Goal: Transaction & Acquisition: Purchase product/service

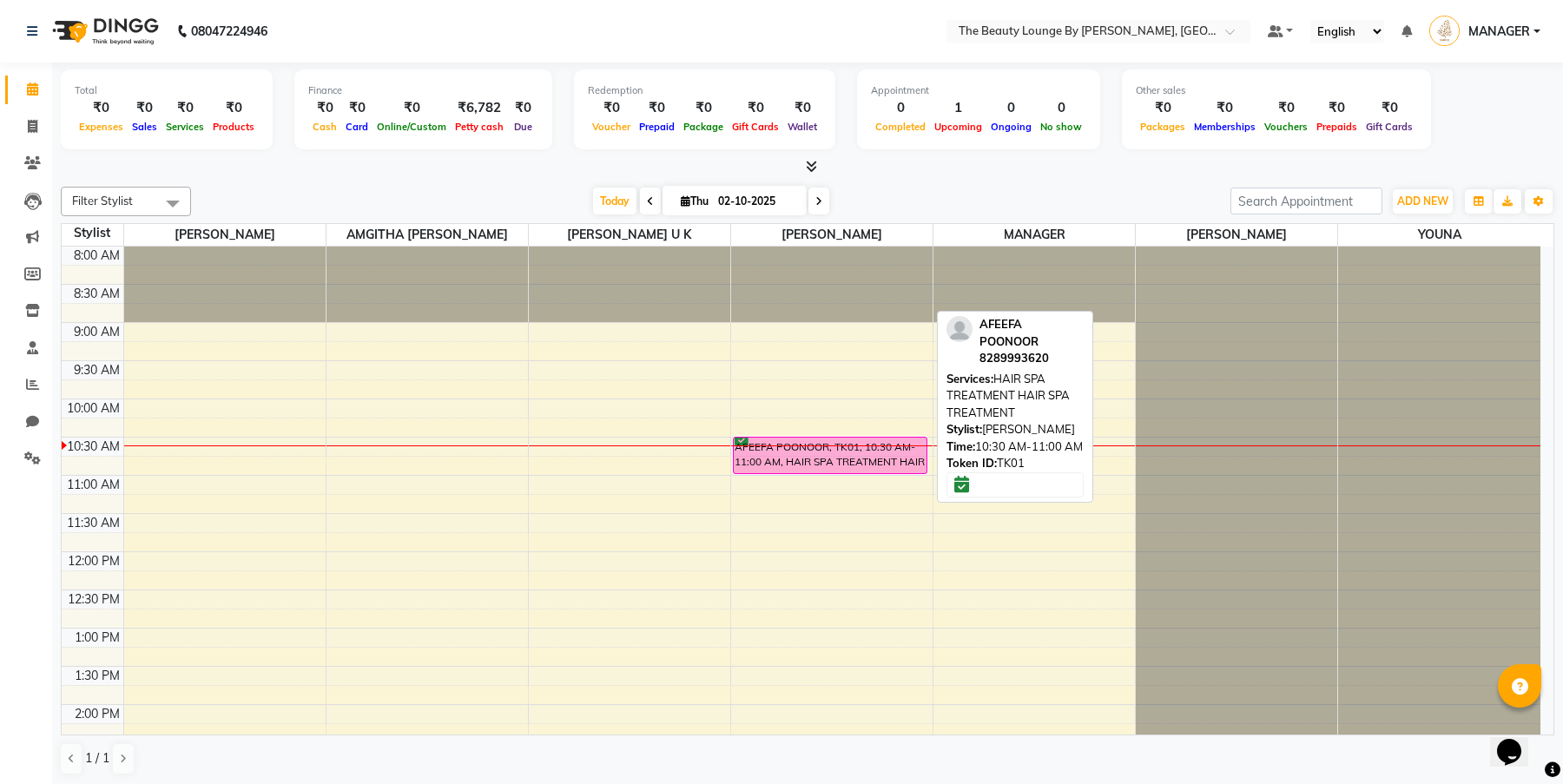
scroll to position [152, 0]
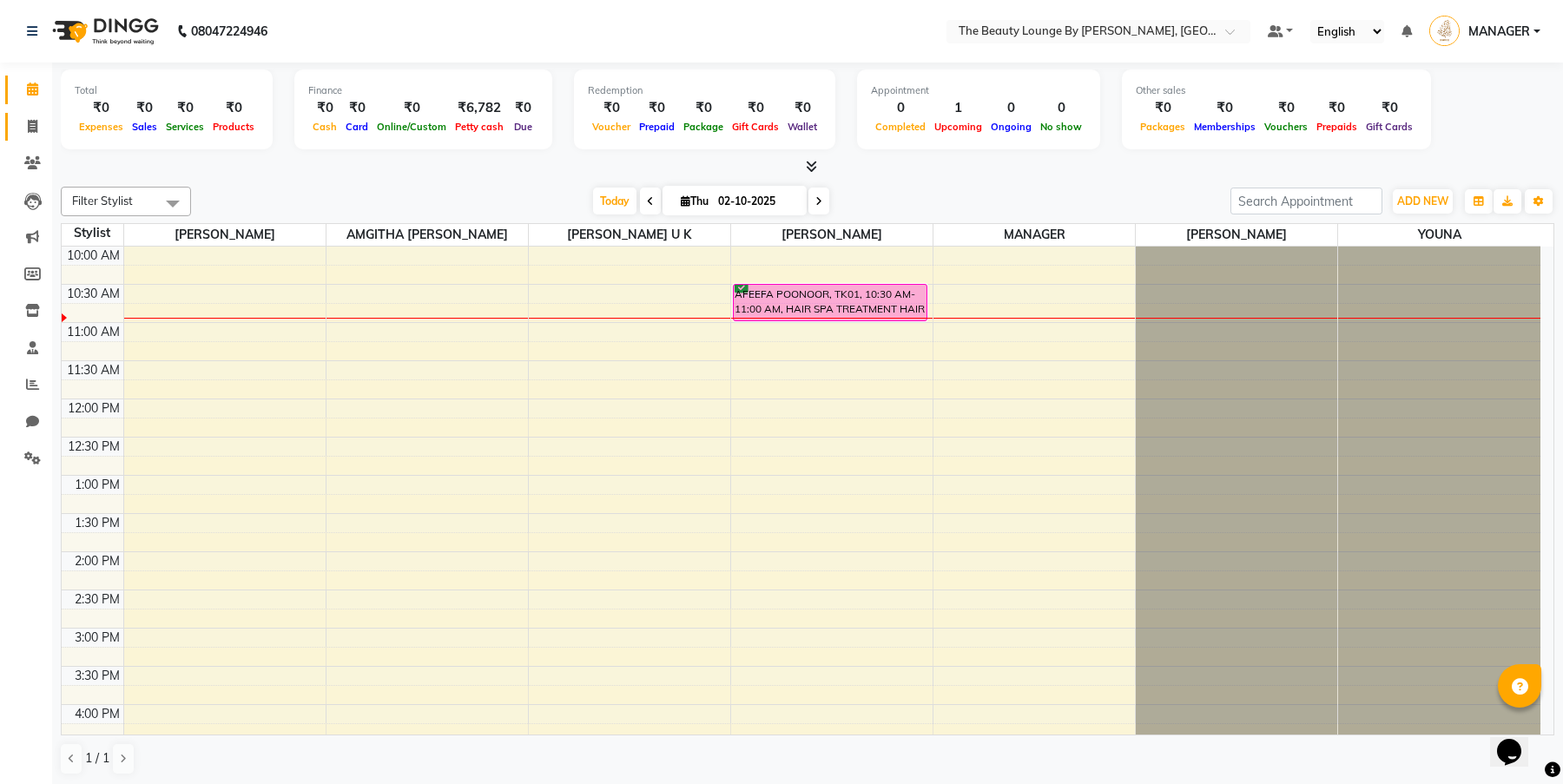
click at [33, 115] on link "Invoice" at bounding box center [25, 127] width 41 height 29
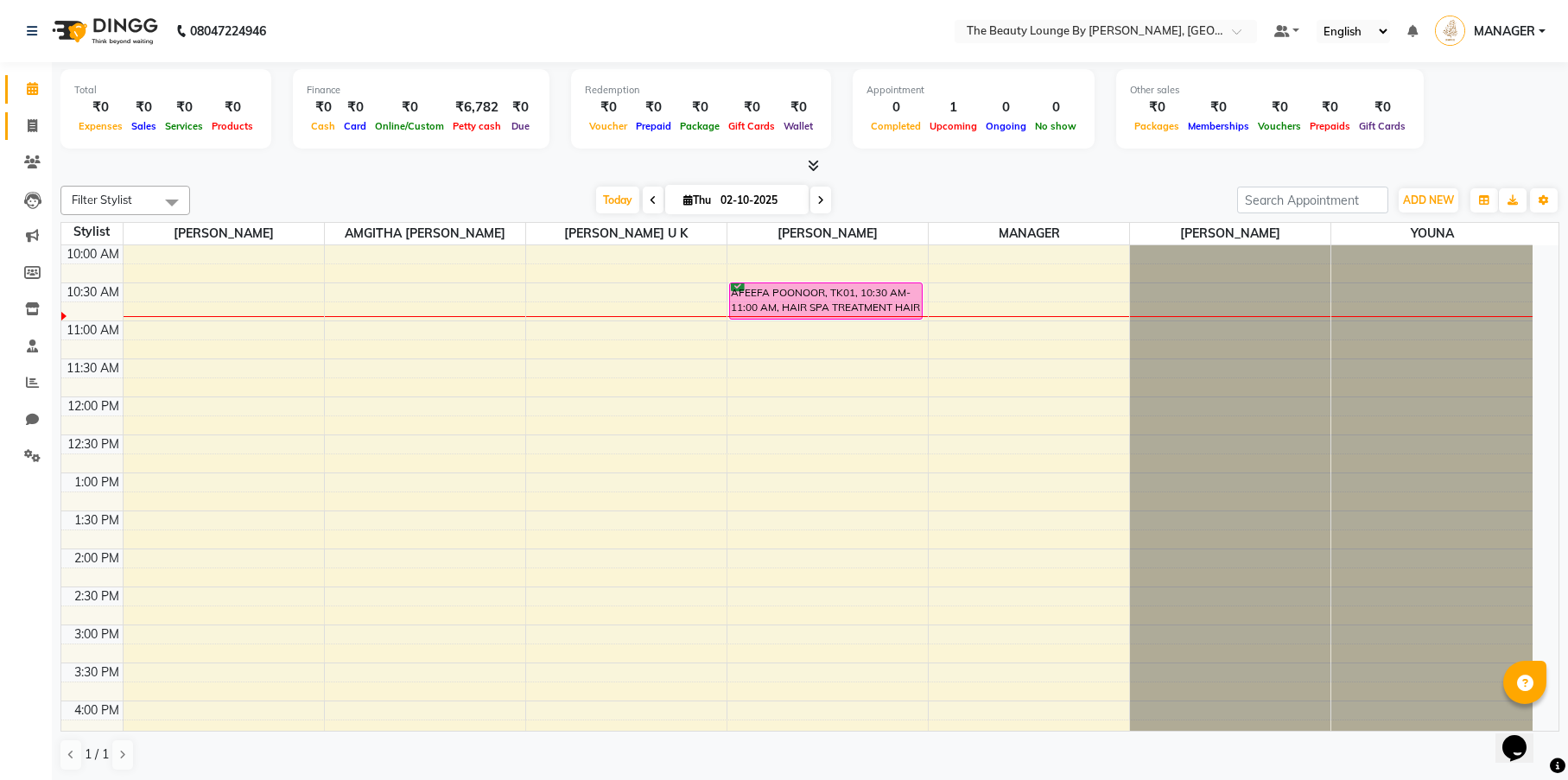
select select "8577"
select select "service"
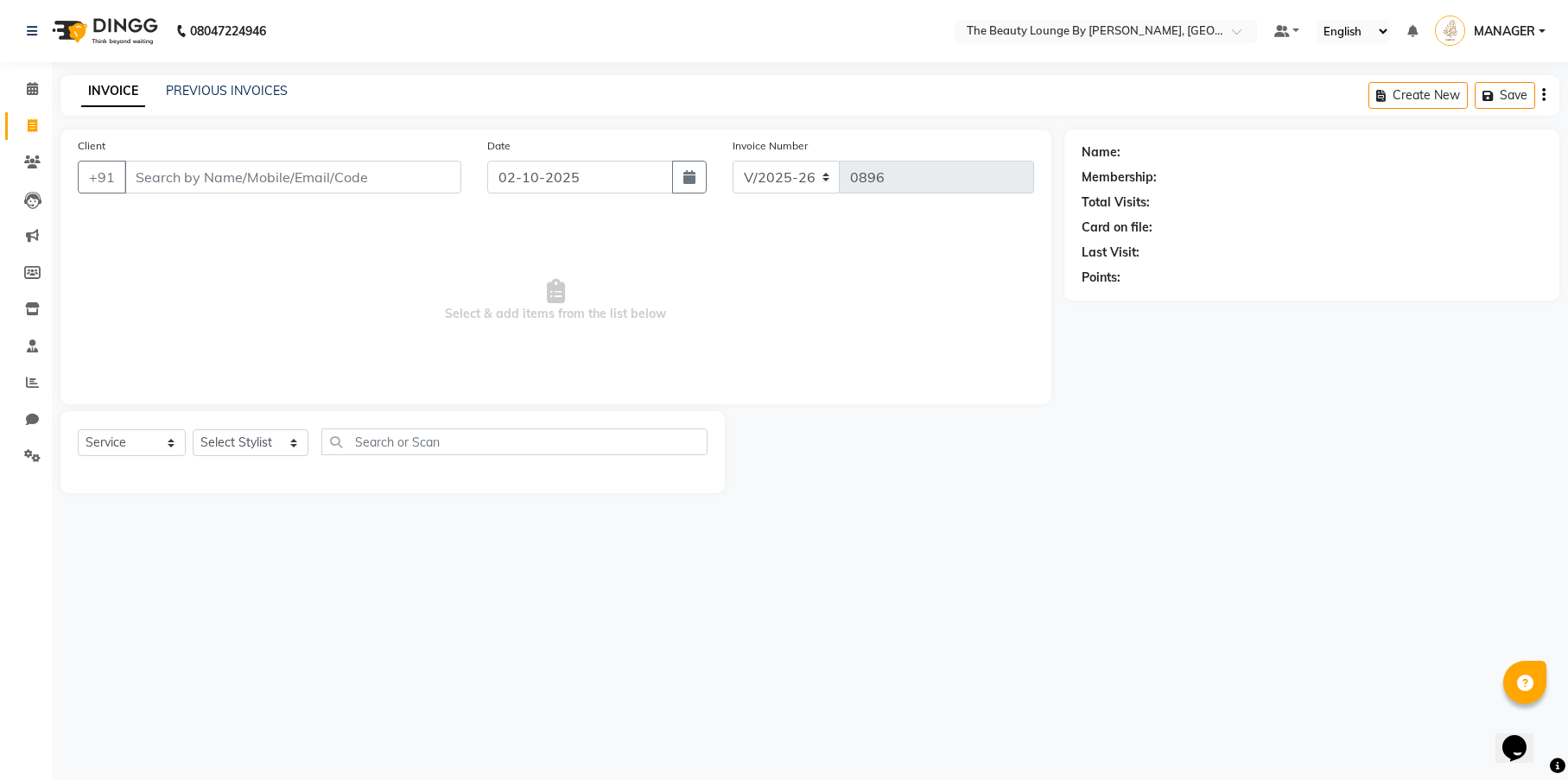
click at [260, 182] on input "Client" at bounding box center [292, 176] width 337 height 32
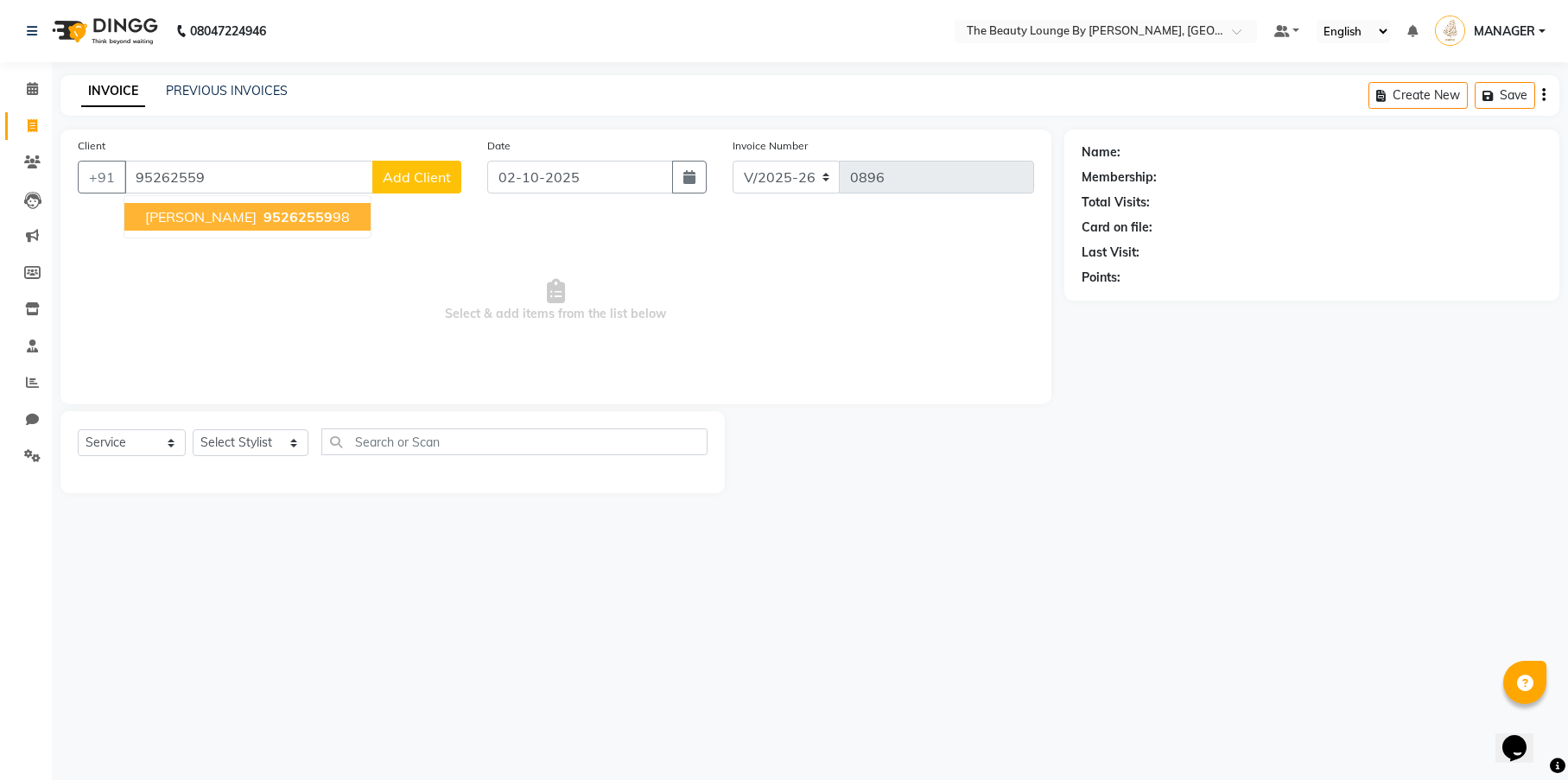
click at [257, 209] on span "[PERSON_NAME]" at bounding box center [200, 216] width 112 height 17
type input "9526255998"
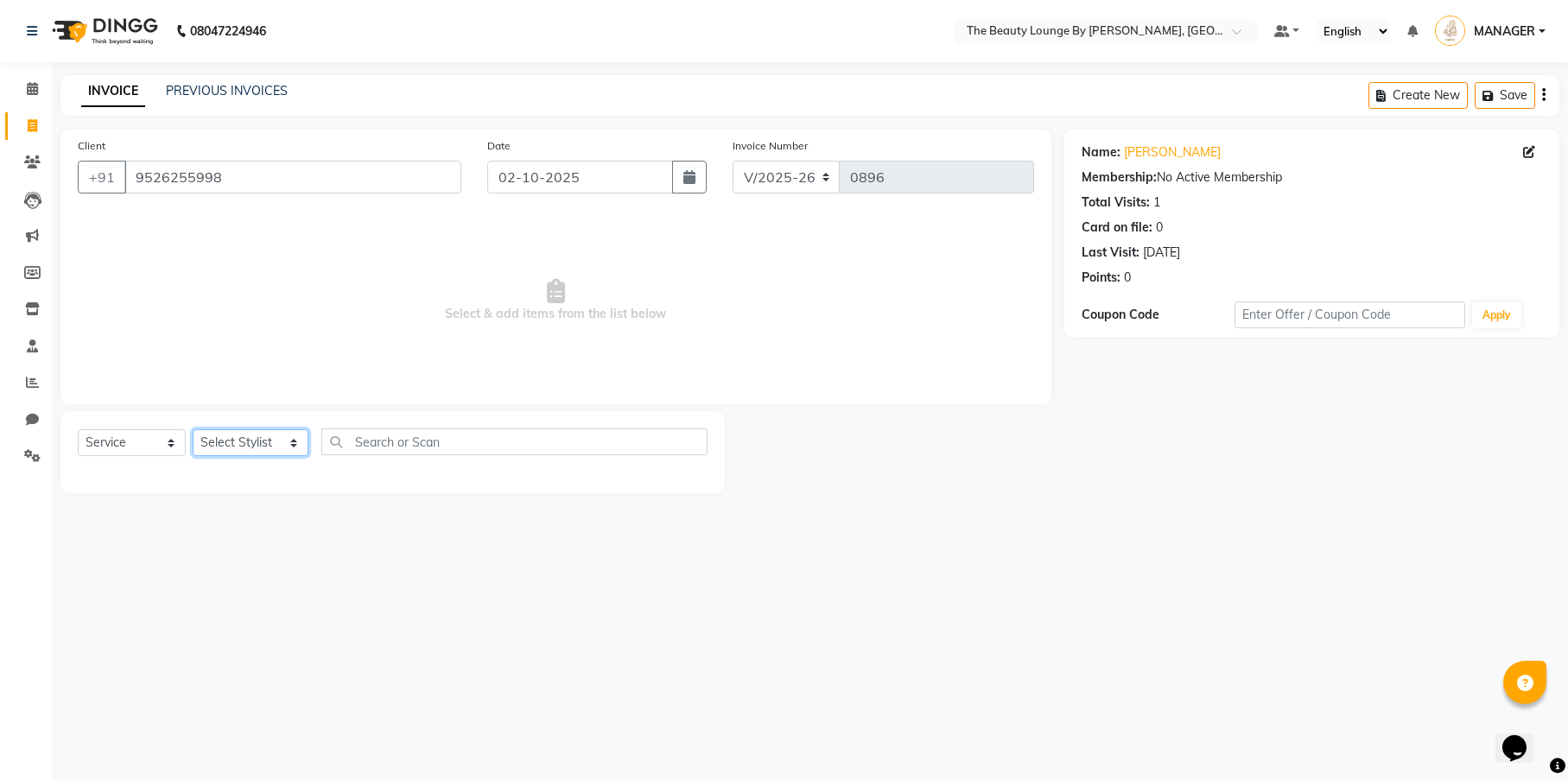
select select "85829"
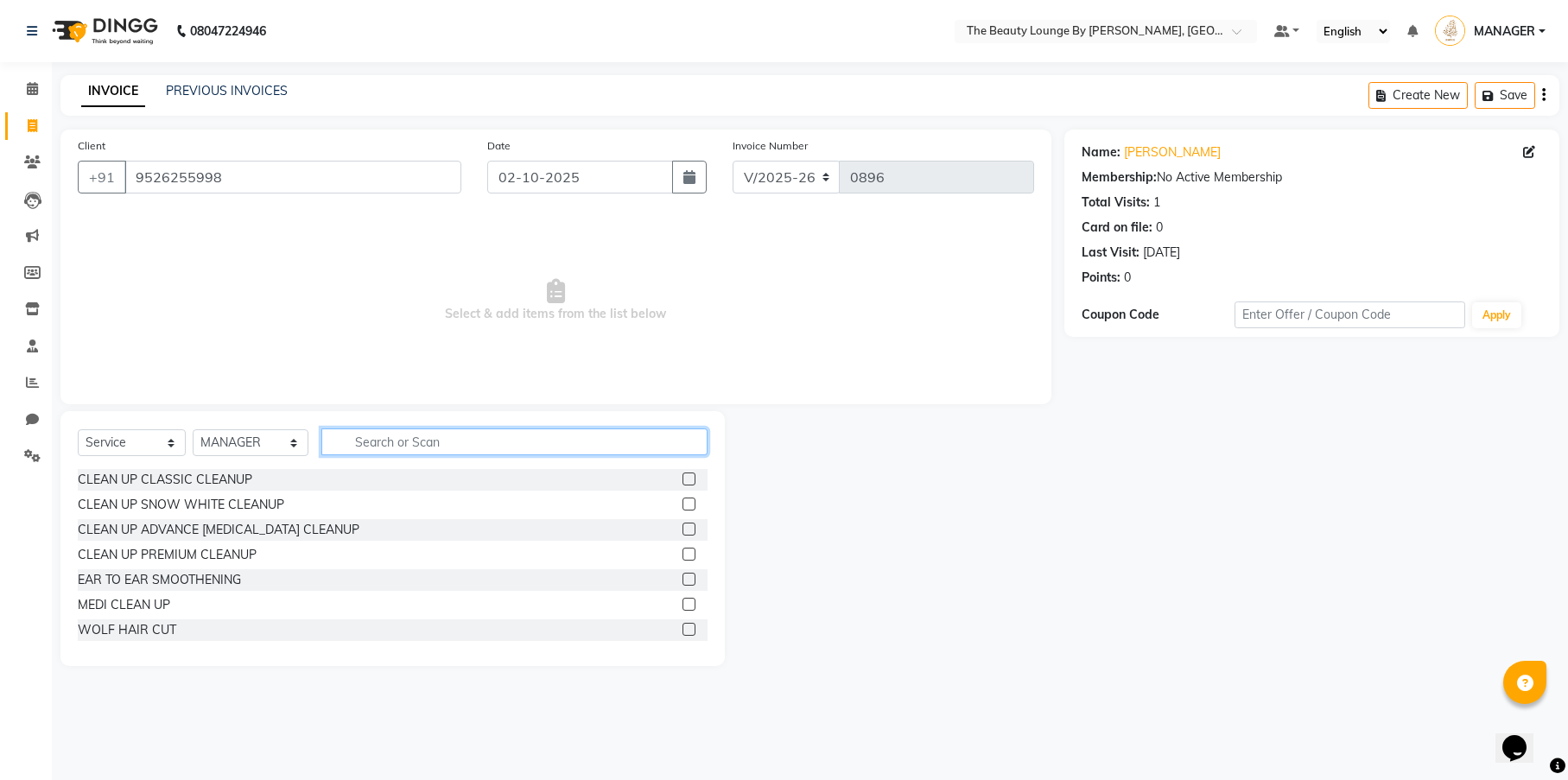
click at [407, 439] on input "text" at bounding box center [514, 441] width 386 height 27
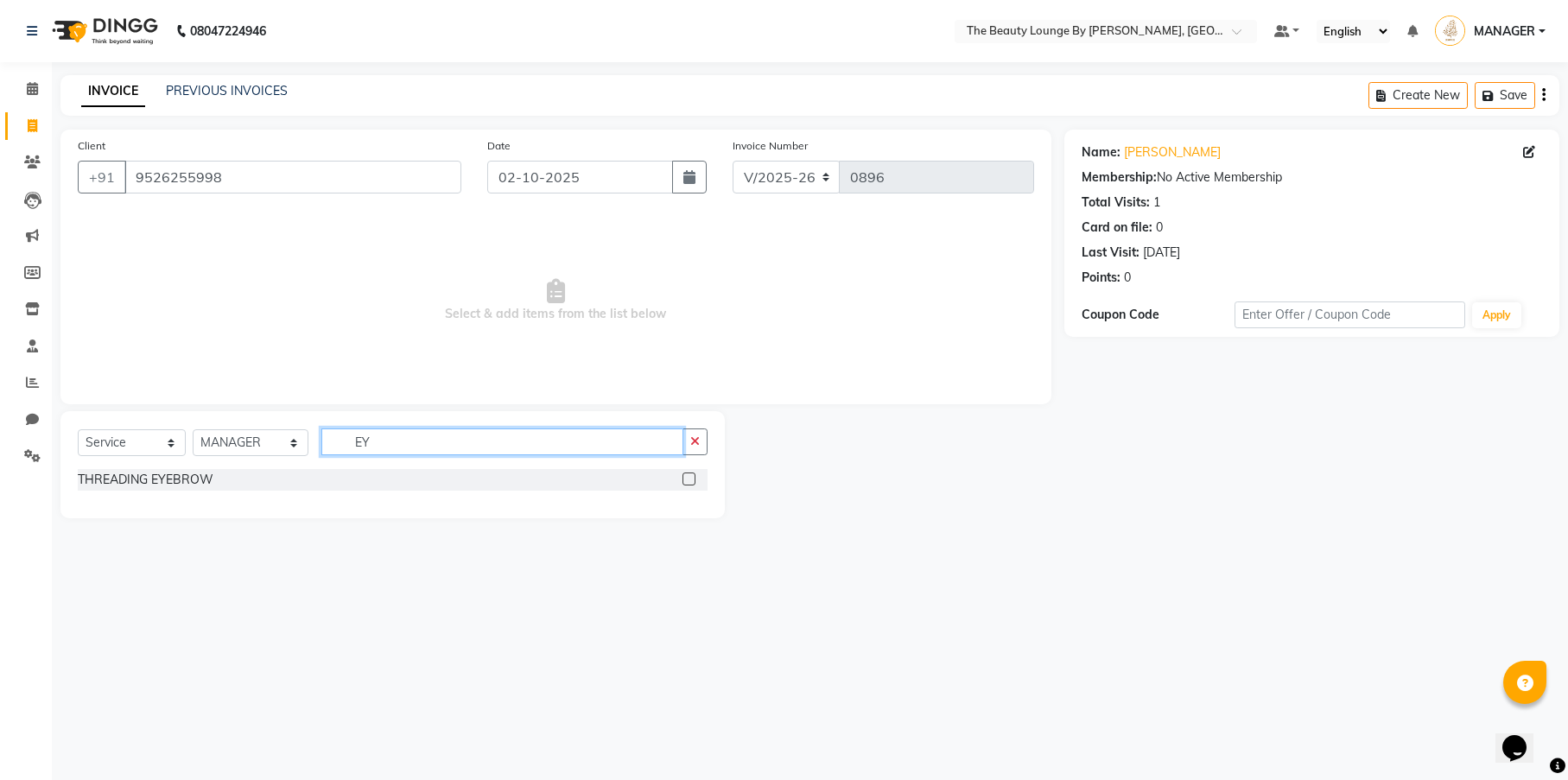
type input "EY"
click at [690, 480] on label at bounding box center [689, 479] width 13 height 13
click at [690, 480] on input "checkbox" at bounding box center [688, 480] width 11 height 11
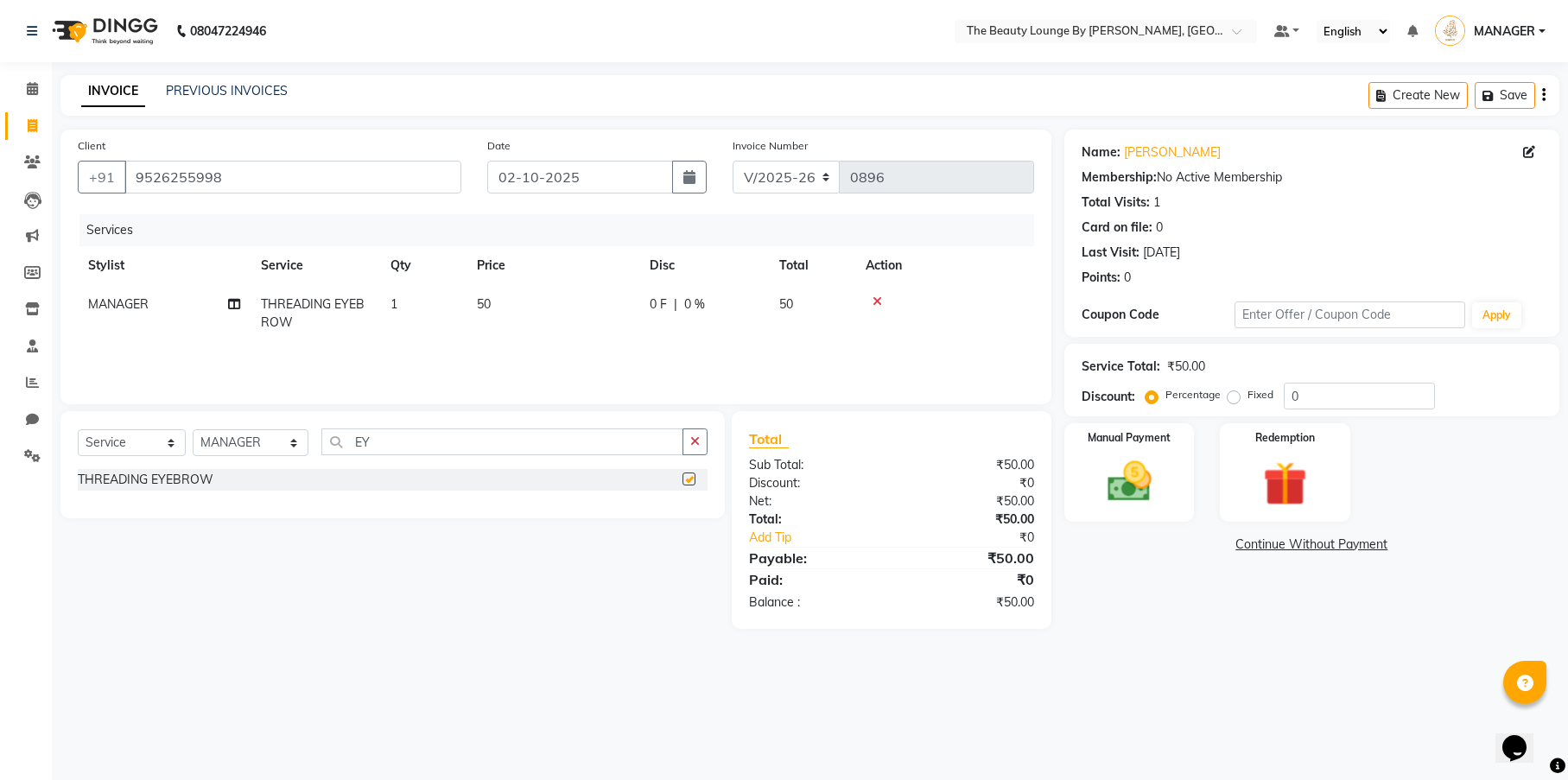
checkbox input "false"
click at [1248, 398] on label "Fixed" at bounding box center [1260, 395] width 26 height 15
click at [1230, 398] on input "Fixed" at bounding box center [1236, 395] width 12 height 12
radio input "true"
click at [1134, 477] on img at bounding box center [1129, 481] width 74 height 52
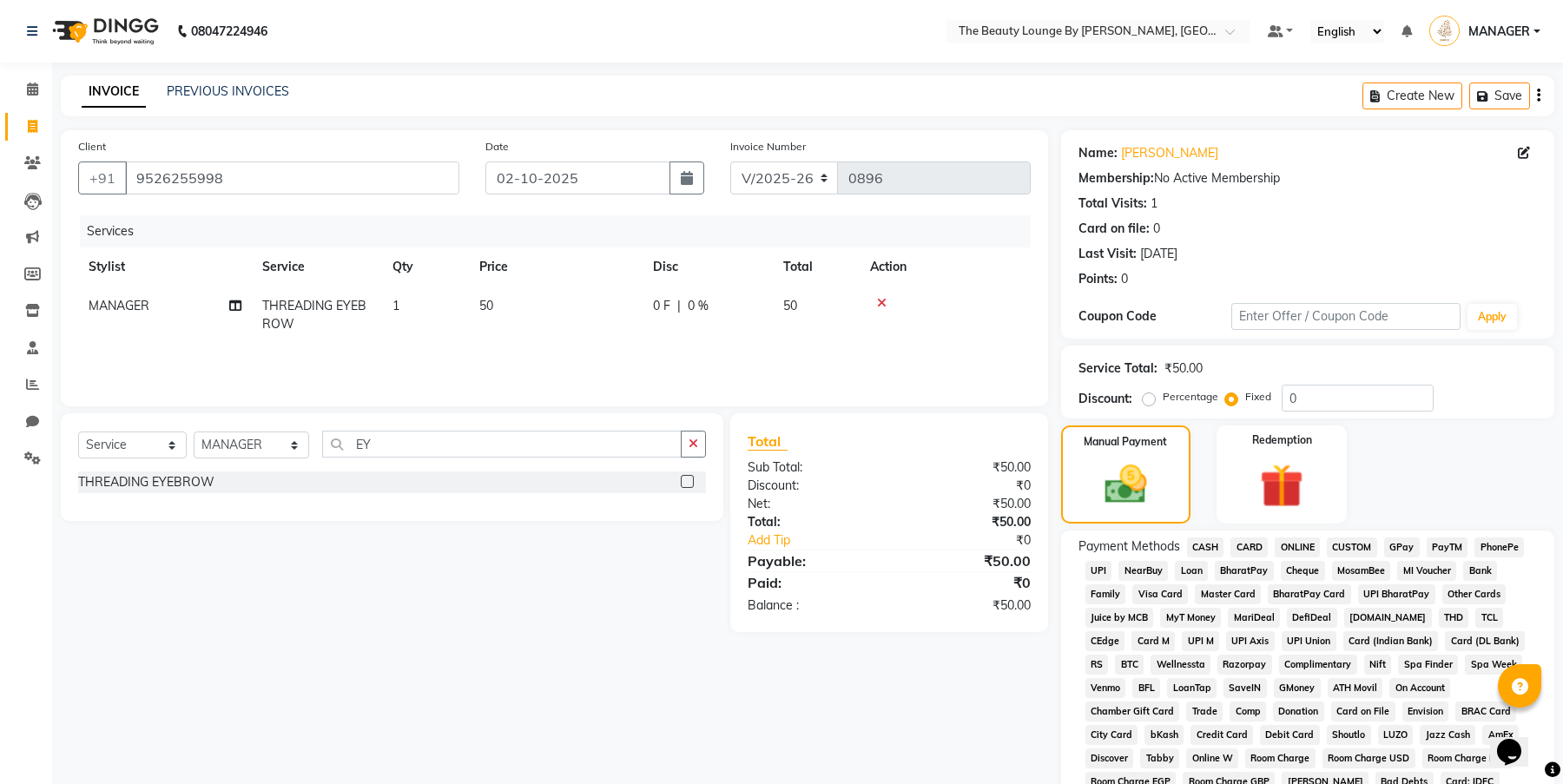
scroll to position [287, 0]
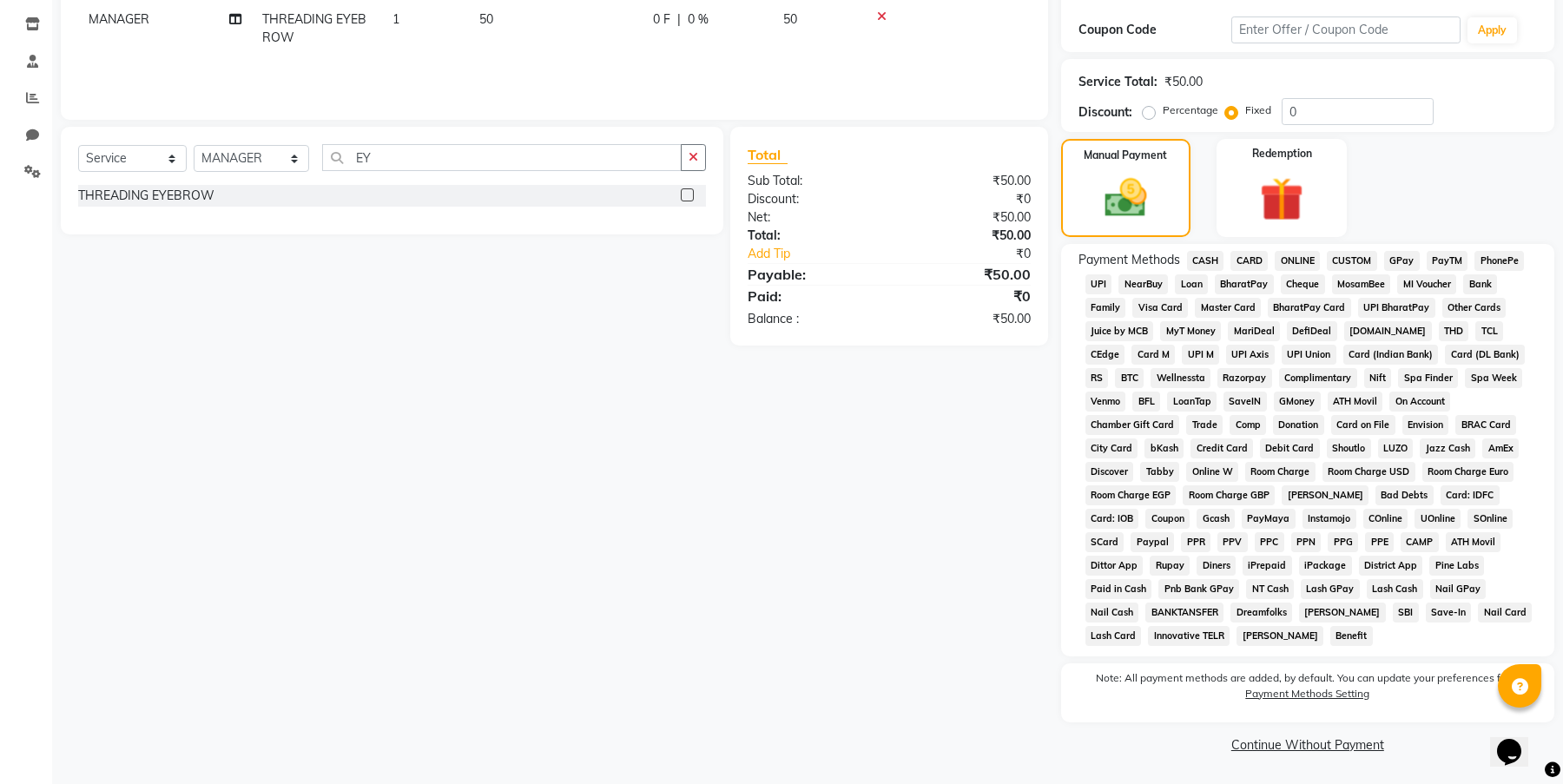
click at [1204, 258] on span "CASH" at bounding box center [1205, 261] width 37 height 20
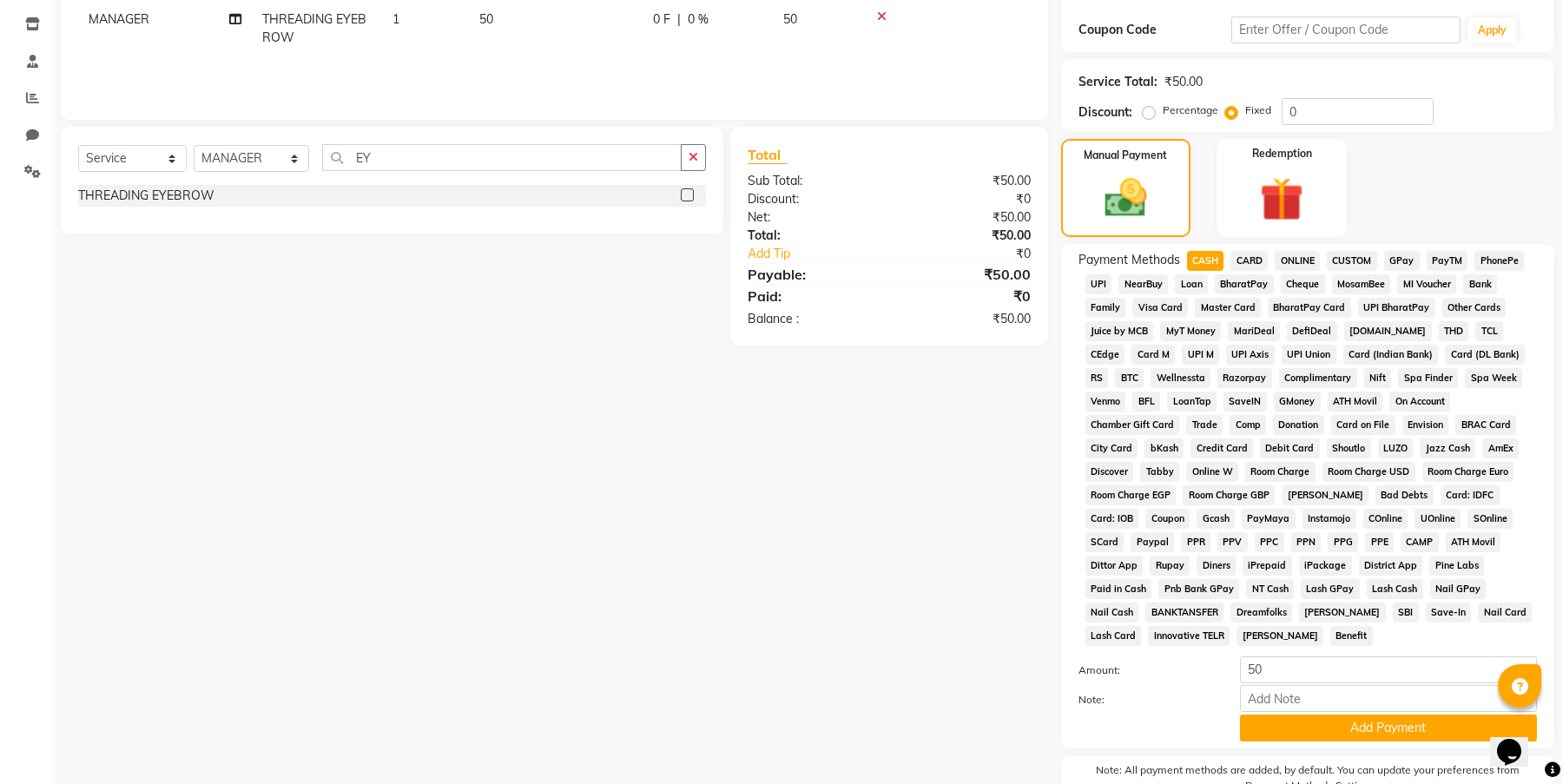
scroll to position [378, 0]
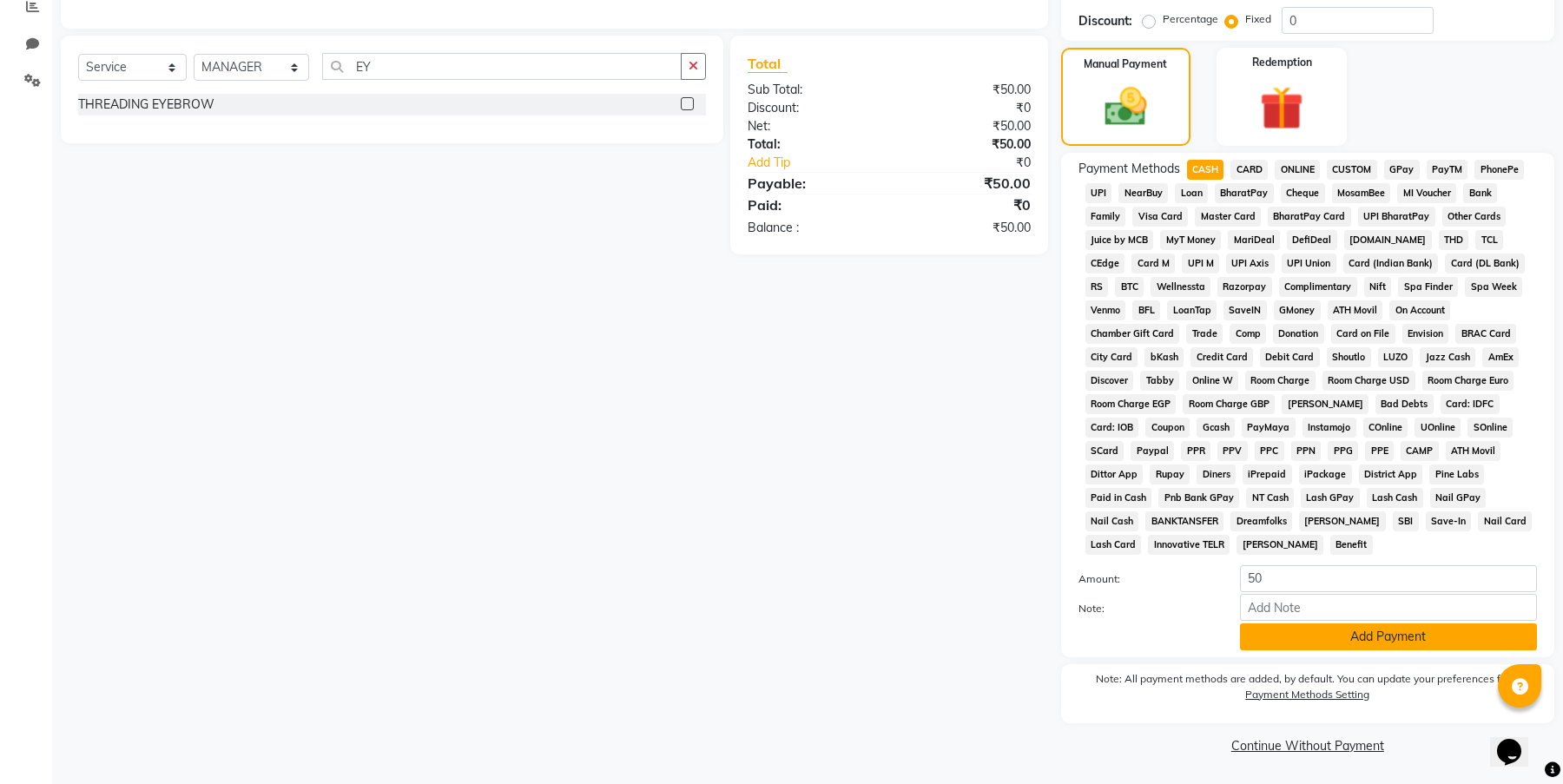
click at [1449, 639] on button "Add Payment" at bounding box center [1388, 636] width 297 height 27
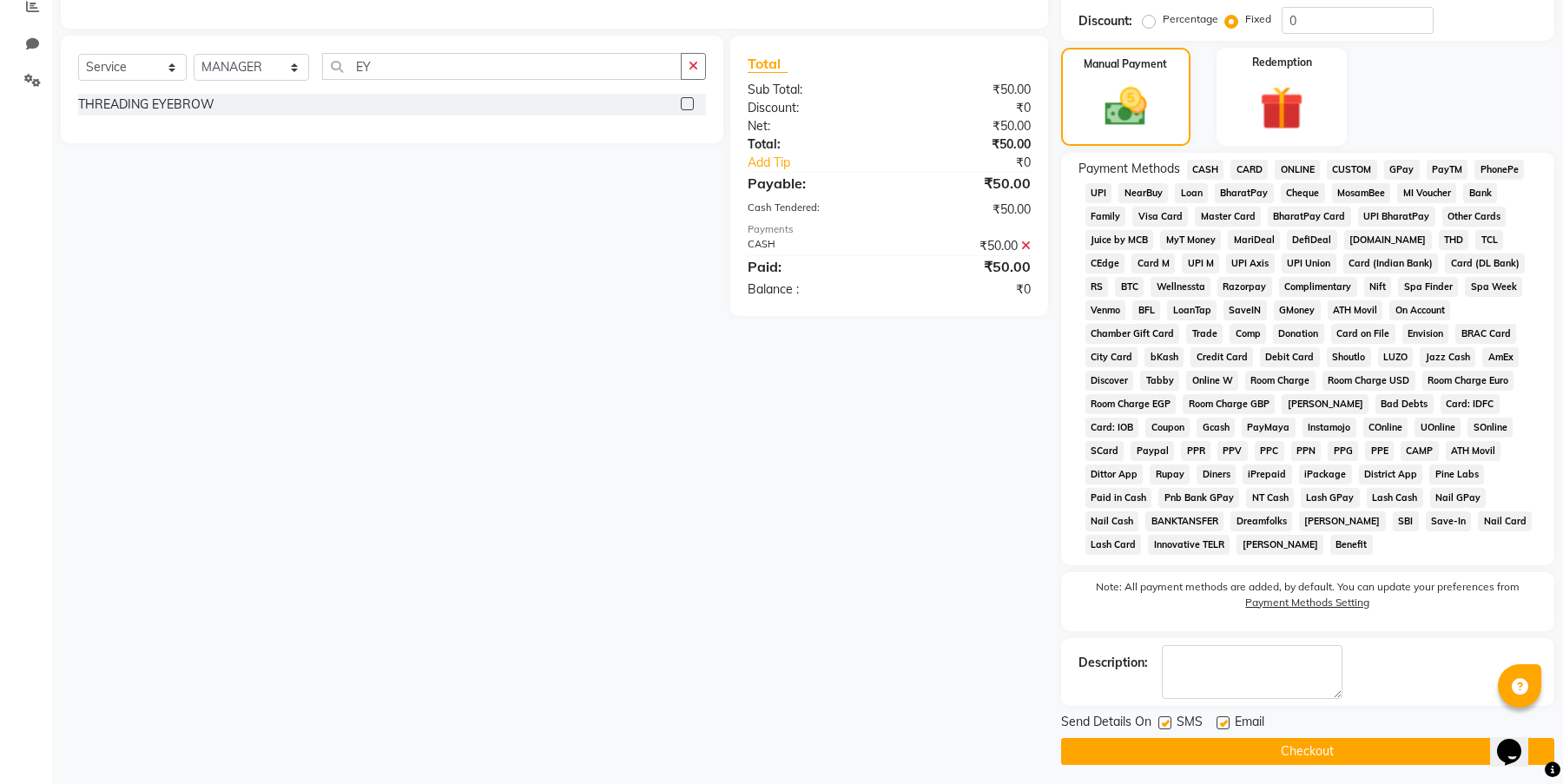
click at [1350, 752] on button "Checkout" at bounding box center [1308, 751] width 493 height 27
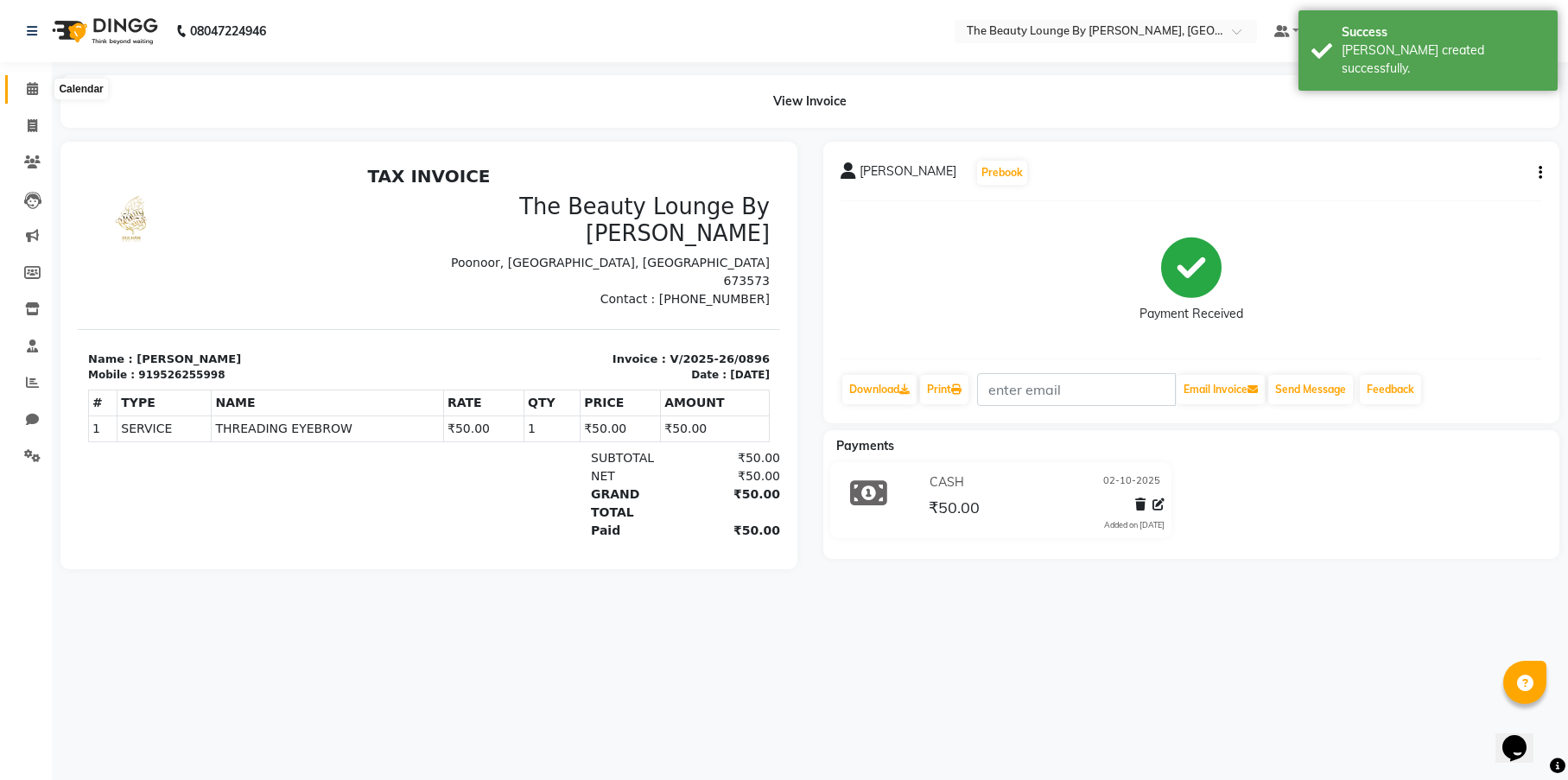
click at [31, 92] on icon at bounding box center [32, 89] width 11 height 13
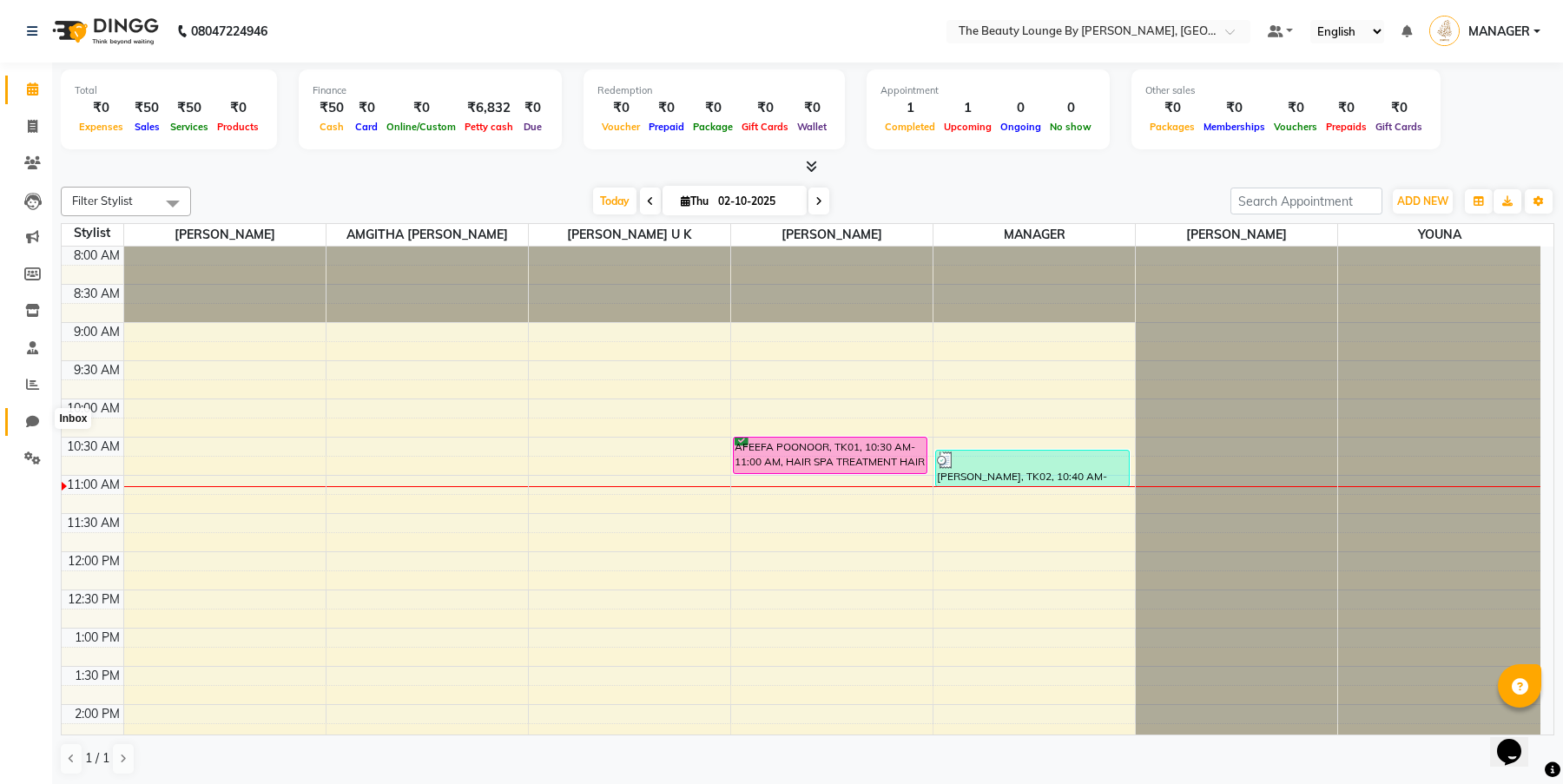
click at [23, 416] on span at bounding box center [33, 422] width 31 height 20
select select "100"
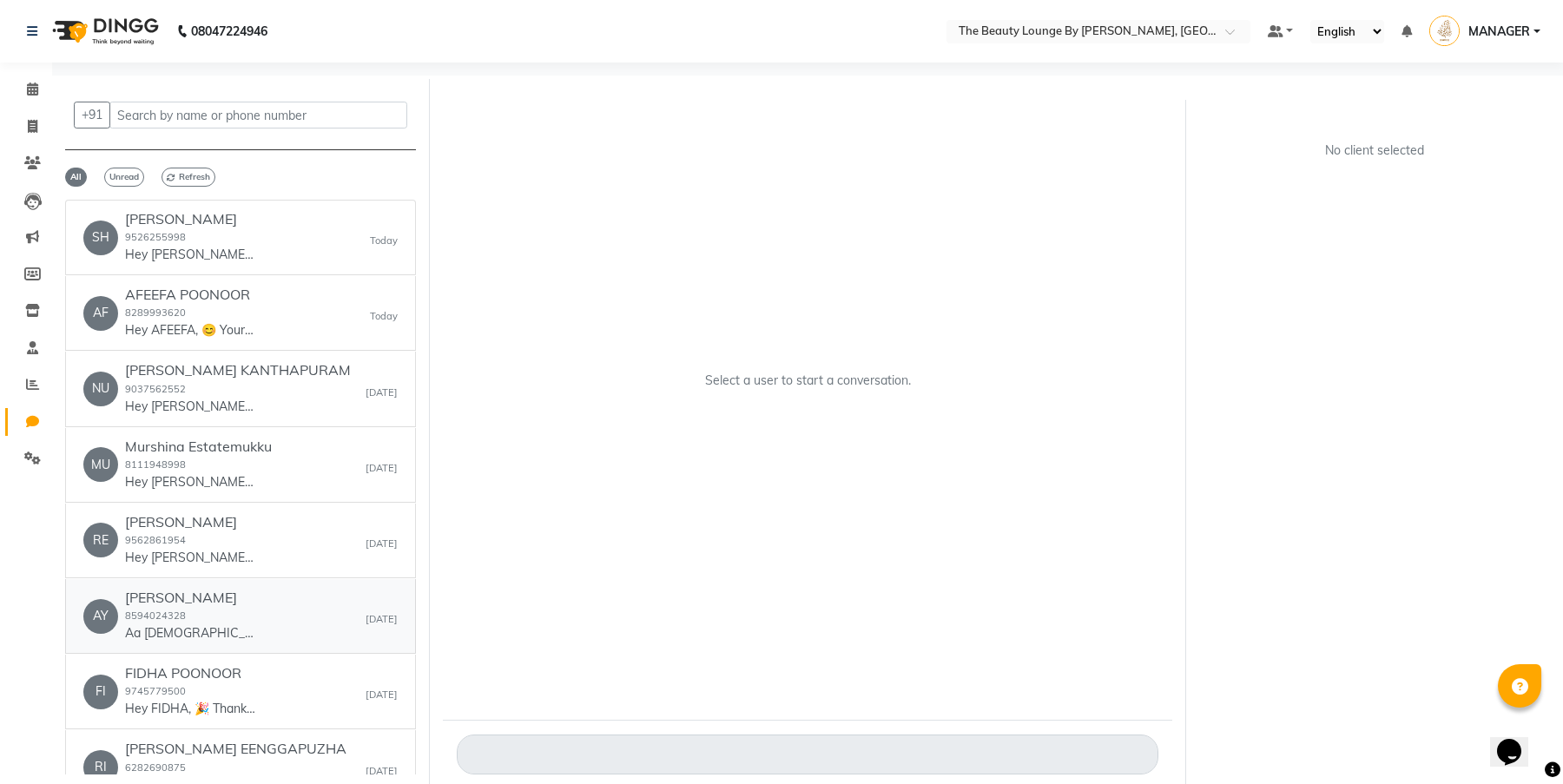
click at [255, 631] on div "AYISHA EZLYN IYYAD 8594024328 Aa vedio onn sendi taruo" at bounding box center [190, 615] width 130 height 53
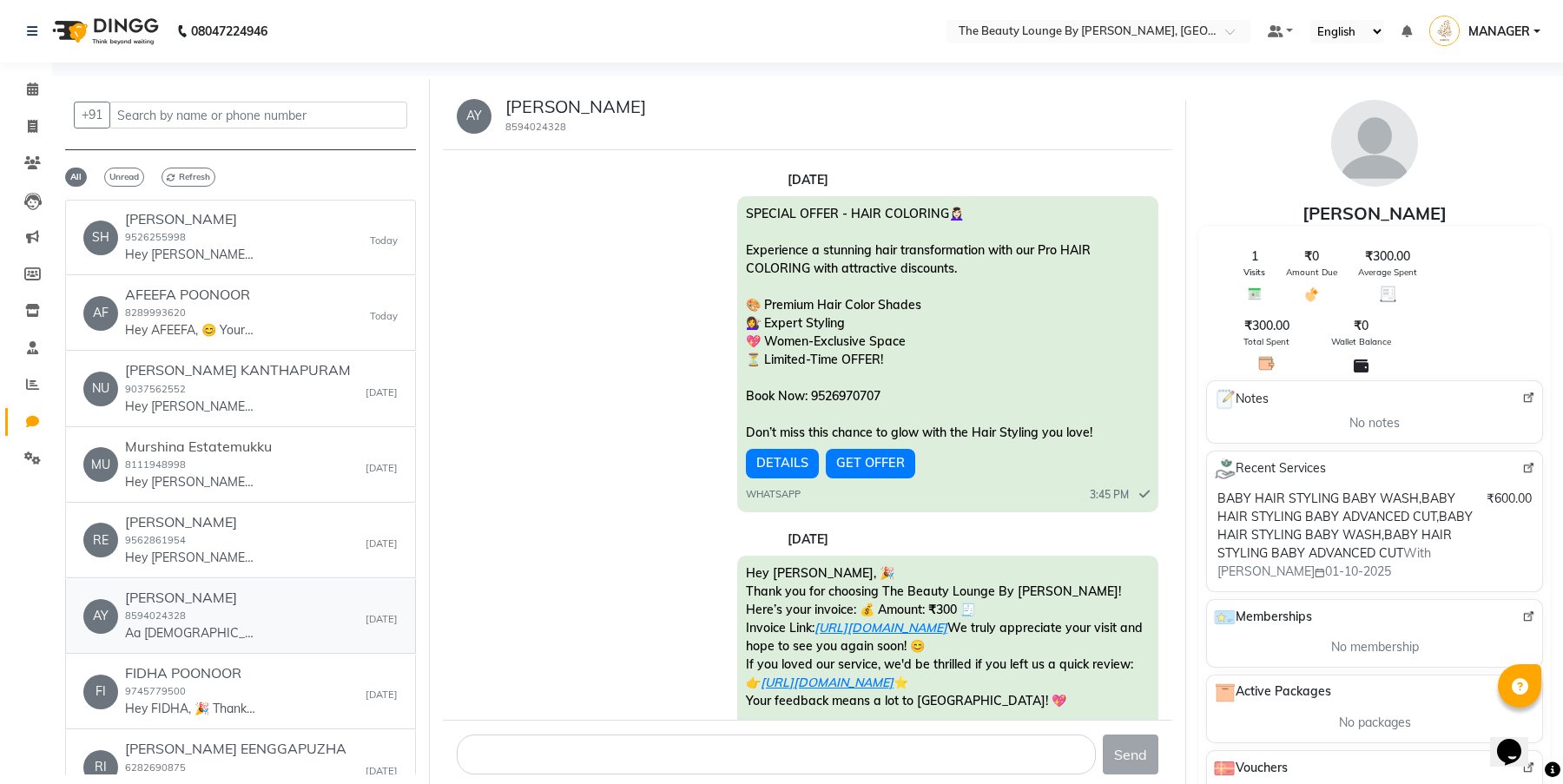
scroll to position [161, 0]
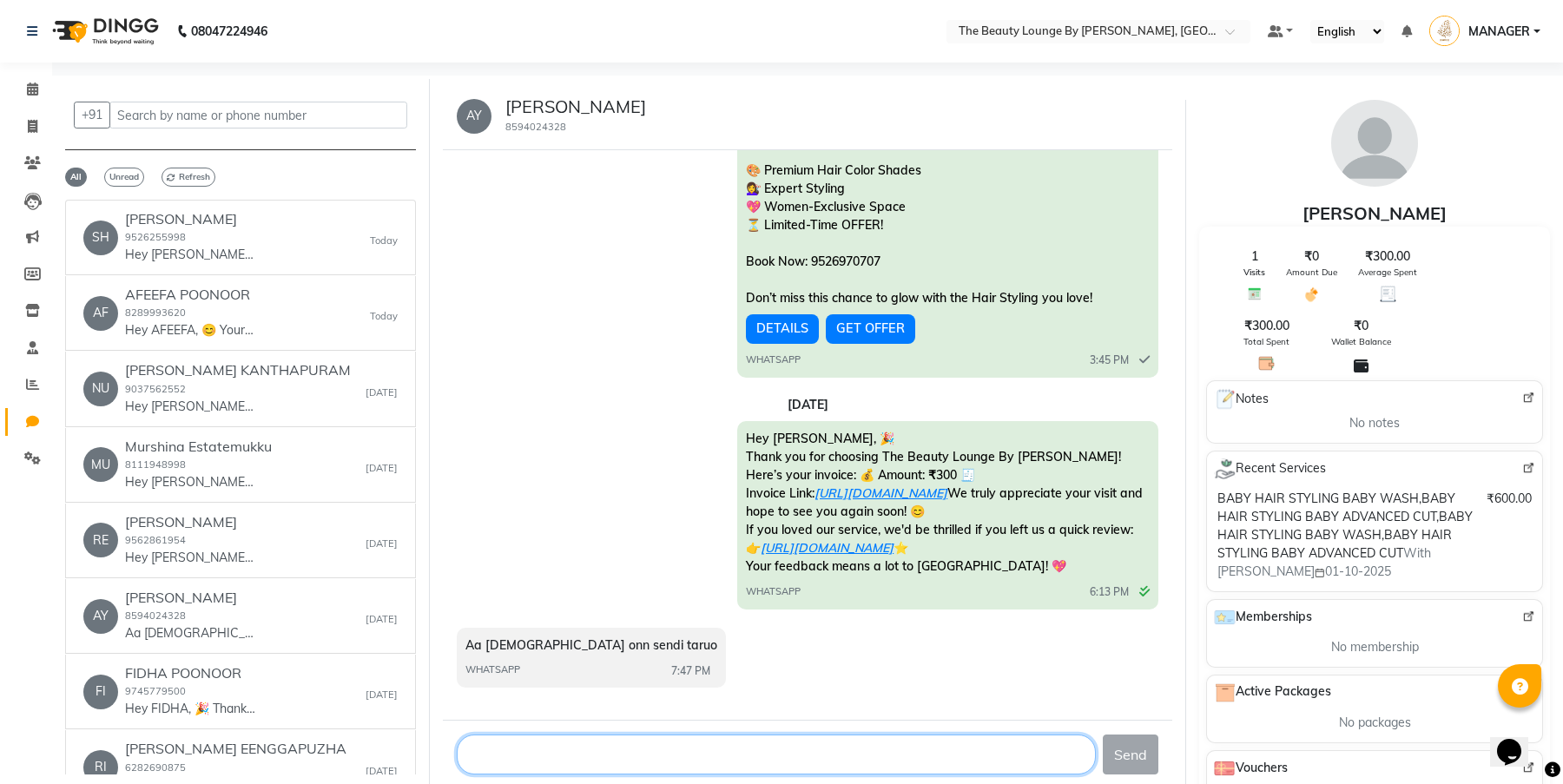
click at [565, 760] on textarea at bounding box center [776, 754] width 640 height 40
type textarea "Okk"
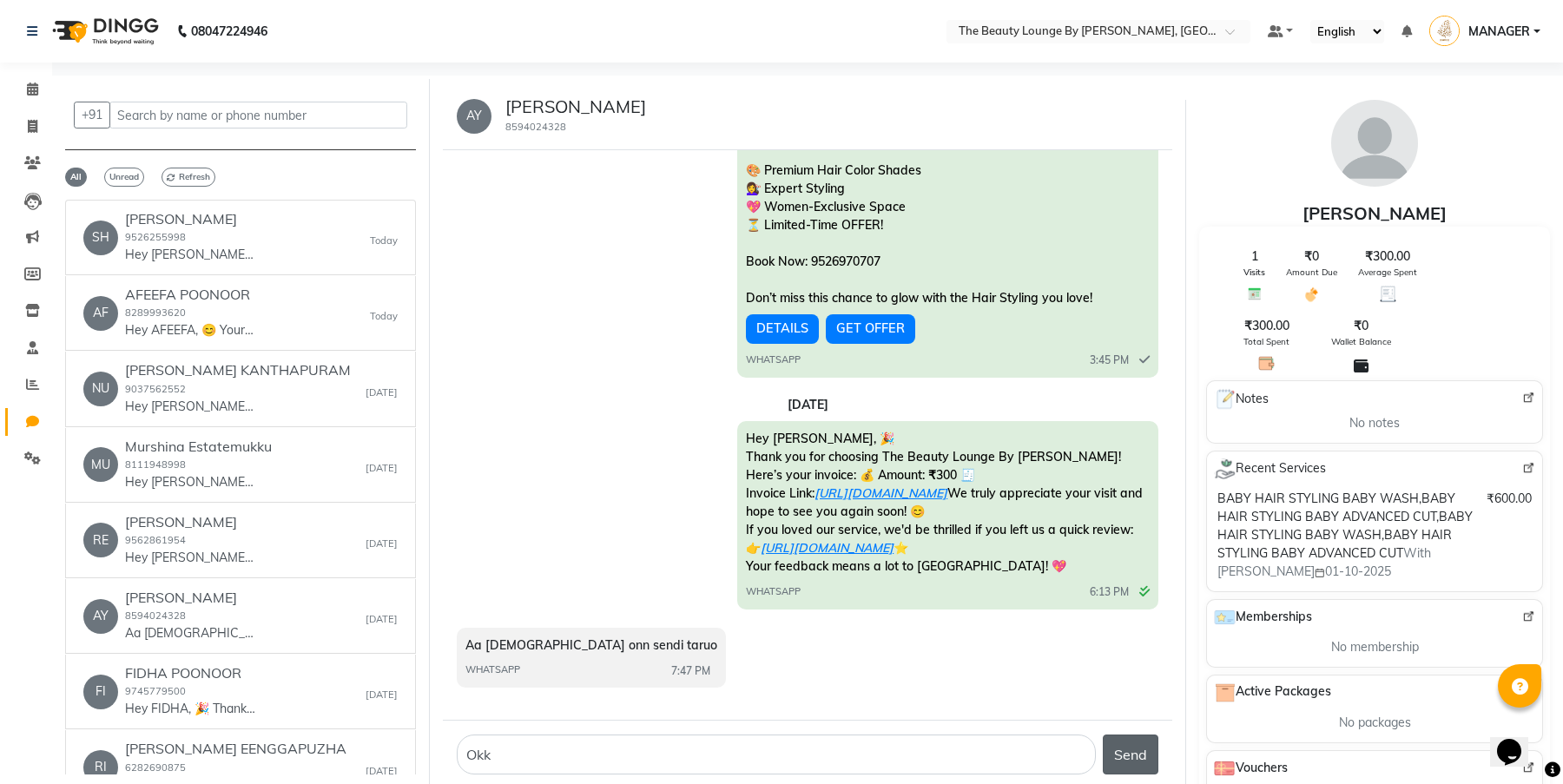
click at [1140, 756] on button "Send" at bounding box center [1131, 754] width 56 height 40
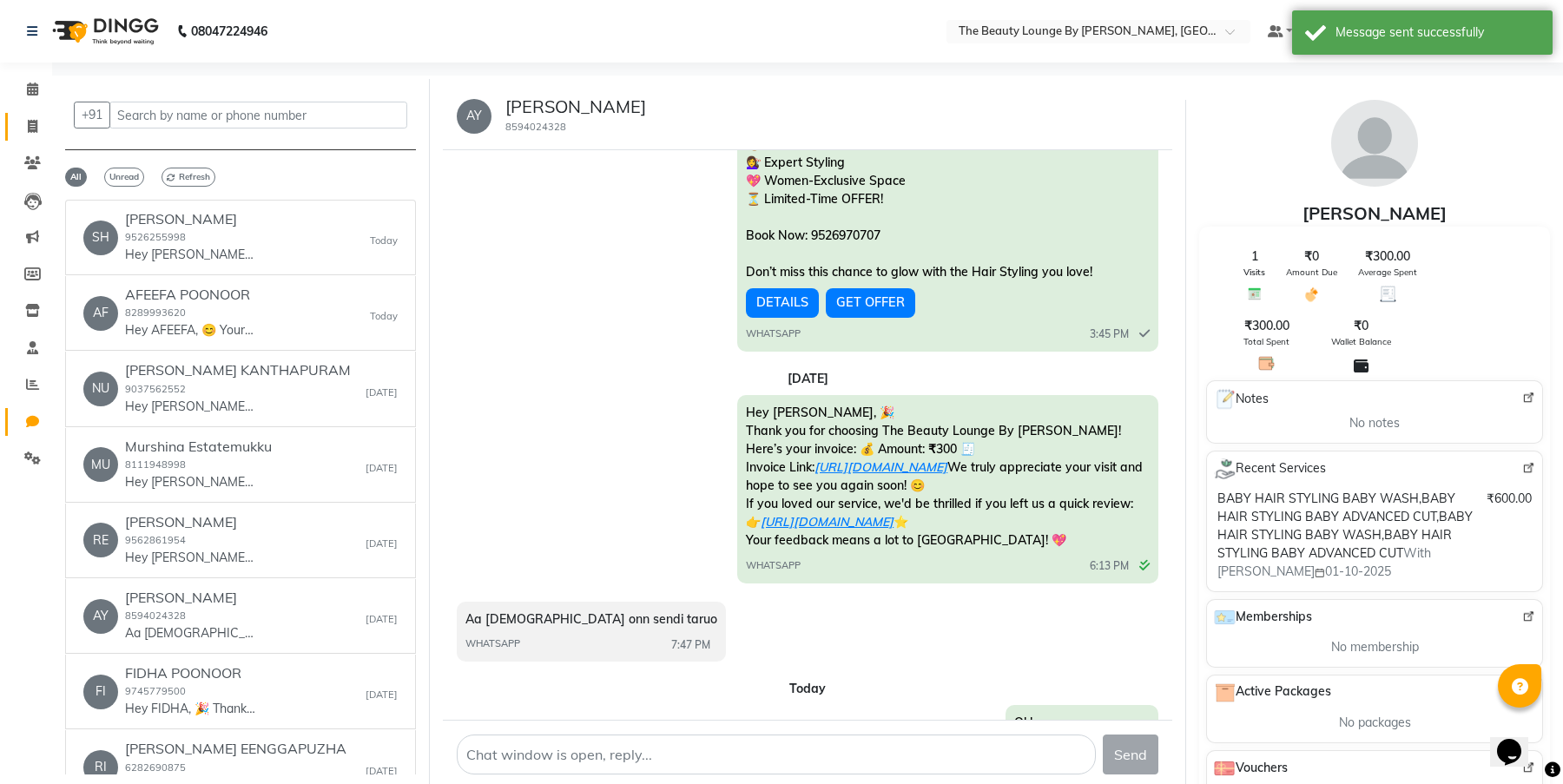
scroll to position [265, 0]
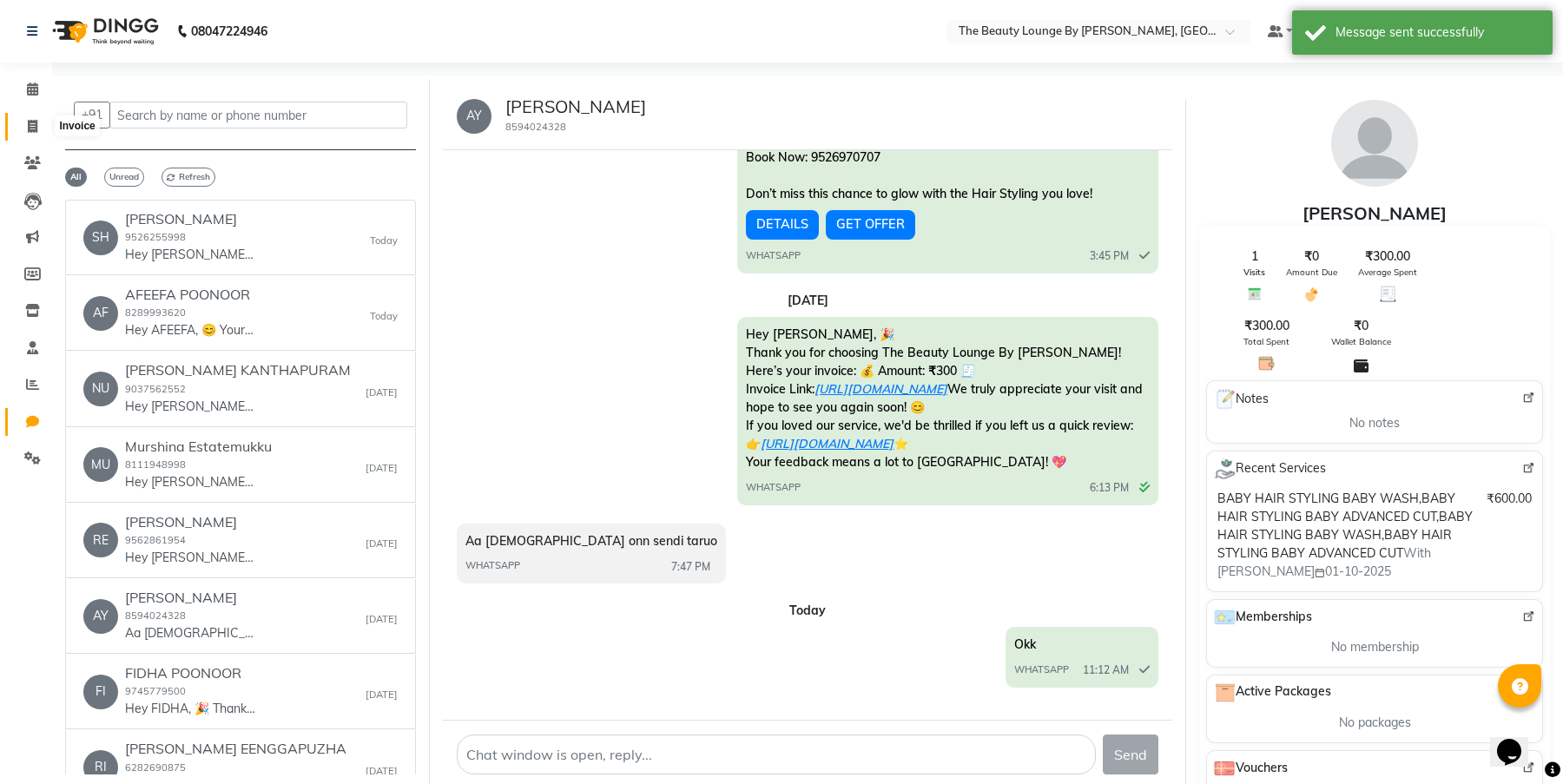
click at [28, 123] on icon at bounding box center [33, 127] width 10 height 13
select select "8577"
select select "service"
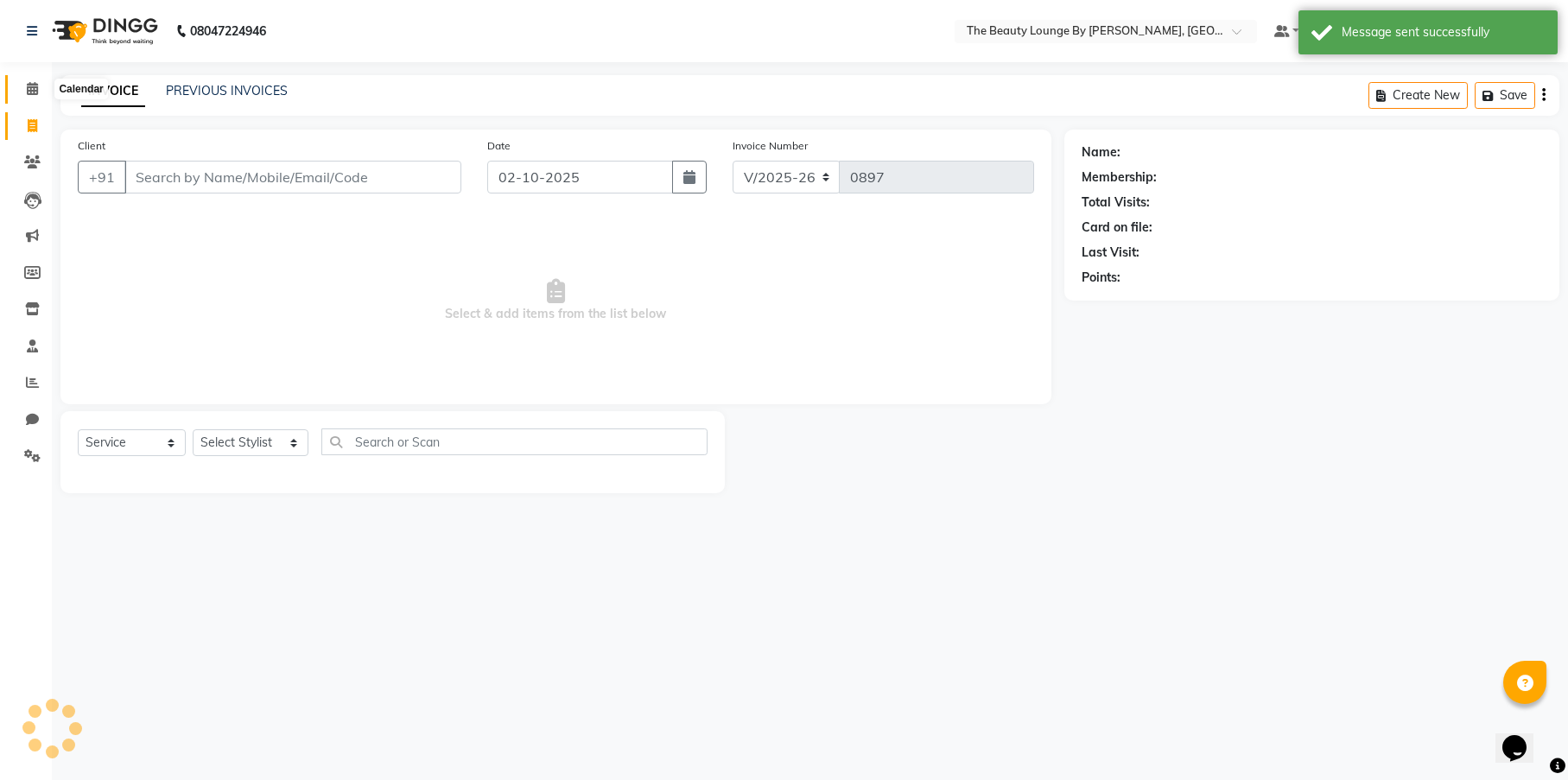
click at [37, 86] on icon at bounding box center [32, 89] width 11 height 13
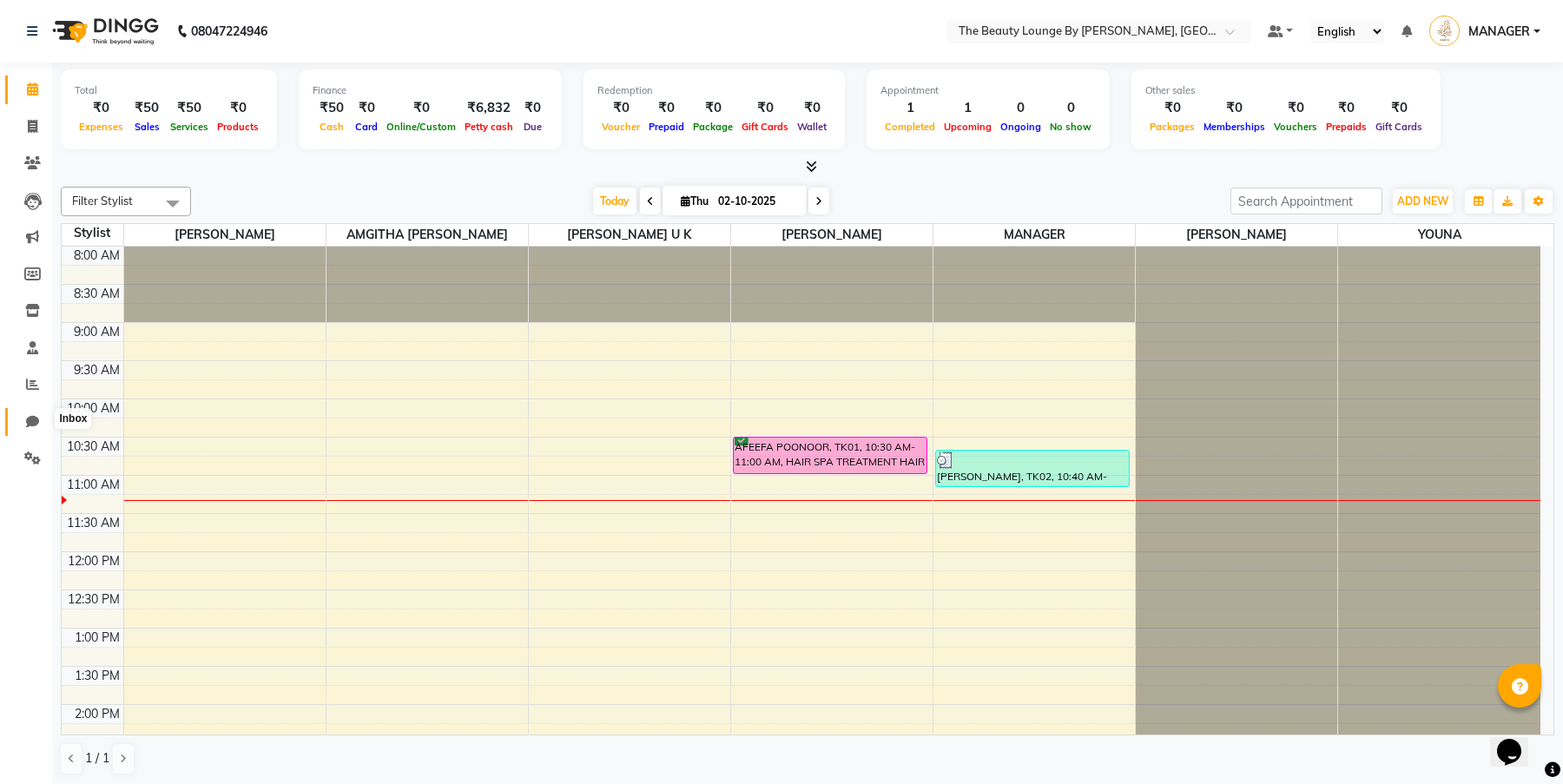
click at [31, 419] on icon at bounding box center [33, 422] width 13 height 13
select select "100"
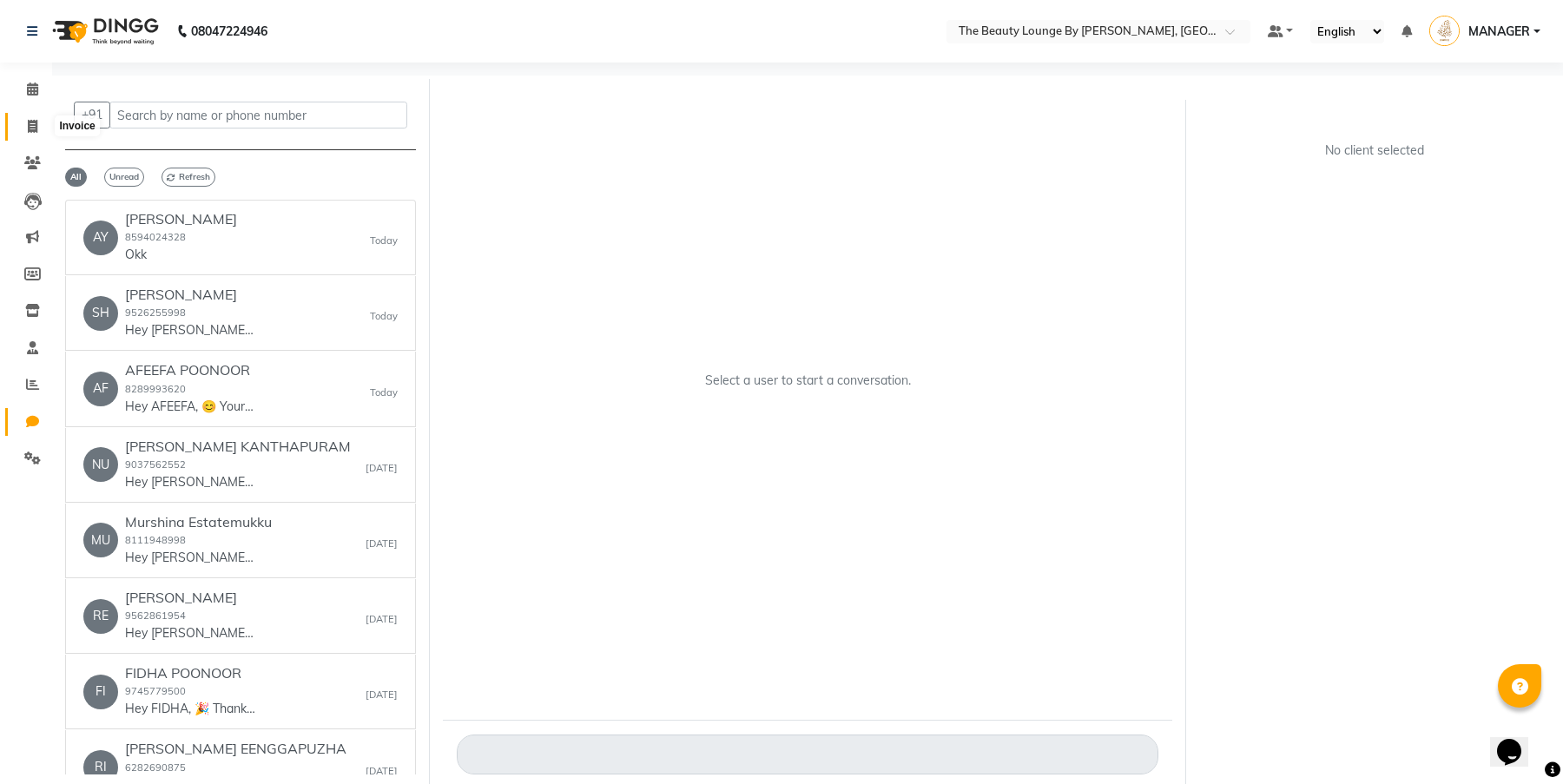
click at [26, 121] on span at bounding box center [33, 127] width 31 height 20
select select "service"
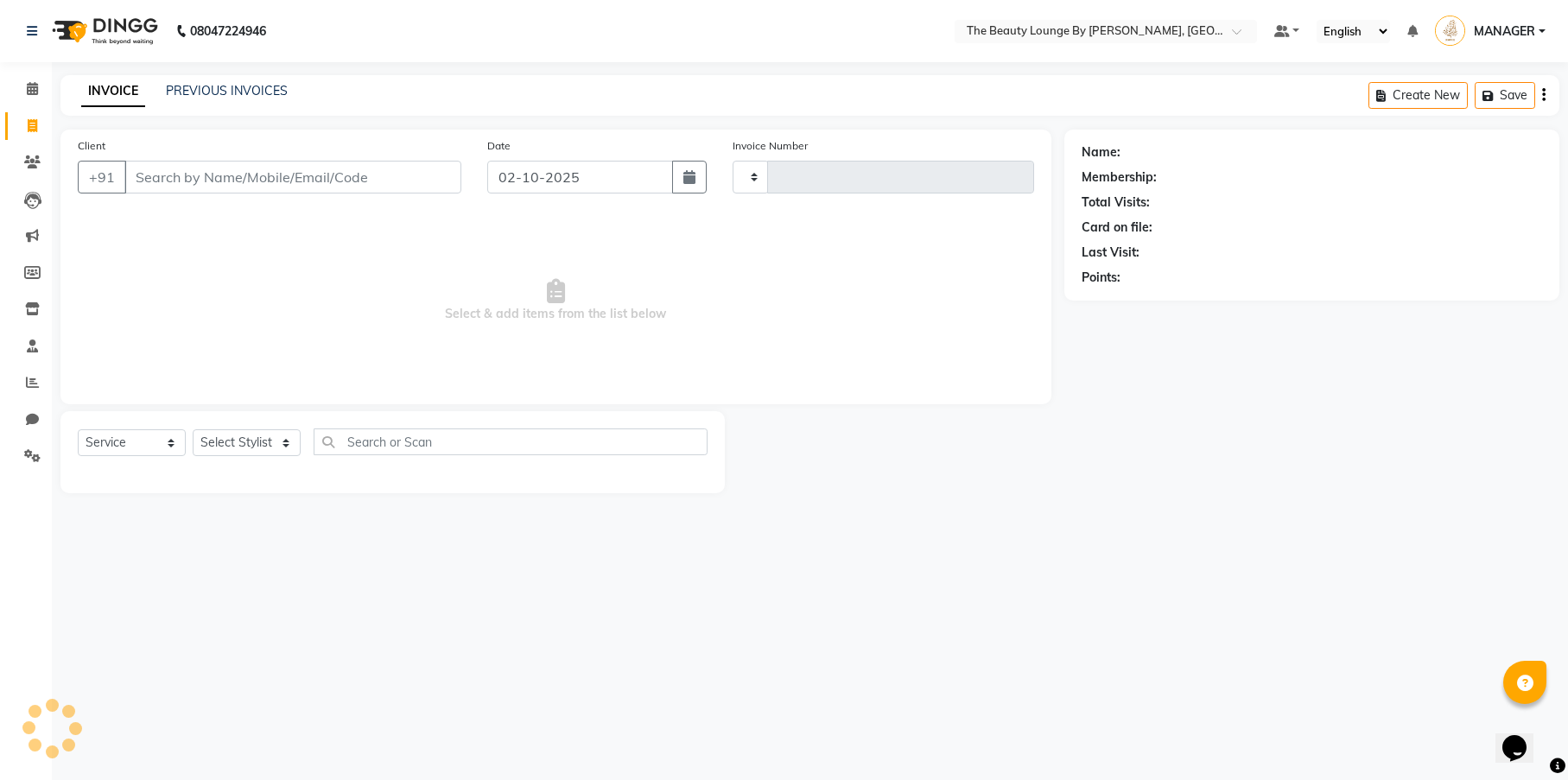
type input "0897"
select select "8577"
select select "85829"
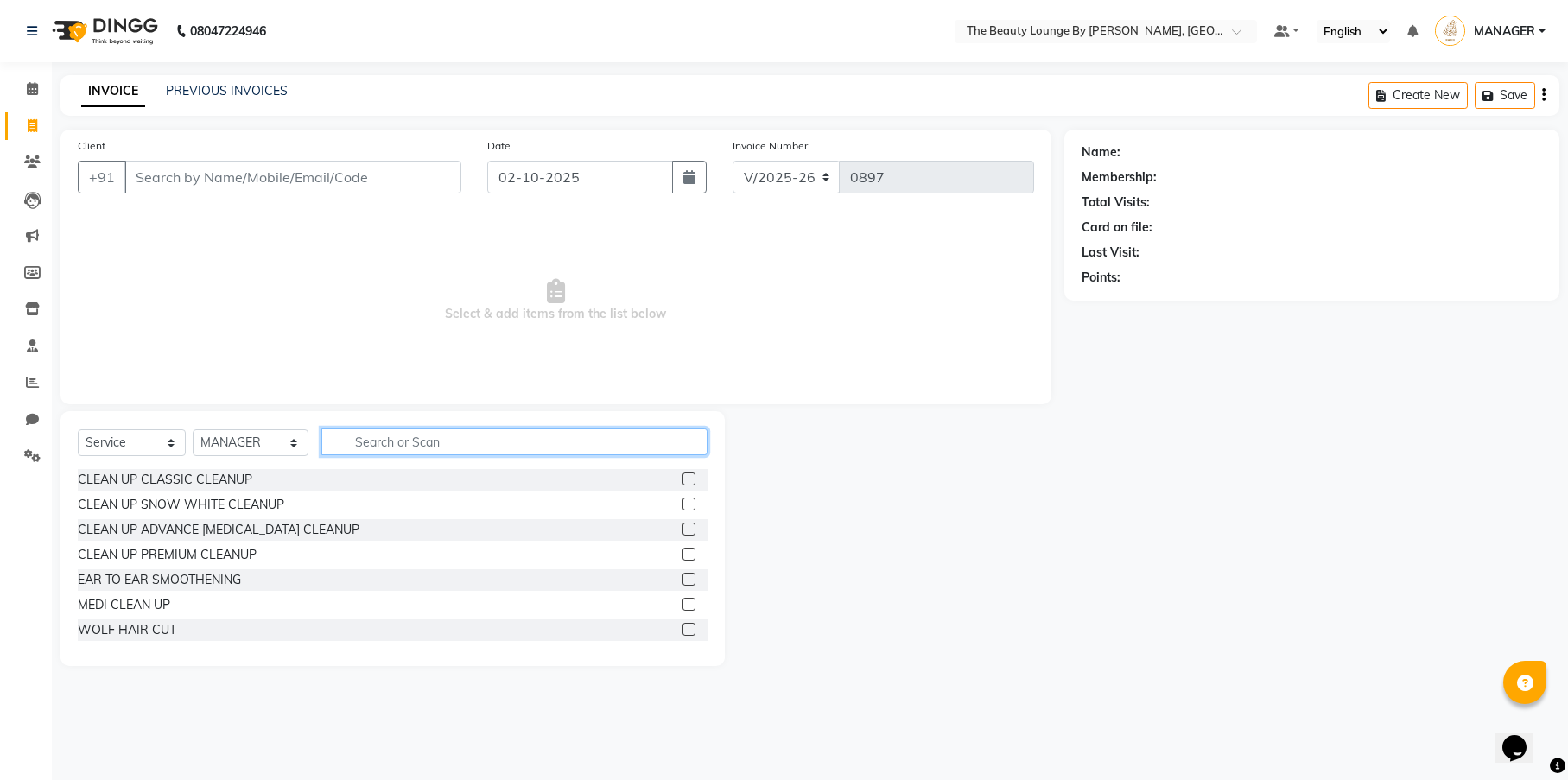
click at [381, 446] on input "text" at bounding box center [514, 441] width 386 height 27
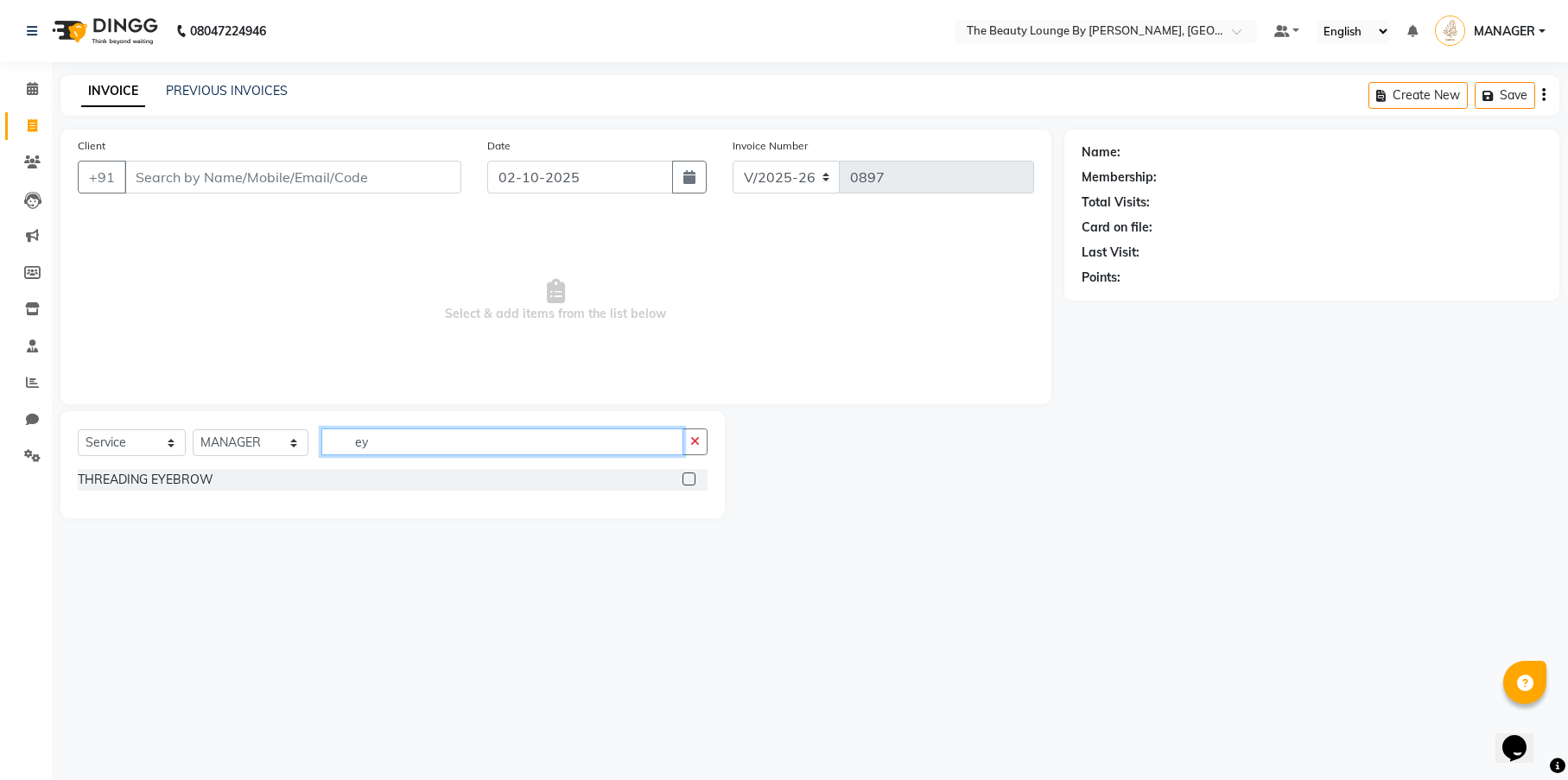
type input "e"
type input "EY"
click at [693, 476] on label at bounding box center [689, 479] width 13 height 13
click at [693, 476] on input "checkbox" at bounding box center [688, 480] width 11 height 11
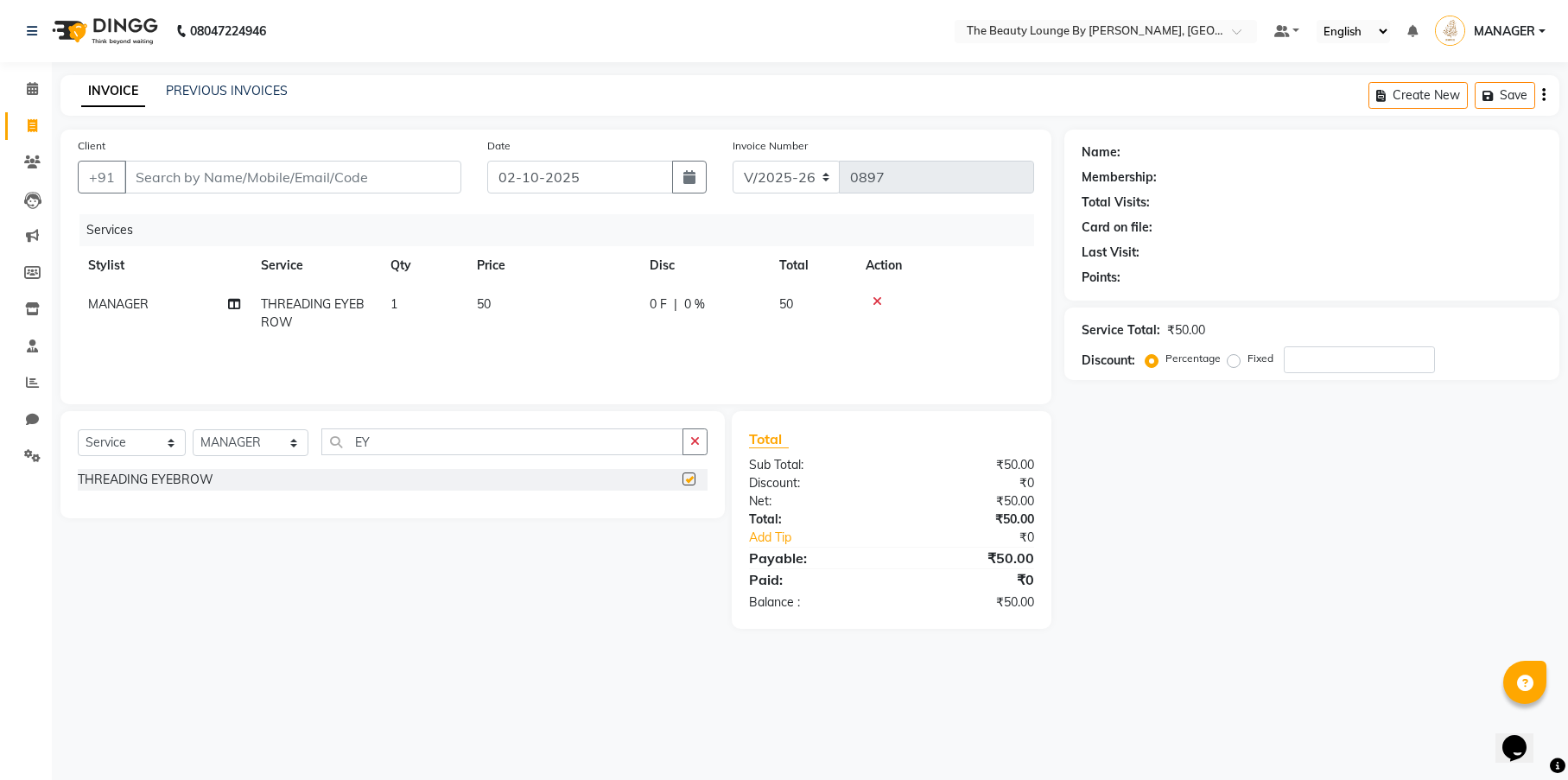
checkbox input "false"
click at [283, 173] on input "Client" at bounding box center [292, 176] width 337 height 32
click at [874, 300] on icon at bounding box center [877, 301] width 10 height 12
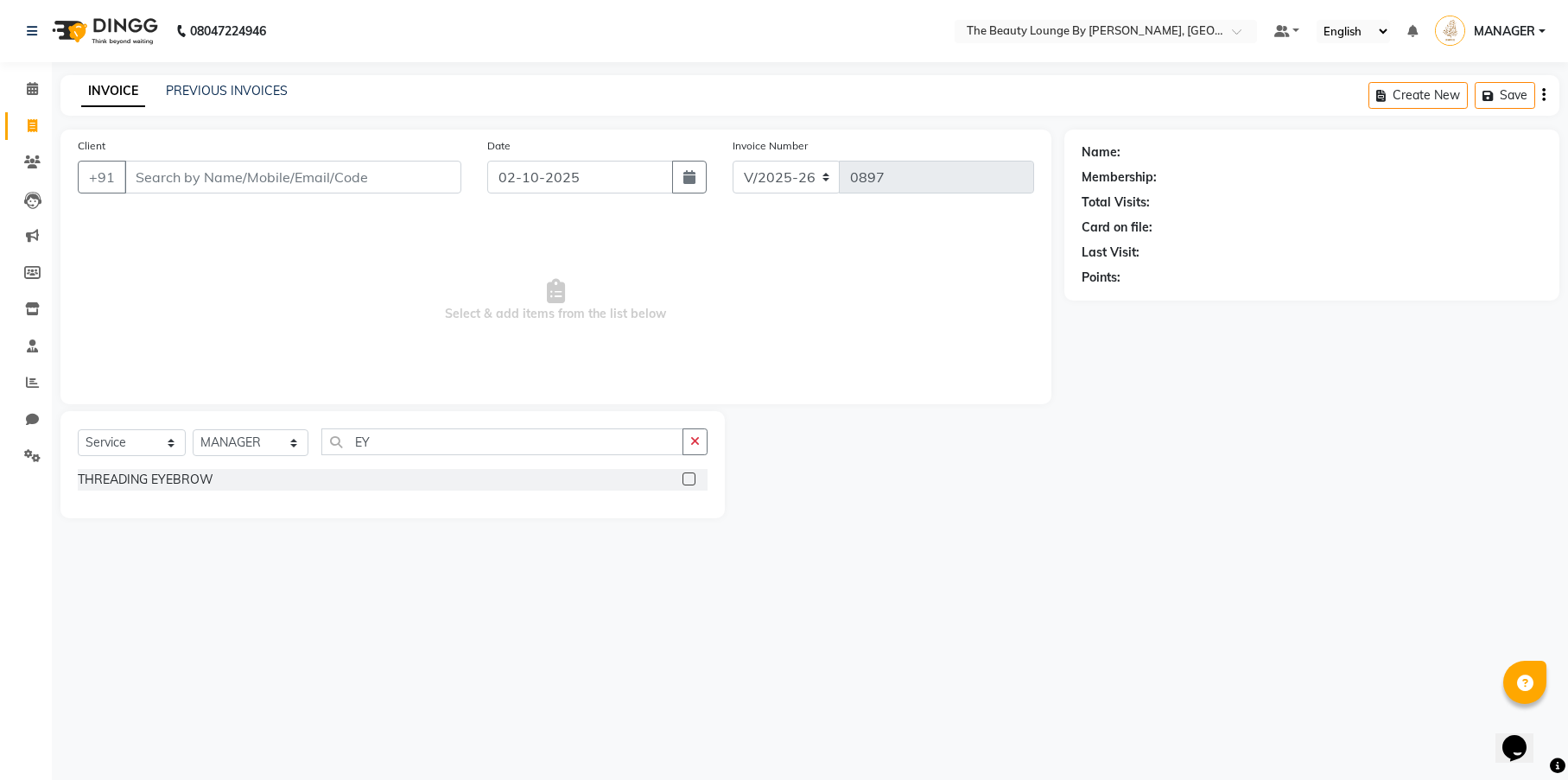
select select "100"
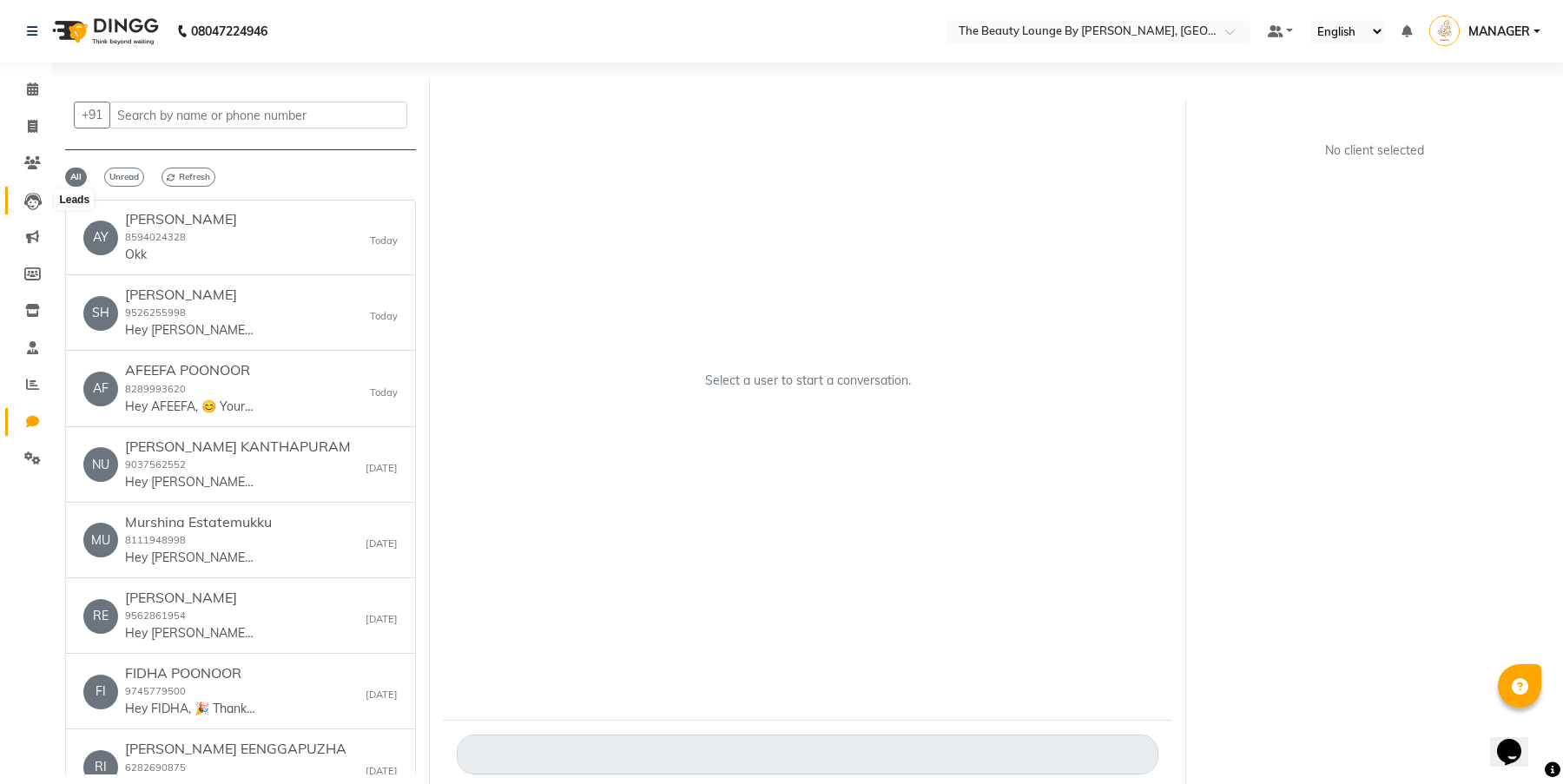
click at [32, 197] on icon at bounding box center [33, 201] width 17 height 17
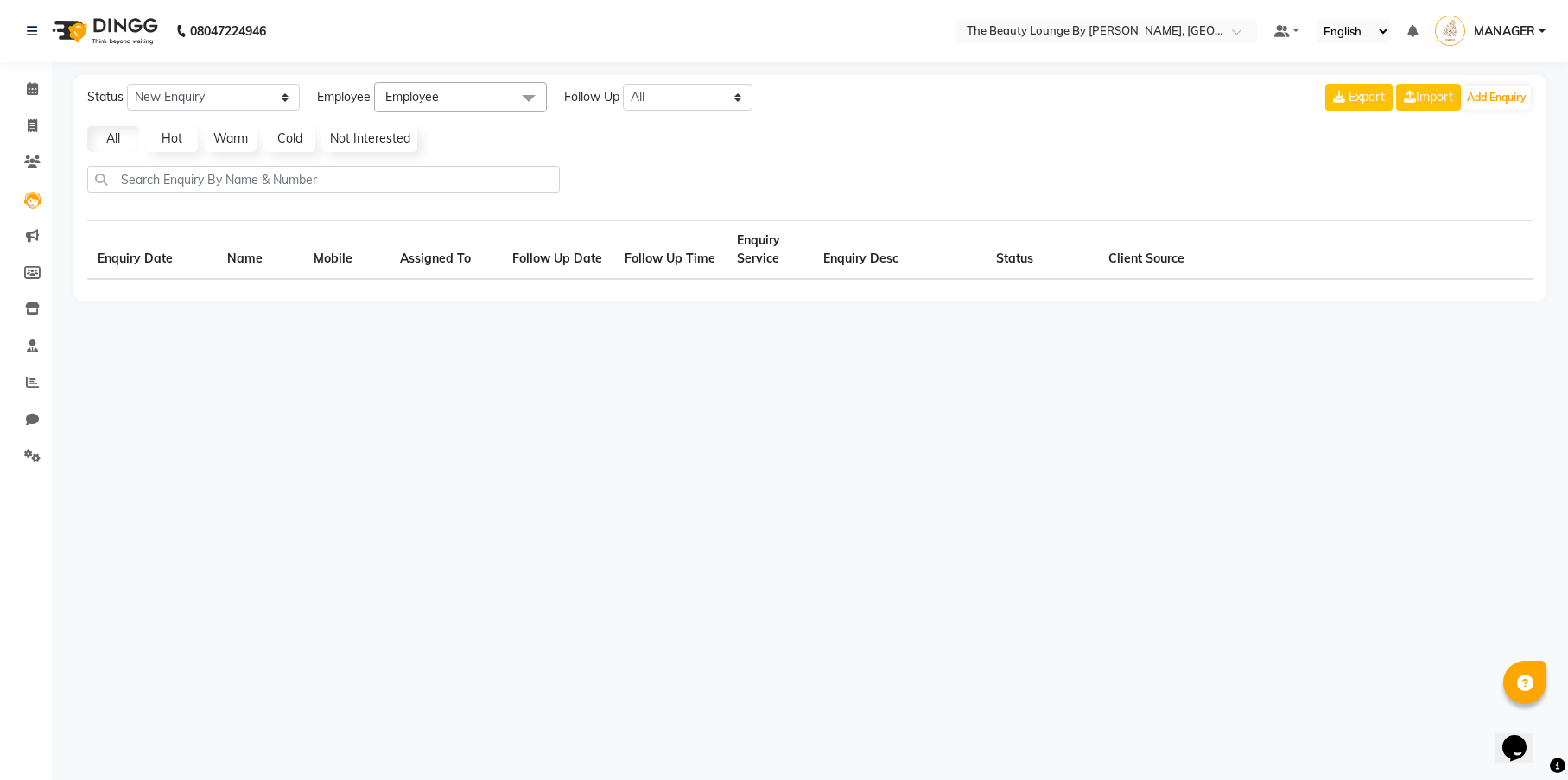
select select "10"
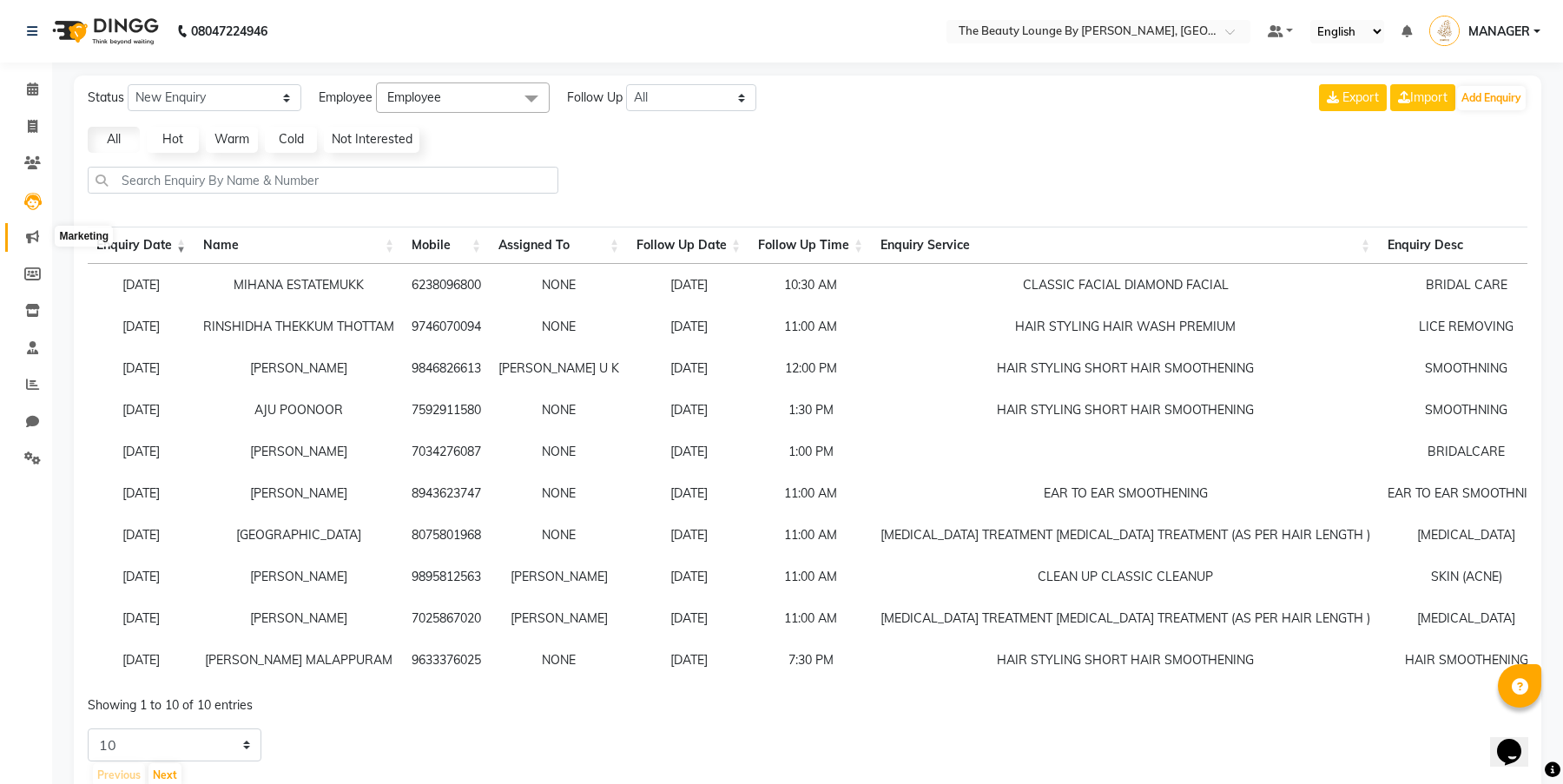
click at [35, 238] on icon at bounding box center [33, 237] width 13 height 13
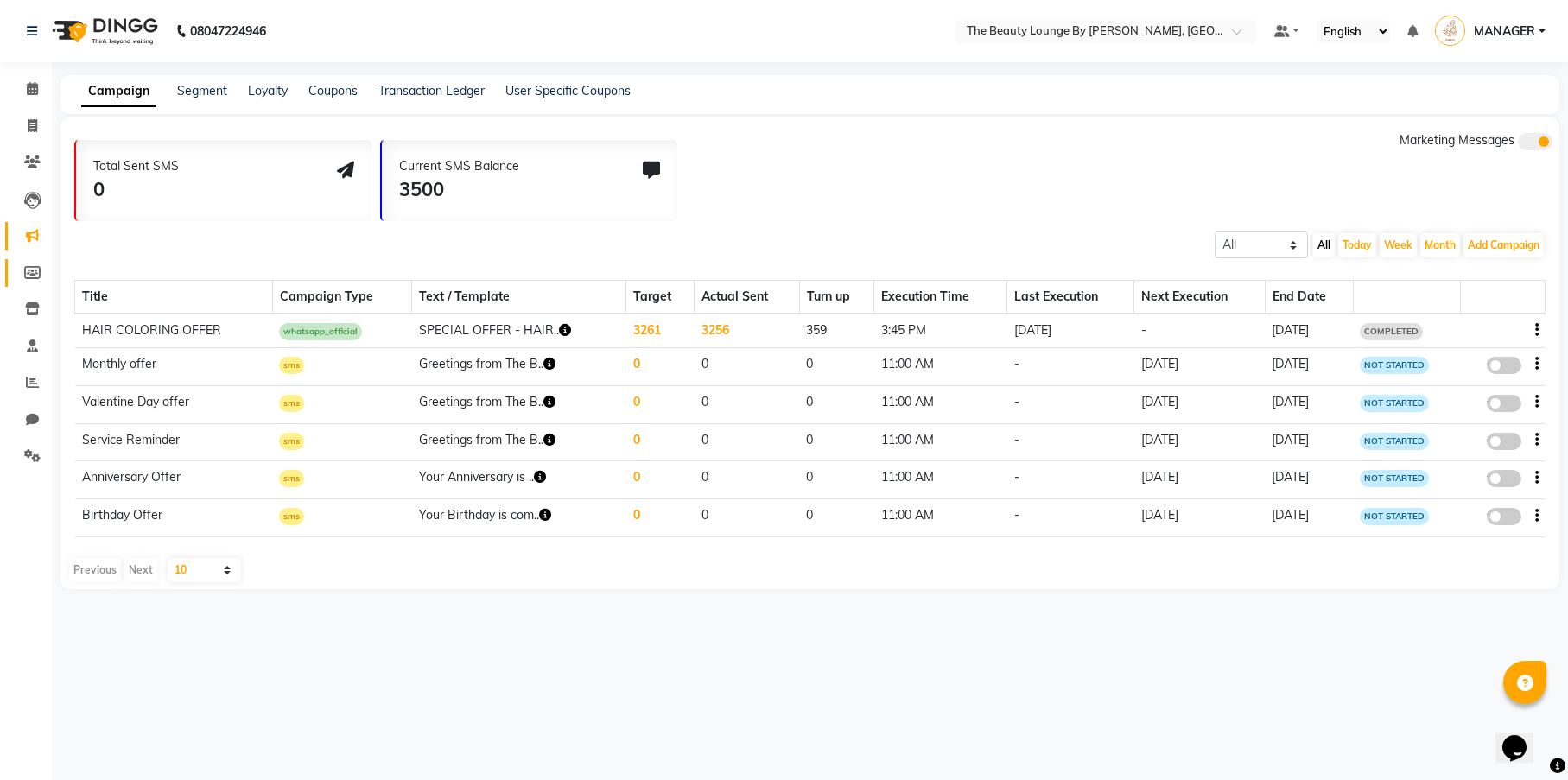
click at [37, 259] on link "Members" at bounding box center [25, 274] width 41 height 29
select select
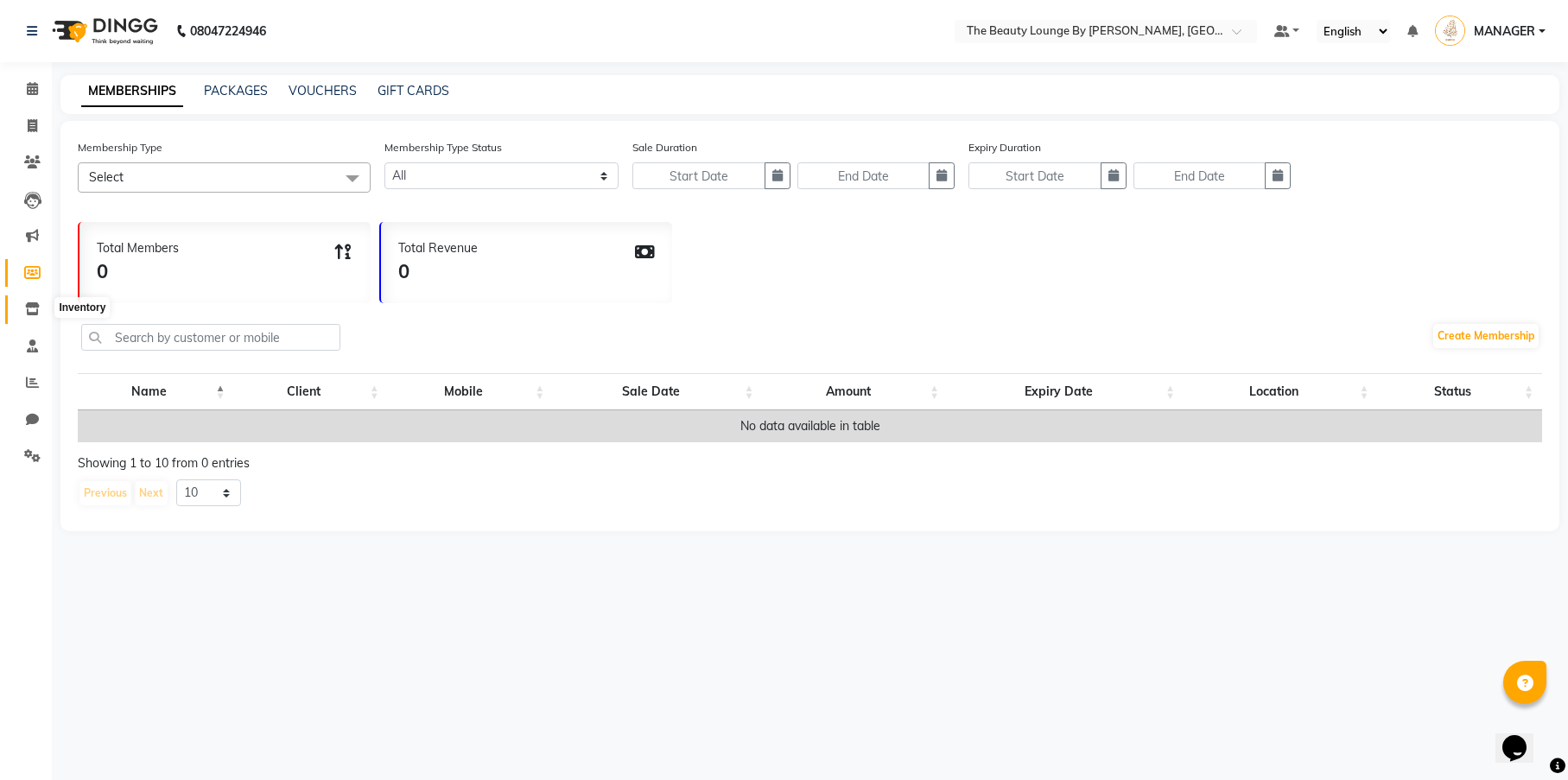
click at [29, 307] on icon at bounding box center [31, 309] width 14 height 13
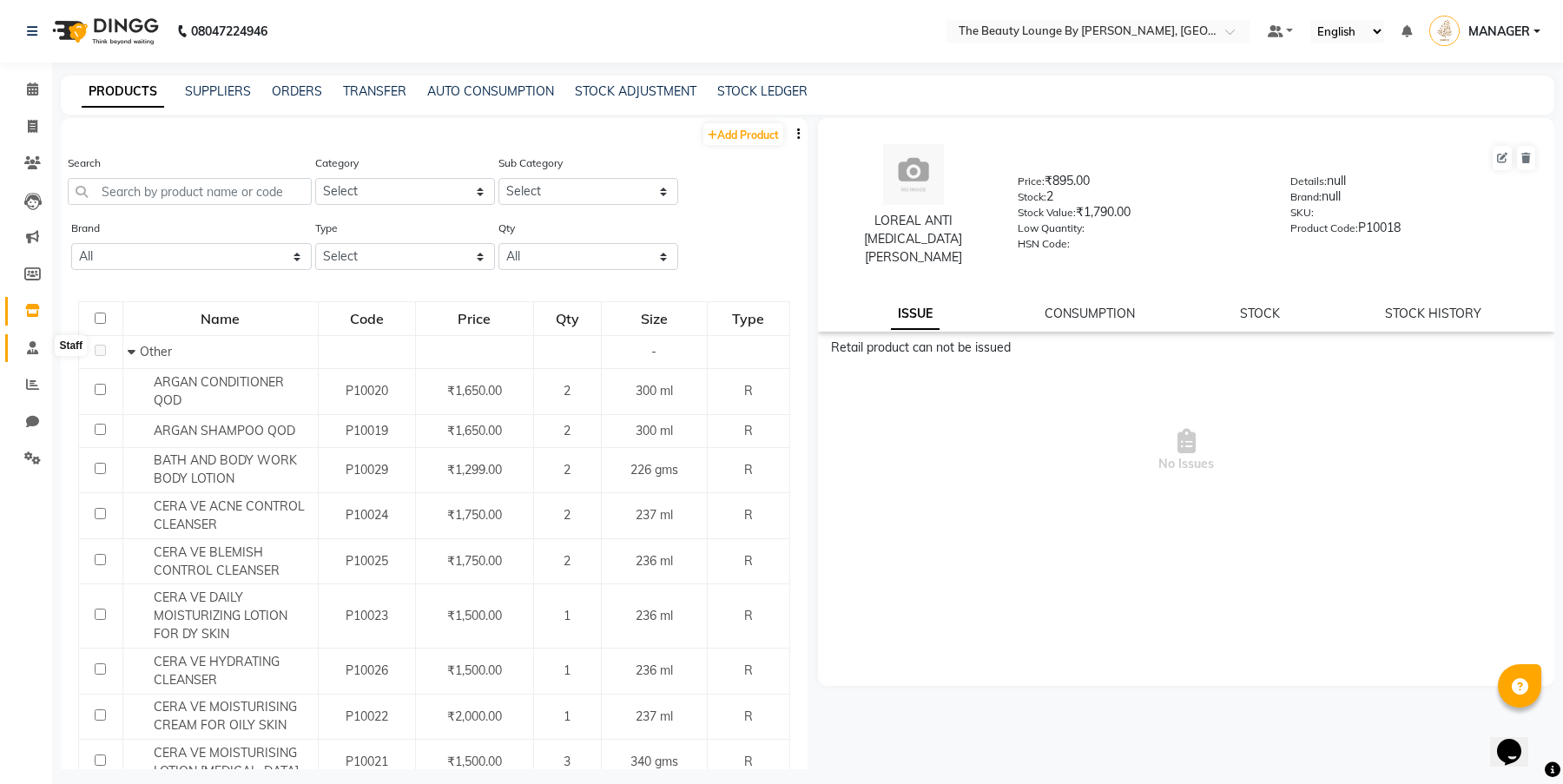
click at [21, 345] on span at bounding box center [33, 348] width 31 height 20
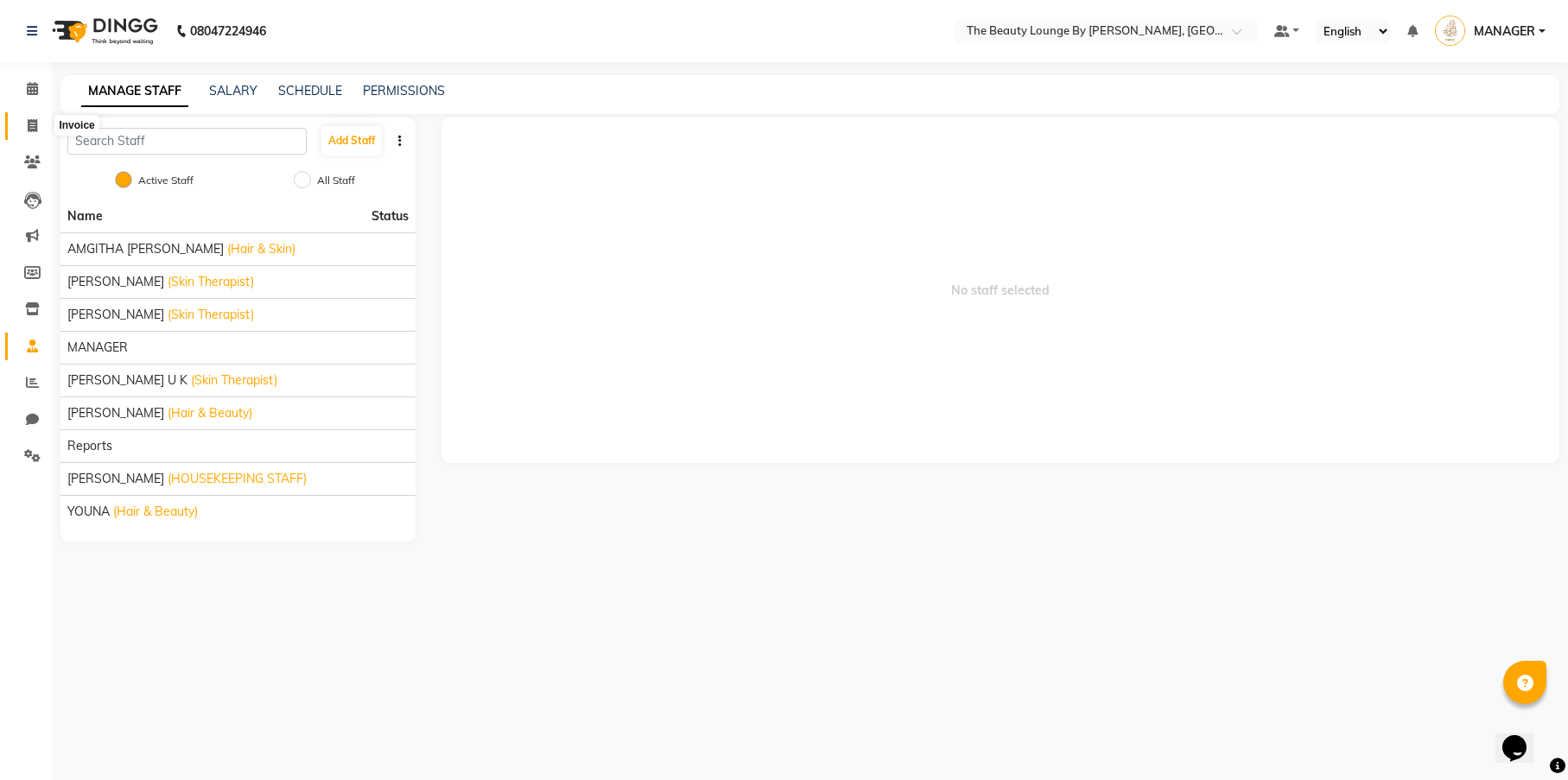
click at [30, 129] on icon at bounding box center [32, 126] width 10 height 13
select select "service"
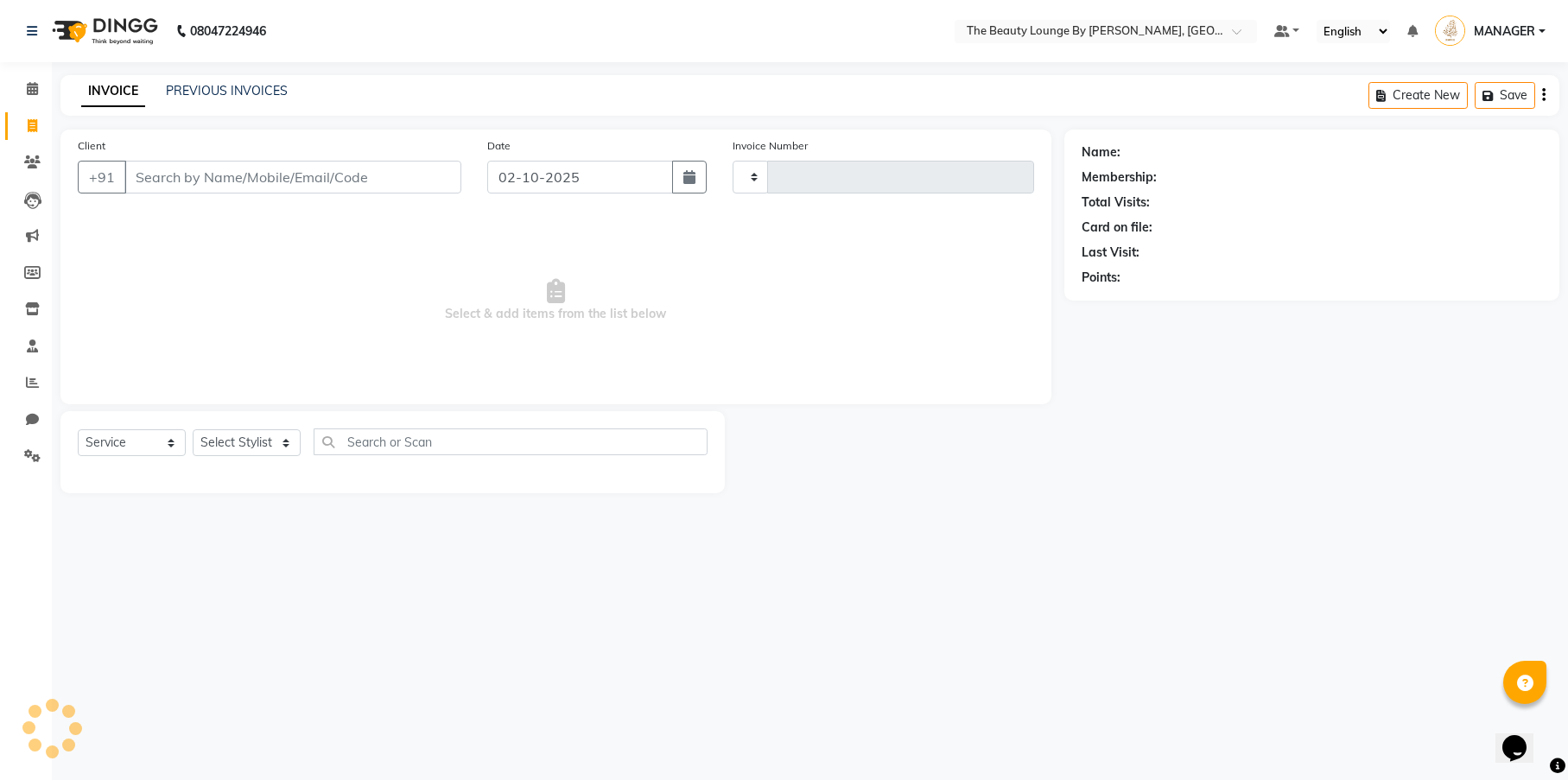
type input "0897"
select select "8577"
click at [194, 176] on input "Client" at bounding box center [292, 176] width 337 height 32
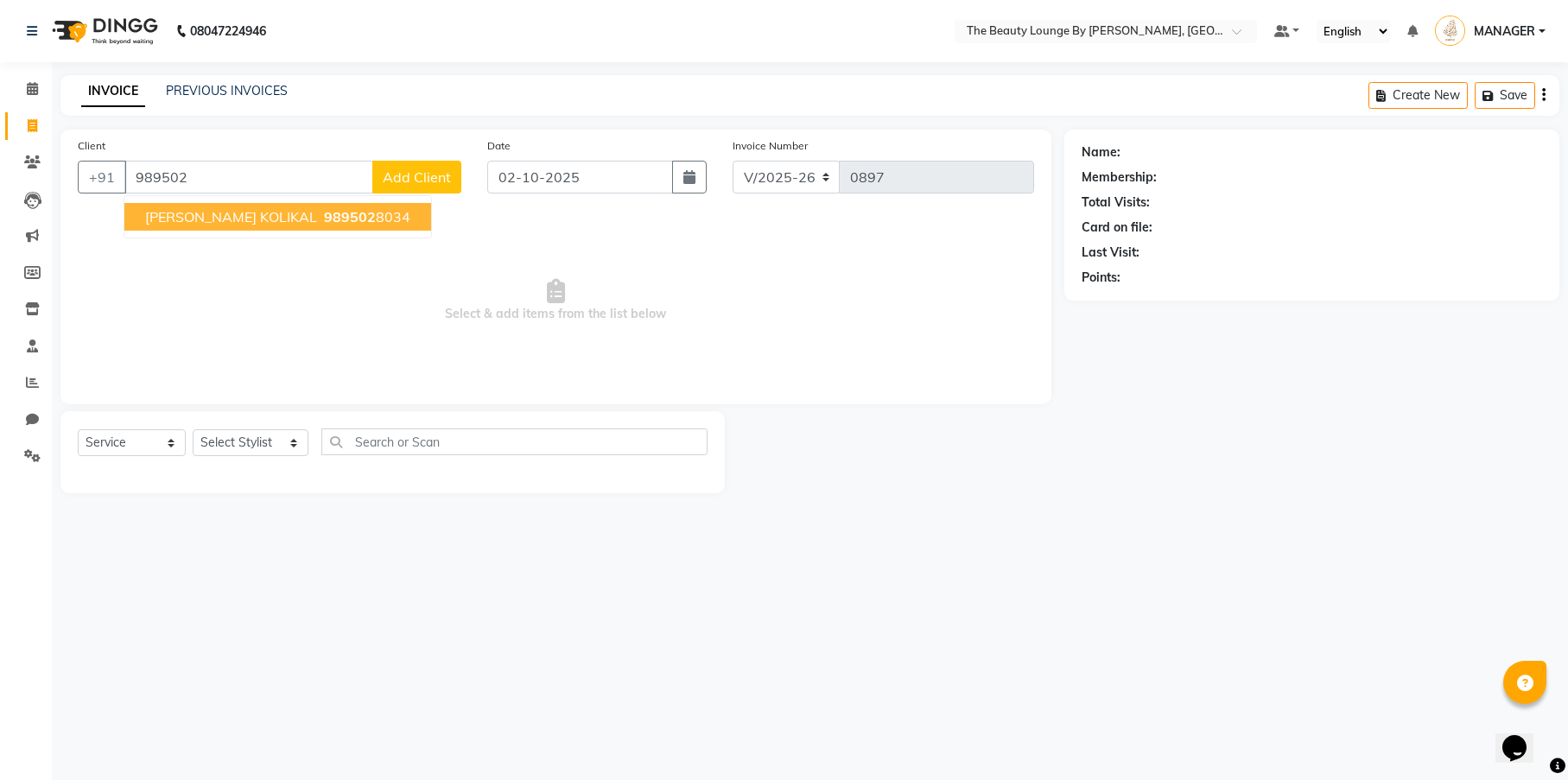
click at [222, 211] on span "[PERSON_NAME] KOLIKAL" at bounding box center [231, 216] width 172 height 17
type input "9895028034"
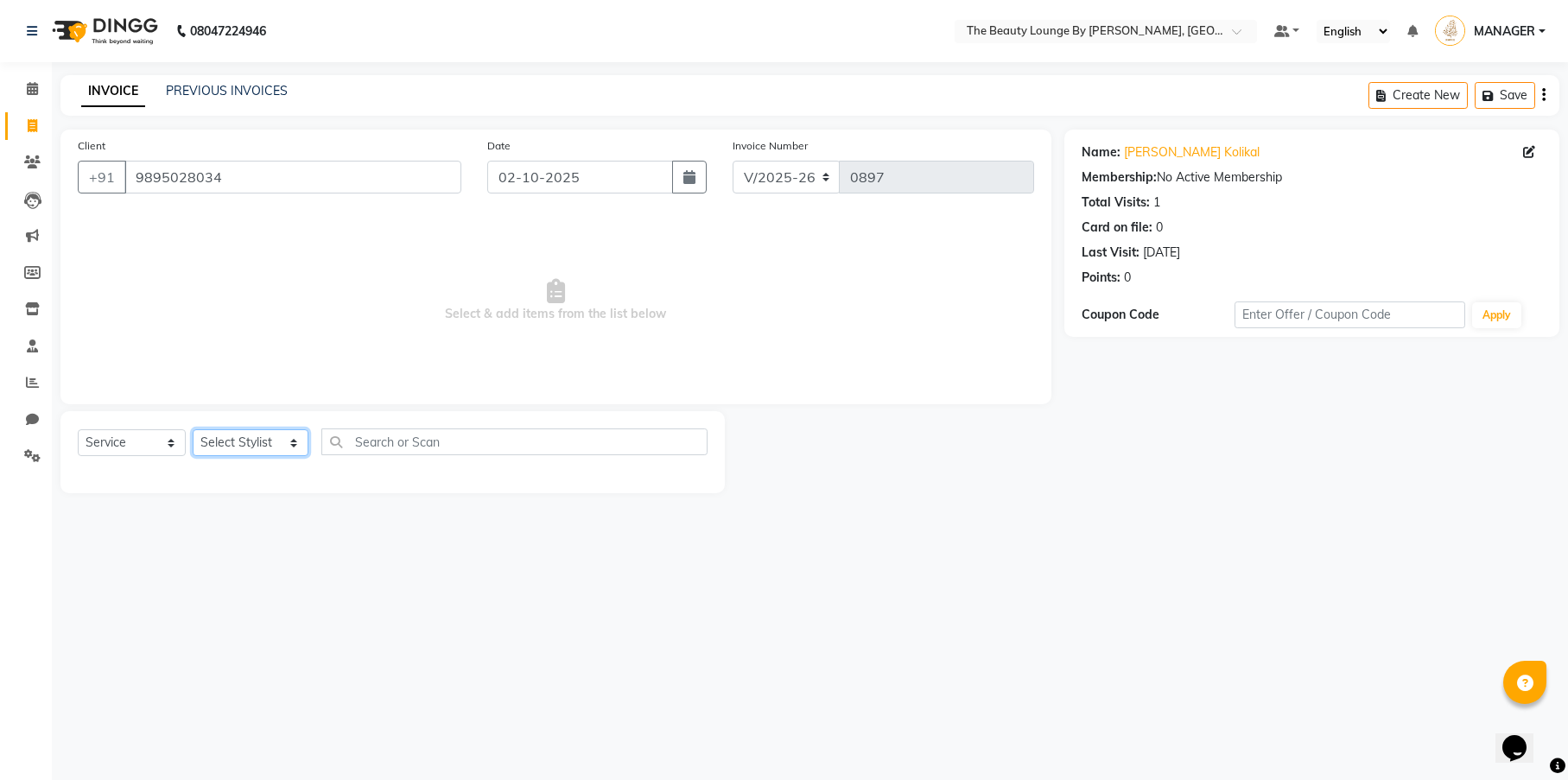
select select "85829"
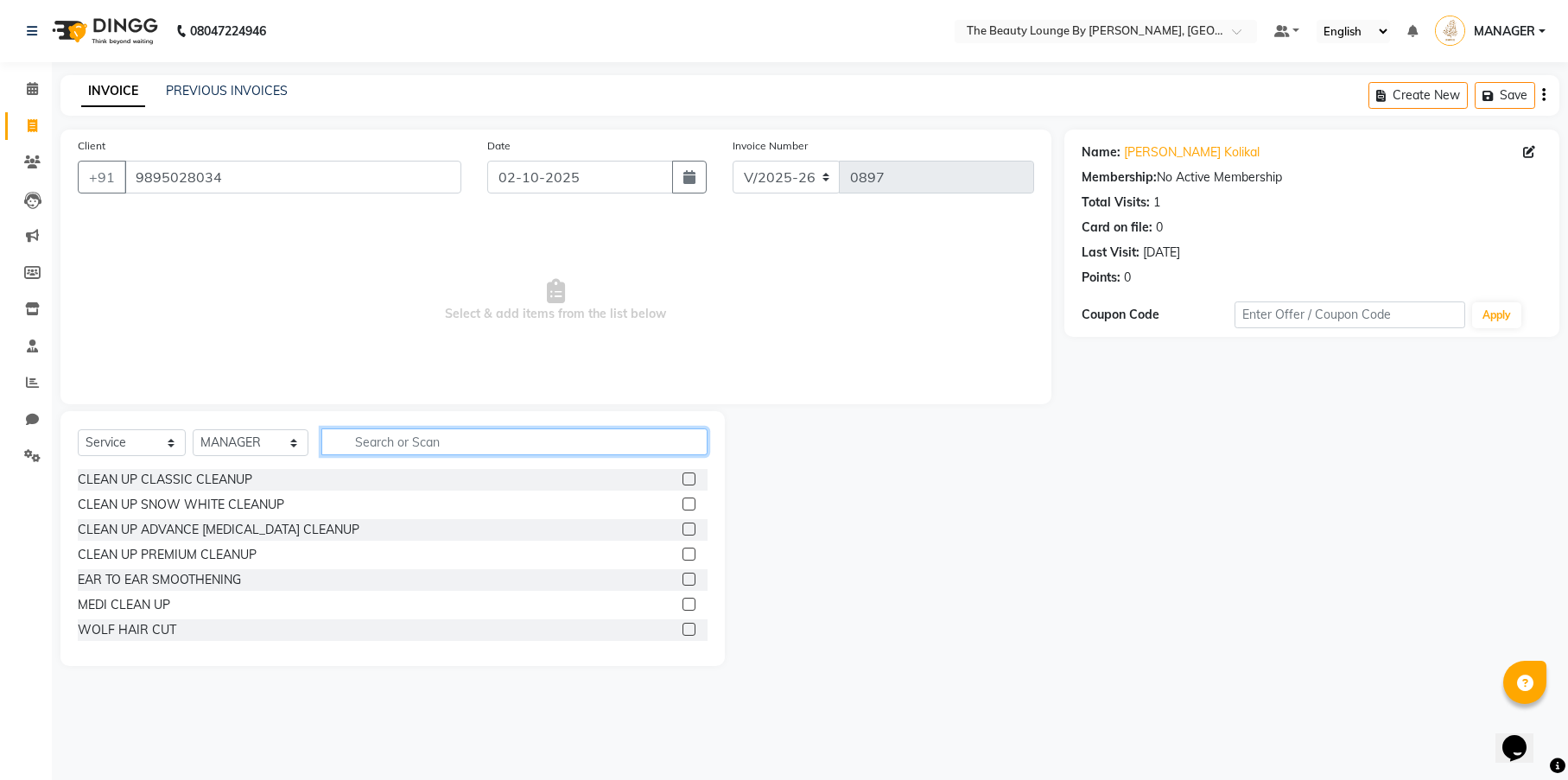
click at [416, 449] on input "text" at bounding box center [514, 441] width 386 height 27
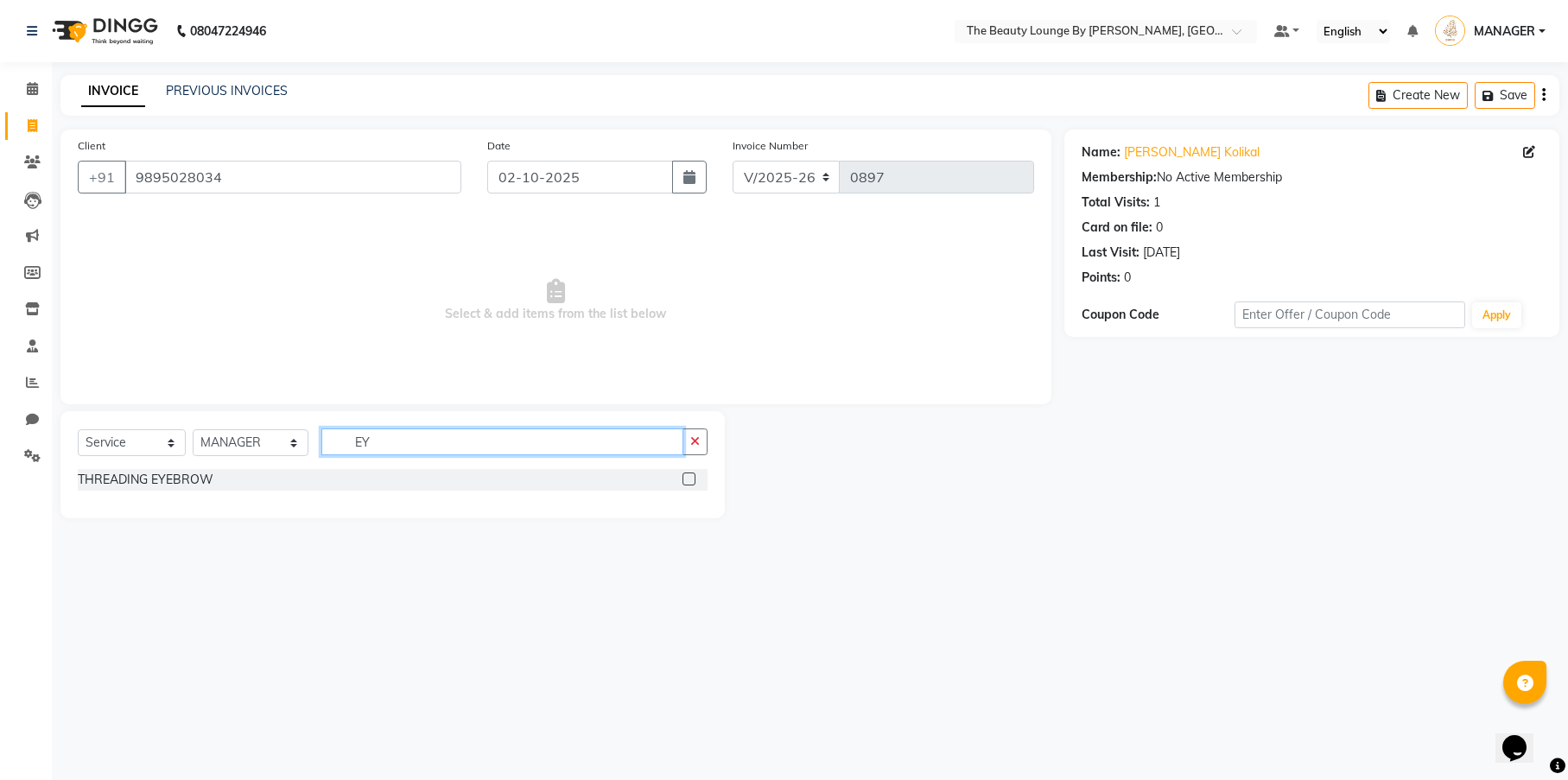
type input "EY"
click at [690, 481] on label at bounding box center [689, 479] width 13 height 13
click at [690, 481] on input "checkbox" at bounding box center [688, 480] width 11 height 11
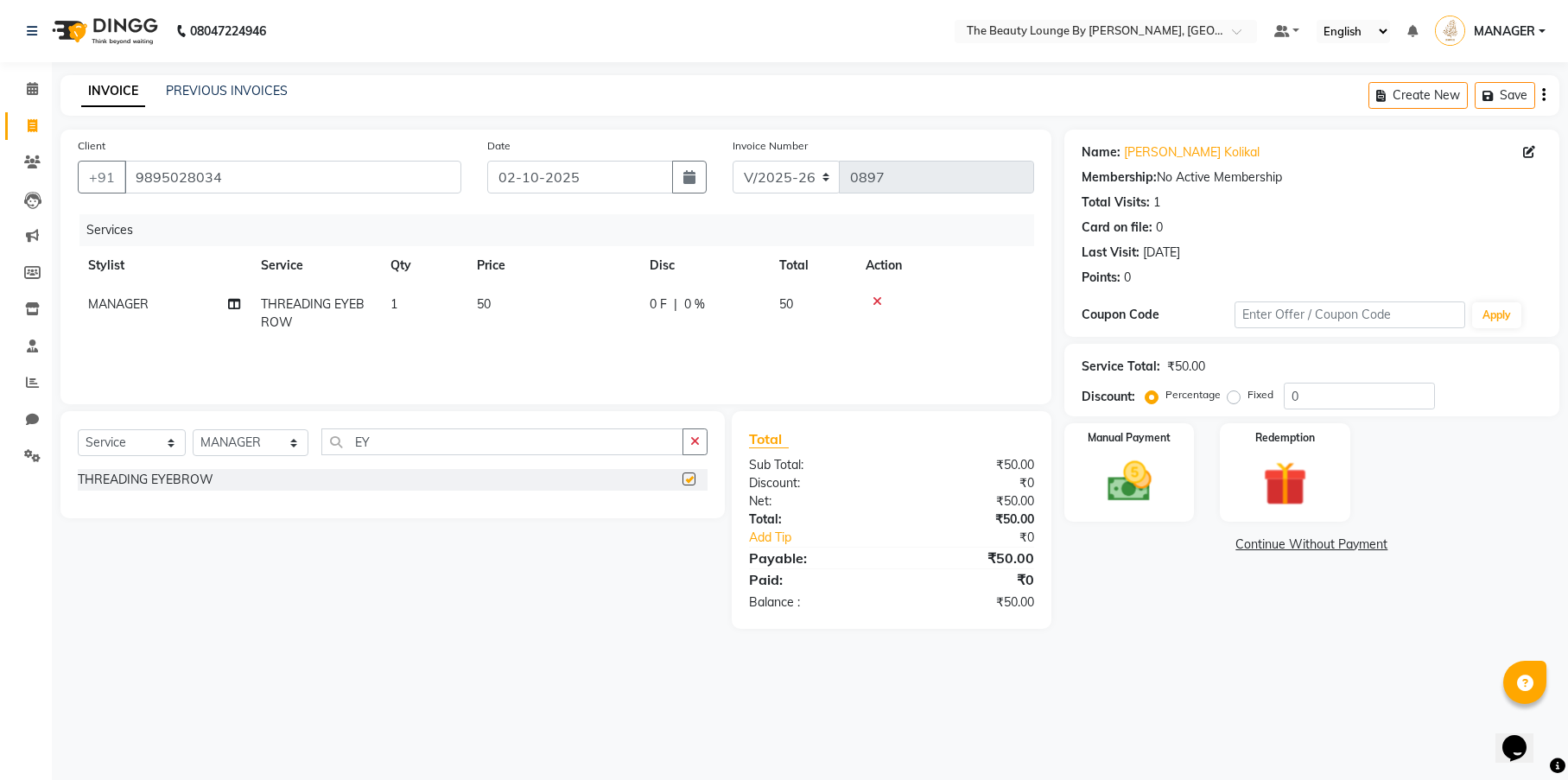
checkbox input "false"
click at [1248, 397] on label "Fixed" at bounding box center [1260, 395] width 26 height 15
click at [1230, 397] on input "Fixed" at bounding box center [1236, 395] width 12 height 12
radio input "true"
click at [1165, 462] on img at bounding box center [1129, 481] width 74 height 52
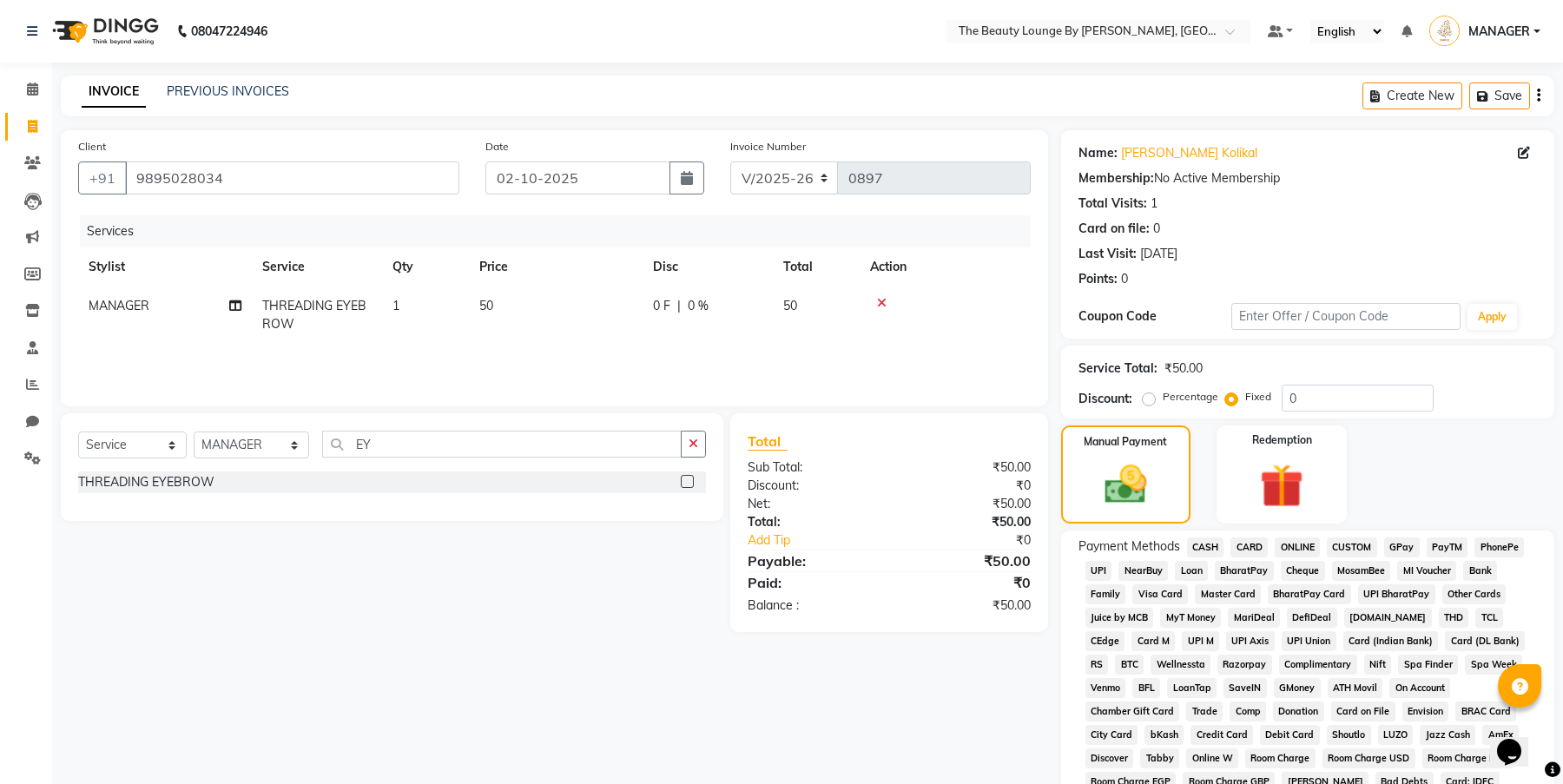
scroll to position [287, 0]
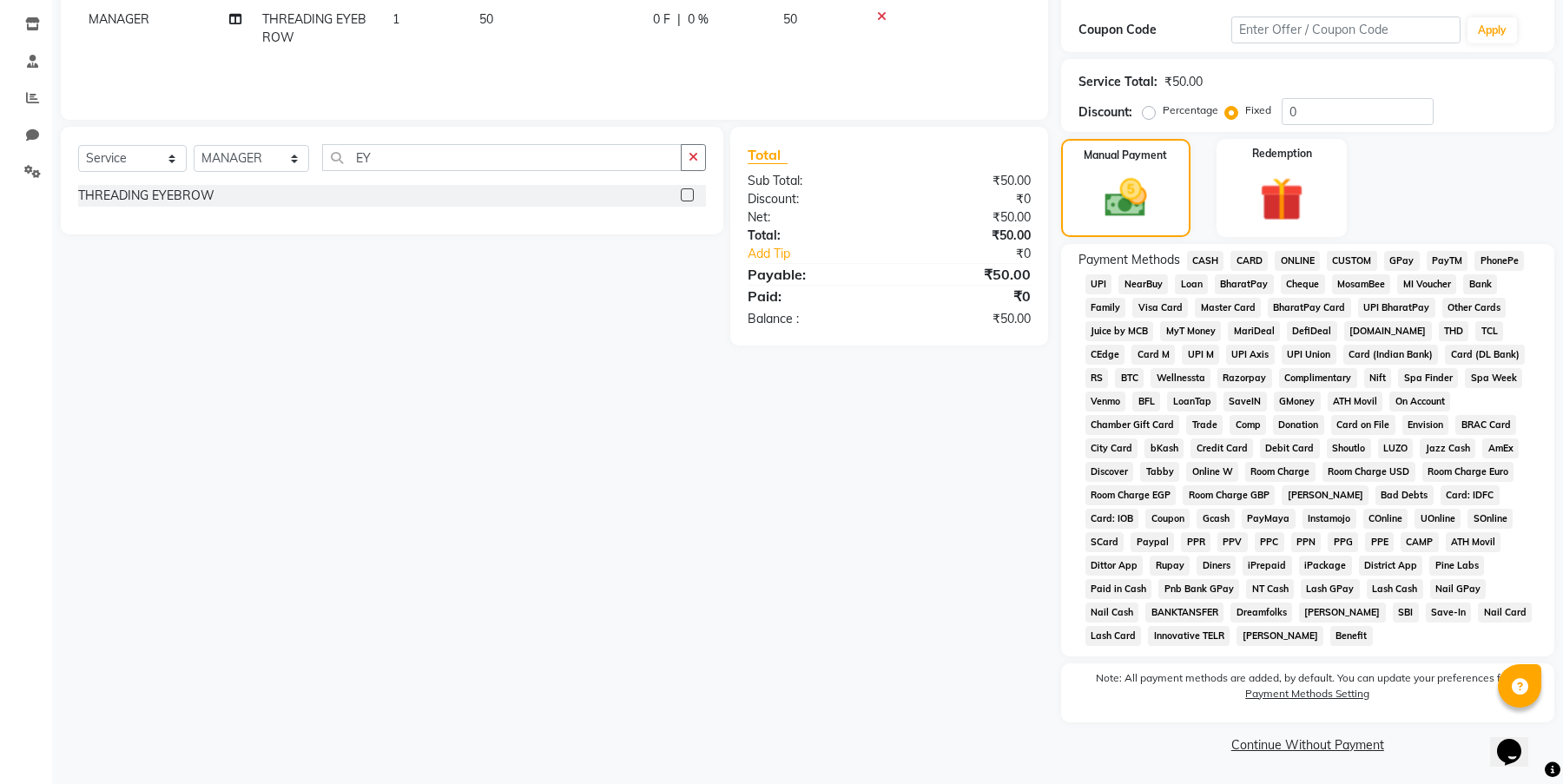
click at [1203, 260] on span "CASH" at bounding box center [1205, 261] width 37 height 20
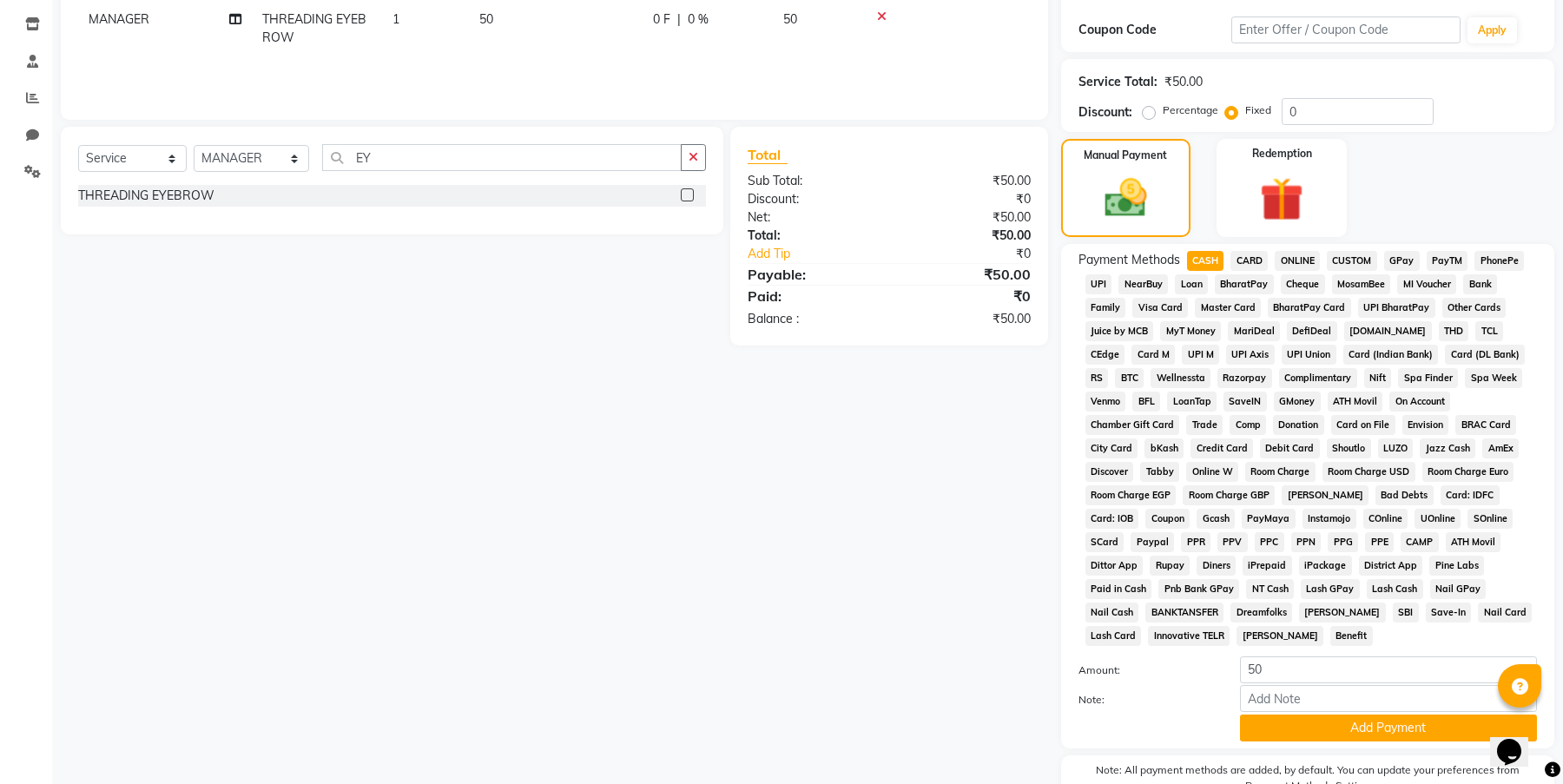
scroll to position [378, 0]
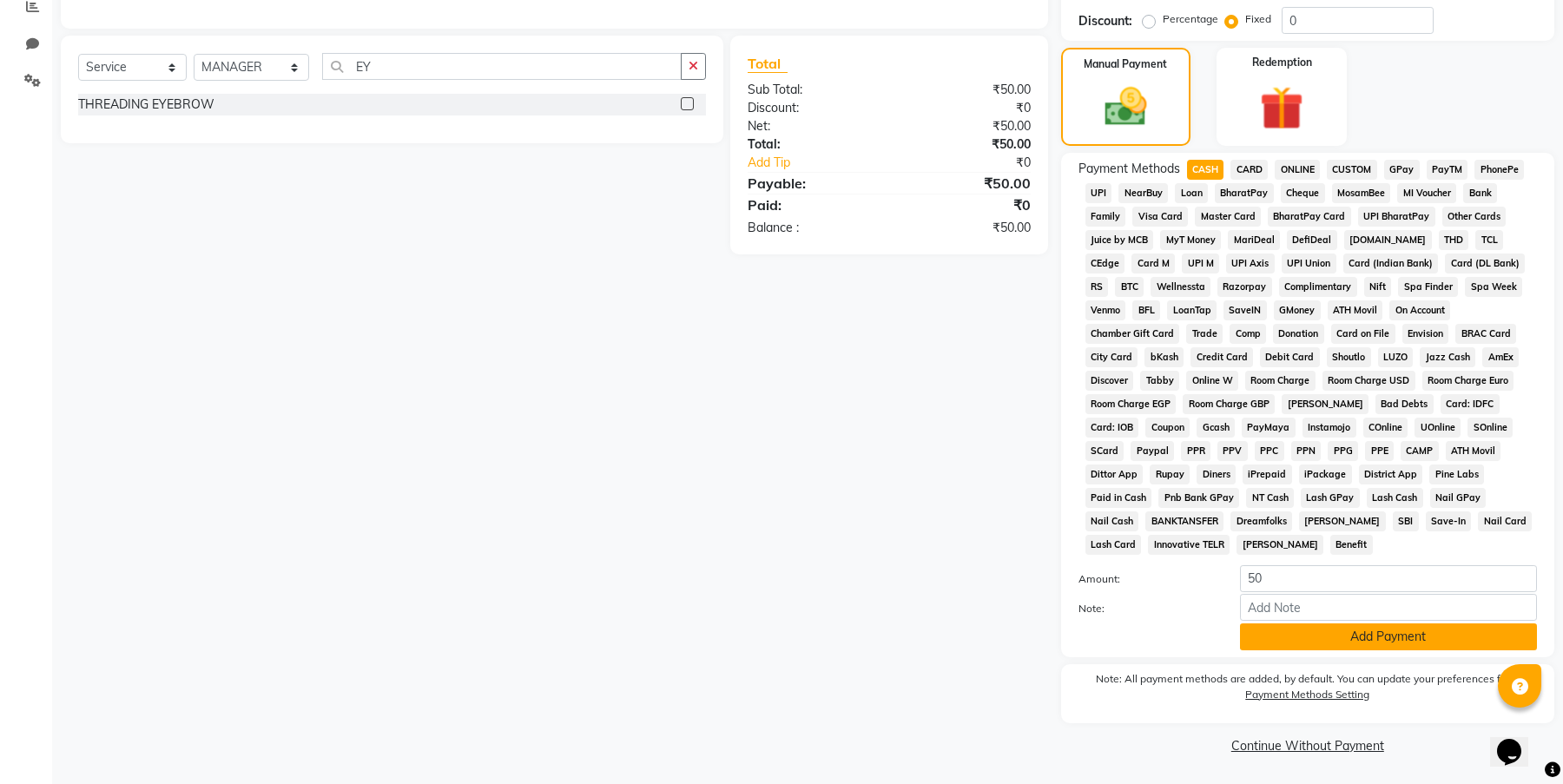
click at [1365, 637] on button "Add Payment" at bounding box center [1388, 636] width 297 height 27
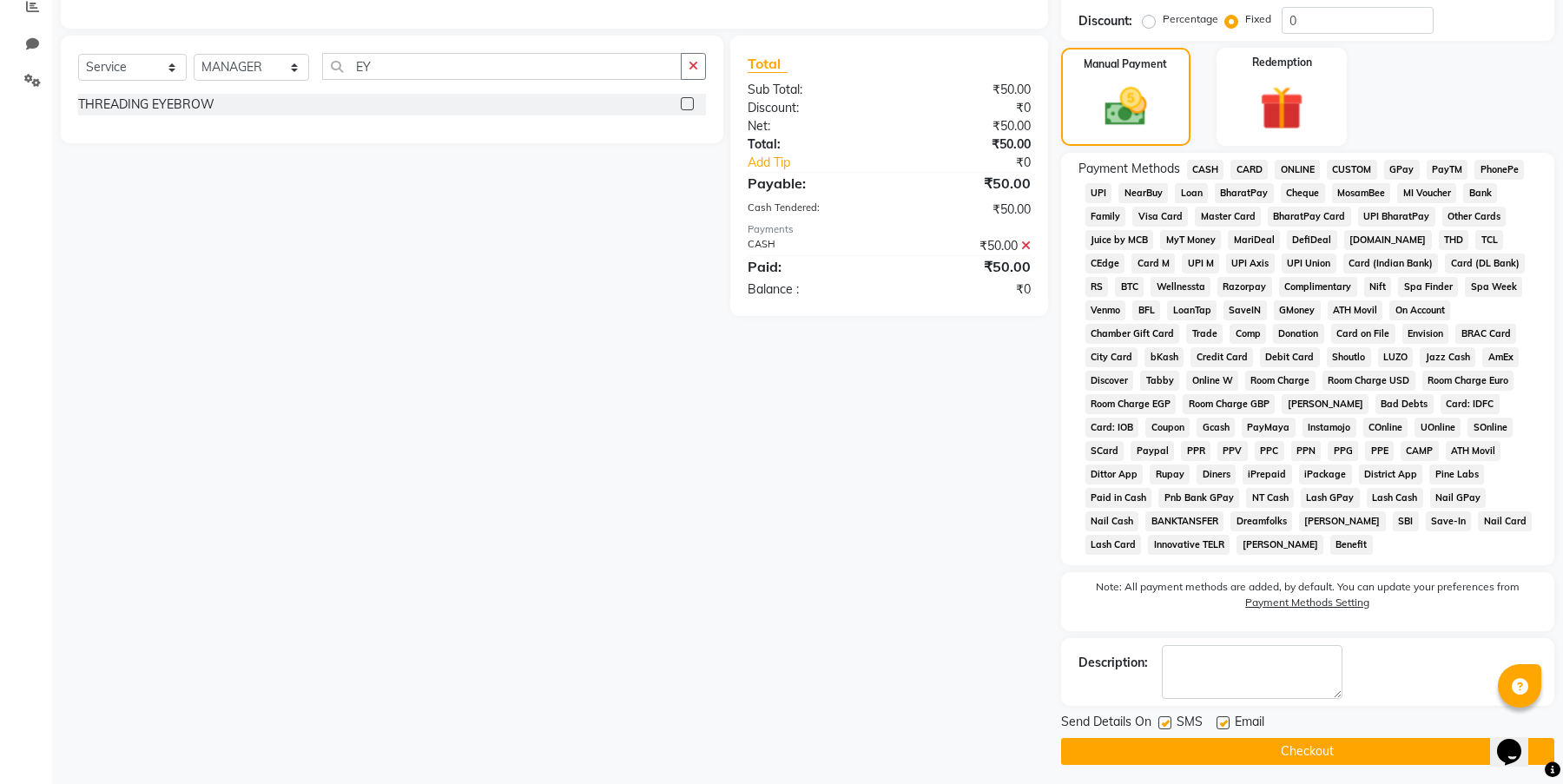
click at [1338, 747] on button "Checkout" at bounding box center [1308, 751] width 493 height 27
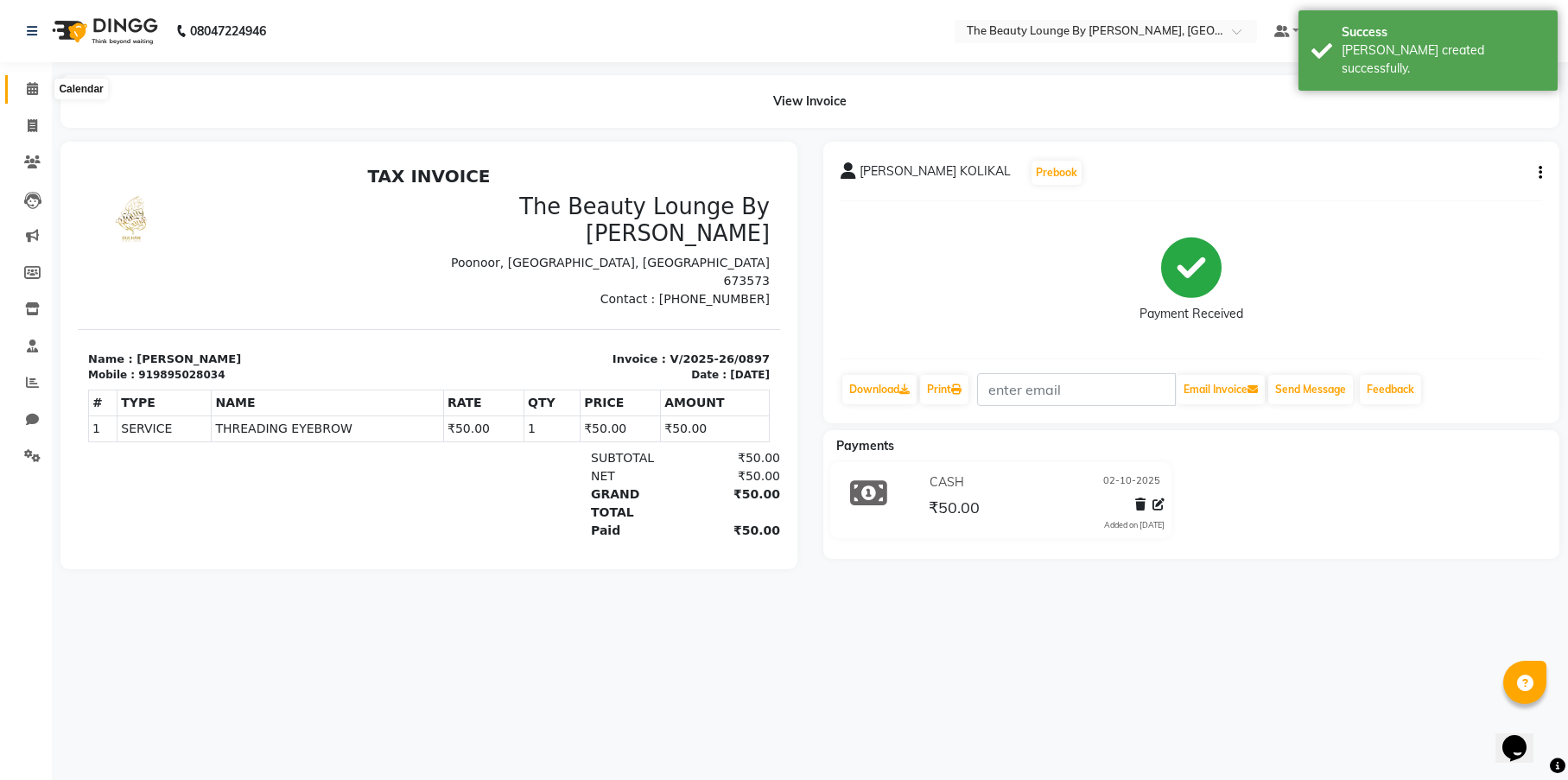
click at [36, 89] on icon at bounding box center [32, 89] width 11 height 13
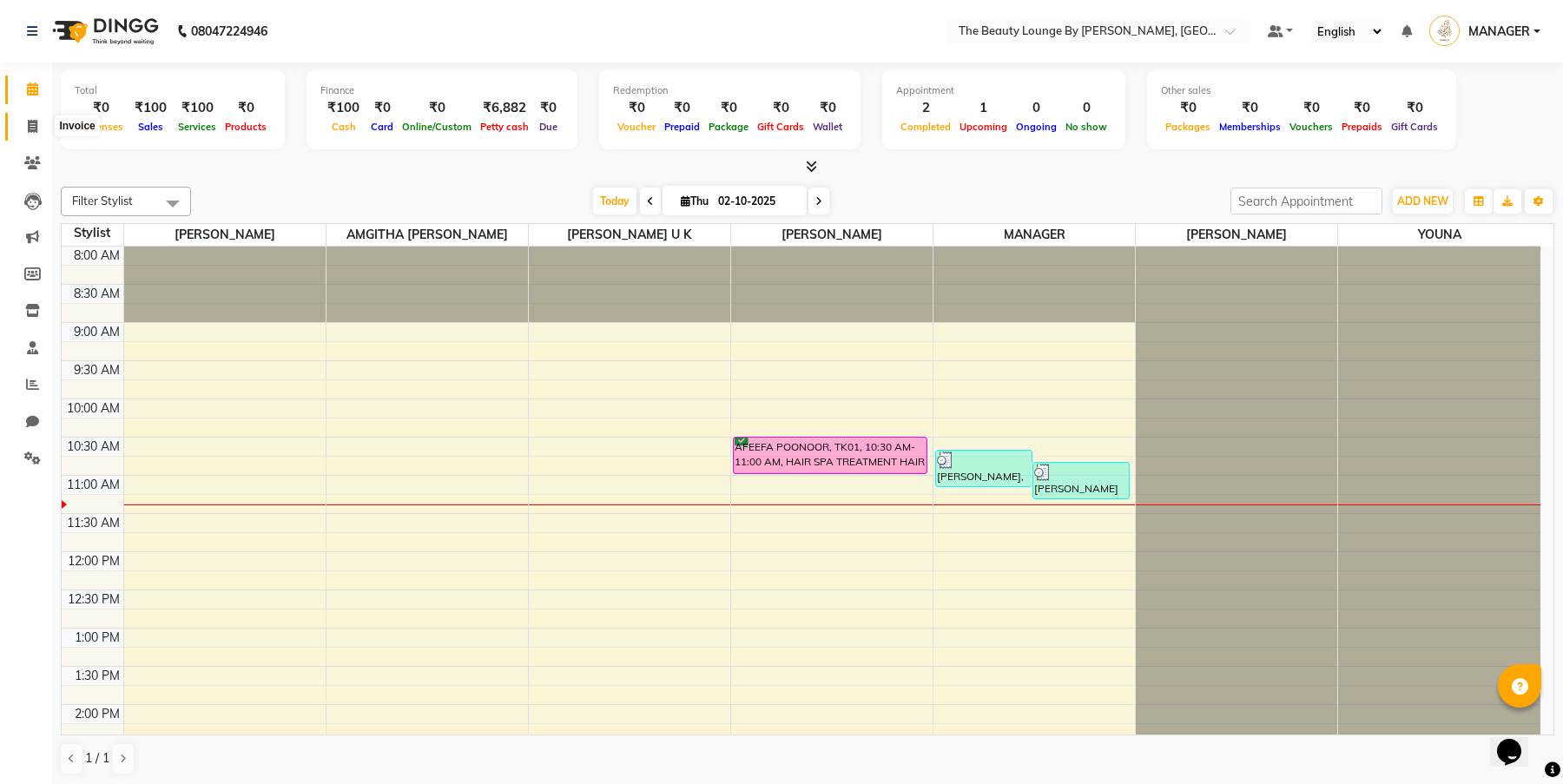
click at [26, 119] on span at bounding box center [33, 127] width 31 height 20
select select "service"
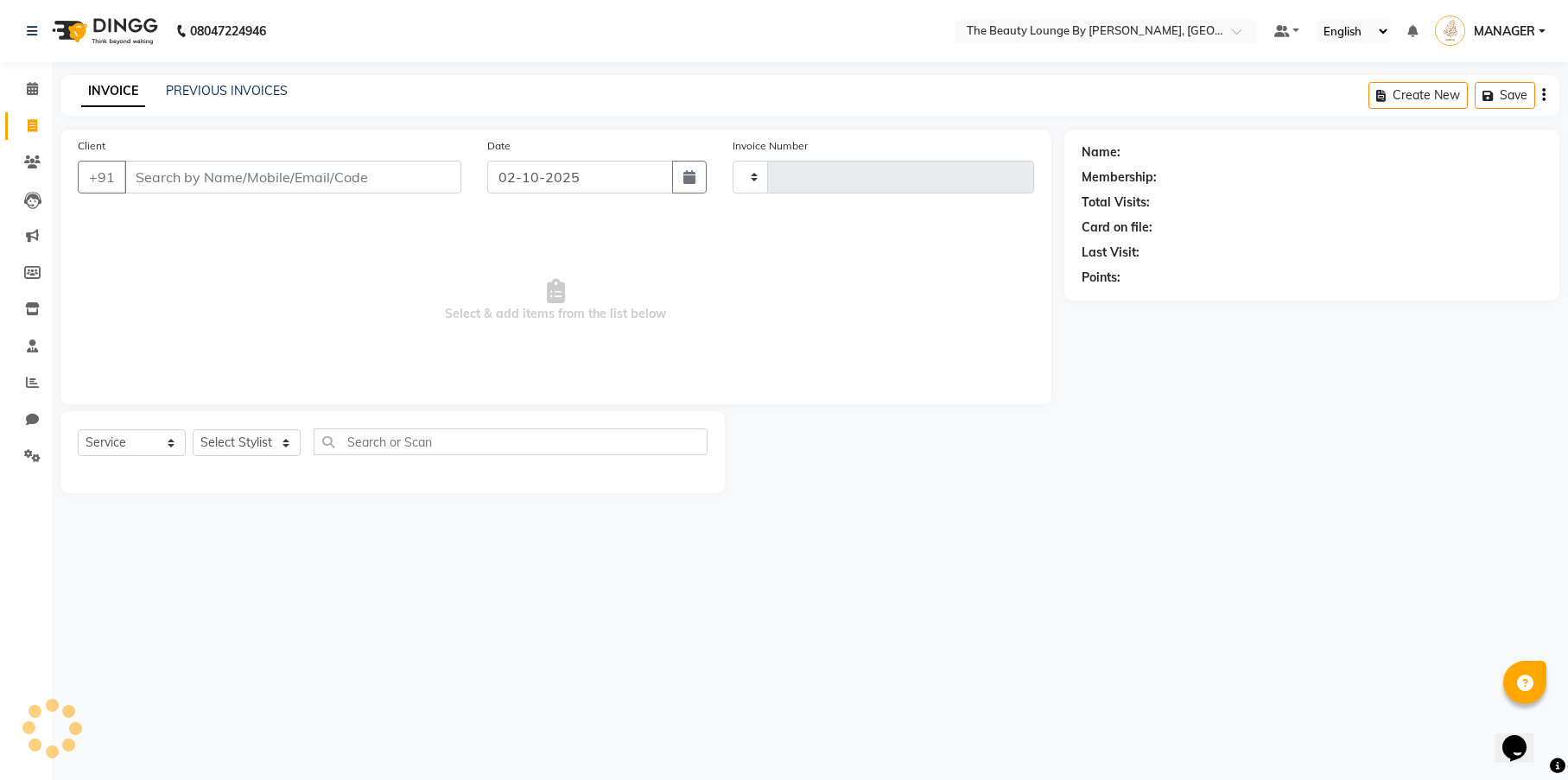
type input "0898"
select select "8577"
click at [39, 98] on link "Calendar" at bounding box center [25, 90] width 41 height 29
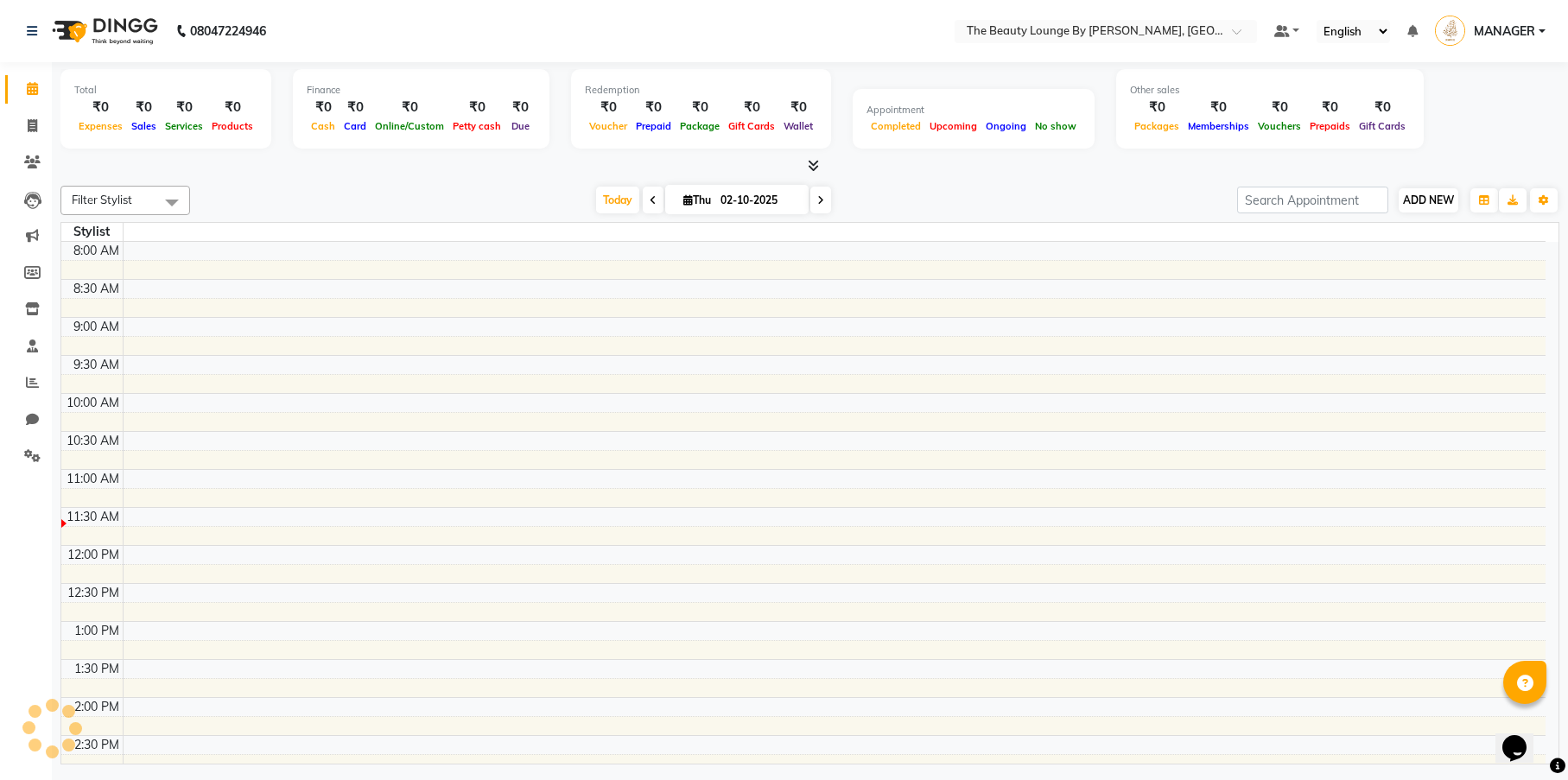
click at [1455, 194] on button "ADD NEW Toggle Dropdown" at bounding box center [1428, 199] width 59 height 24
click at [1511, 305] on link "Add Attendance" at bounding box center [1527, 299] width 136 height 23
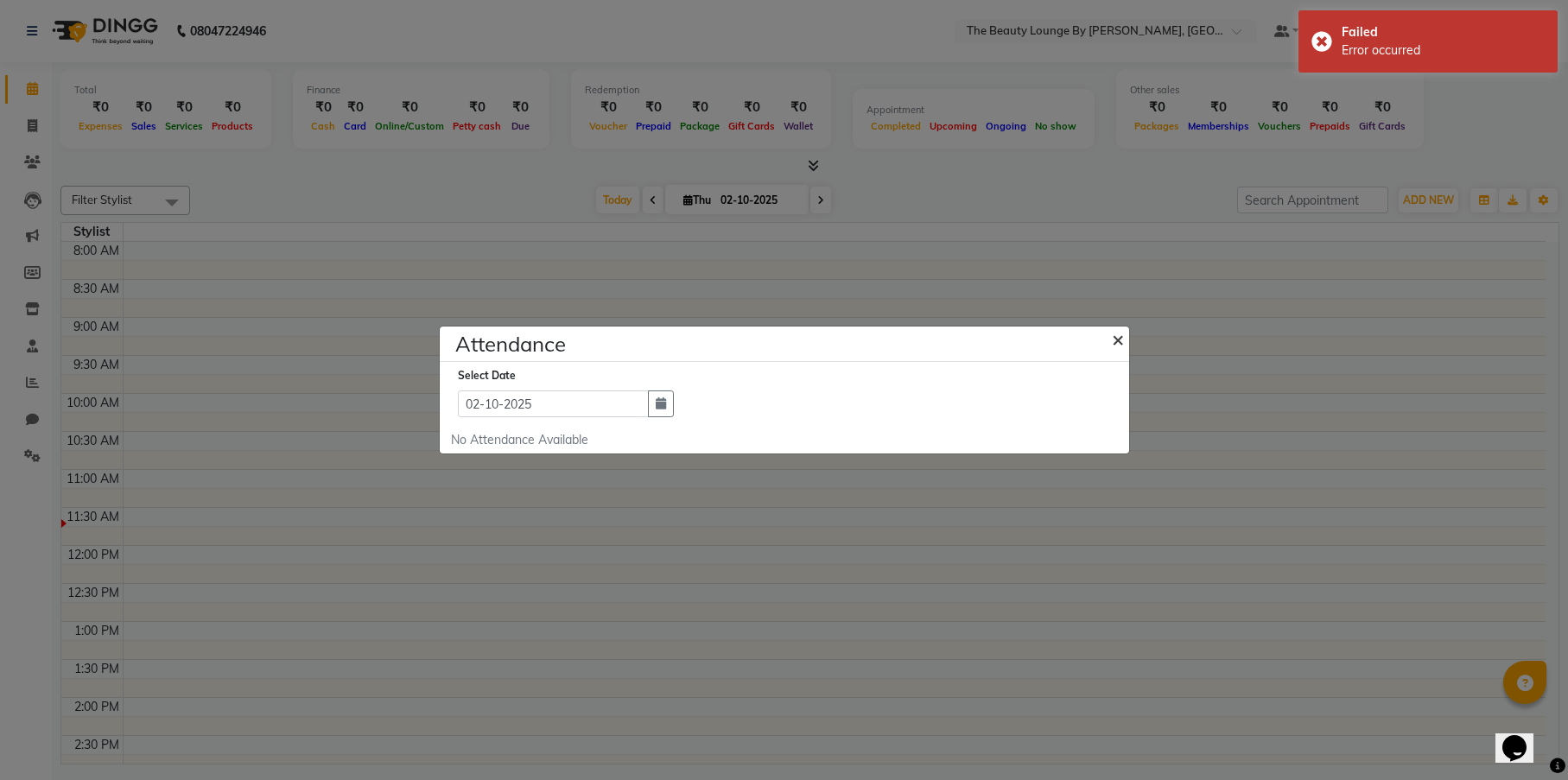
click at [1116, 339] on span "×" at bounding box center [1117, 338] width 12 height 26
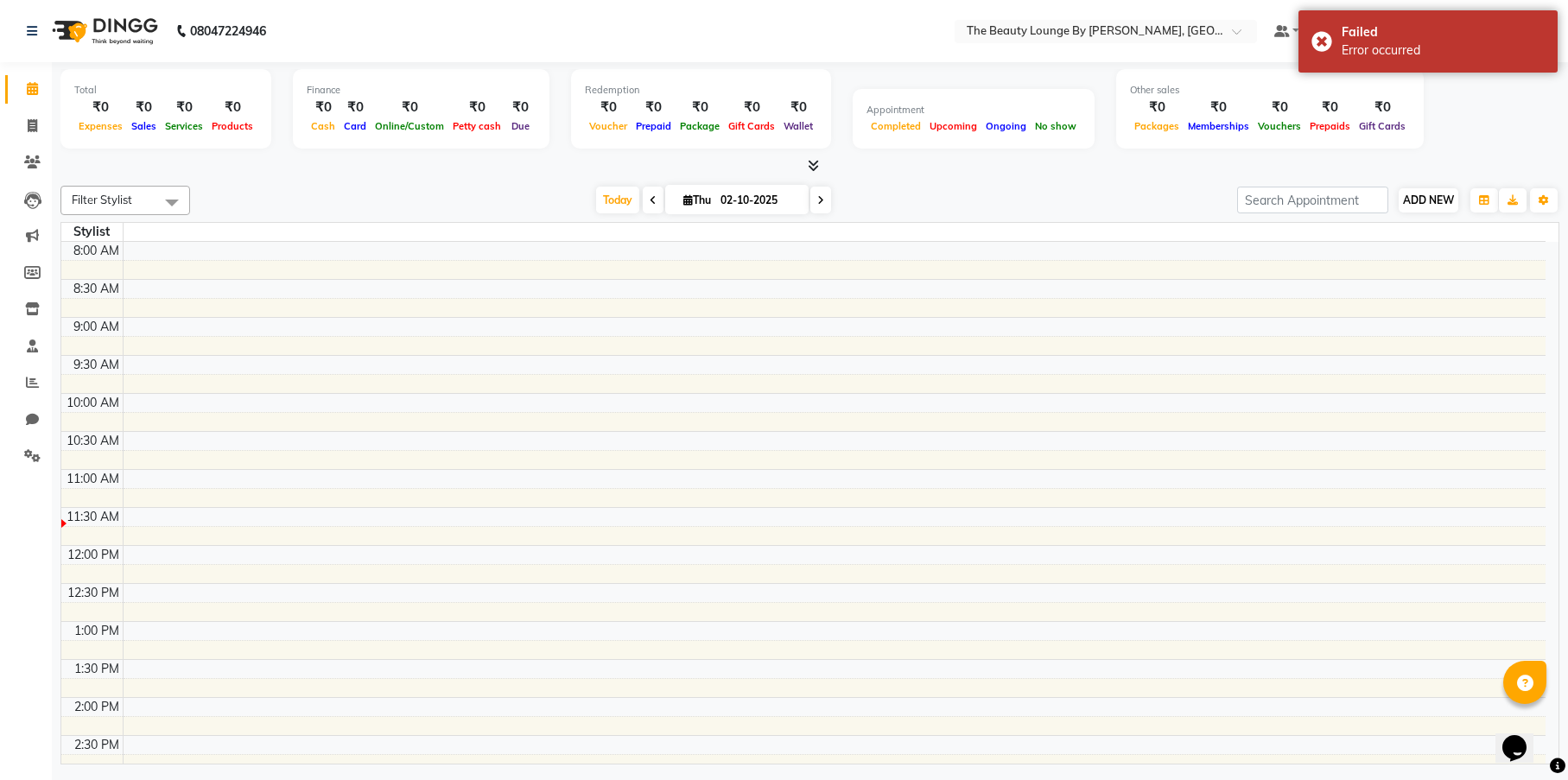
click at [1408, 207] on button "ADD NEW Toggle Dropdown" at bounding box center [1428, 199] width 59 height 24
click at [1413, 297] on link "Add Attendance" at bounding box center [1389, 299] width 136 height 23
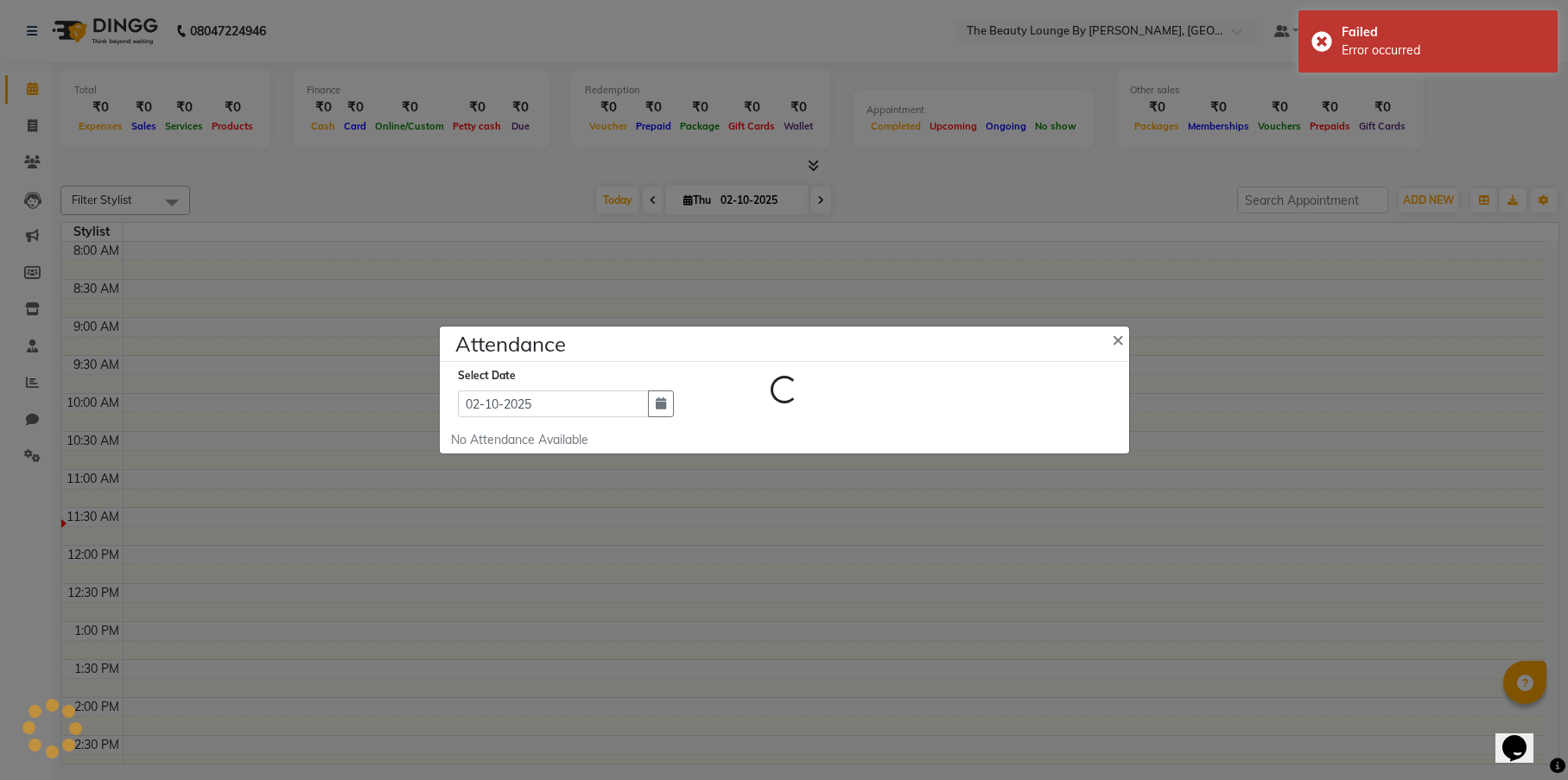
select select "W"
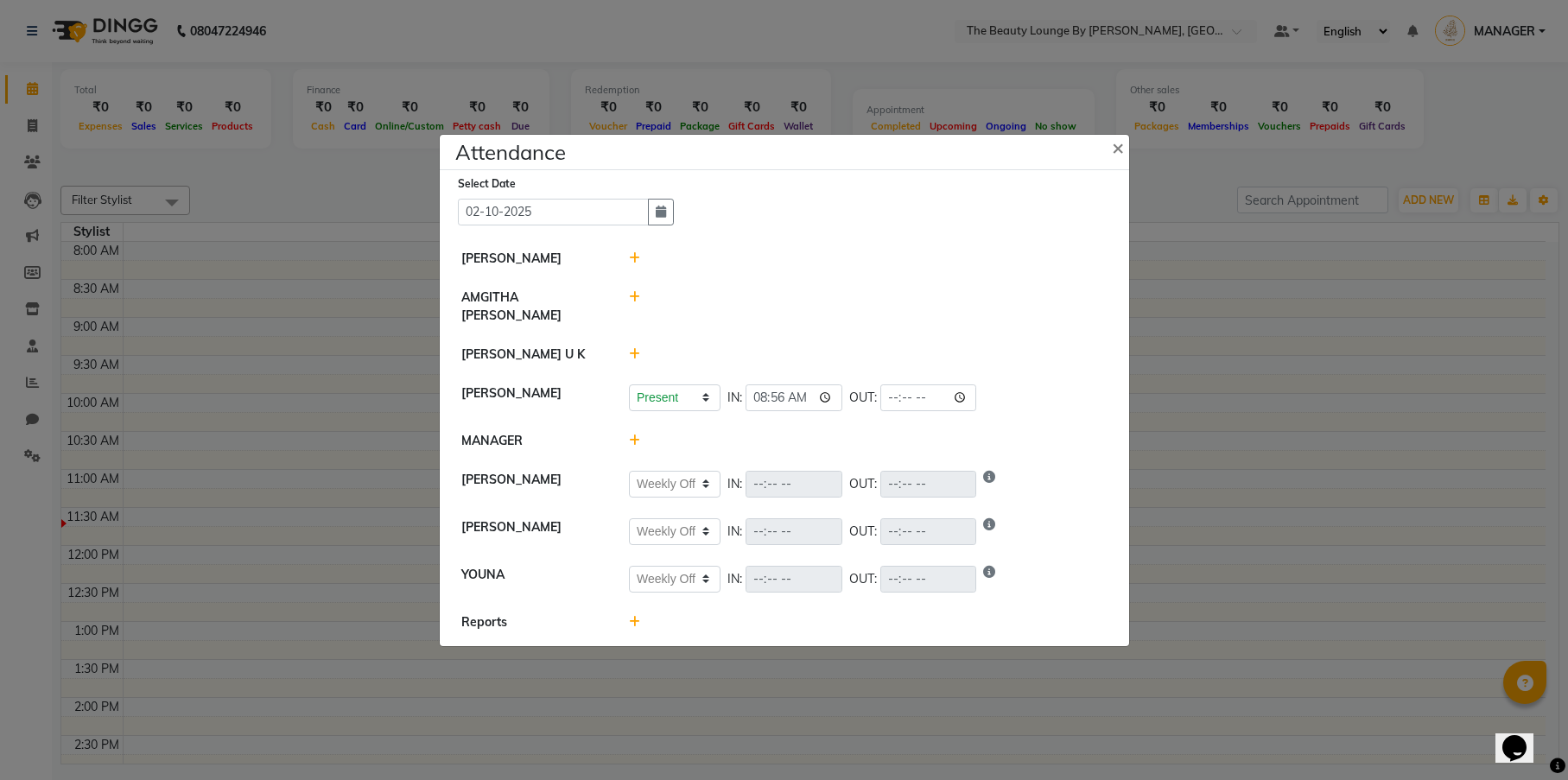
click at [635, 303] on icon at bounding box center [634, 297] width 11 height 12
click at [755, 305] on input "11:43" at bounding box center [768, 305] width 96 height 27
type input "11:35"
click at [818, 311] on button "Check-In" at bounding box center [844, 305] width 52 height 24
select select "W"
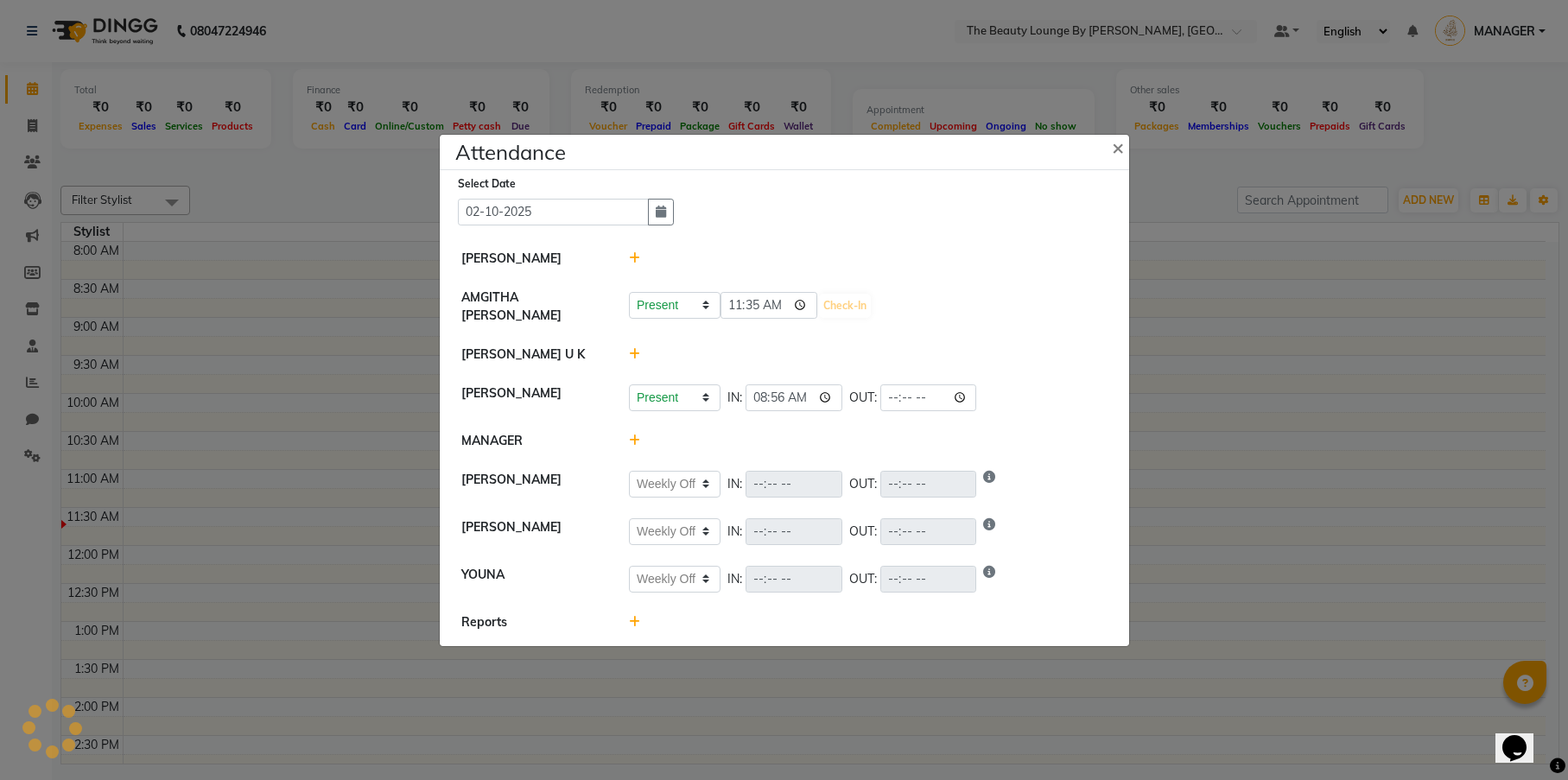
select select "W"
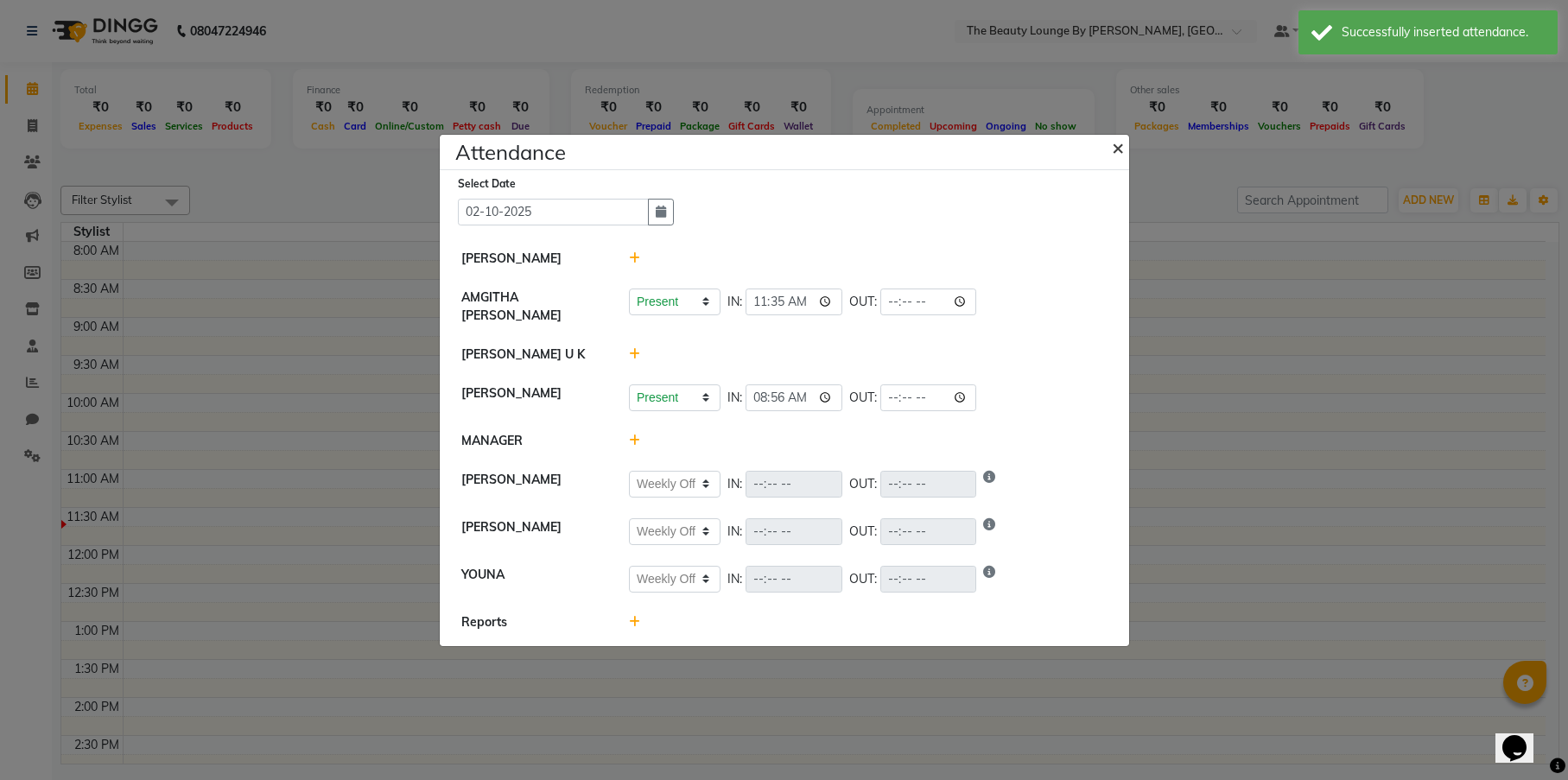
click at [1119, 154] on span "×" at bounding box center [1117, 146] width 12 height 26
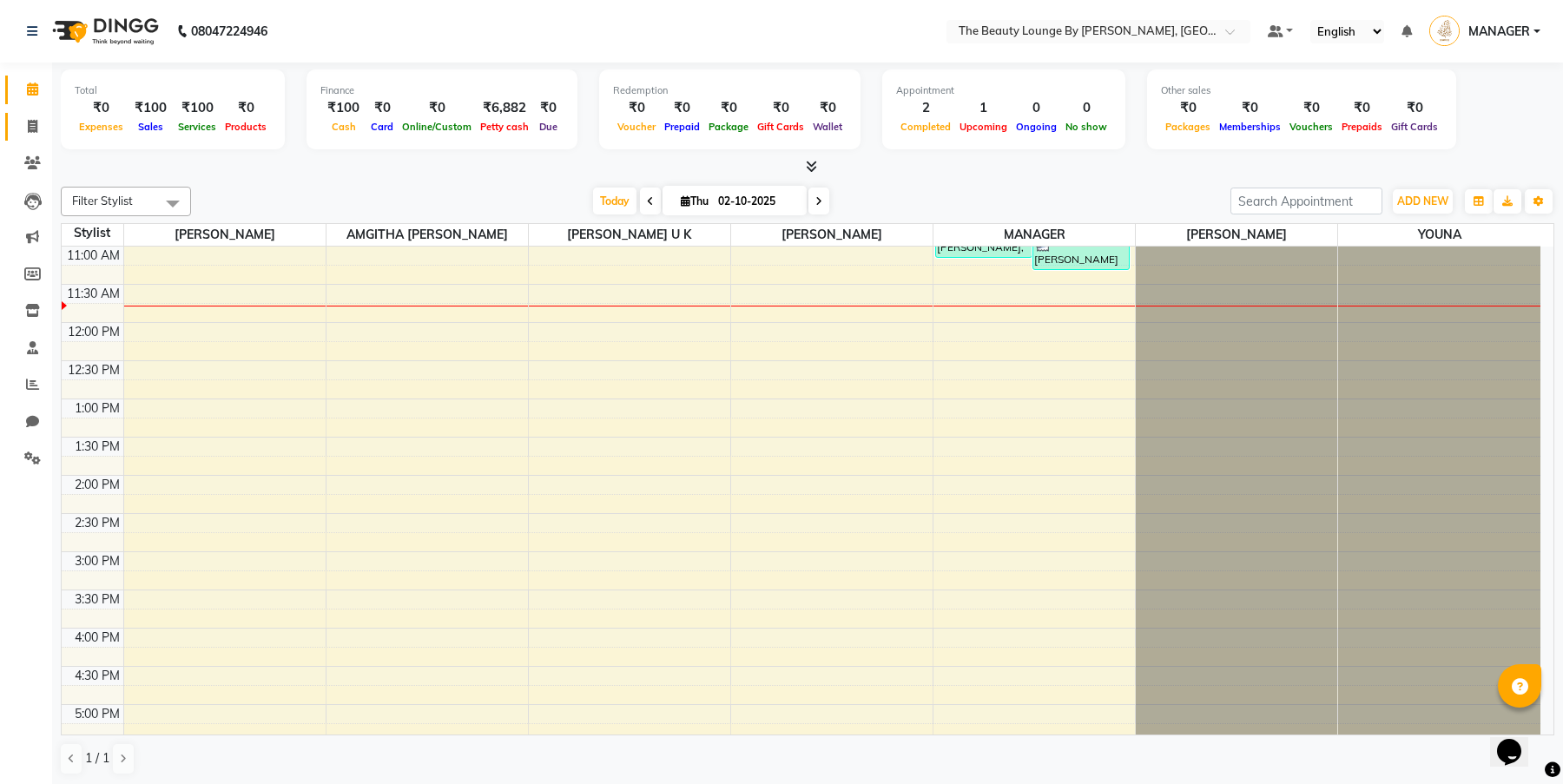
click at [29, 135] on link "Invoice" at bounding box center [25, 127] width 41 height 29
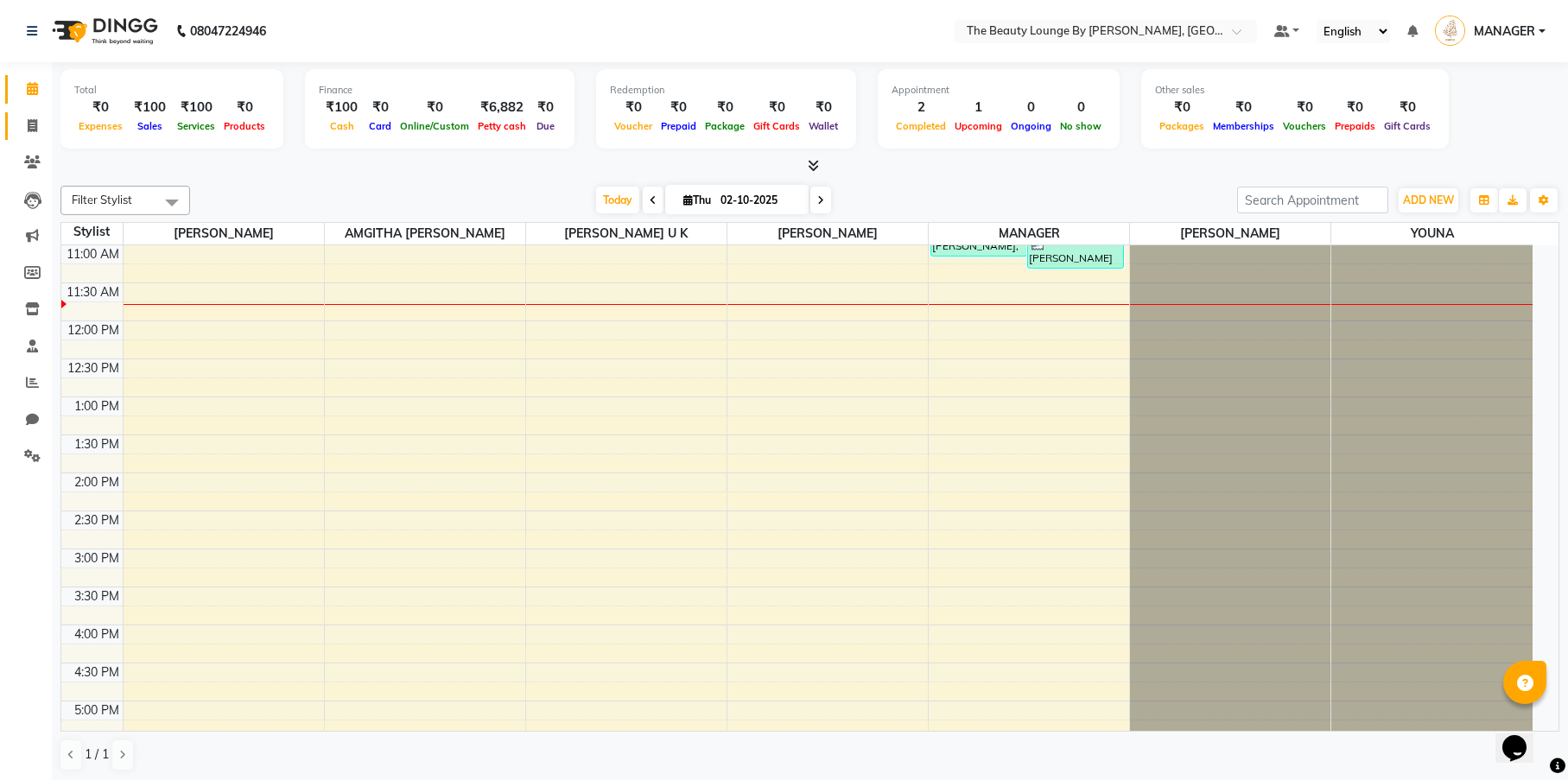
select select "8577"
select select "service"
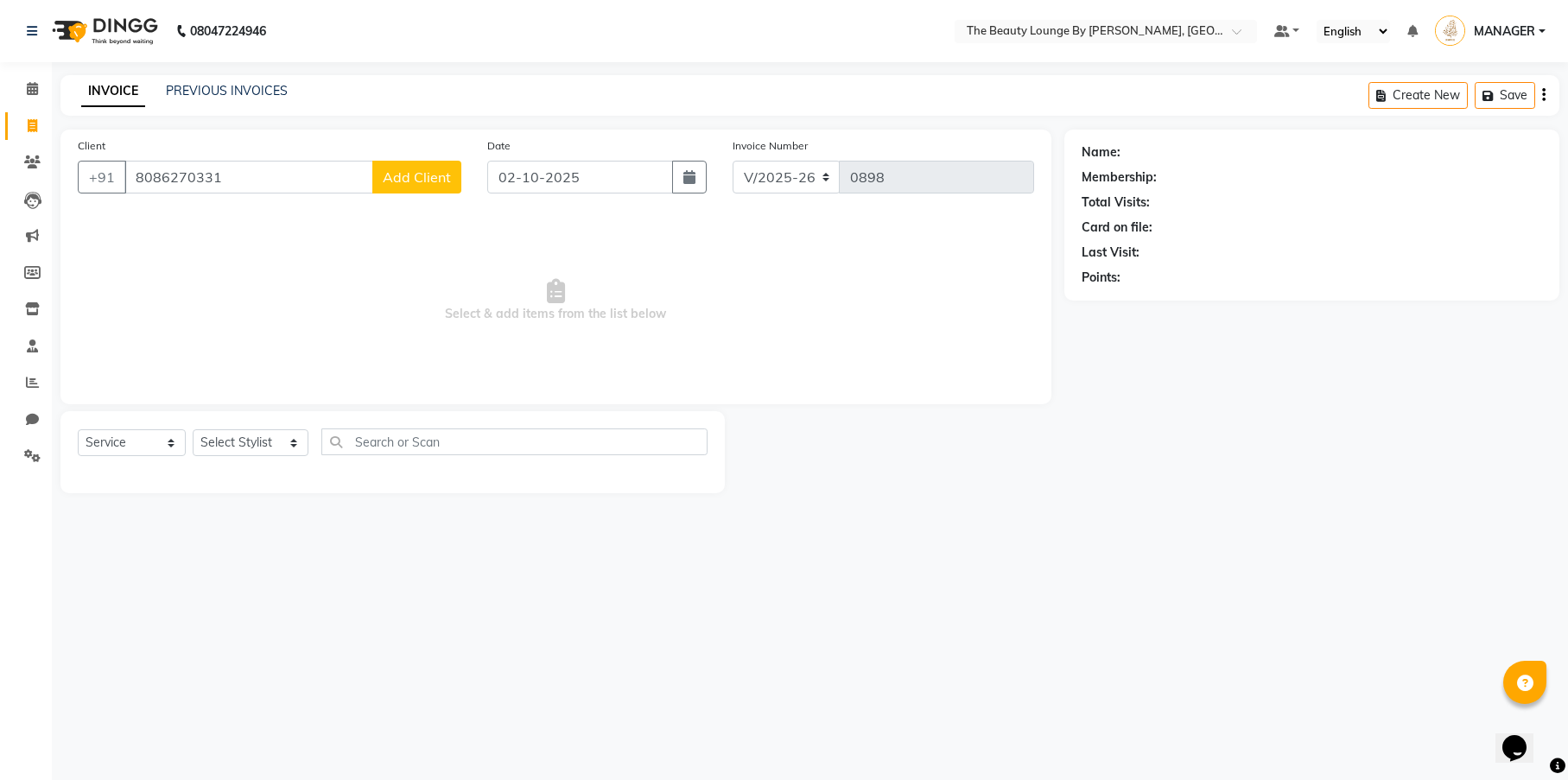
type input "8086270331"
click at [411, 173] on span "Add Client" at bounding box center [417, 177] width 69 height 17
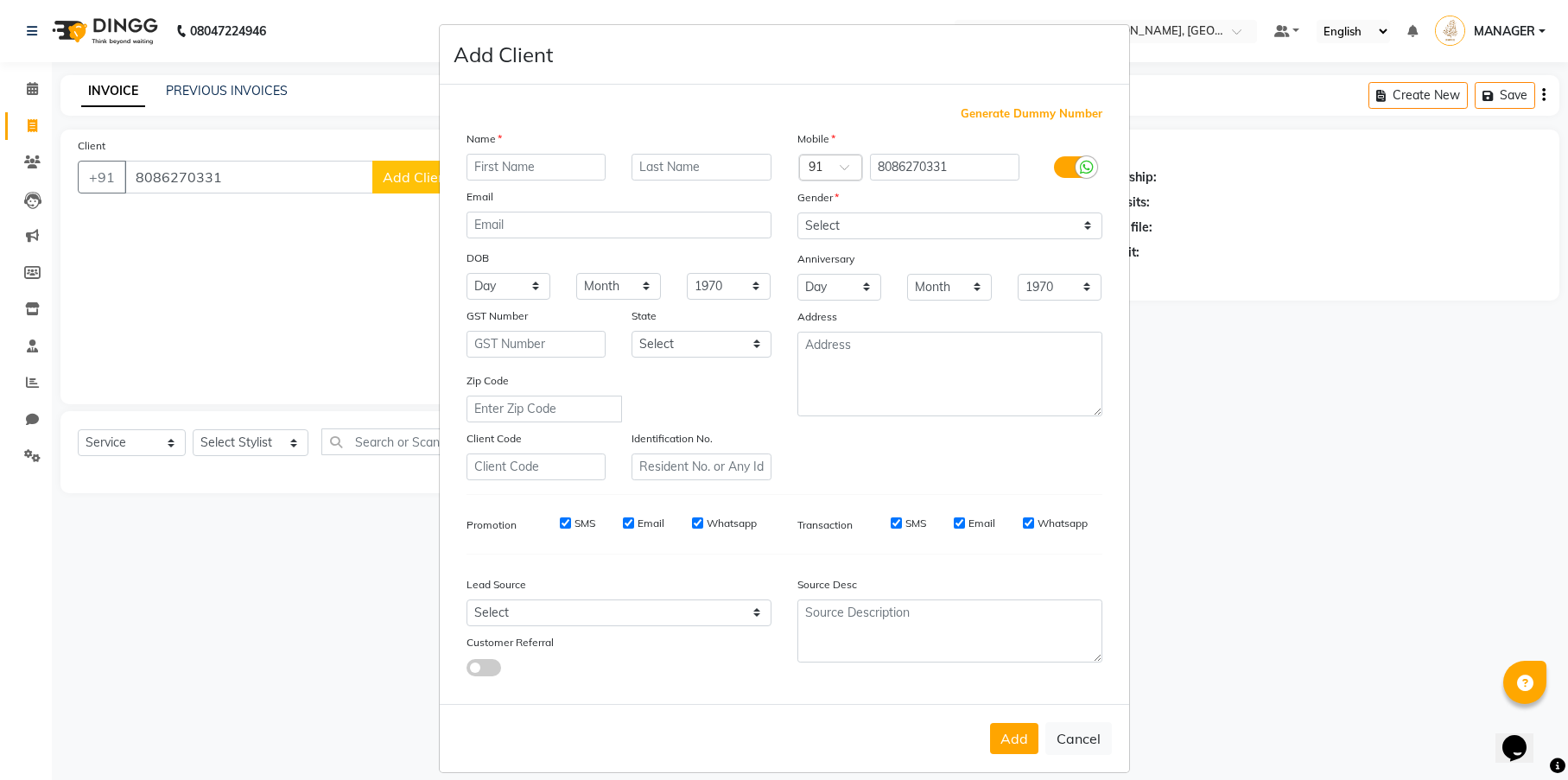
click at [482, 163] on input "text" at bounding box center [536, 167] width 140 height 27
type input "PRINCI"
type input "KANTHAPURAM"
click at [868, 215] on select "Select [DEMOGRAPHIC_DATA] [DEMOGRAPHIC_DATA] Other Prefer Not To Say" at bounding box center [950, 226] width 305 height 27
select select "[DEMOGRAPHIC_DATA]"
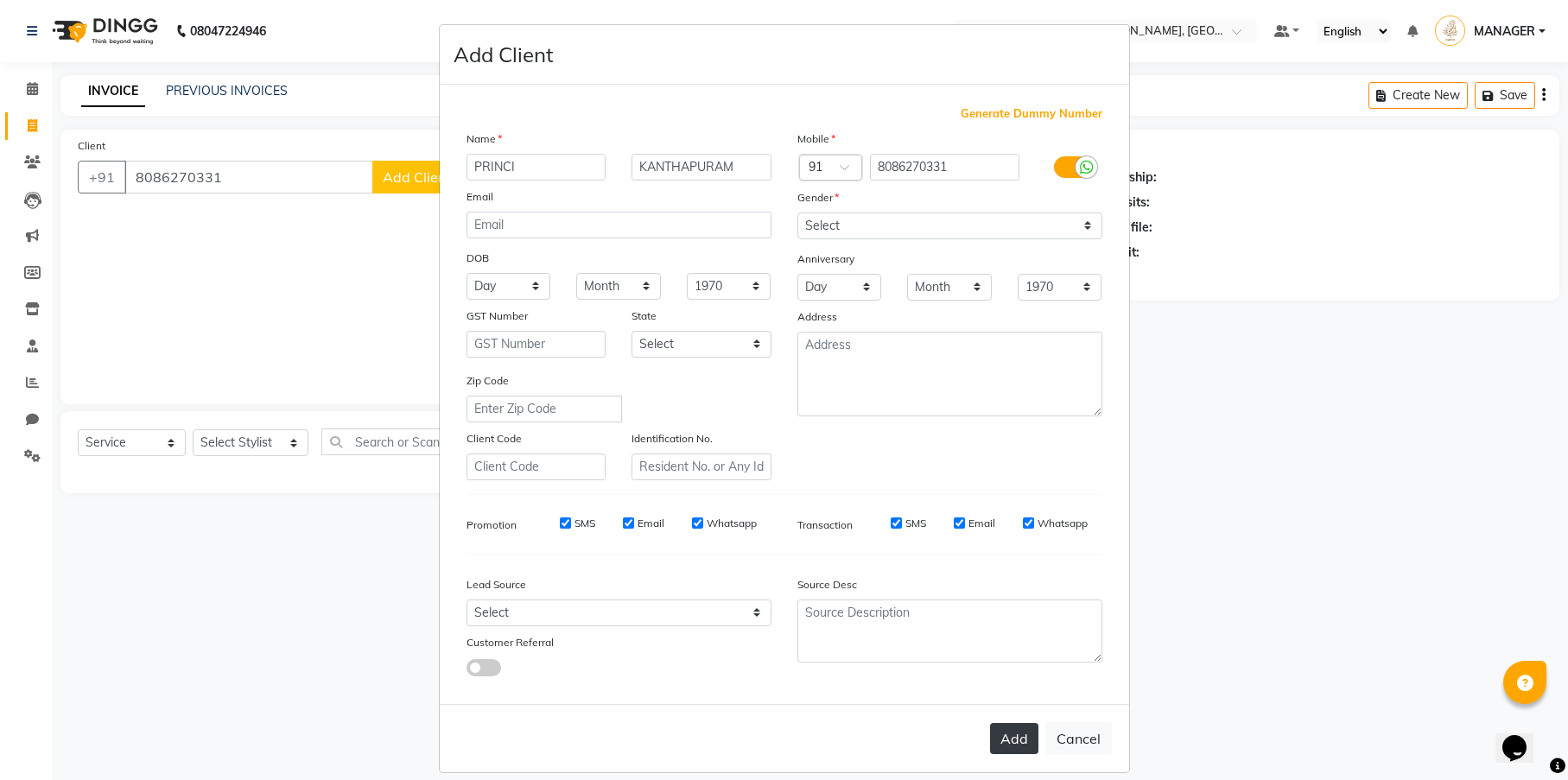
click at [1011, 742] on button "Add" at bounding box center [1014, 738] width 49 height 31
select select
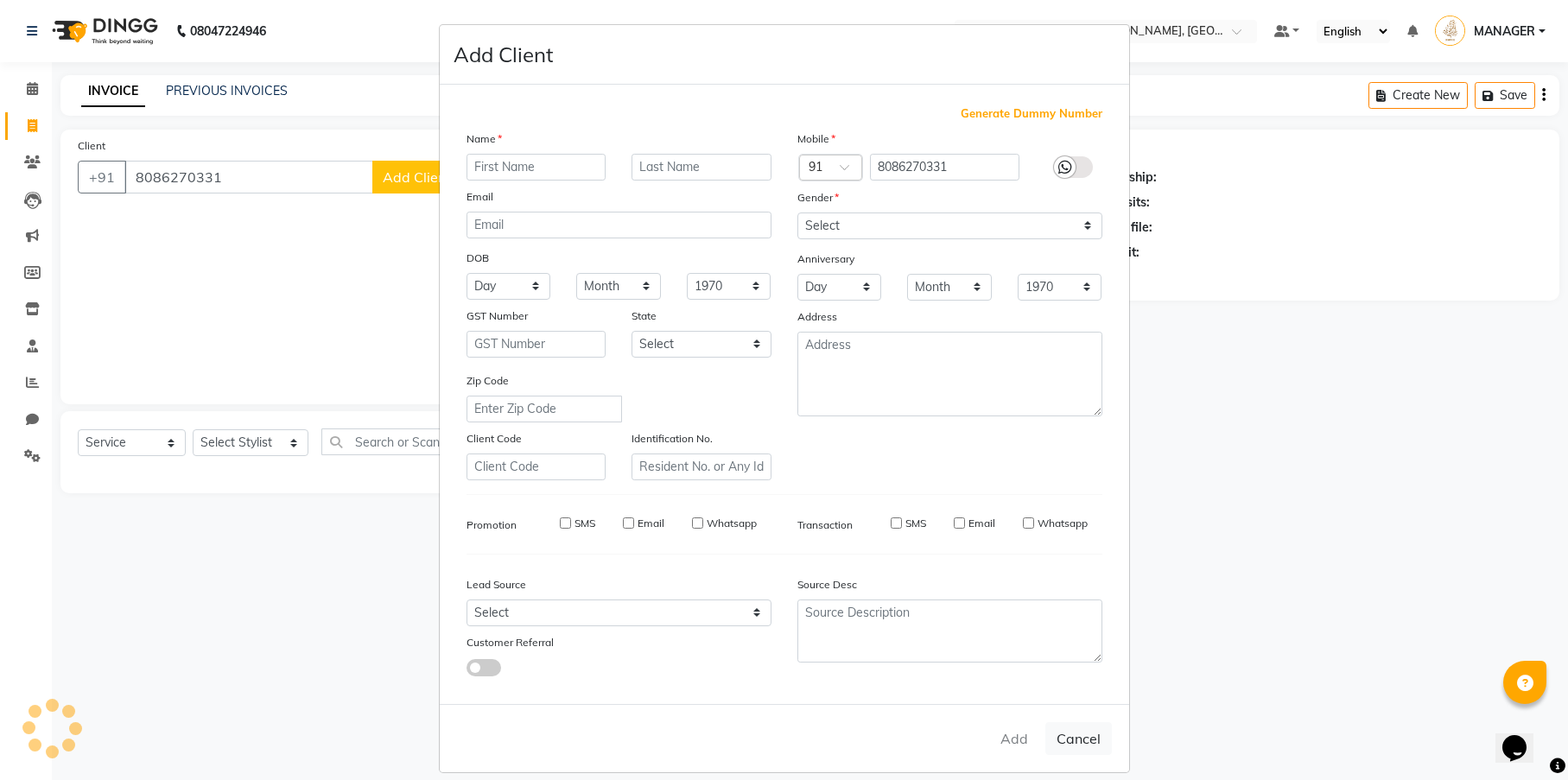
select select
checkbox input "false"
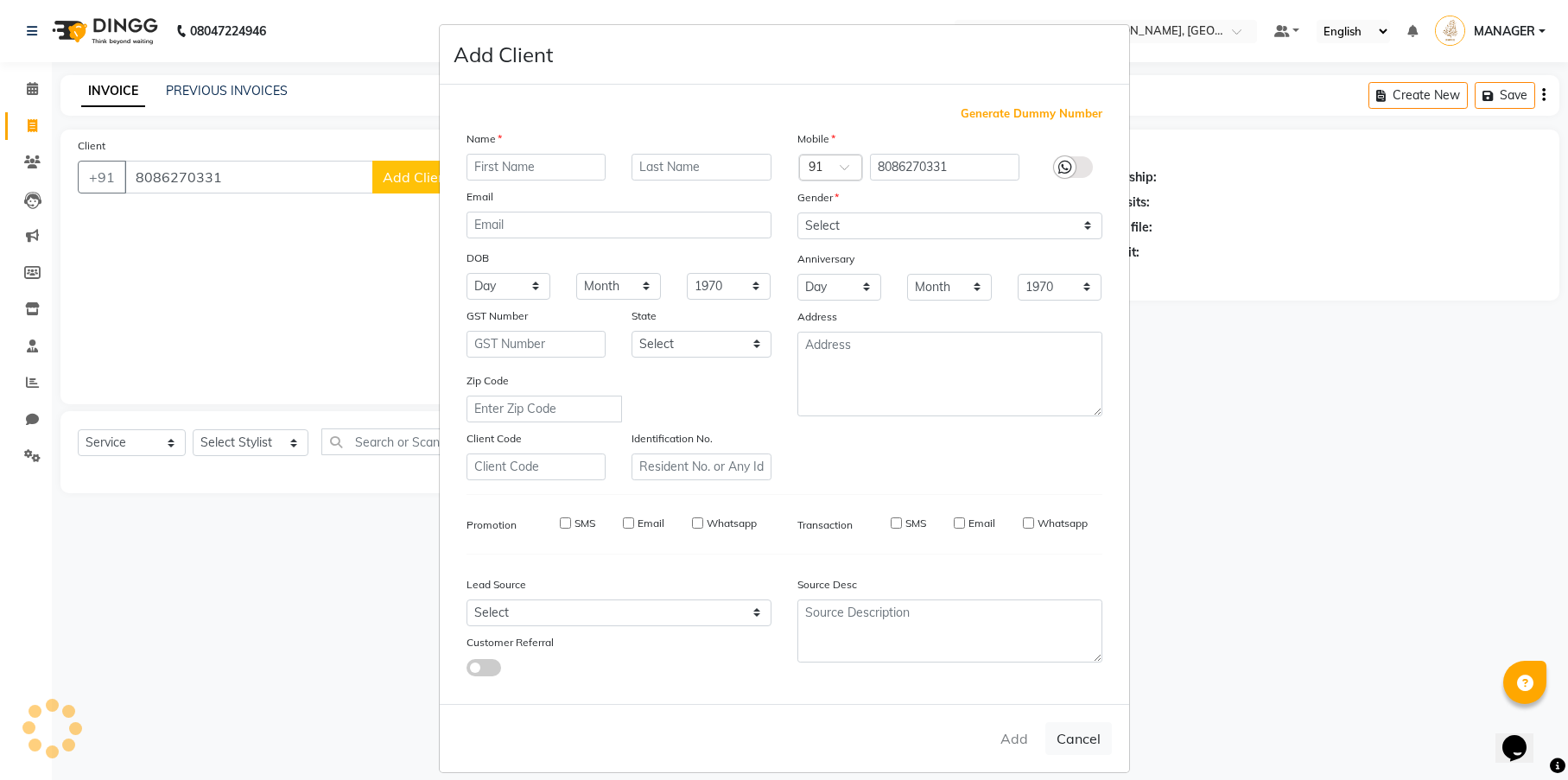
checkbox input "false"
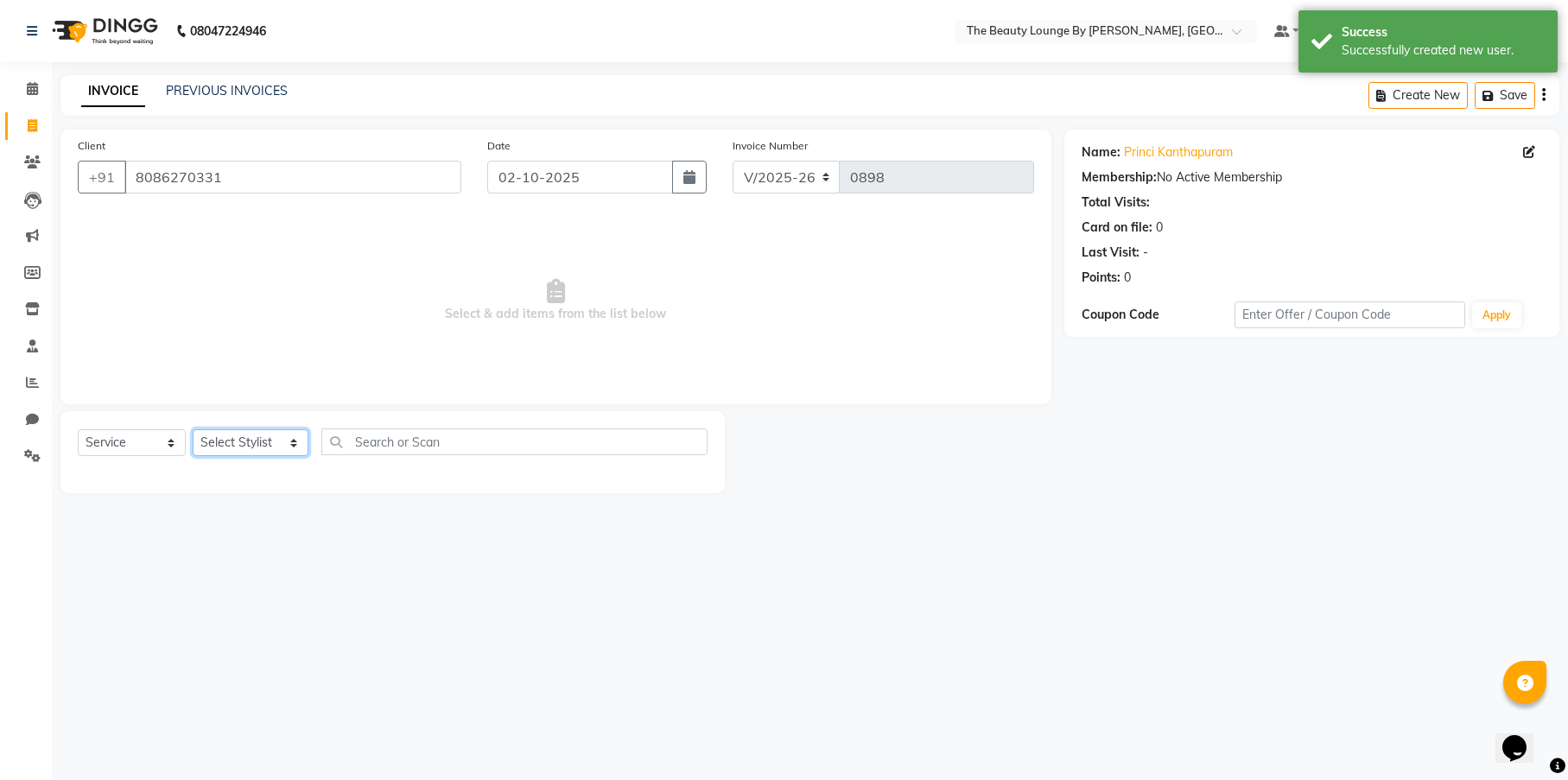
select select "85829"
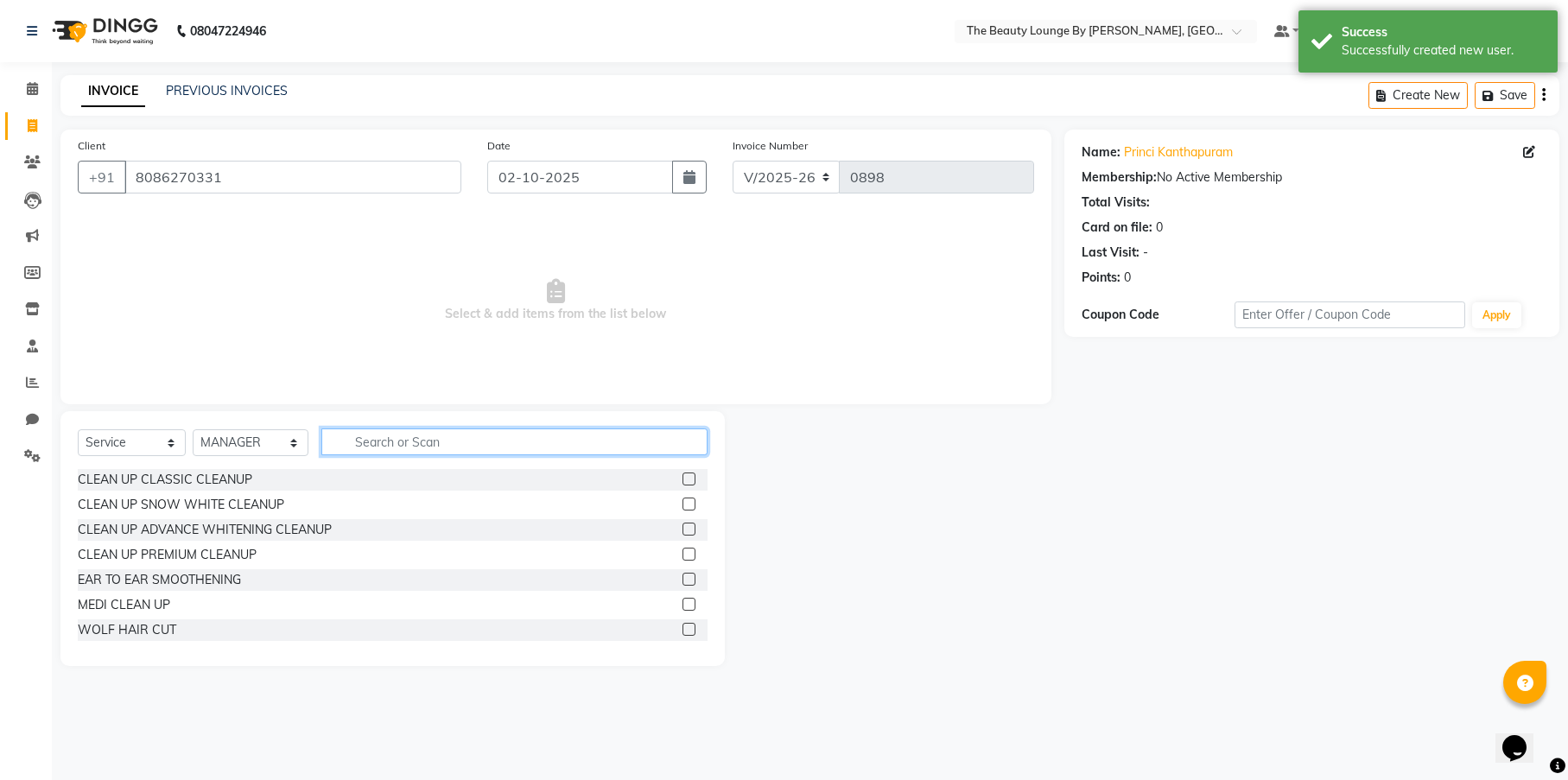
click at [401, 442] on input "text" at bounding box center [514, 441] width 386 height 27
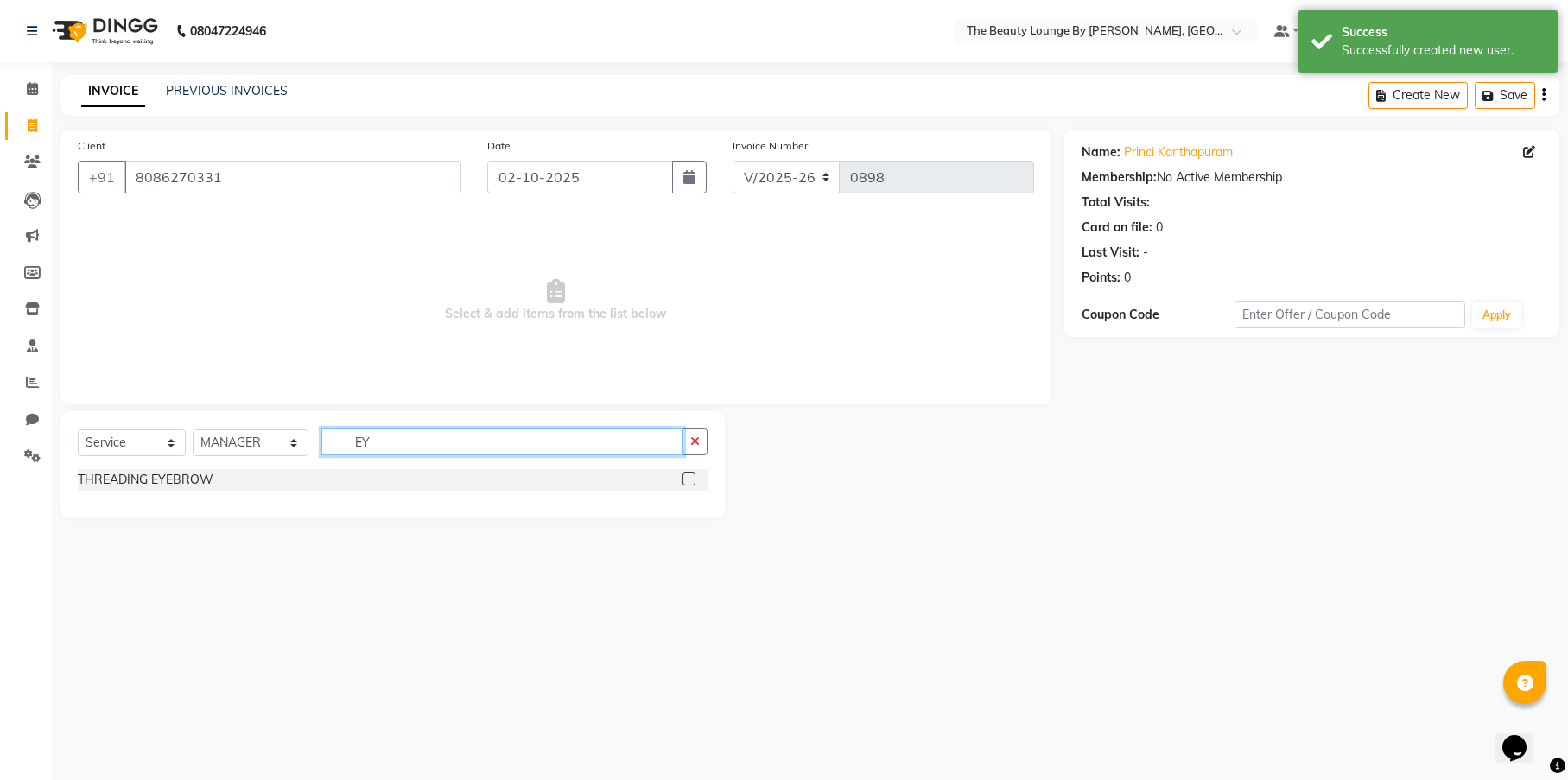
type input "EY"
click at [689, 480] on label at bounding box center [689, 479] width 13 height 13
click at [689, 480] on input "checkbox" at bounding box center [688, 480] width 11 height 11
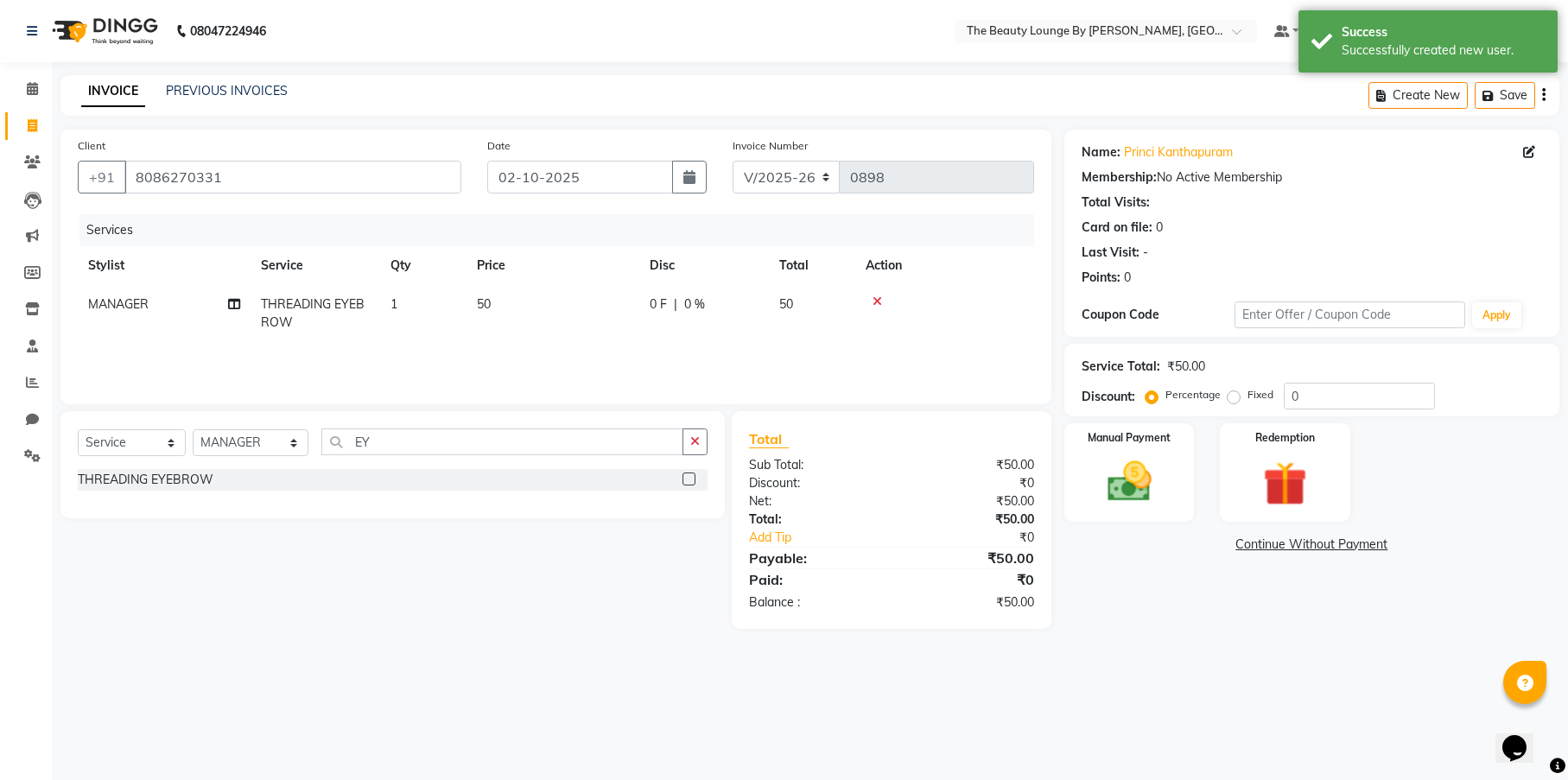
checkbox input "false"
click at [497, 462] on div "Select Service Product Membership Package Voucher Prepaid Gift Card Select Styl…" at bounding box center [393, 448] width 629 height 41
click at [498, 450] on input "EY" at bounding box center [502, 441] width 361 height 27
type input "E"
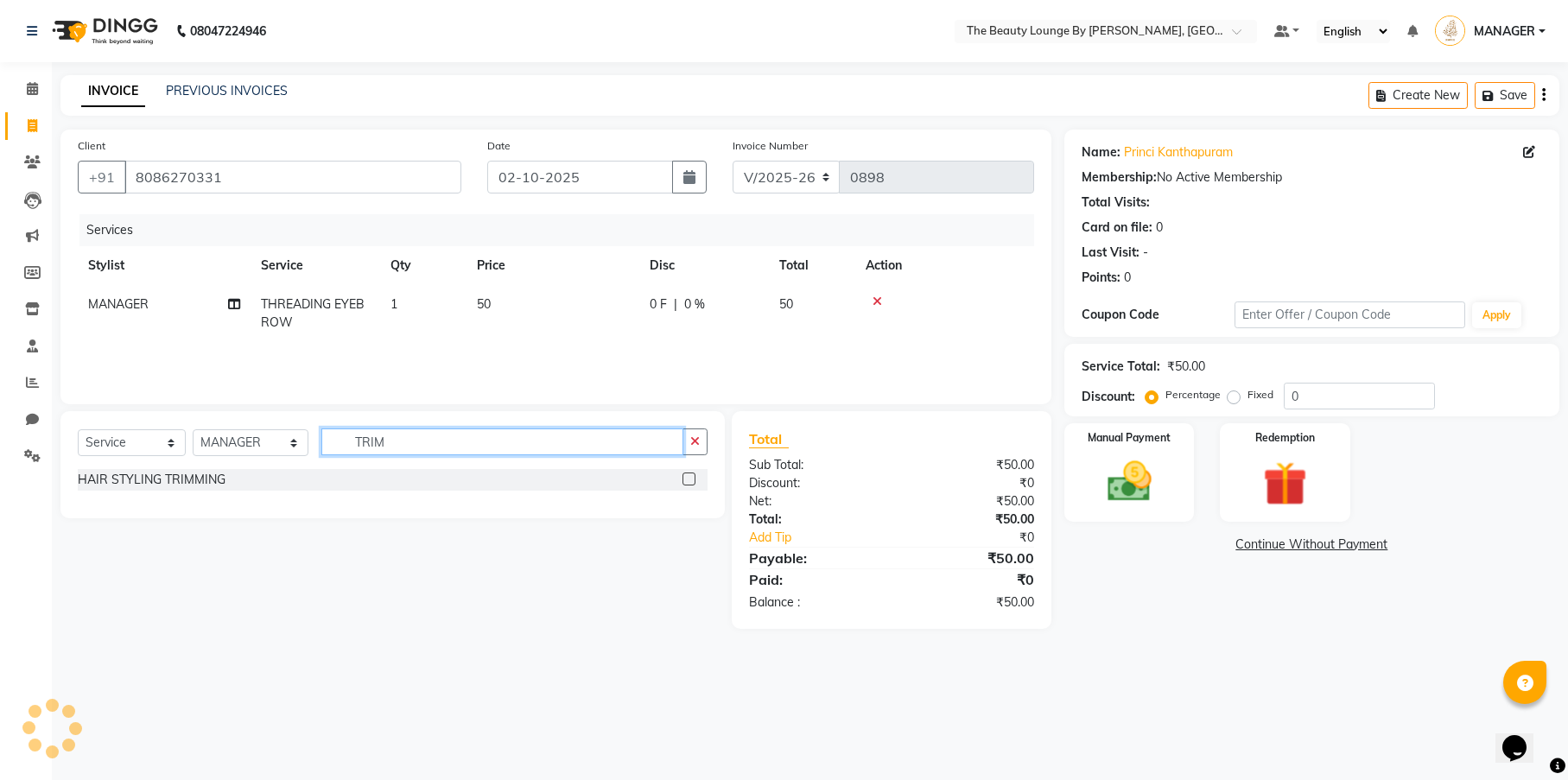
type input "TRIM"
click at [693, 476] on label at bounding box center [689, 479] width 13 height 13
click at [693, 476] on input "checkbox" at bounding box center [688, 480] width 11 height 11
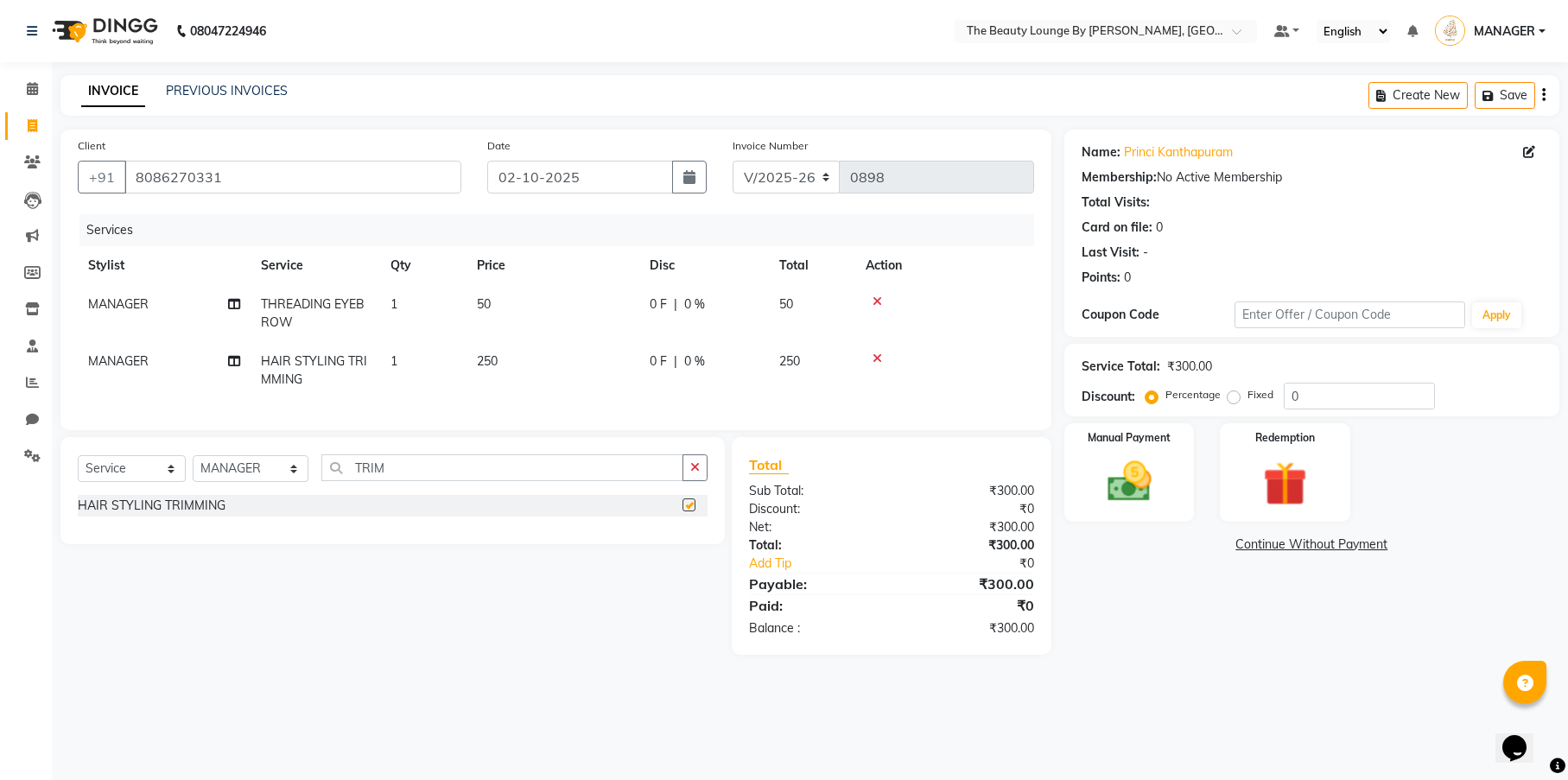
checkbox input "false"
click at [1248, 400] on label "Fixed" at bounding box center [1260, 395] width 26 height 15
click at [1230, 400] on input "Fixed" at bounding box center [1236, 395] width 12 height 12
radio input "true"
click at [1179, 449] on div "Manual Payment" at bounding box center [1129, 472] width 135 height 102
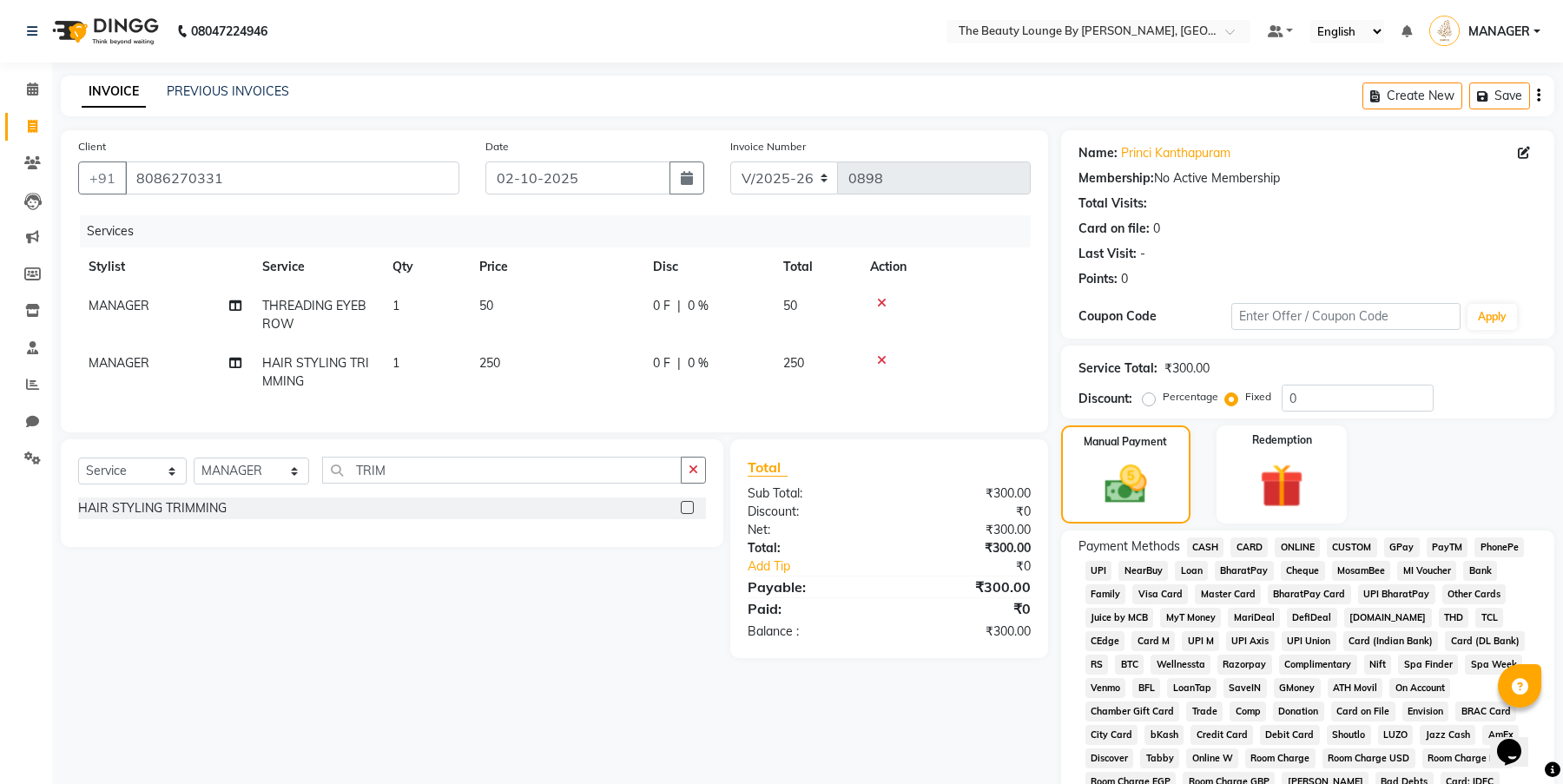
scroll to position [287, 0]
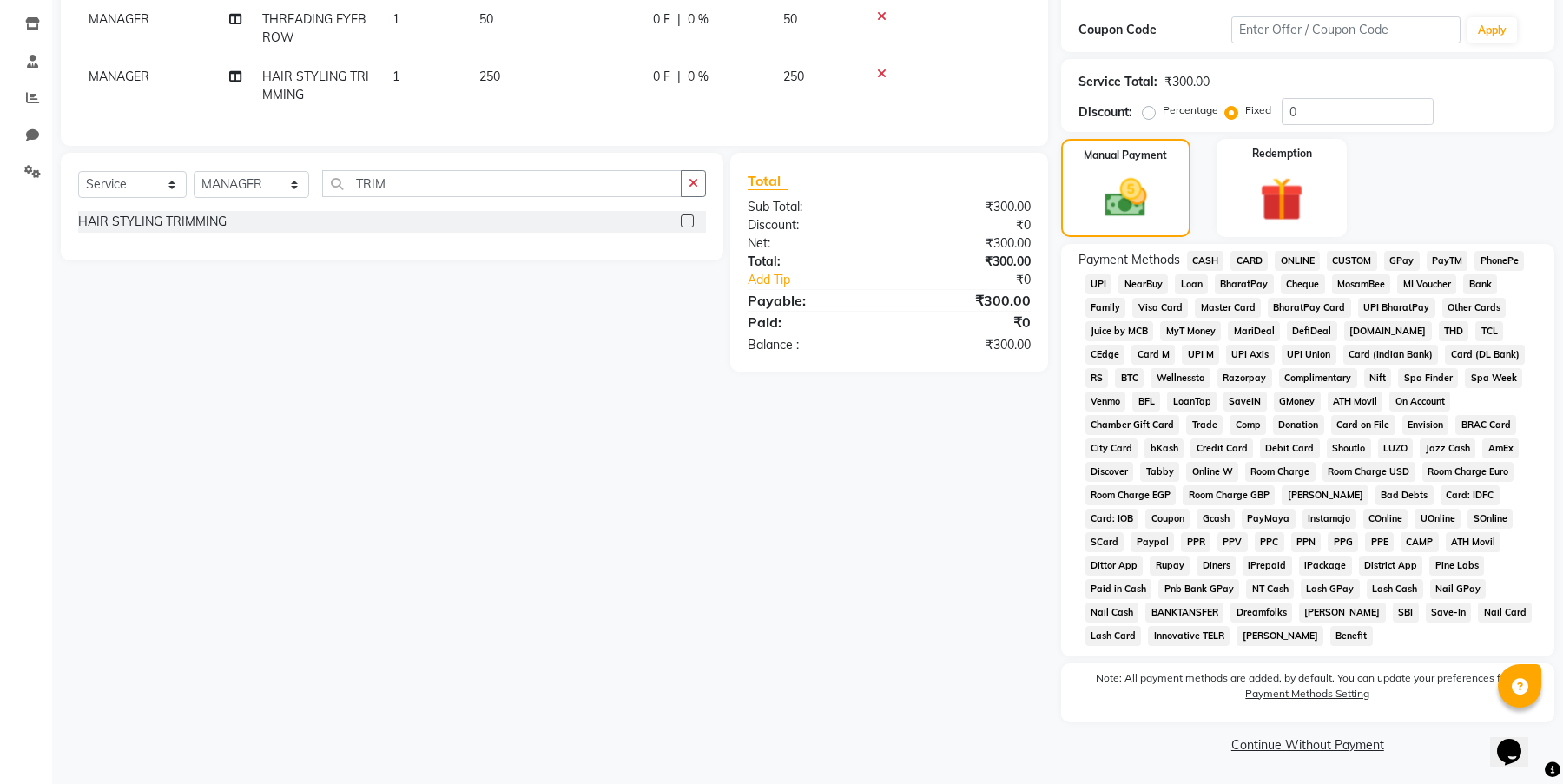
click at [1415, 256] on span "GPay" at bounding box center [1401, 261] width 35 height 20
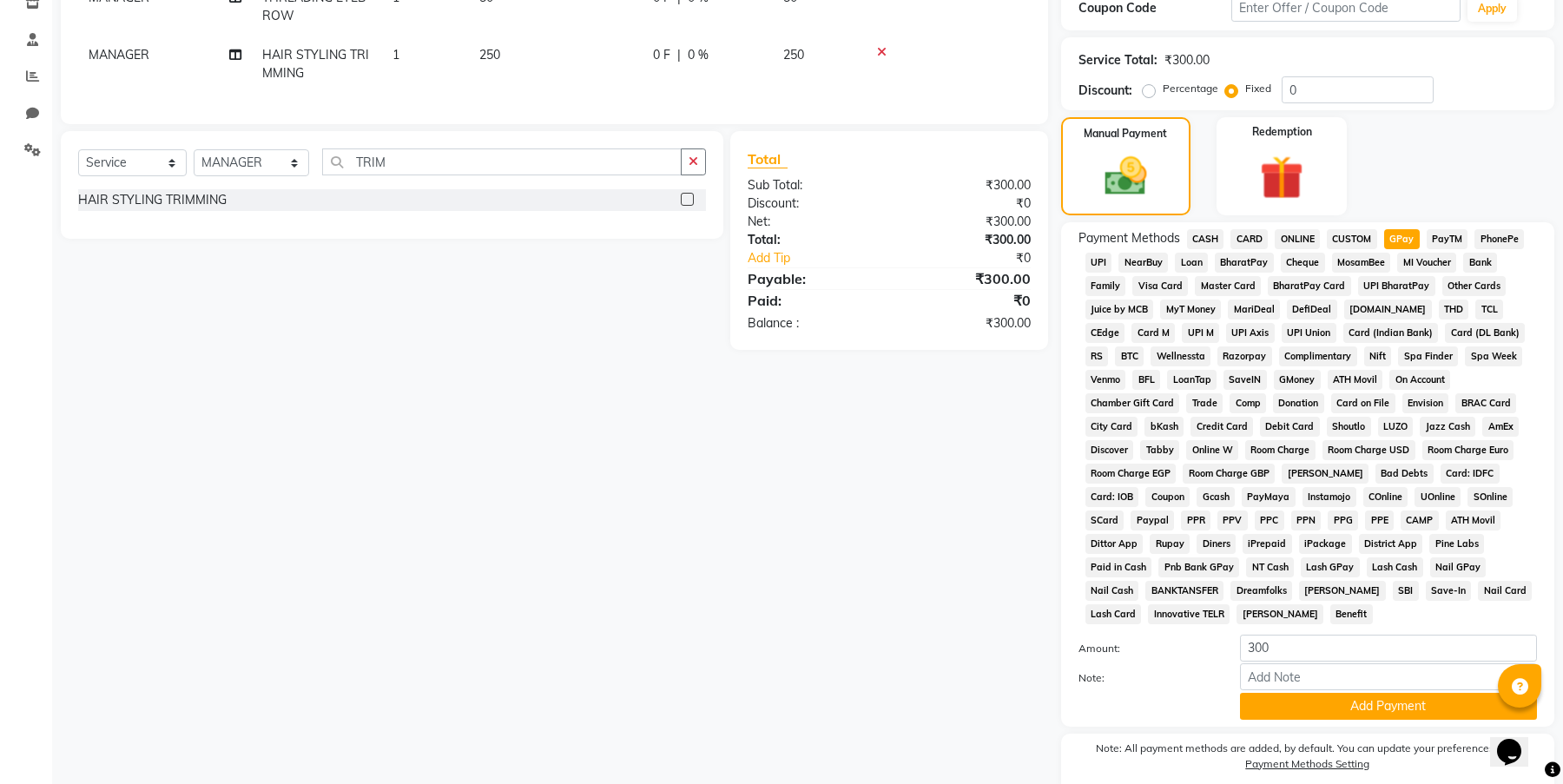
scroll to position [378, 0]
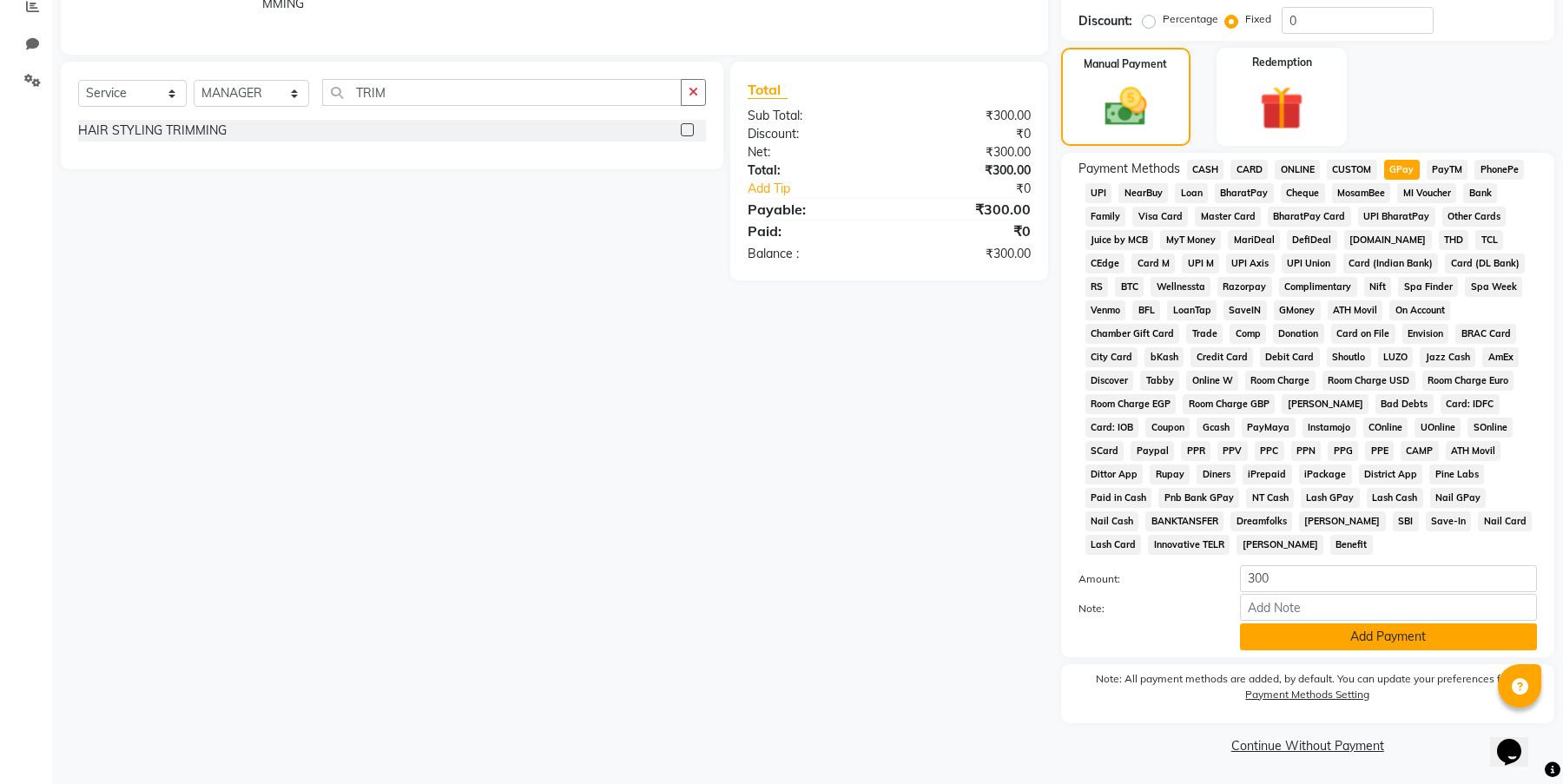
click at [1395, 642] on button "Add Payment" at bounding box center [1388, 636] width 297 height 27
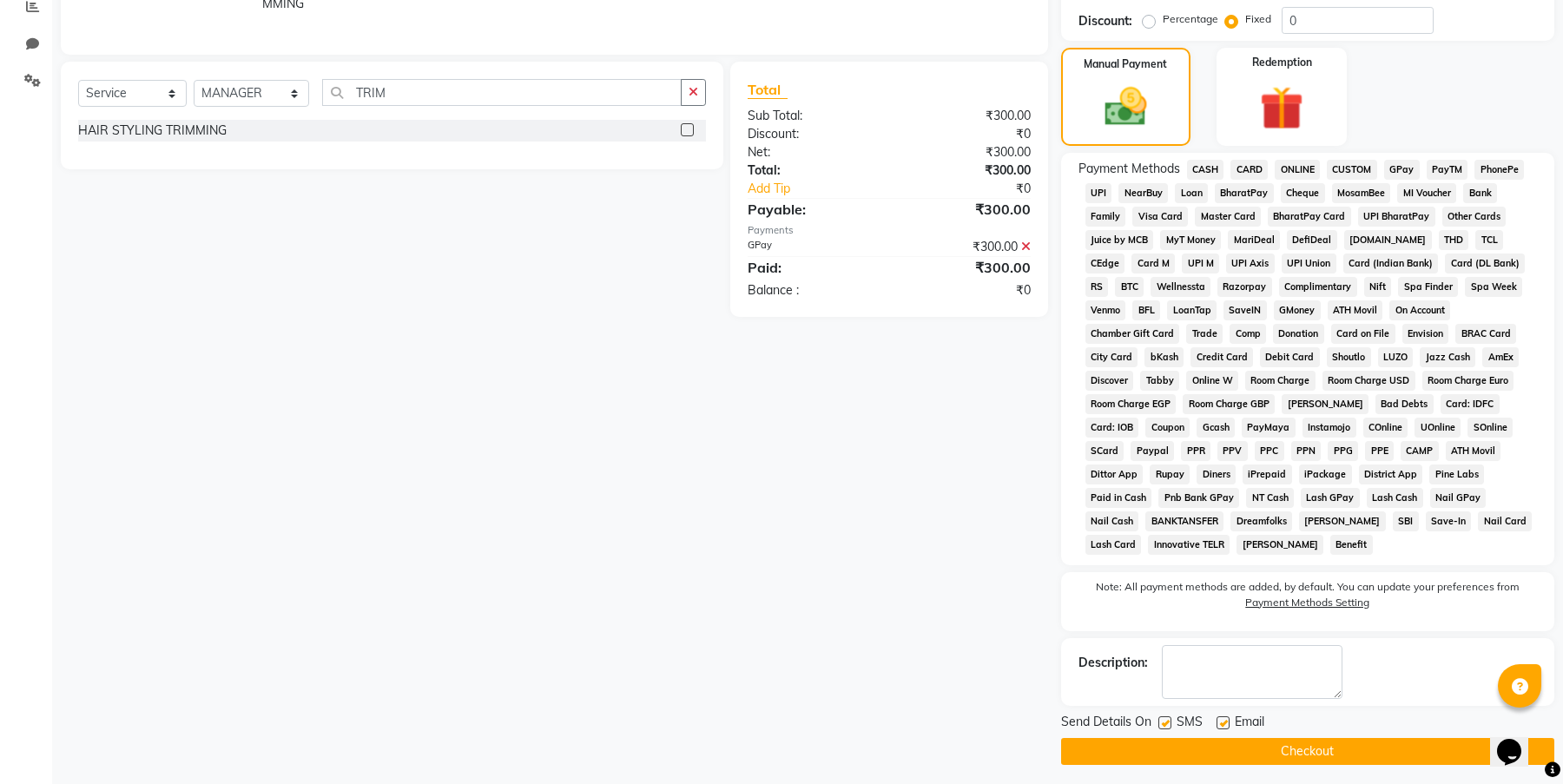
click at [1351, 749] on button "Checkout" at bounding box center [1308, 751] width 493 height 27
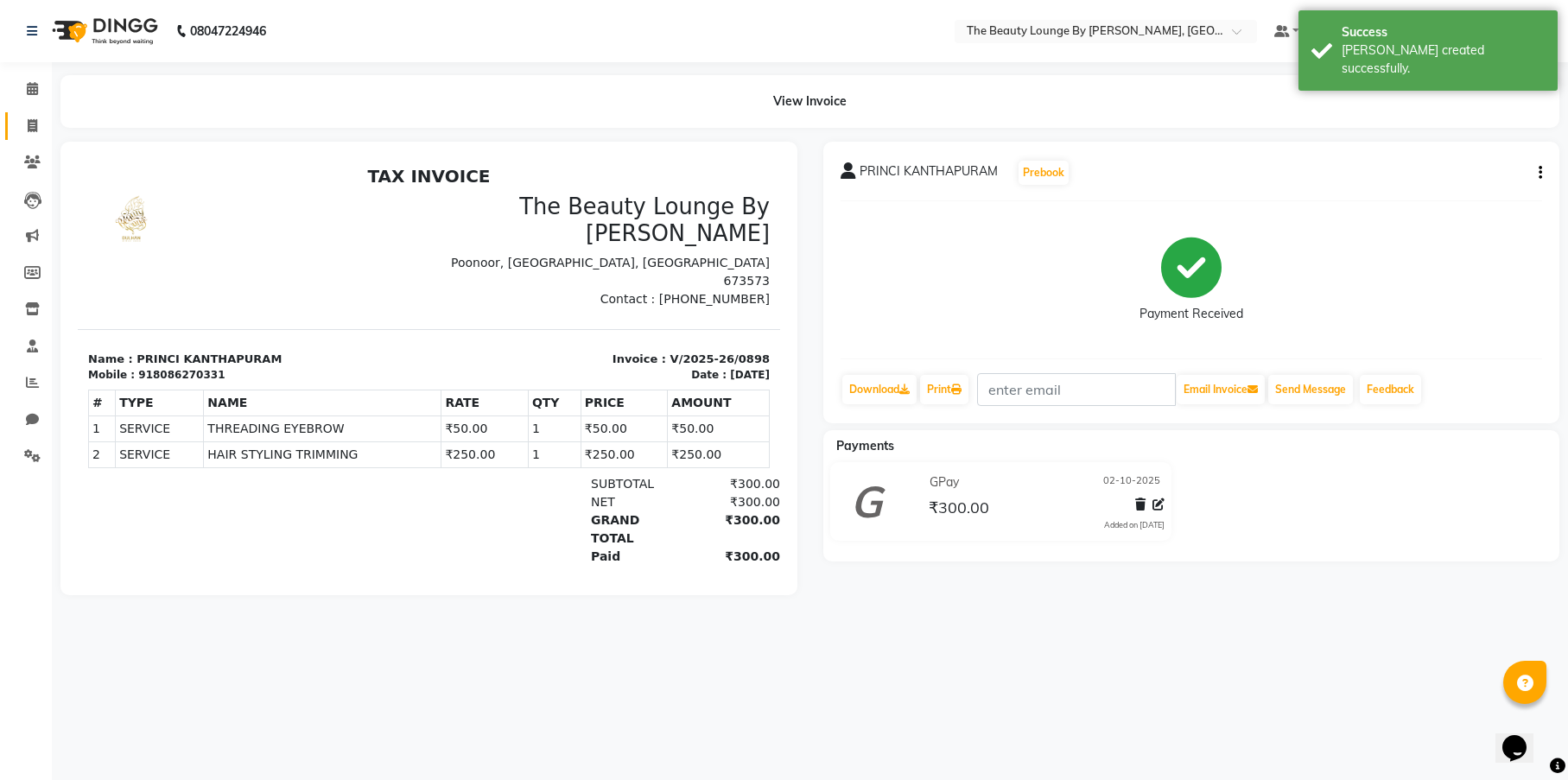
click at [32, 113] on link "Invoice" at bounding box center [25, 127] width 41 height 29
select select "service"
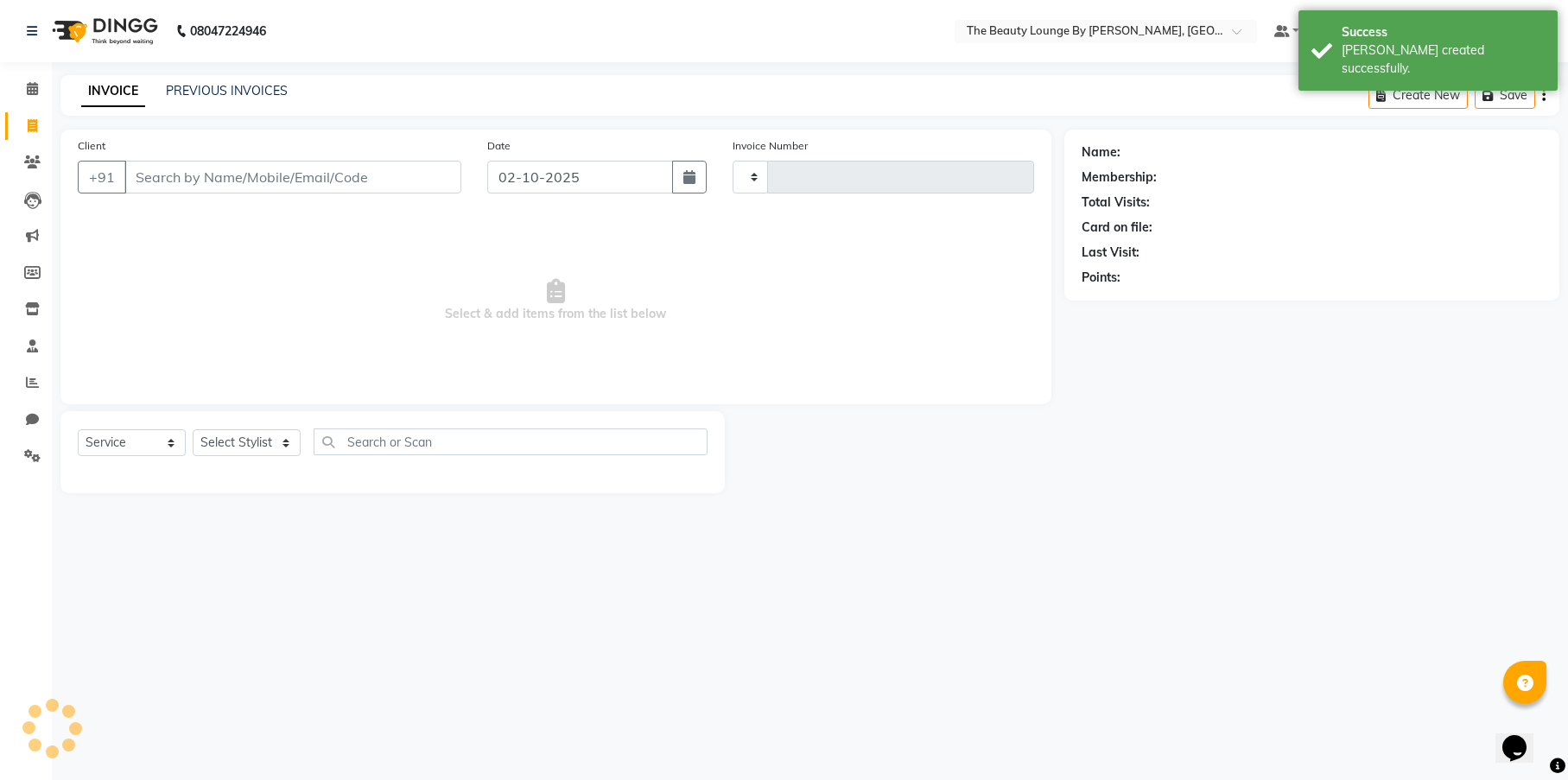
type input "0899"
select select "8577"
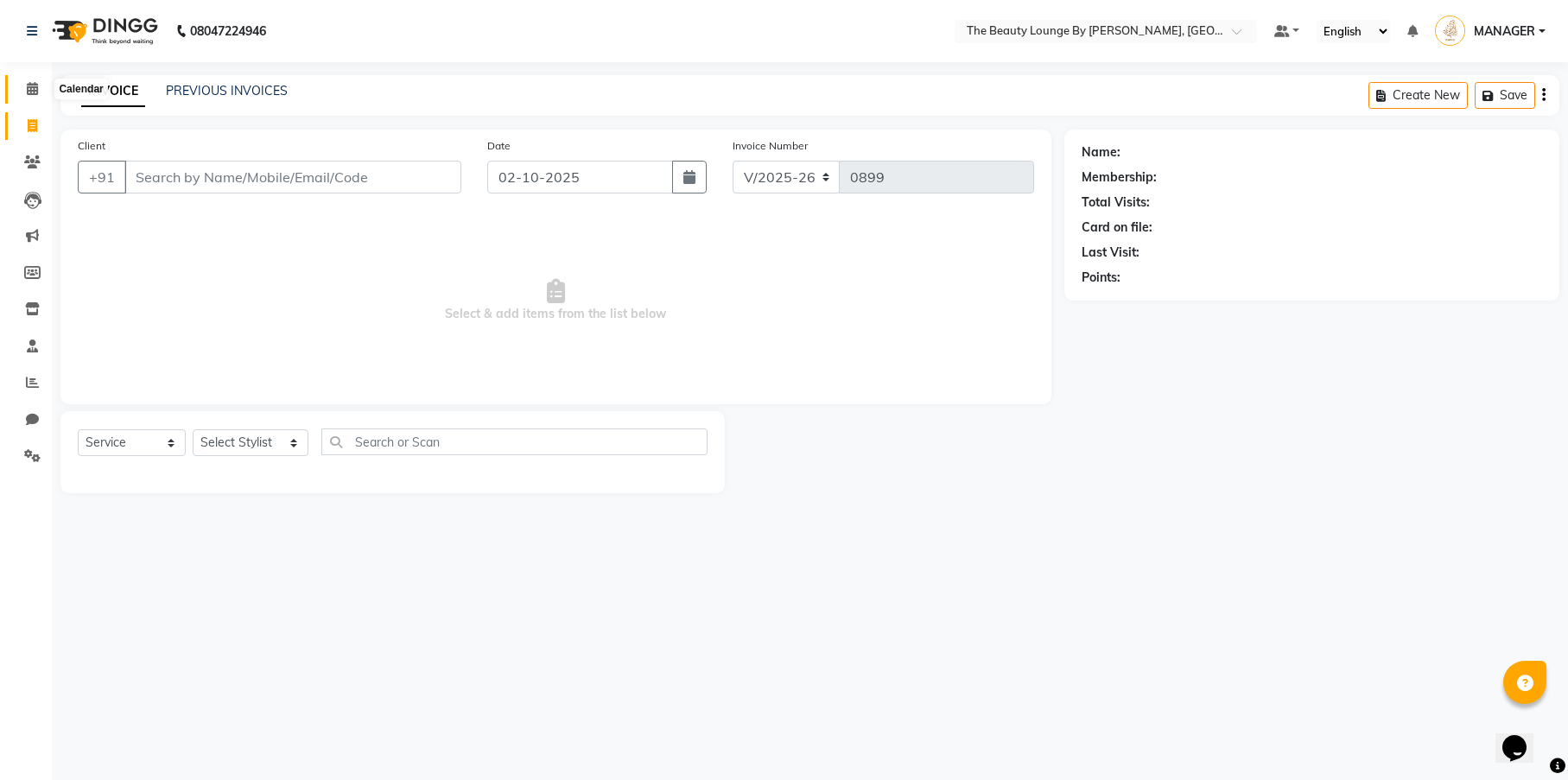
click at [32, 87] on icon at bounding box center [32, 89] width 11 height 13
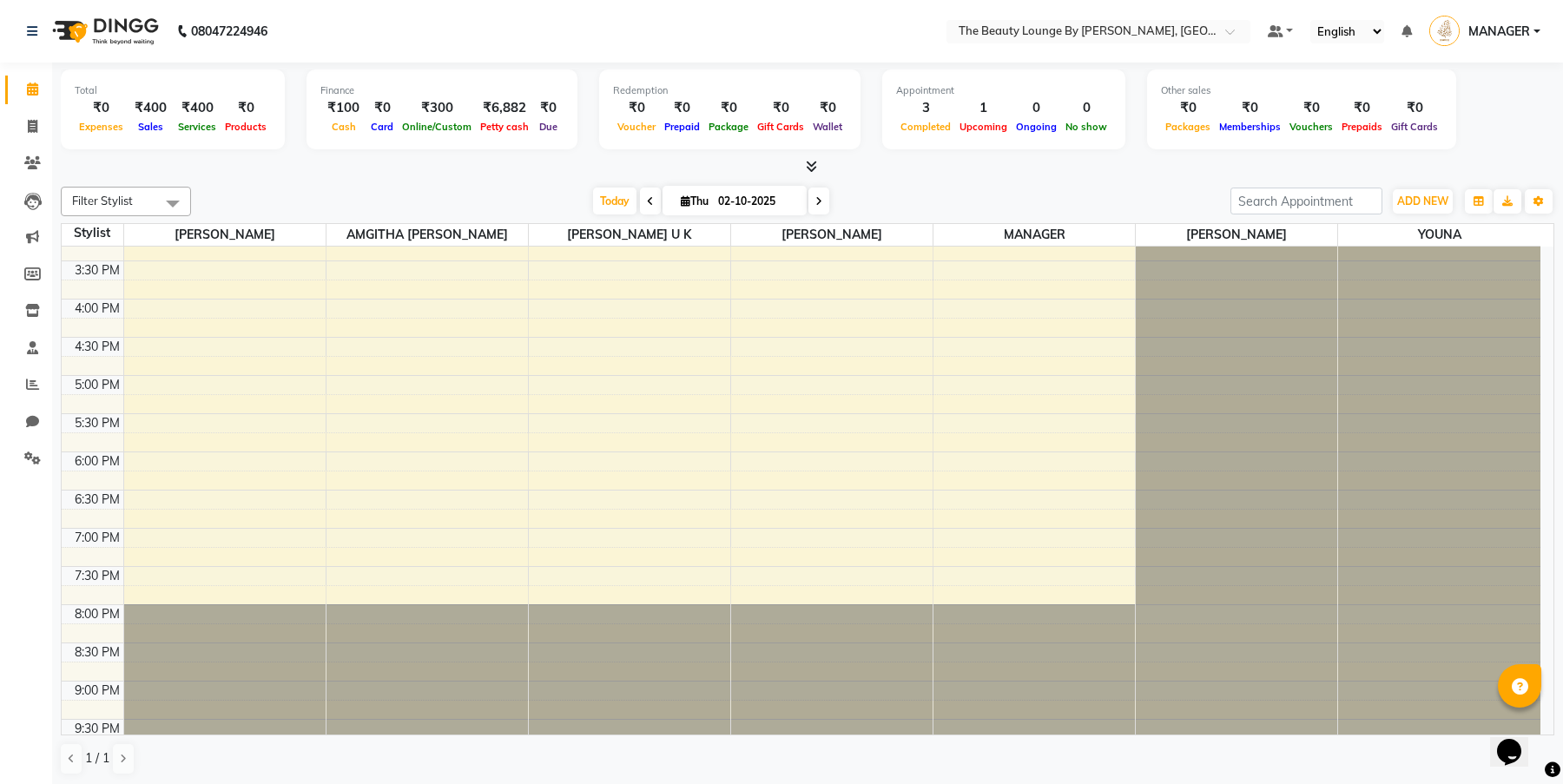
scroll to position [208, 0]
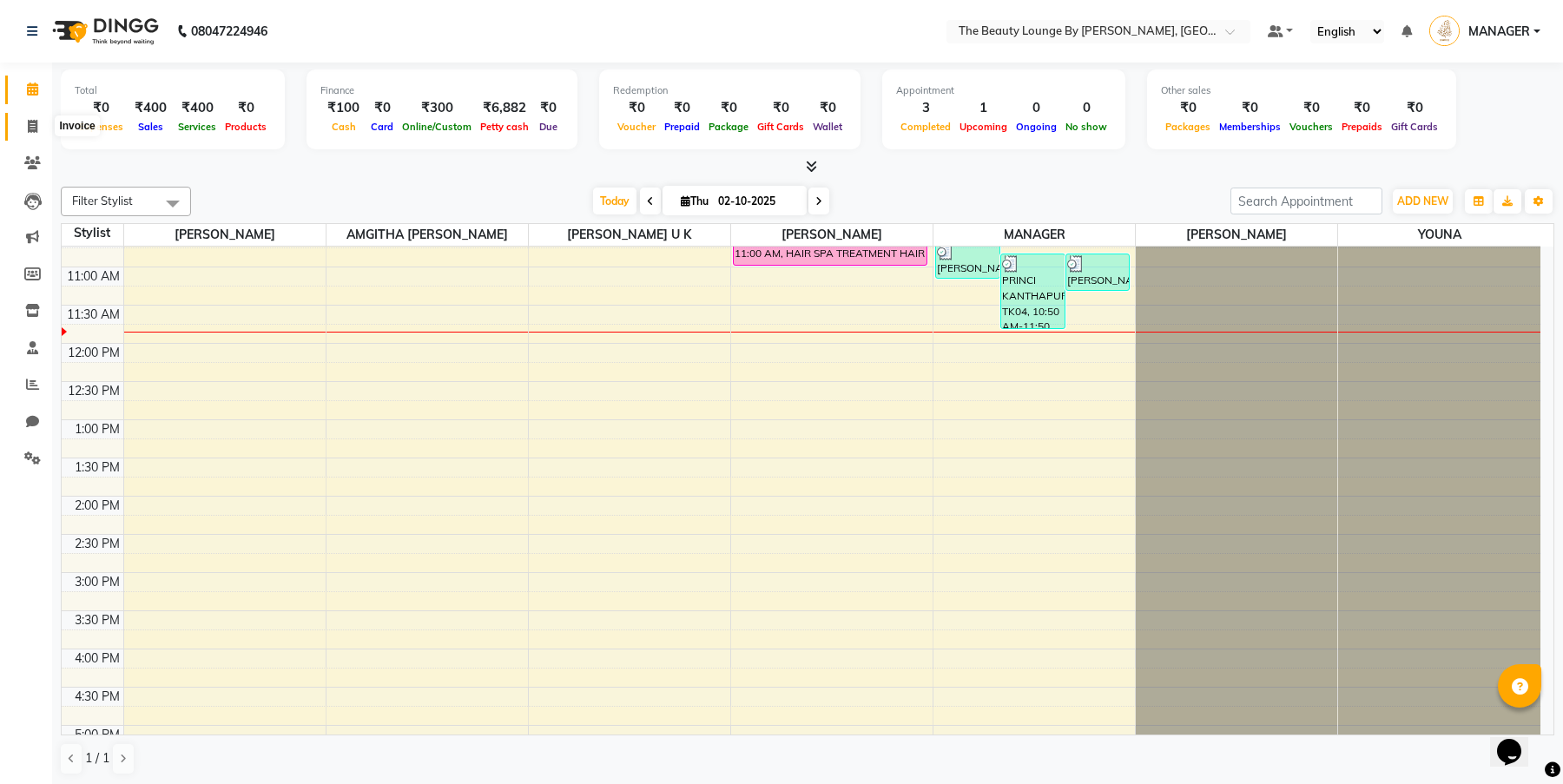
click at [35, 132] on span at bounding box center [33, 127] width 31 height 20
select select "8577"
select select "service"
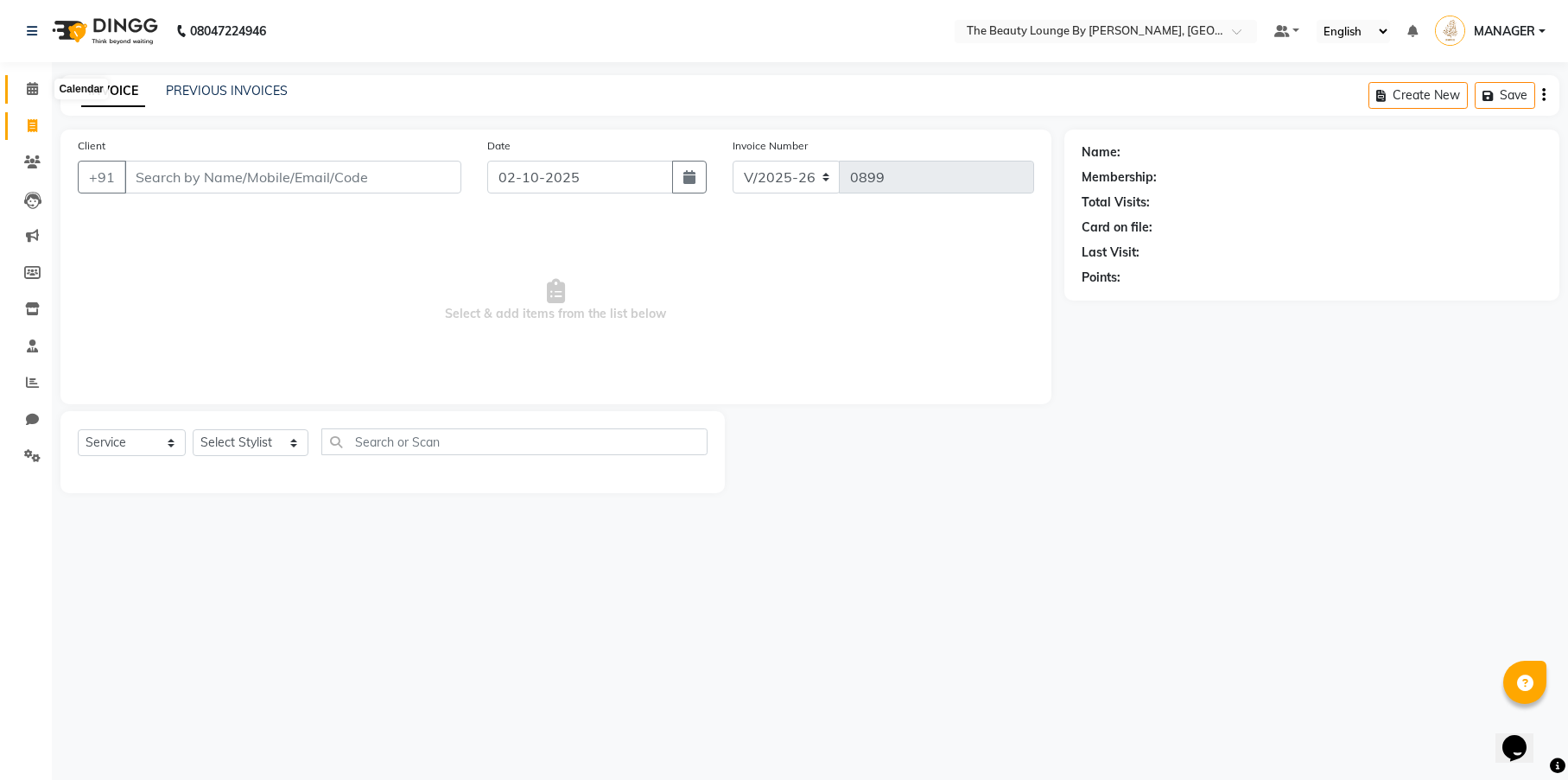
click at [32, 83] on icon at bounding box center [32, 89] width 11 height 13
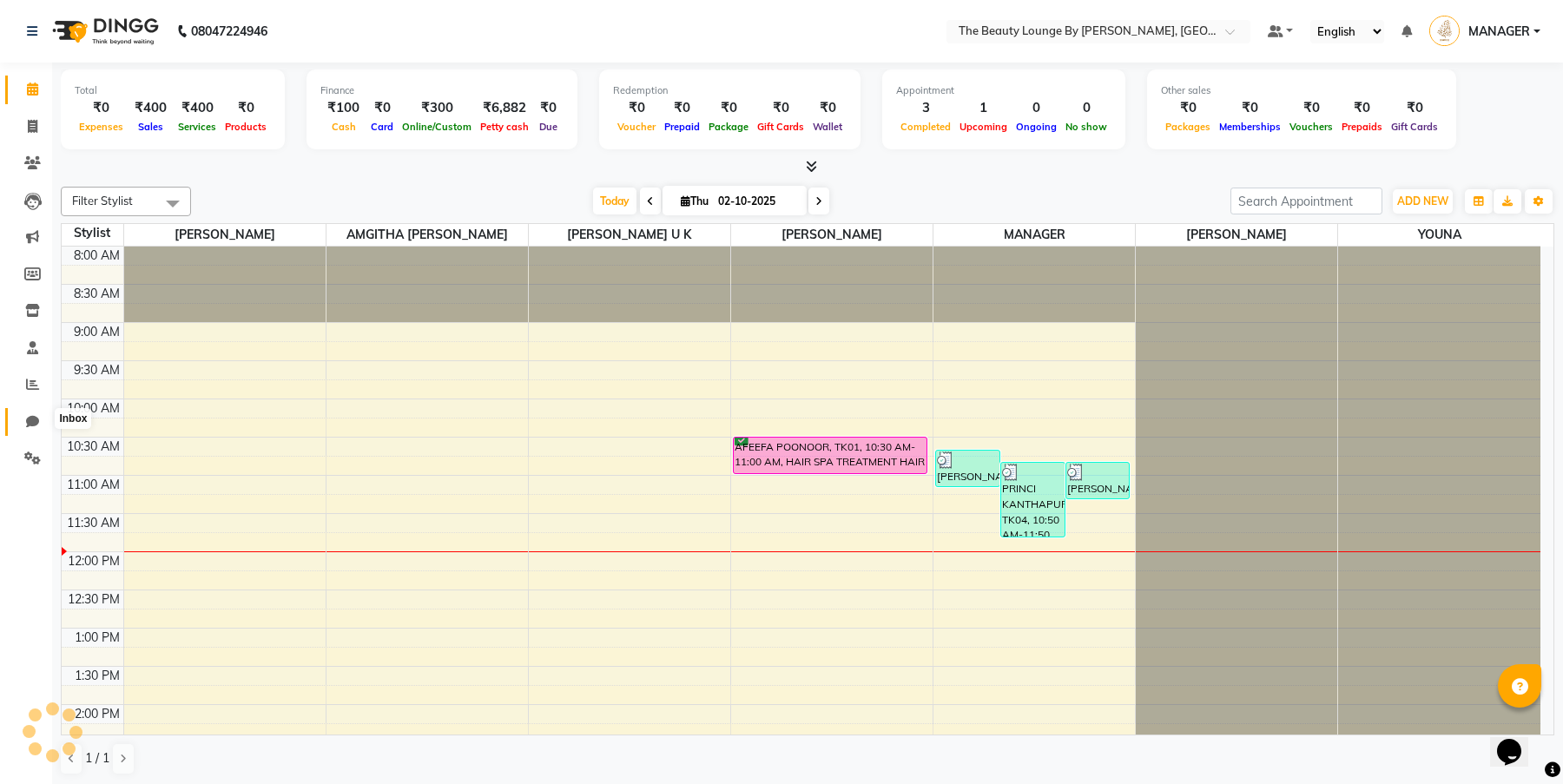
click at [27, 415] on icon at bounding box center [33, 422] width 13 height 13
select select "100"
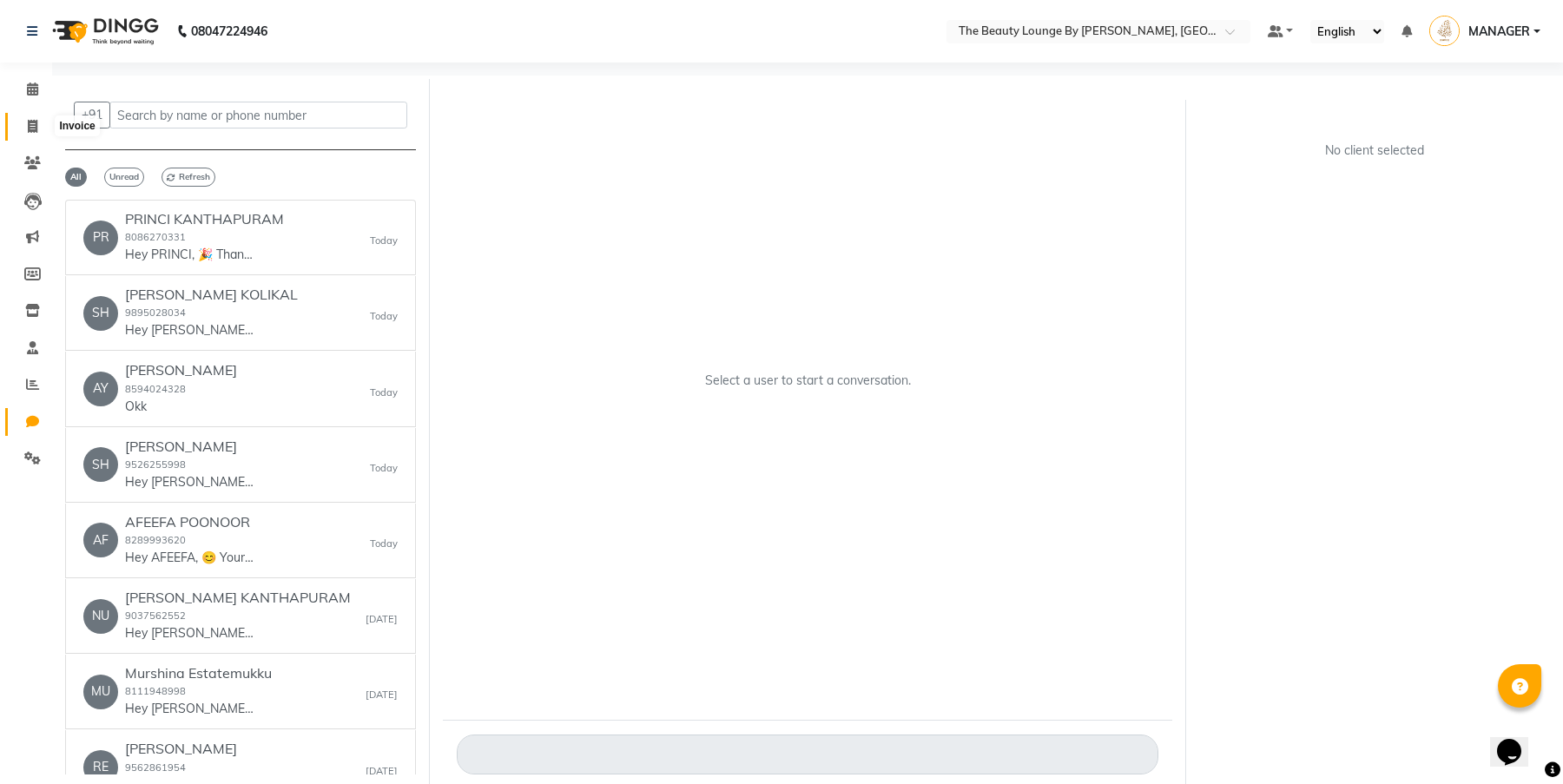
click at [30, 120] on icon at bounding box center [33, 127] width 10 height 13
select select "service"
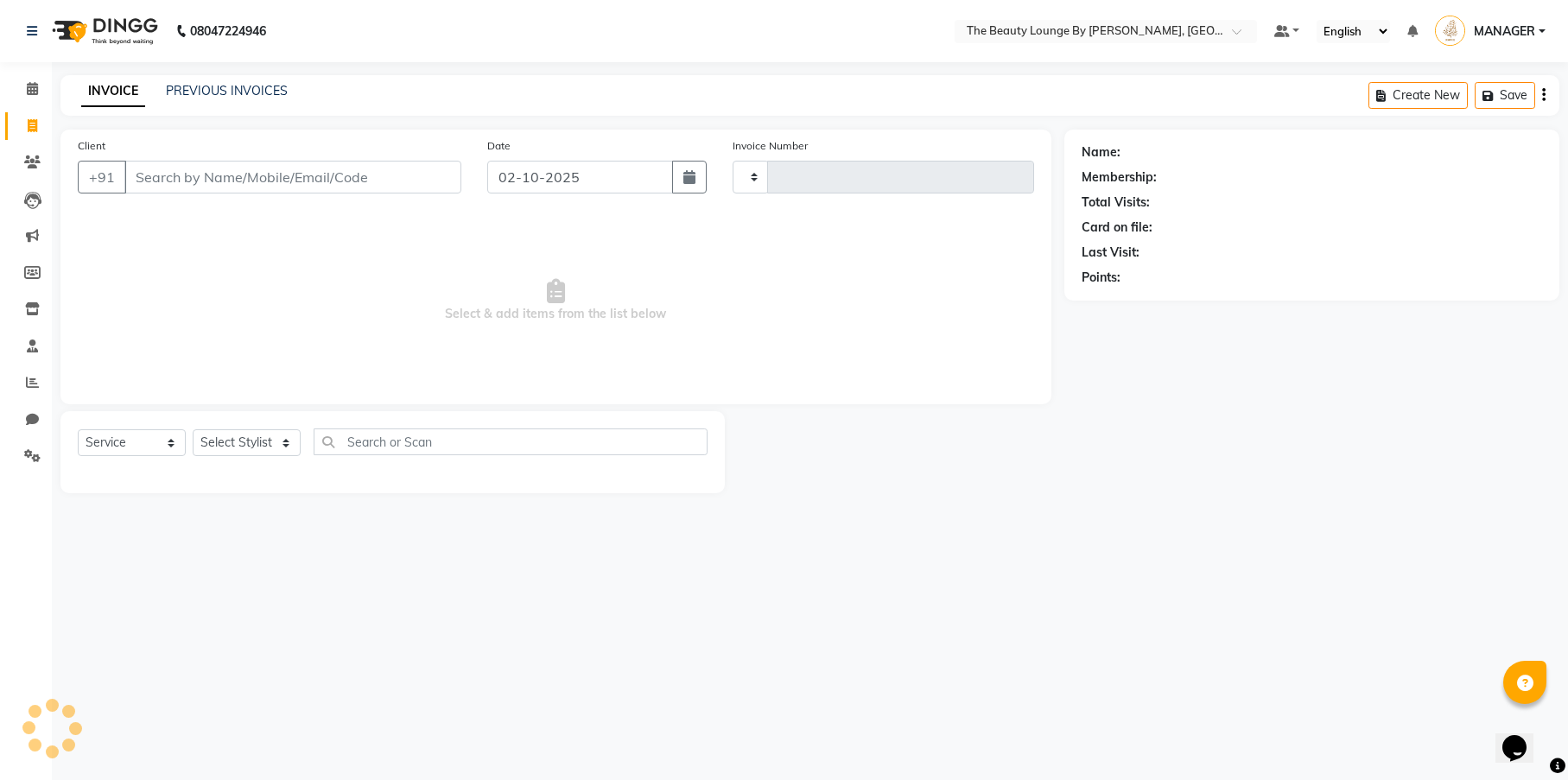
type input "0899"
select select "8577"
click at [230, 164] on input "Client" at bounding box center [292, 176] width 337 height 32
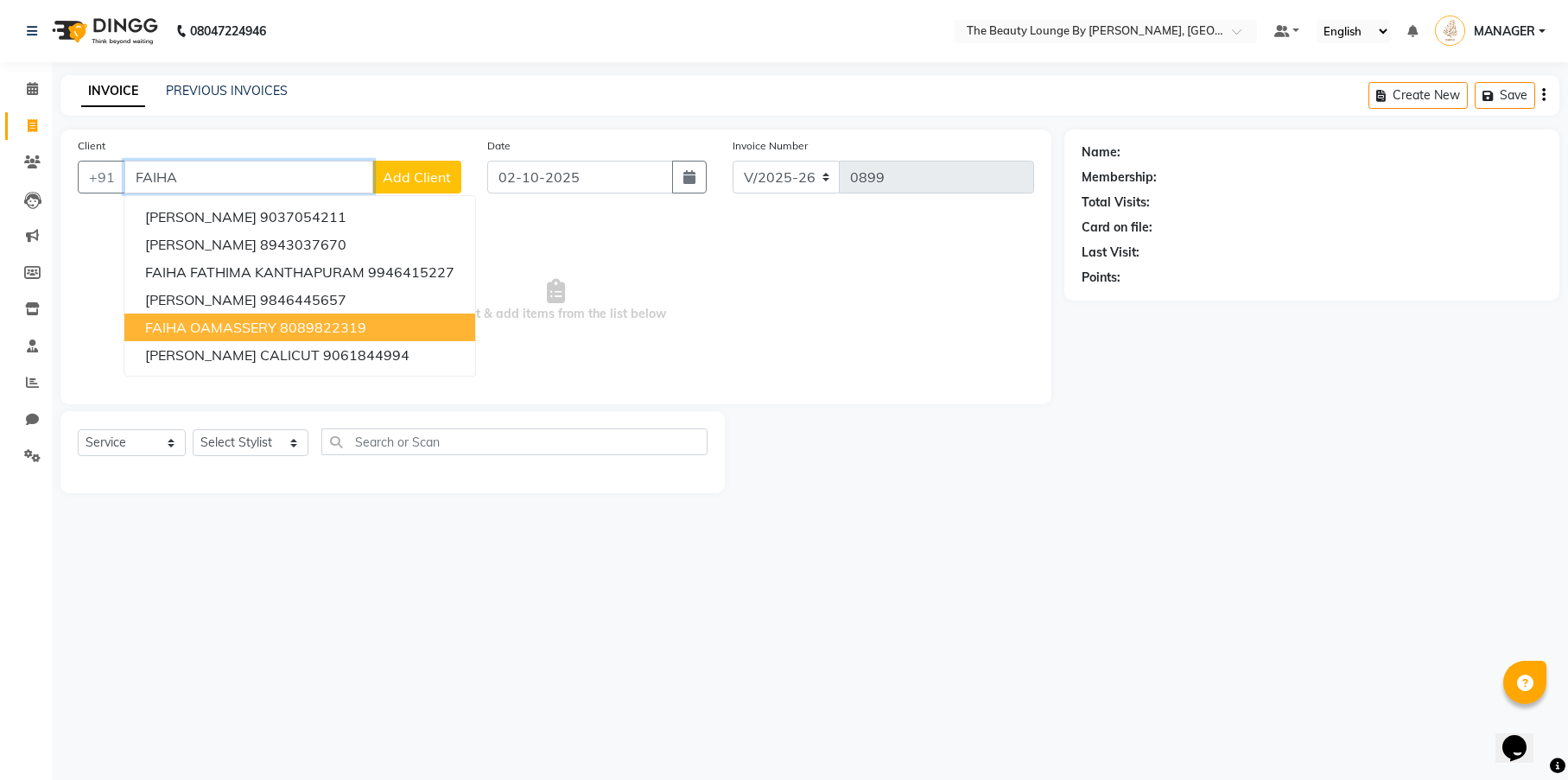
click at [395, 329] on button "FAIHA OAMASSERY 8089822319" at bounding box center [299, 327] width 351 height 28
type input "8089822319"
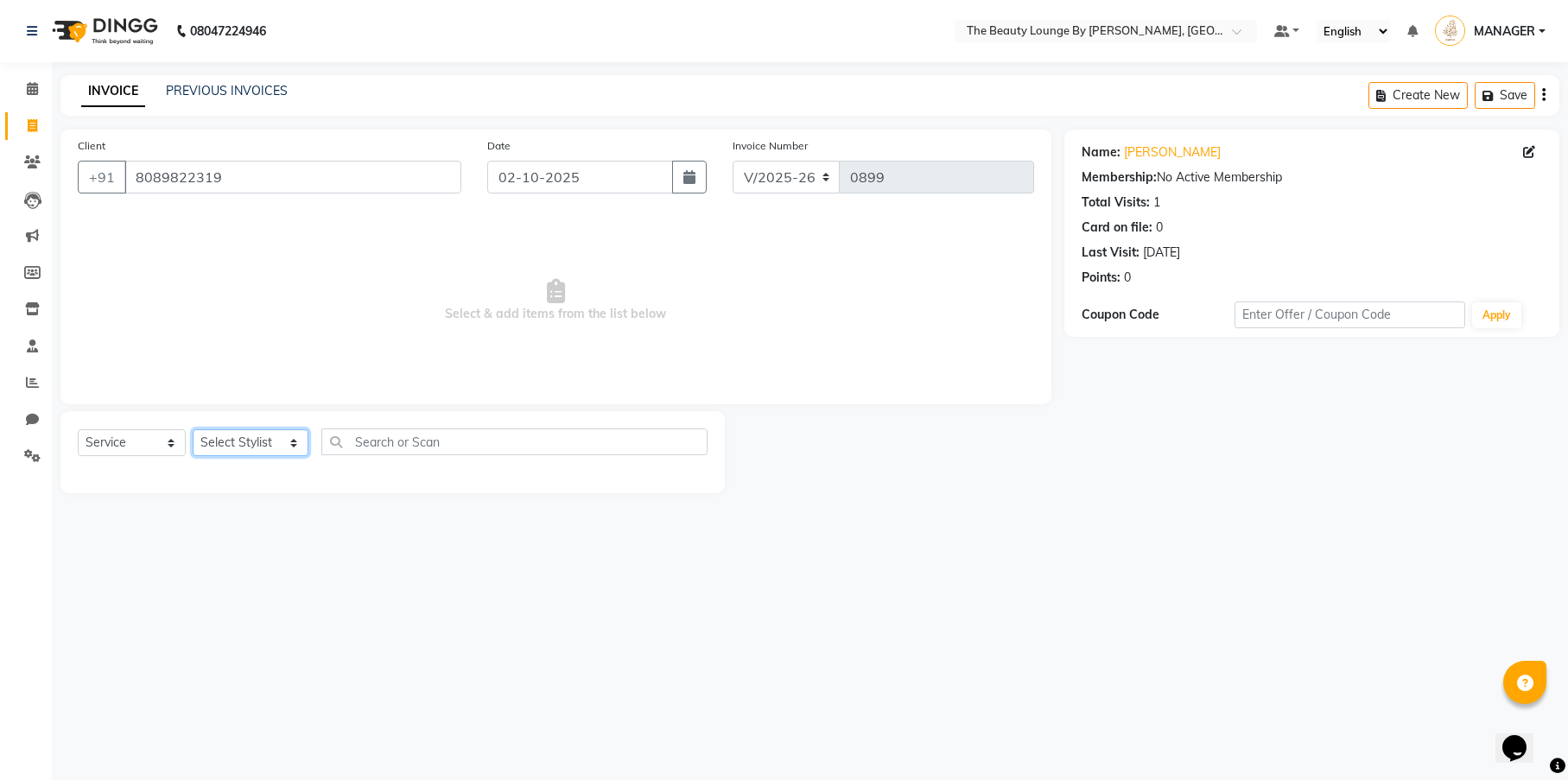
select select "85823"
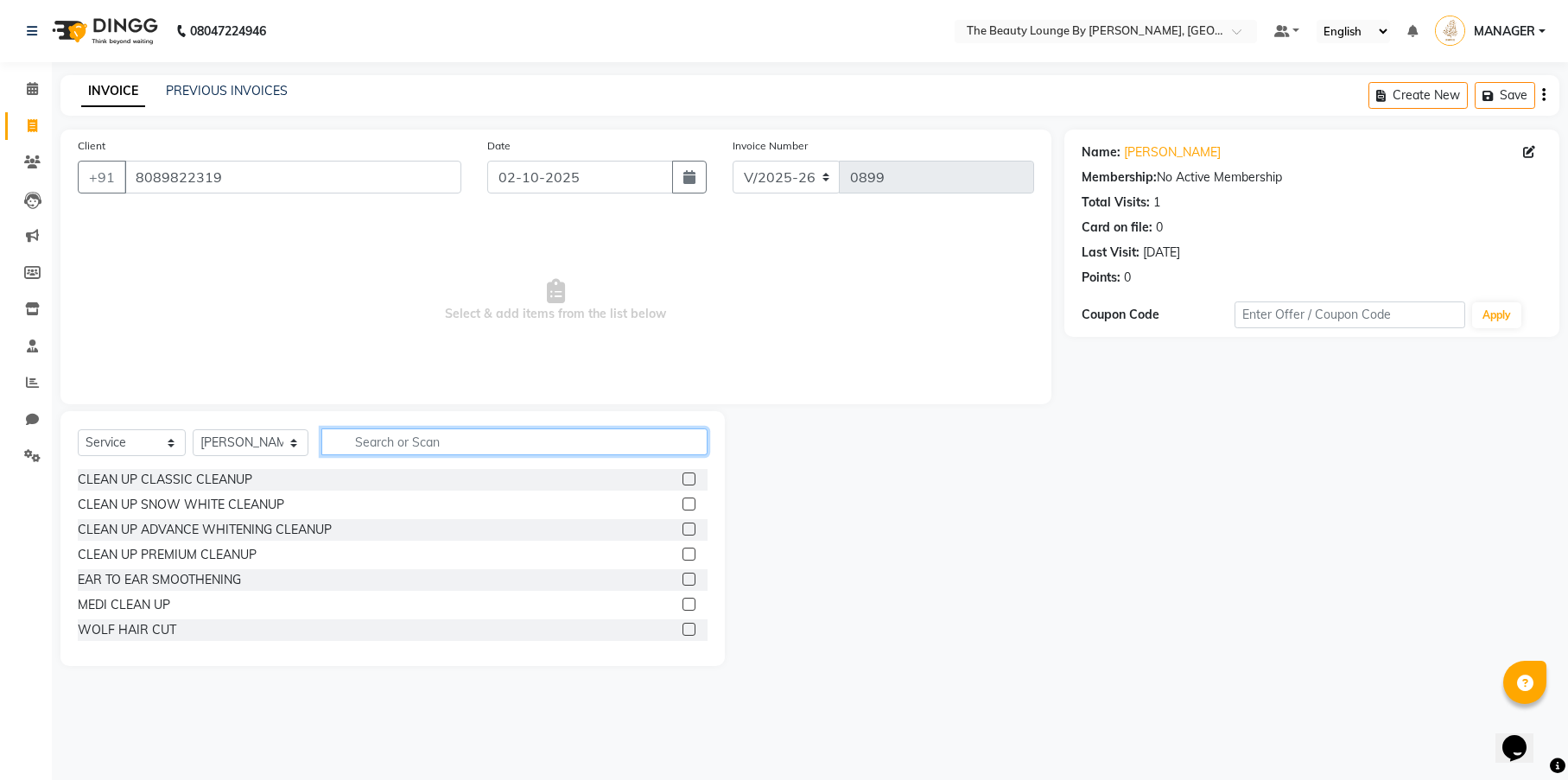
click at [366, 450] on input "text" at bounding box center [514, 441] width 386 height 27
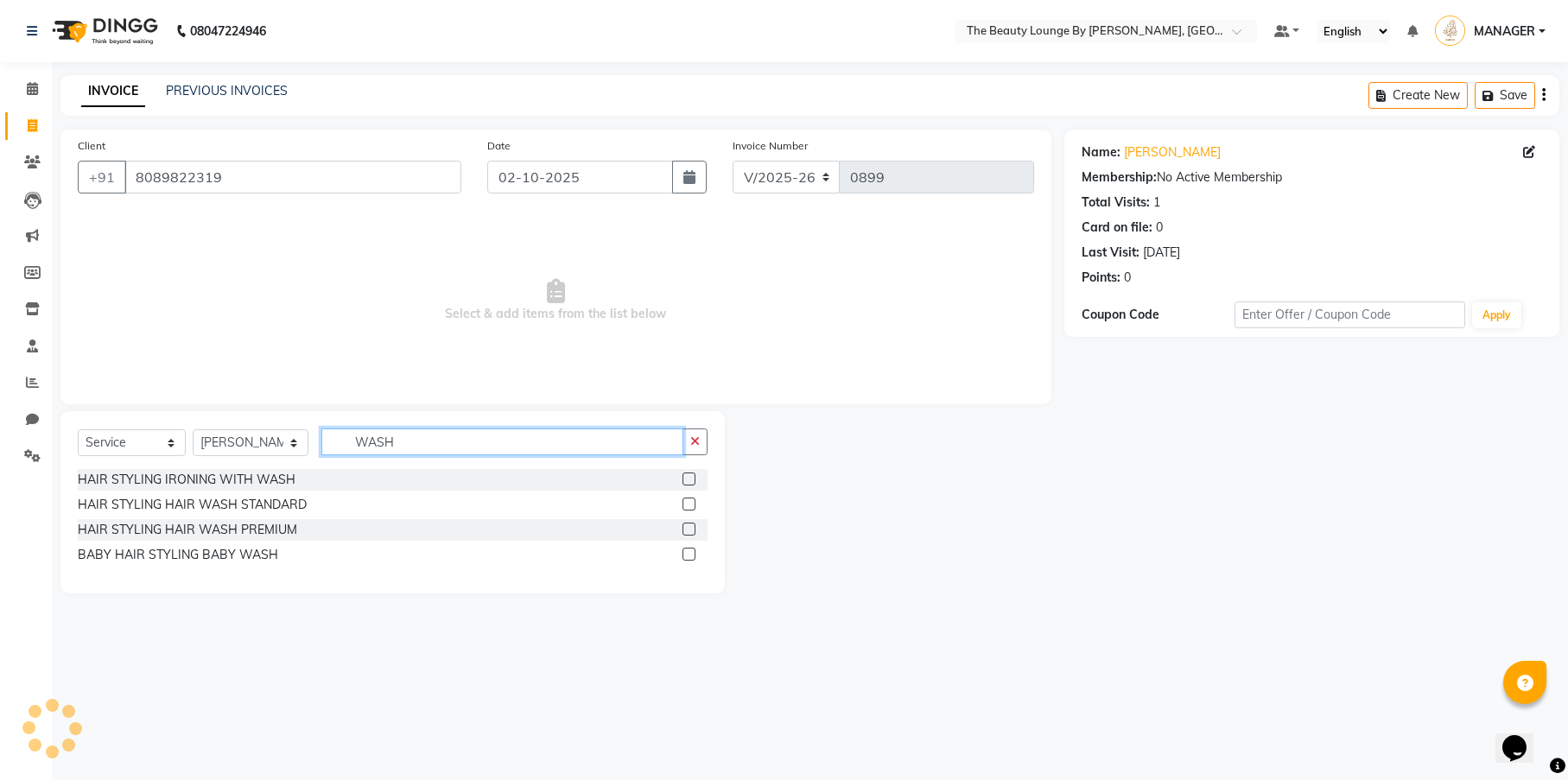
type input "WASH"
click at [695, 501] on label at bounding box center [689, 504] width 13 height 13
click at [693, 501] on input "checkbox" at bounding box center [688, 504] width 11 height 11
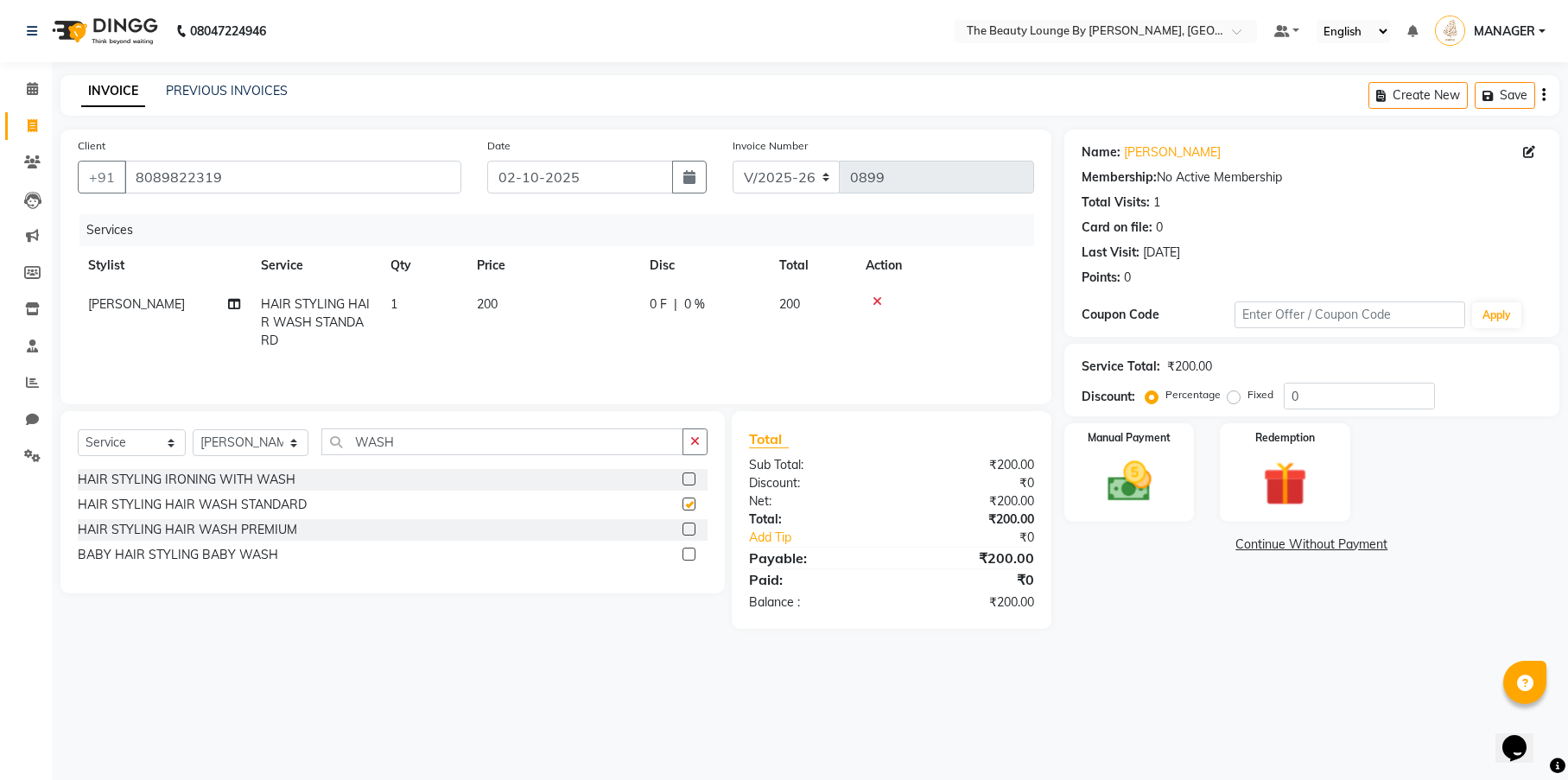
checkbox input "false"
click at [1248, 395] on label "Fixed" at bounding box center [1260, 395] width 26 height 15
click at [1236, 395] on input "Fixed" at bounding box center [1236, 395] width 12 height 12
radio input "true"
click at [1097, 472] on img at bounding box center [1129, 481] width 74 height 52
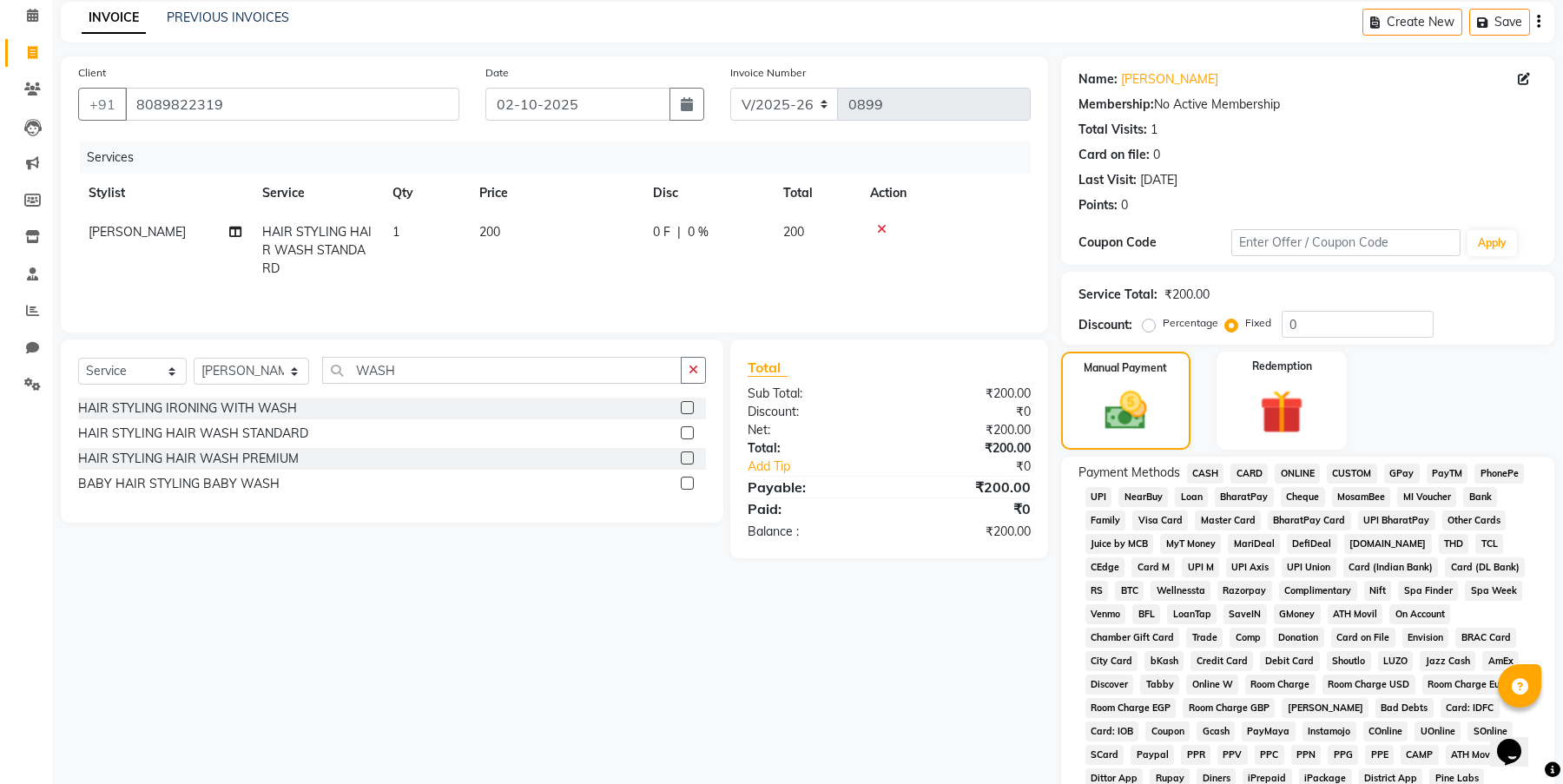
scroll to position [287, 0]
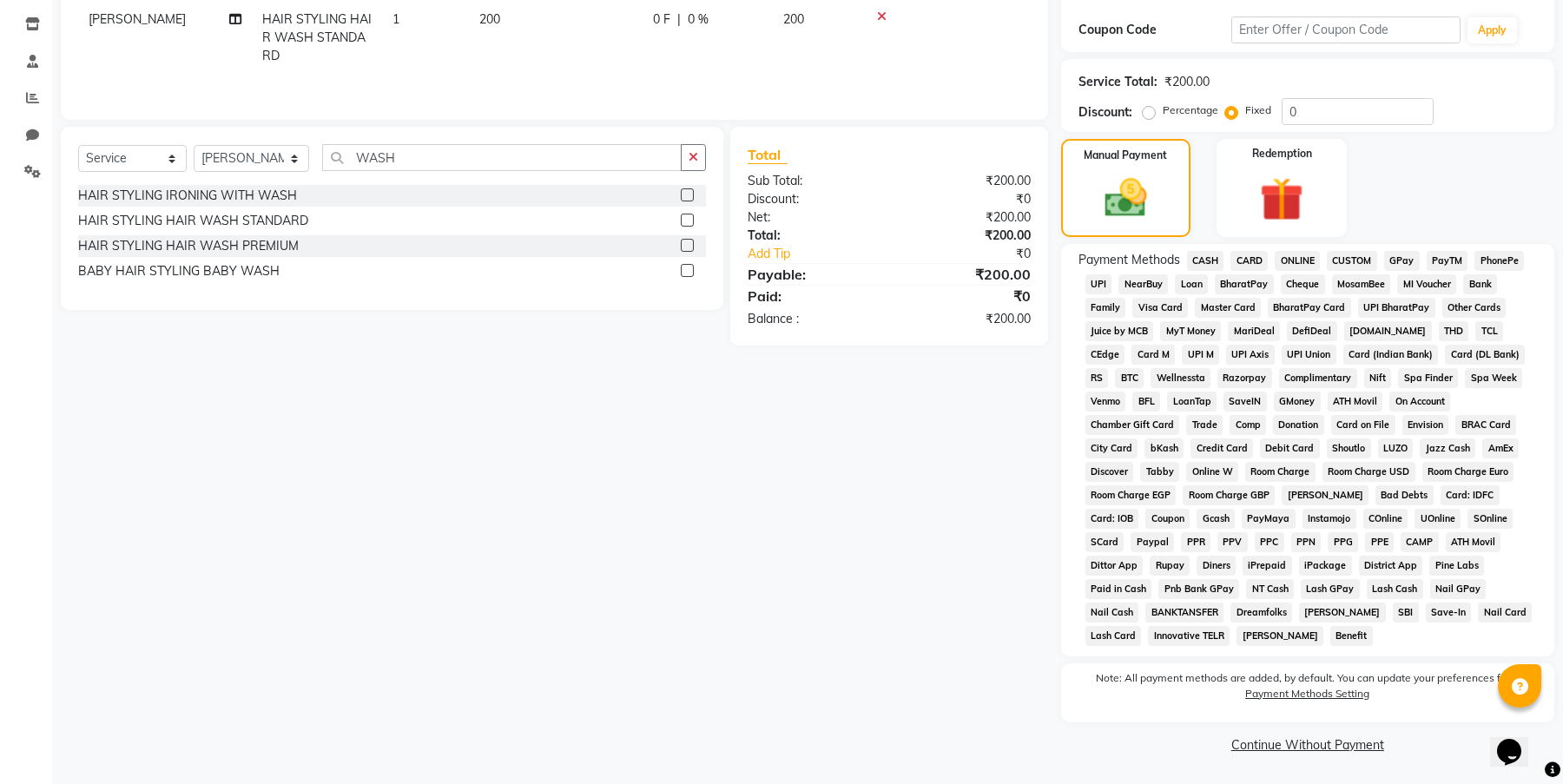
click at [1409, 259] on span "GPay" at bounding box center [1401, 261] width 35 height 20
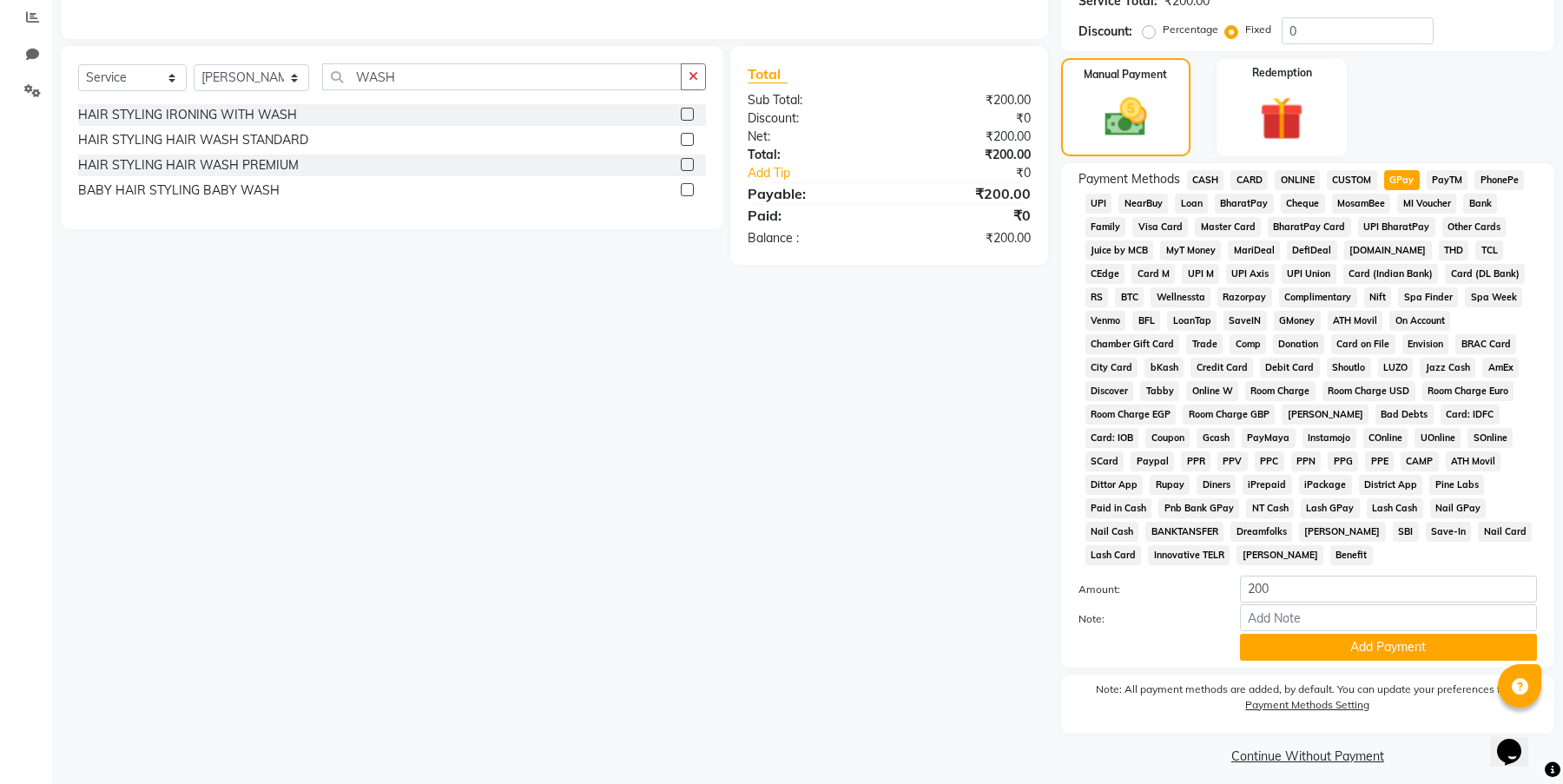
scroll to position [378, 0]
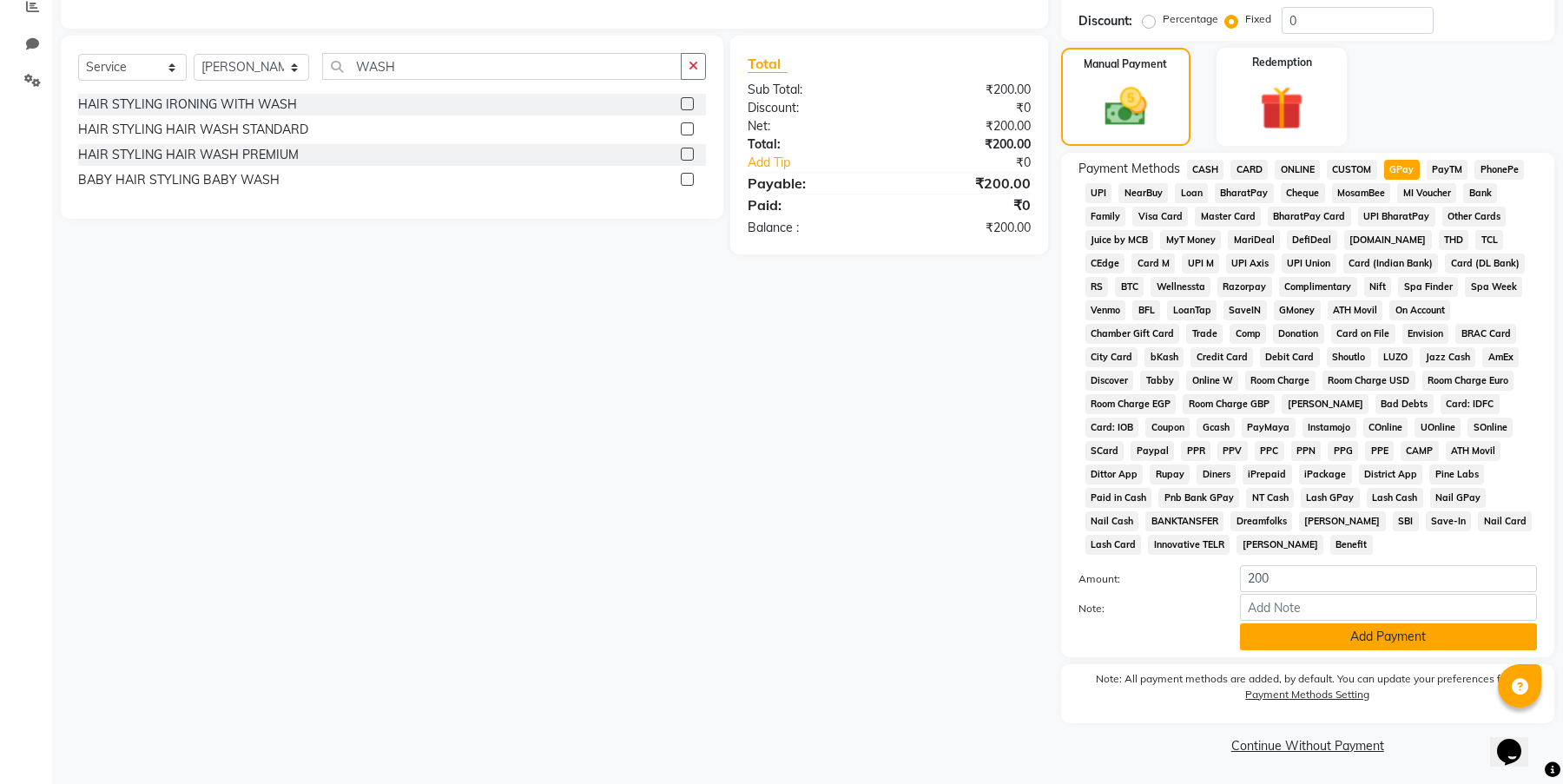
click at [1366, 634] on button "Add Payment" at bounding box center [1388, 636] width 297 height 27
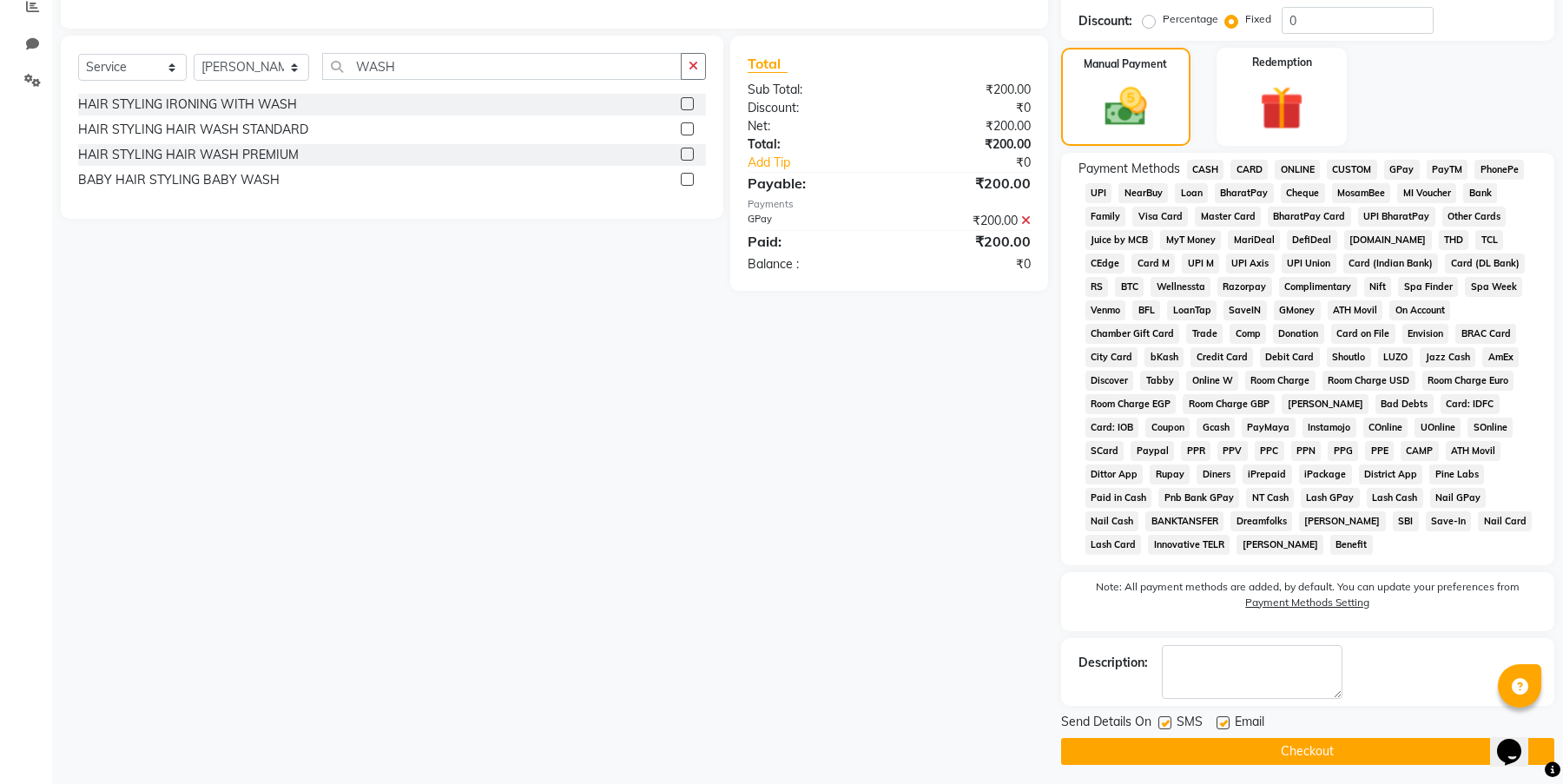
click at [1361, 748] on button "Checkout" at bounding box center [1308, 751] width 493 height 27
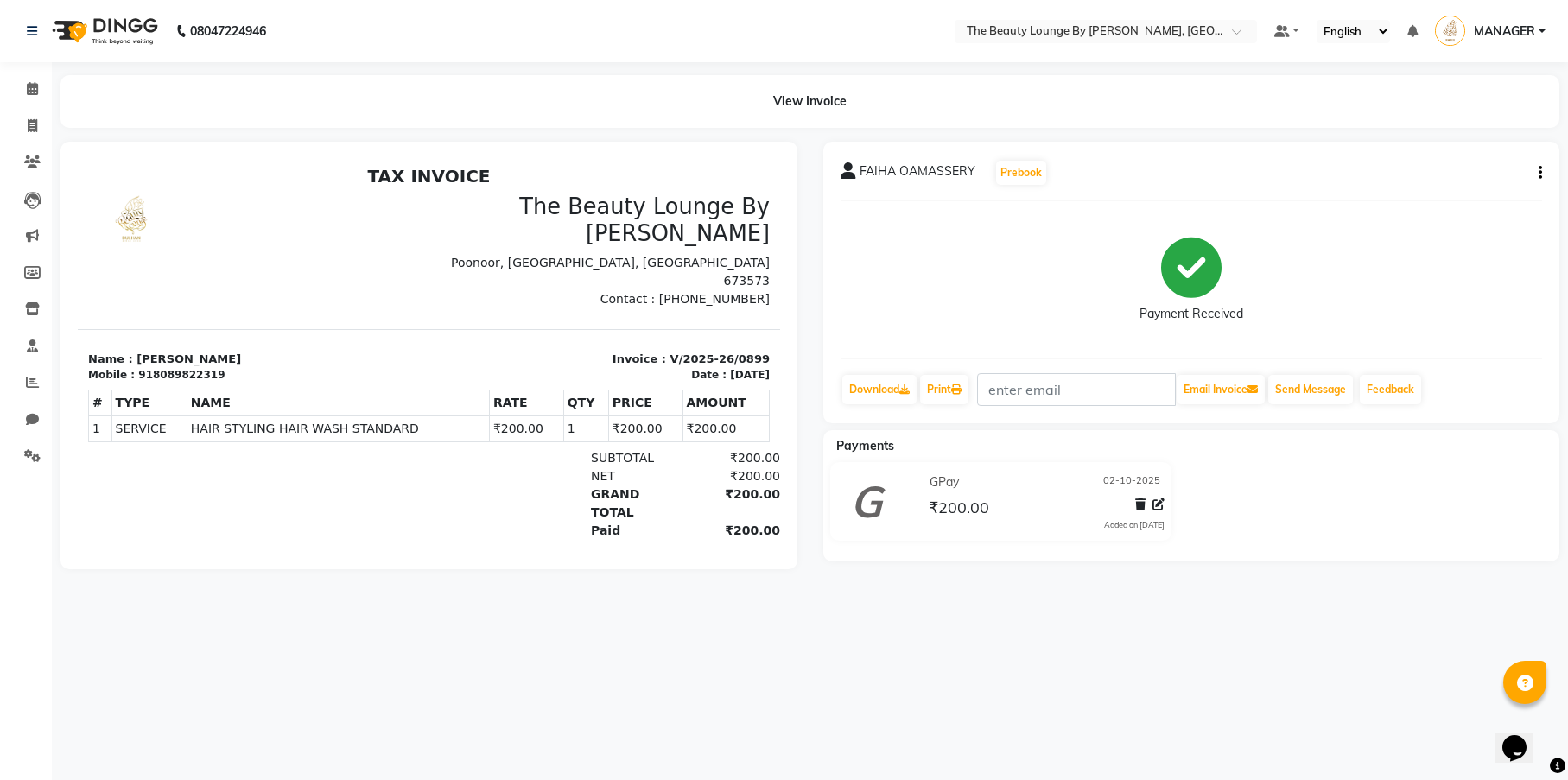
select select "service"
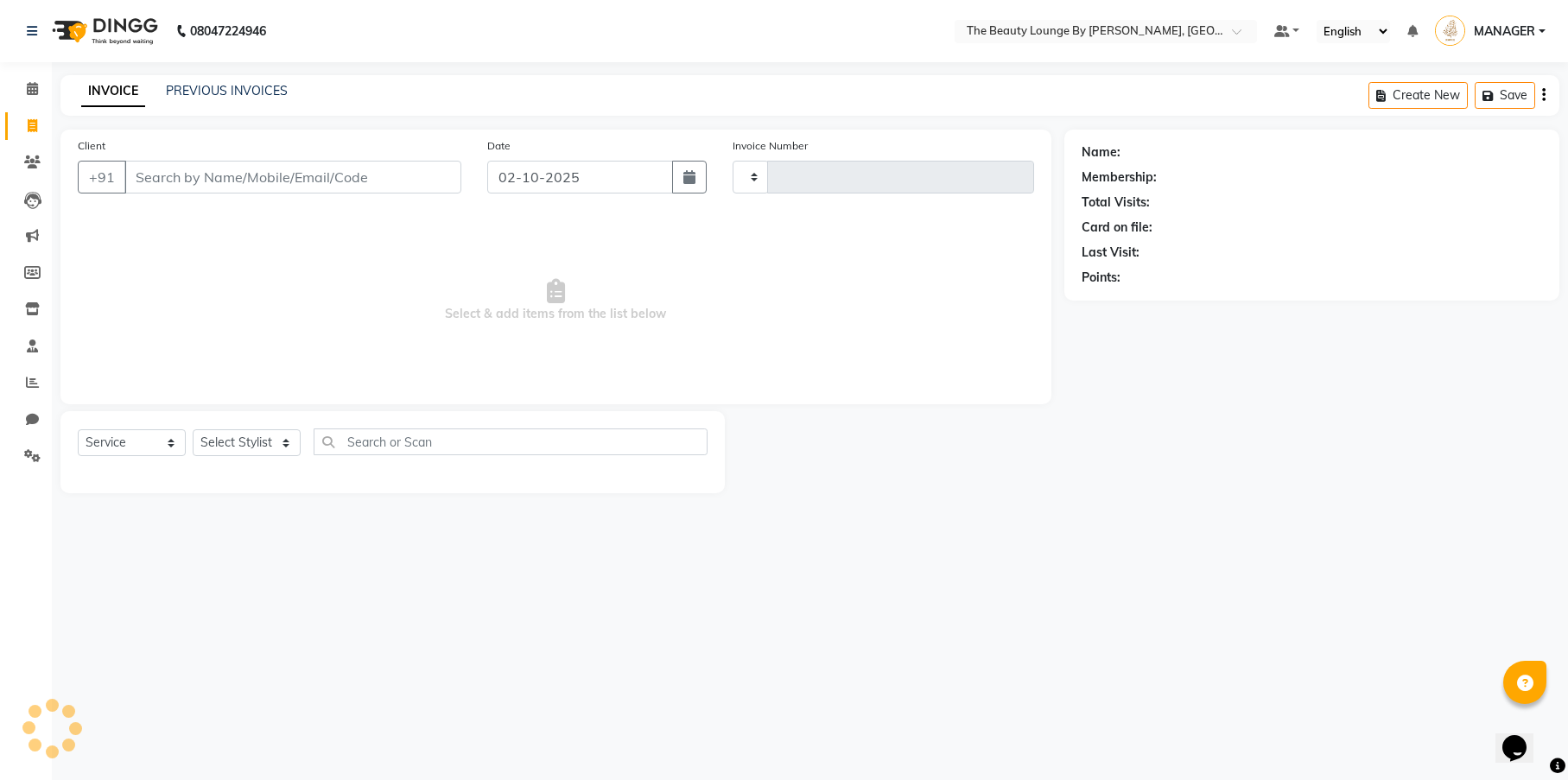
type input "0900"
select select "8577"
click at [34, 83] on icon at bounding box center [32, 89] width 11 height 13
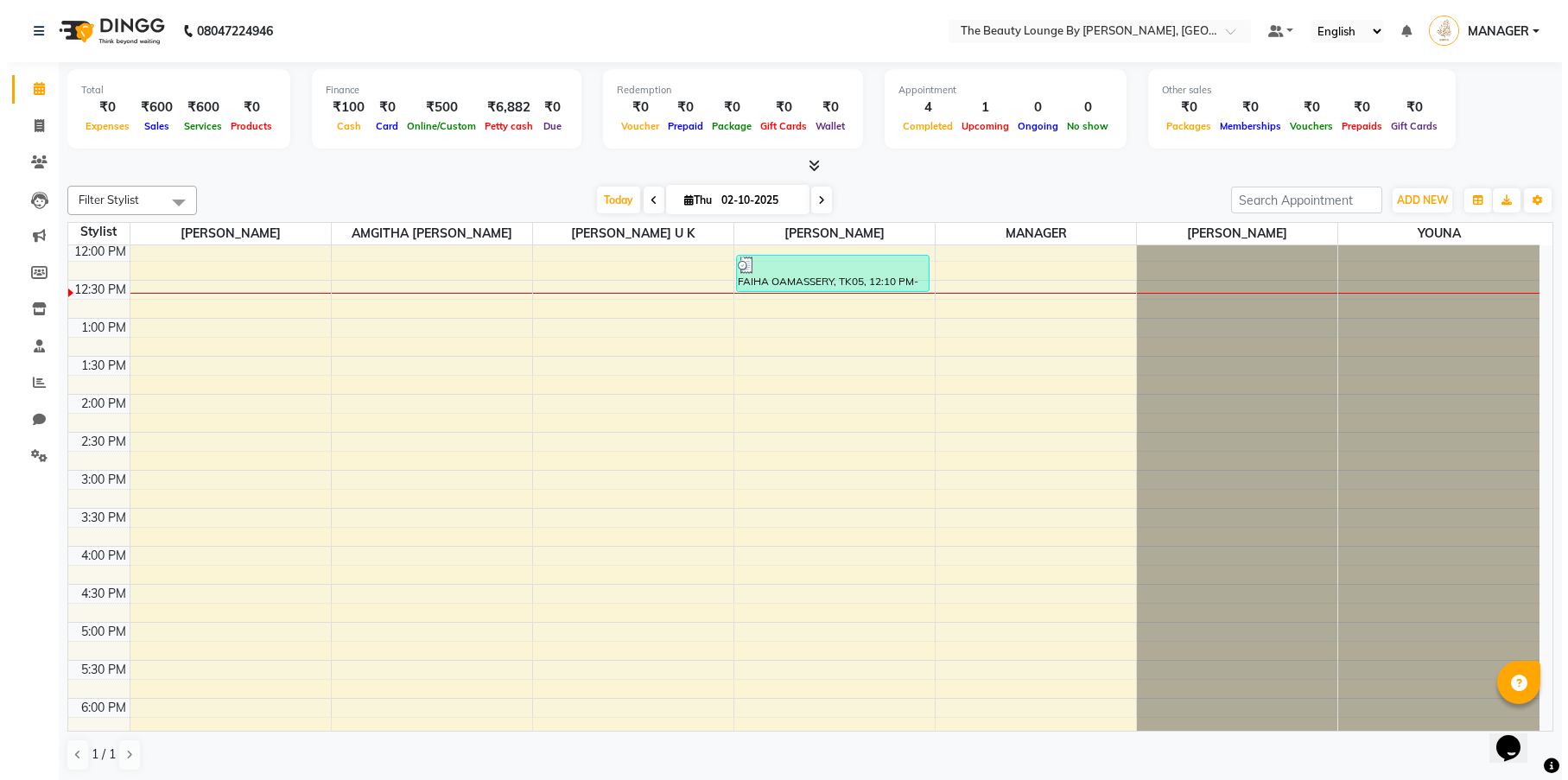
scroll to position [196, 0]
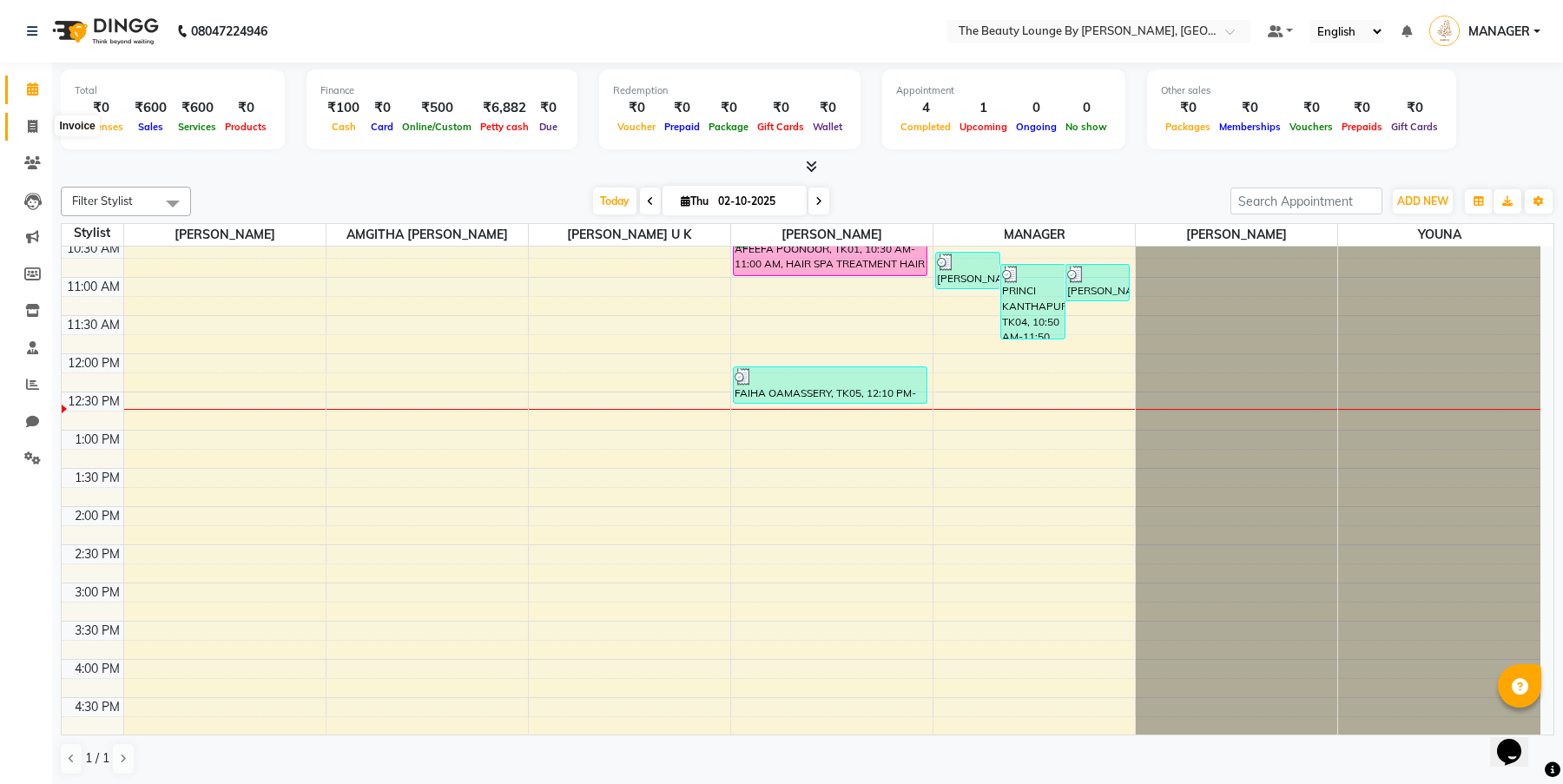
click at [34, 132] on span at bounding box center [33, 127] width 31 height 20
select select "service"
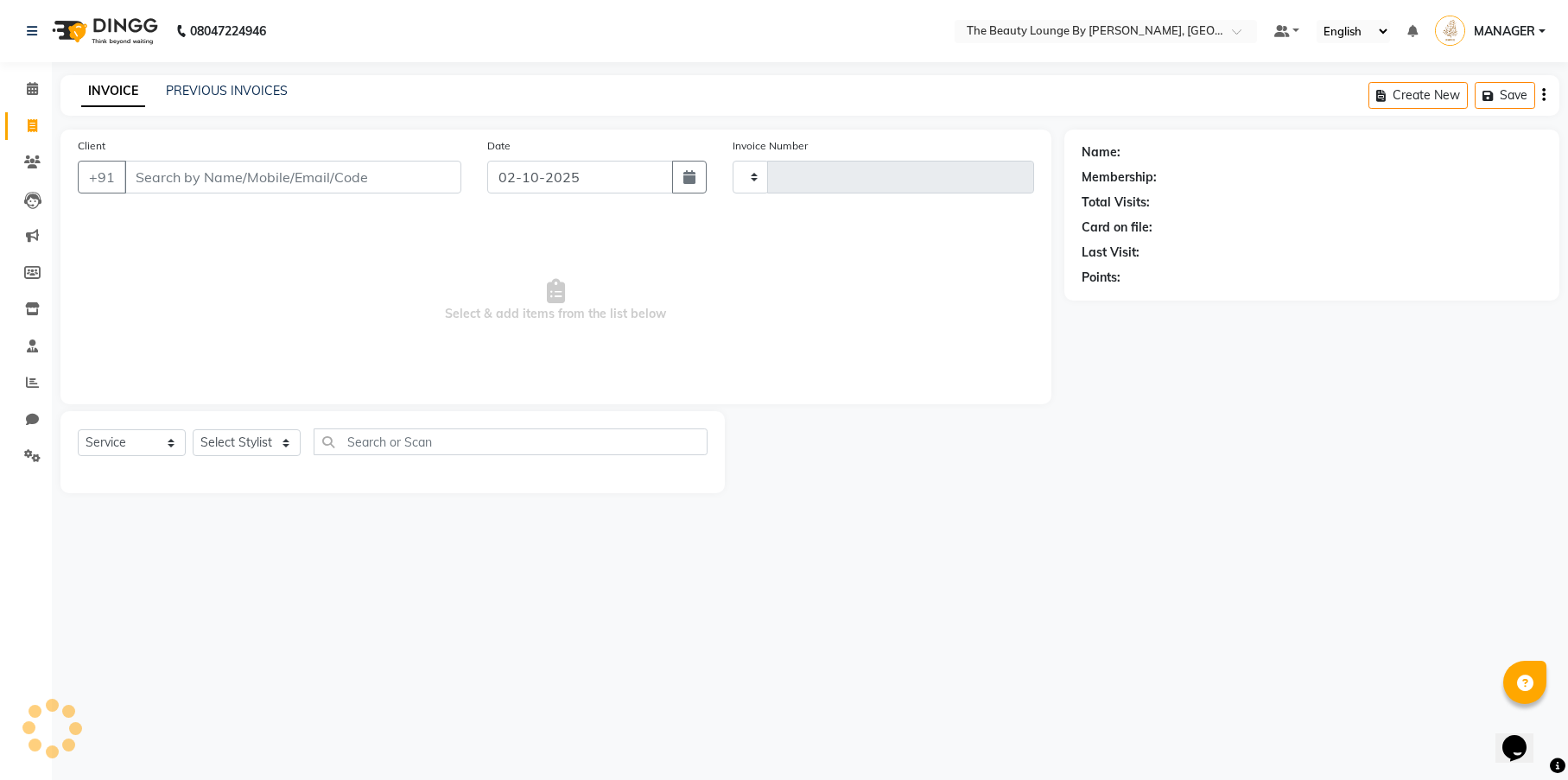
type input "0900"
select select "8577"
click at [39, 160] on icon at bounding box center [31, 162] width 16 height 13
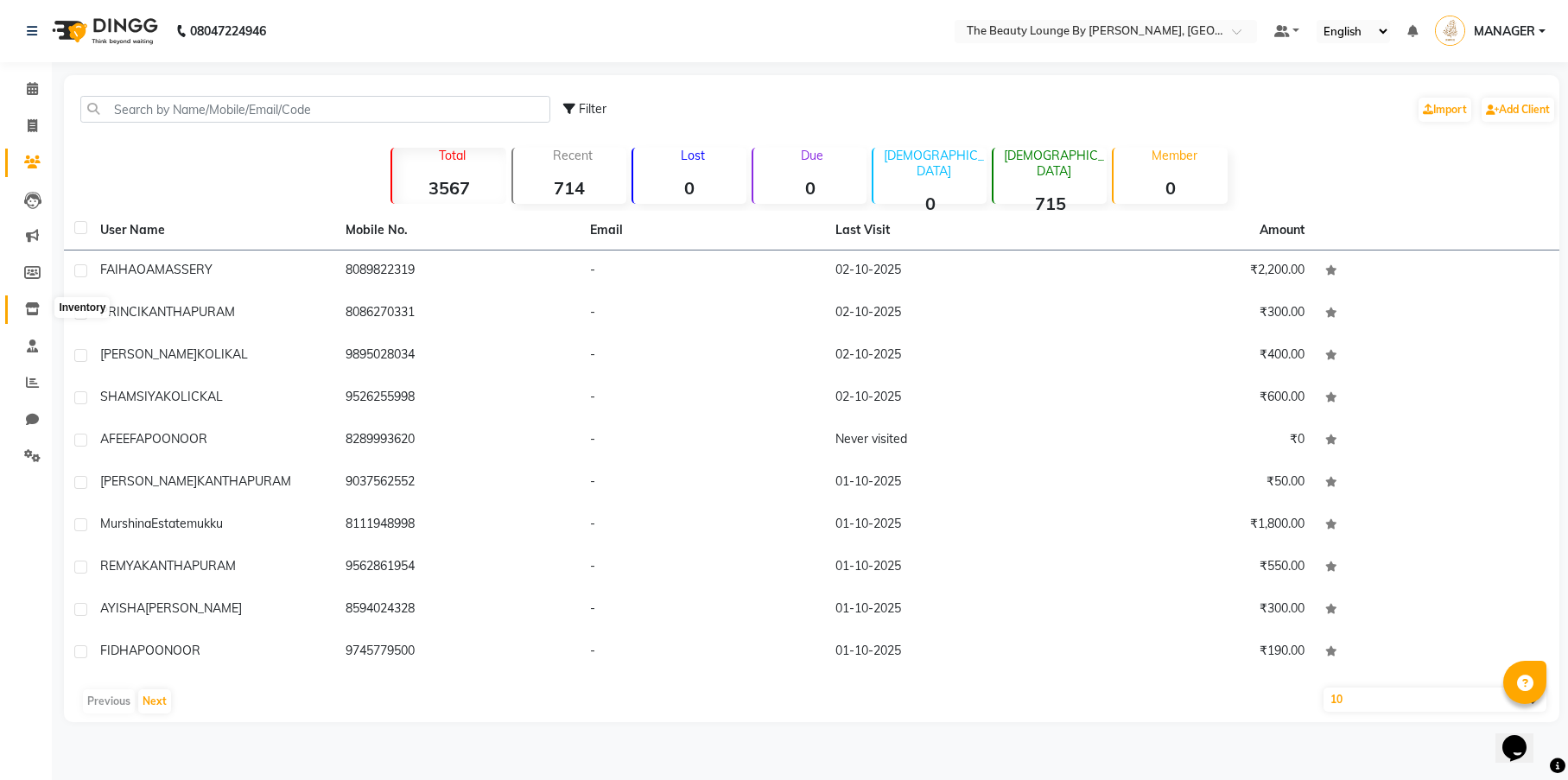
click at [32, 308] on icon at bounding box center [31, 309] width 14 height 13
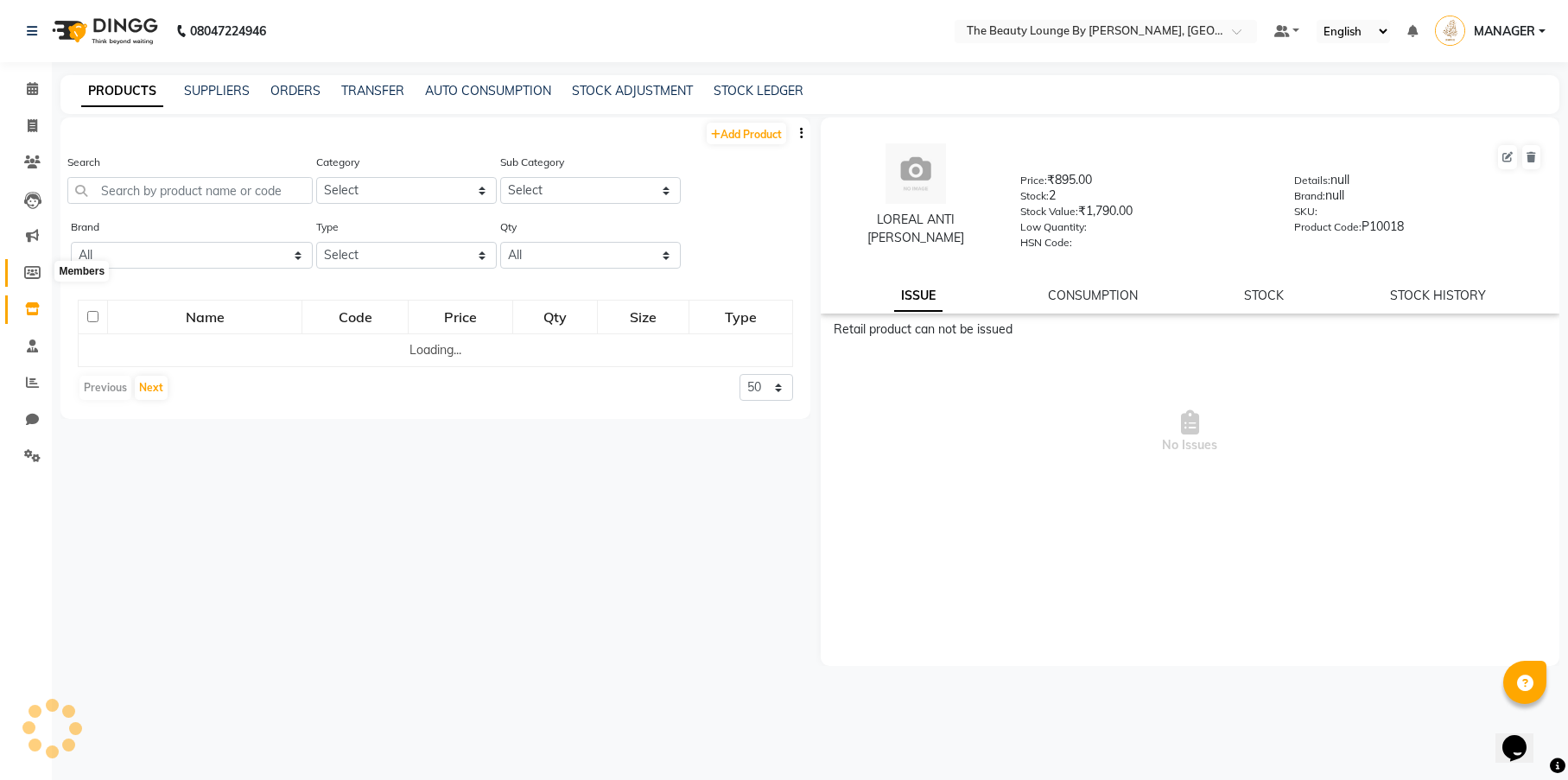
click at [22, 270] on span at bounding box center [32, 273] width 31 height 20
select select
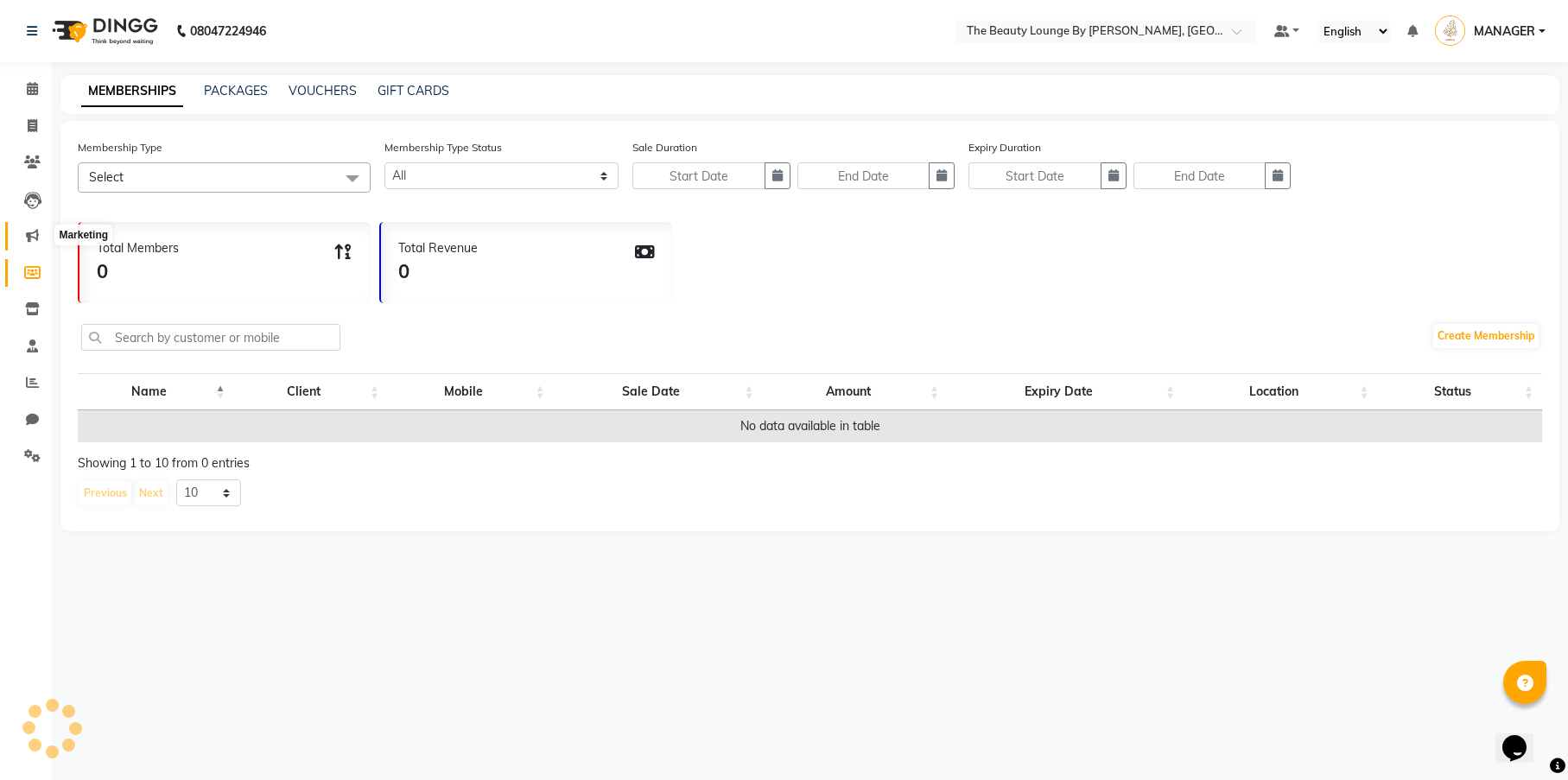
click at [25, 239] on span at bounding box center [32, 236] width 31 height 20
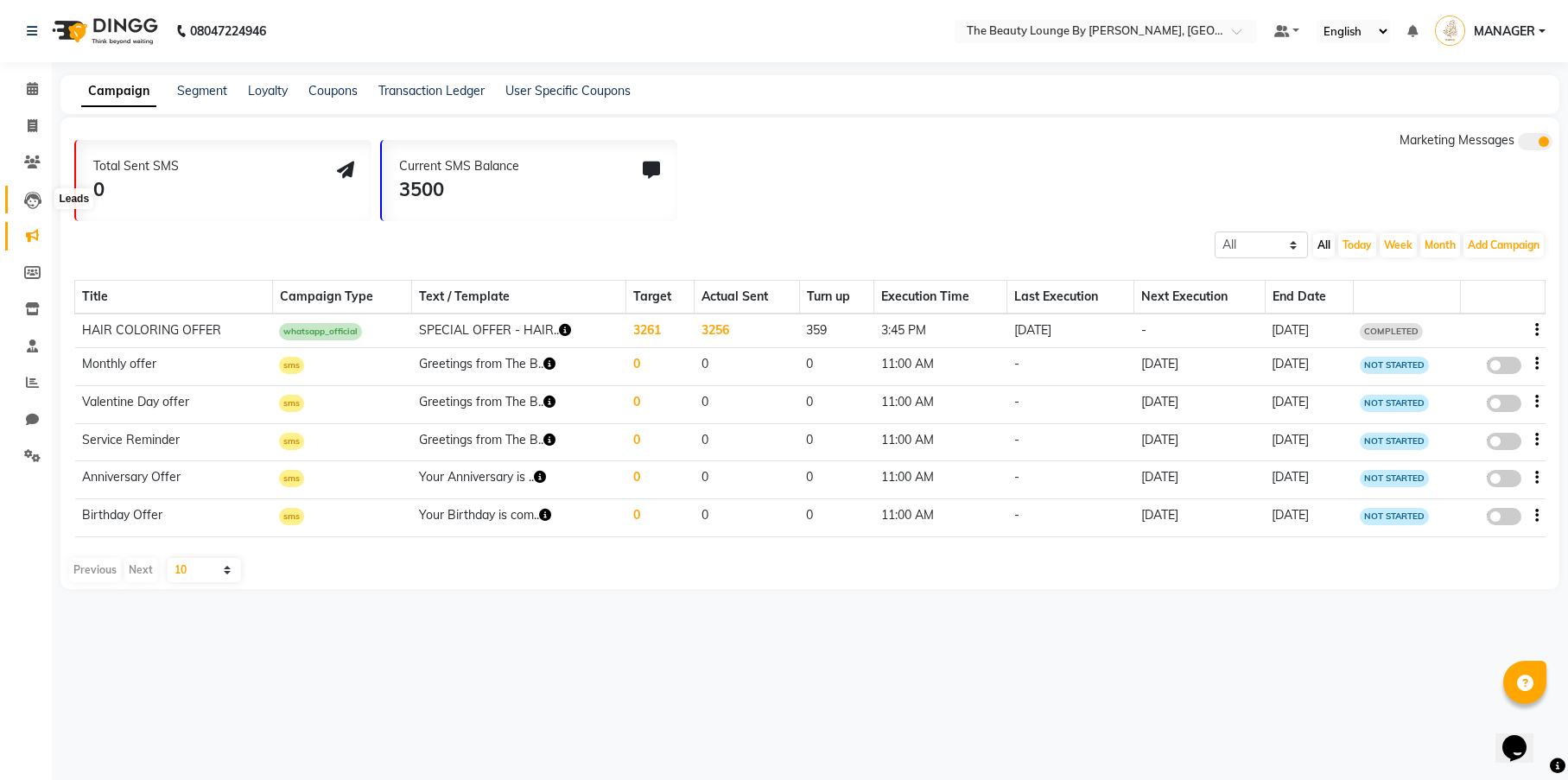
click at [31, 195] on icon at bounding box center [32, 200] width 17 height 17
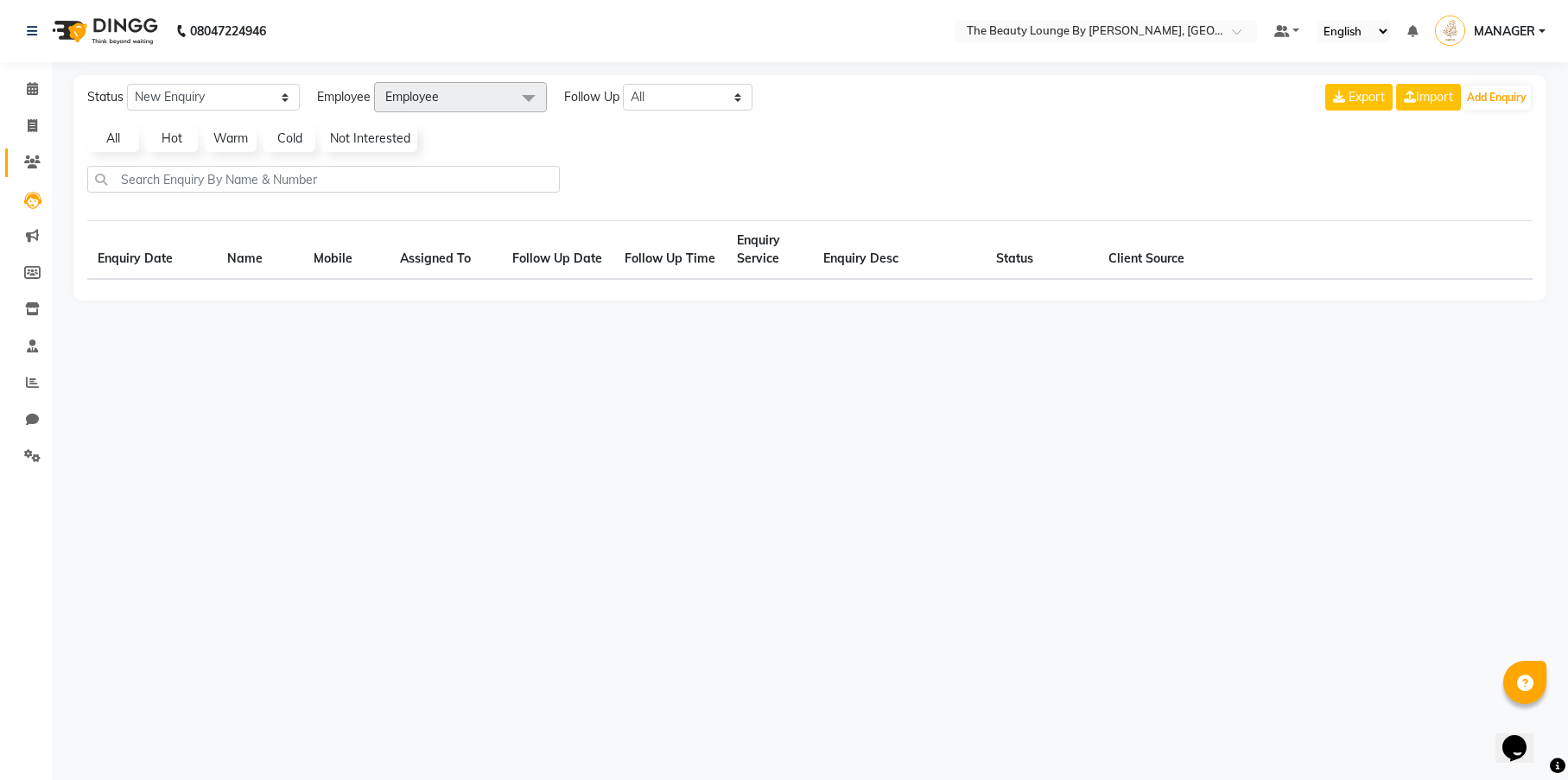
click at [31, 151] on link "Clients" at bounding box center [25, 163] width 41 height 29
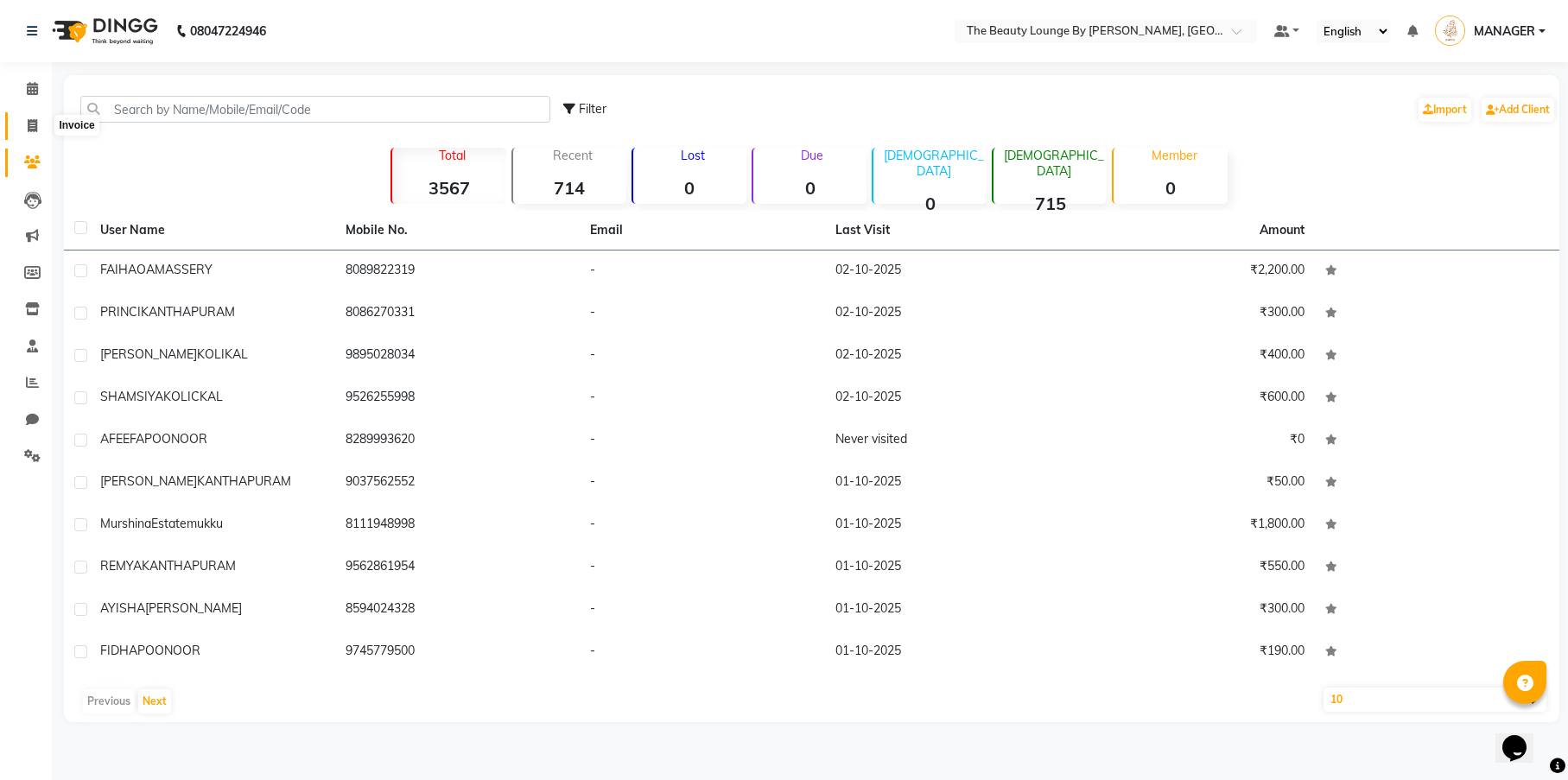
click at [31, 119] on icon at bounding box center [32, 126] width 10 height 13
select select "8577"
select select "service"
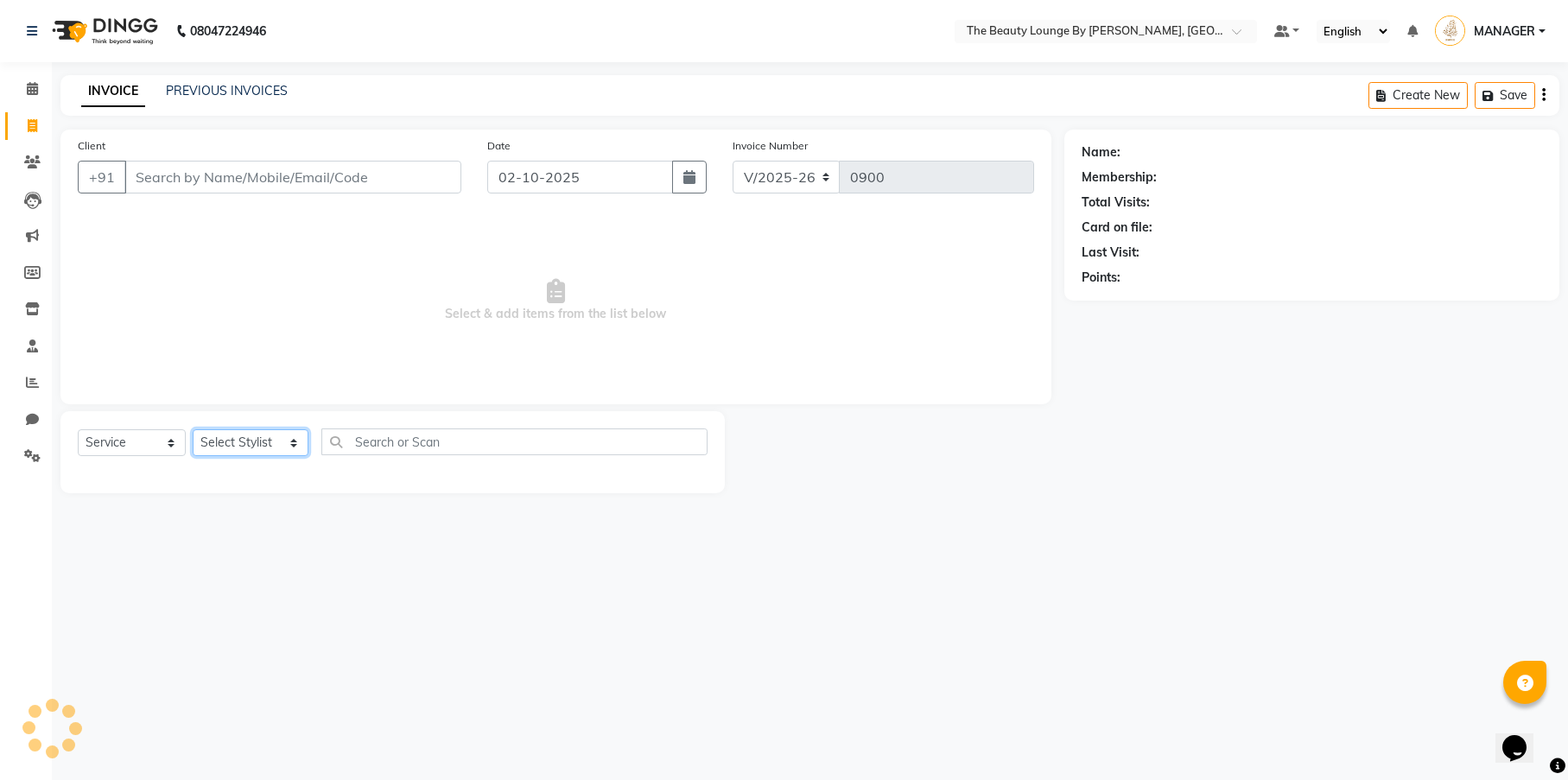
select select "85829"
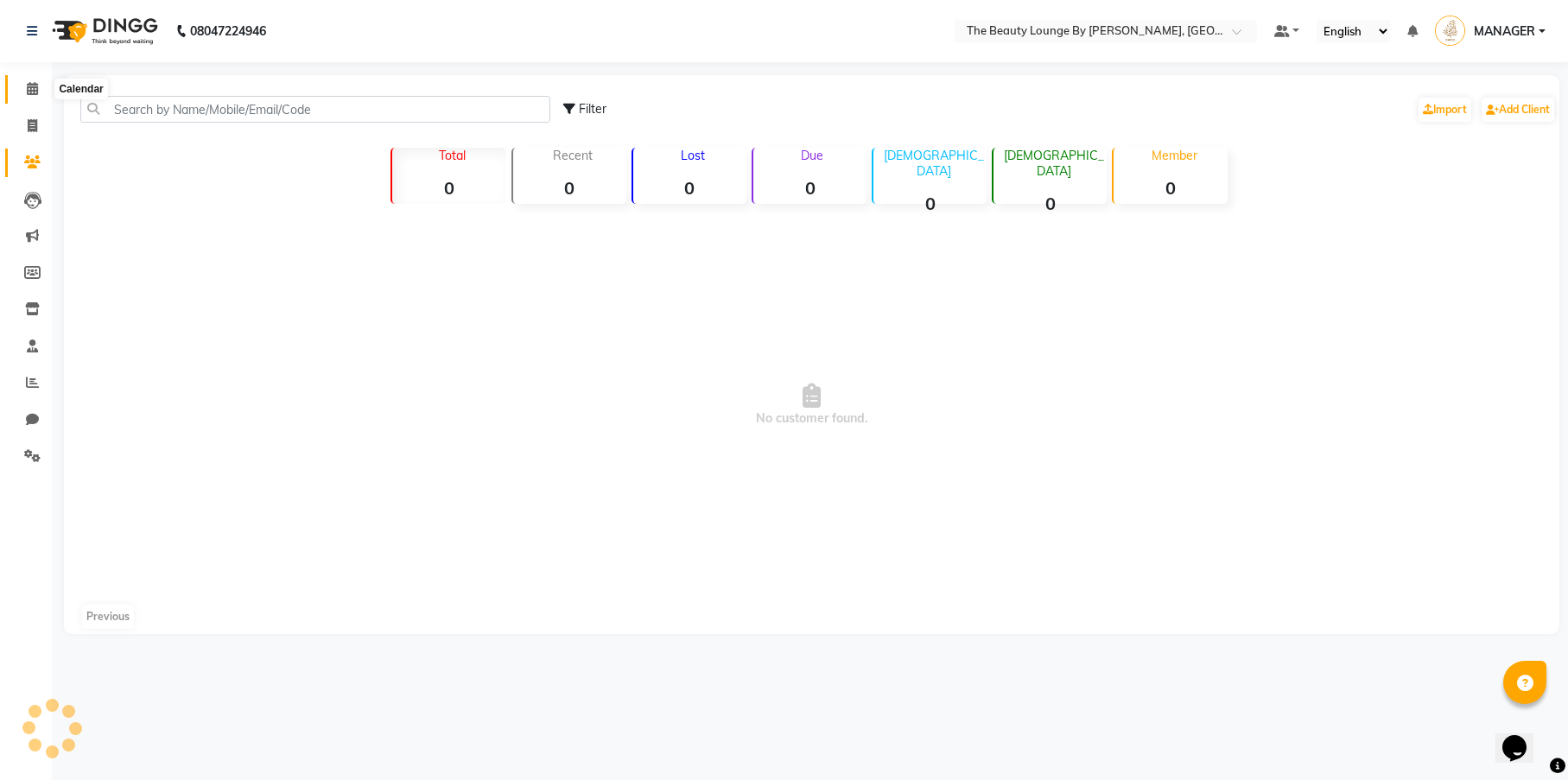
click at [21, 84] on span at bounding box center [32, 89] width 31 height 20
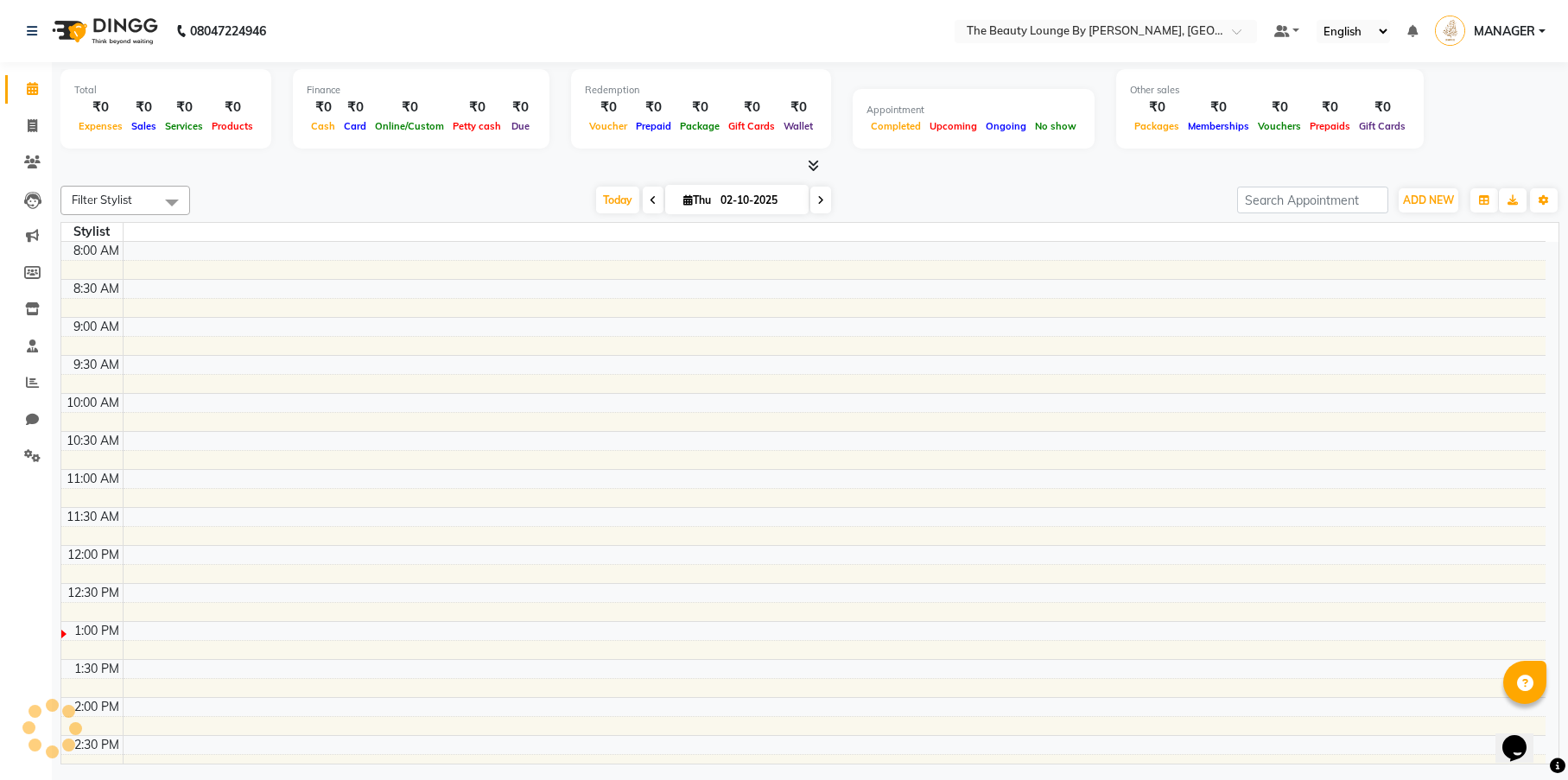
click at [325, 13] on nav "08047224946 Select Location × The Beauty Lounge By [PERSON_NAME], Poonoor Defau…" at bounding box center [784, 31] width 1568 height 62
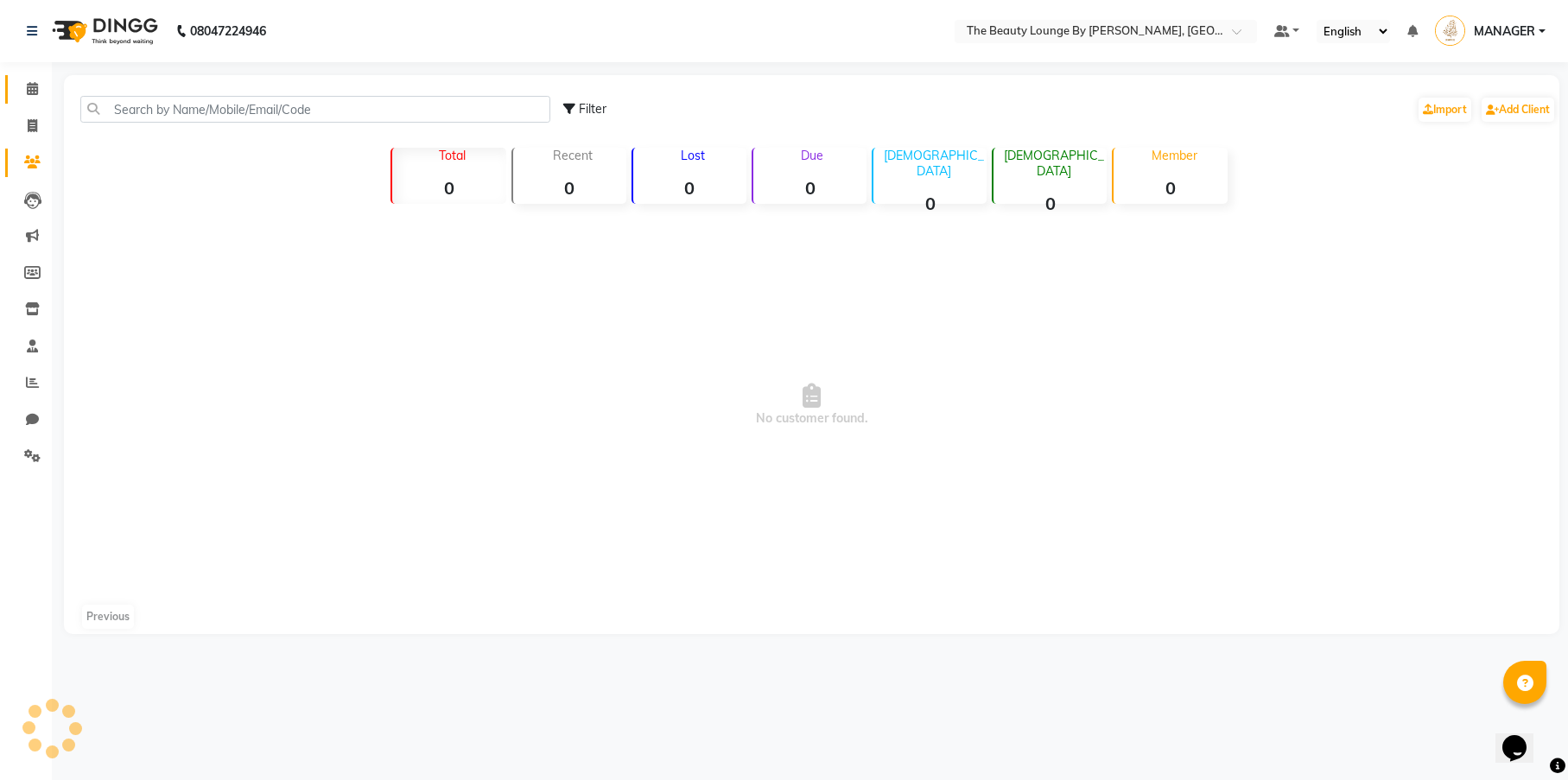
click at [27, 85] on icon at bounding box center [32, 89] width 11 height 13
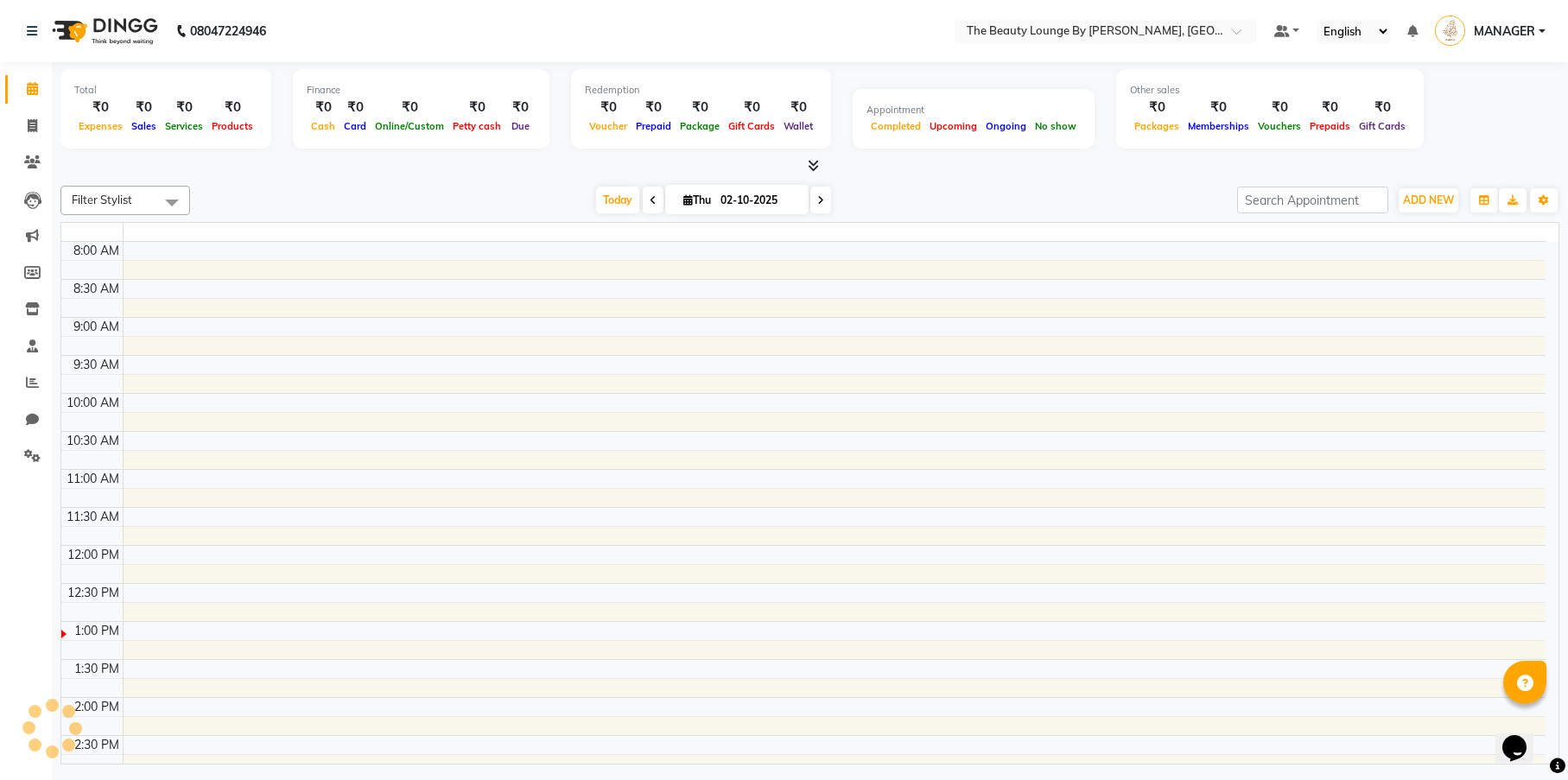
click at [27, 85] on icon at bounding box center [32, 89] width 11 height 13
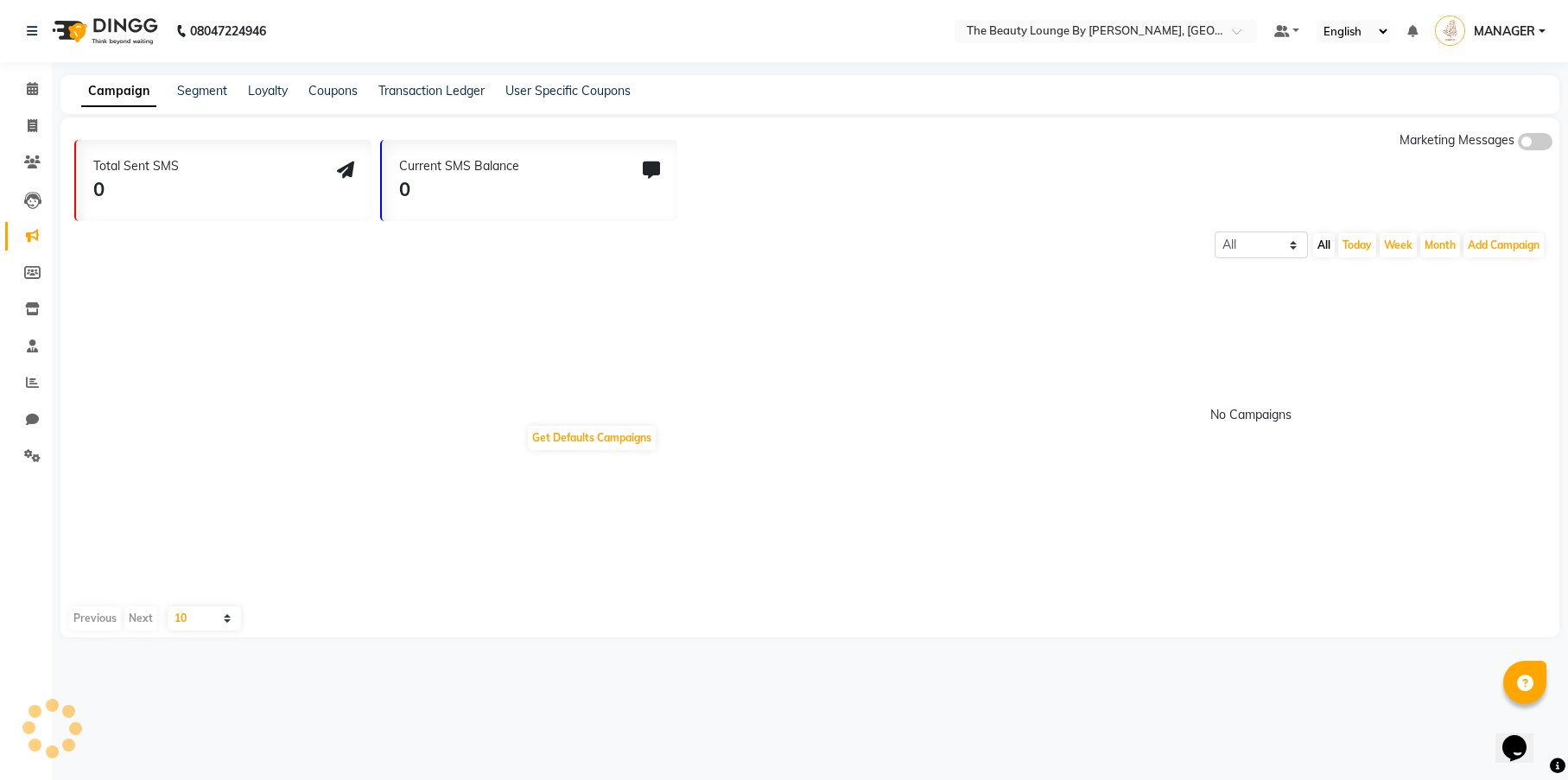
select select
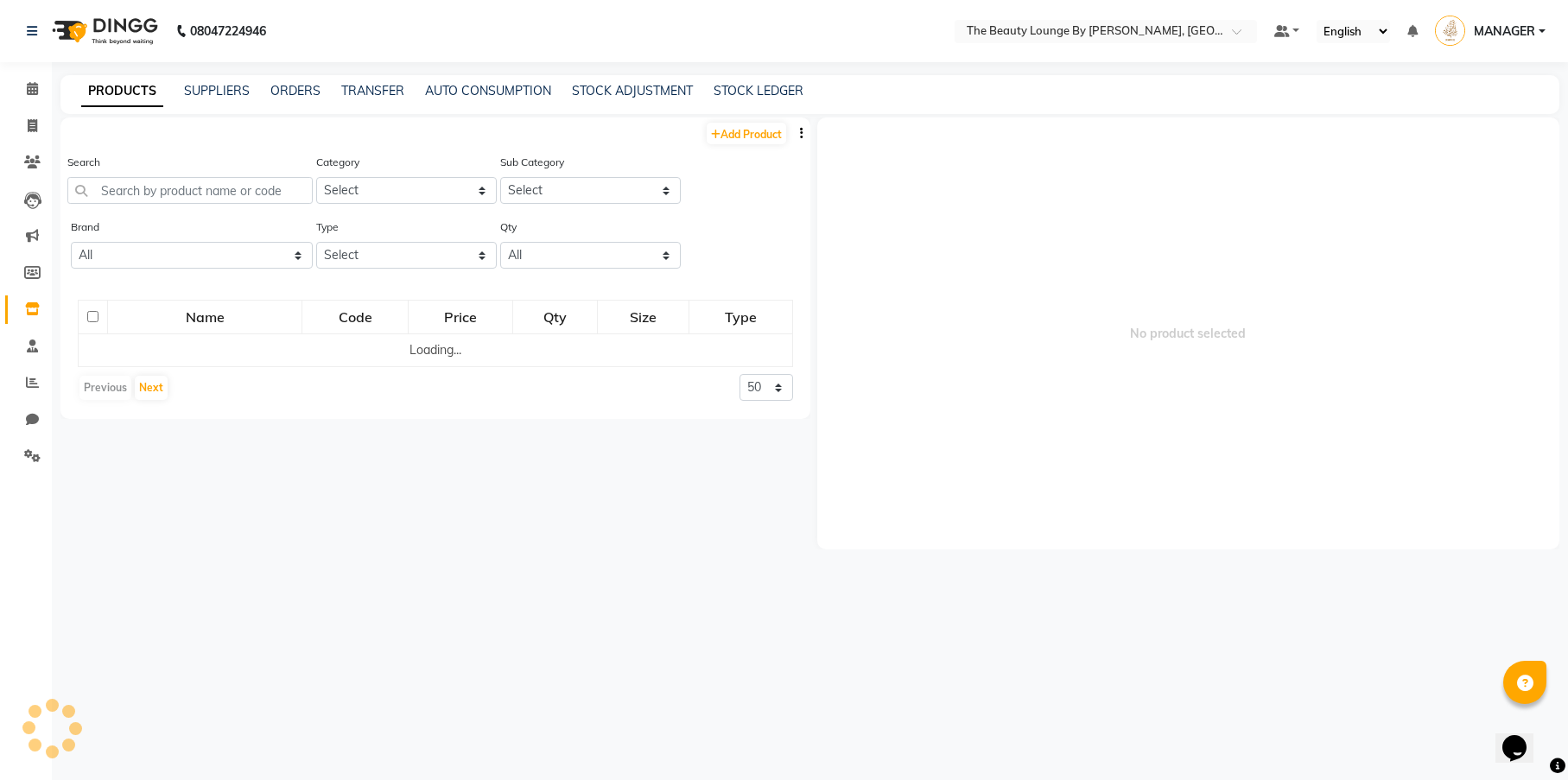
select select "service"
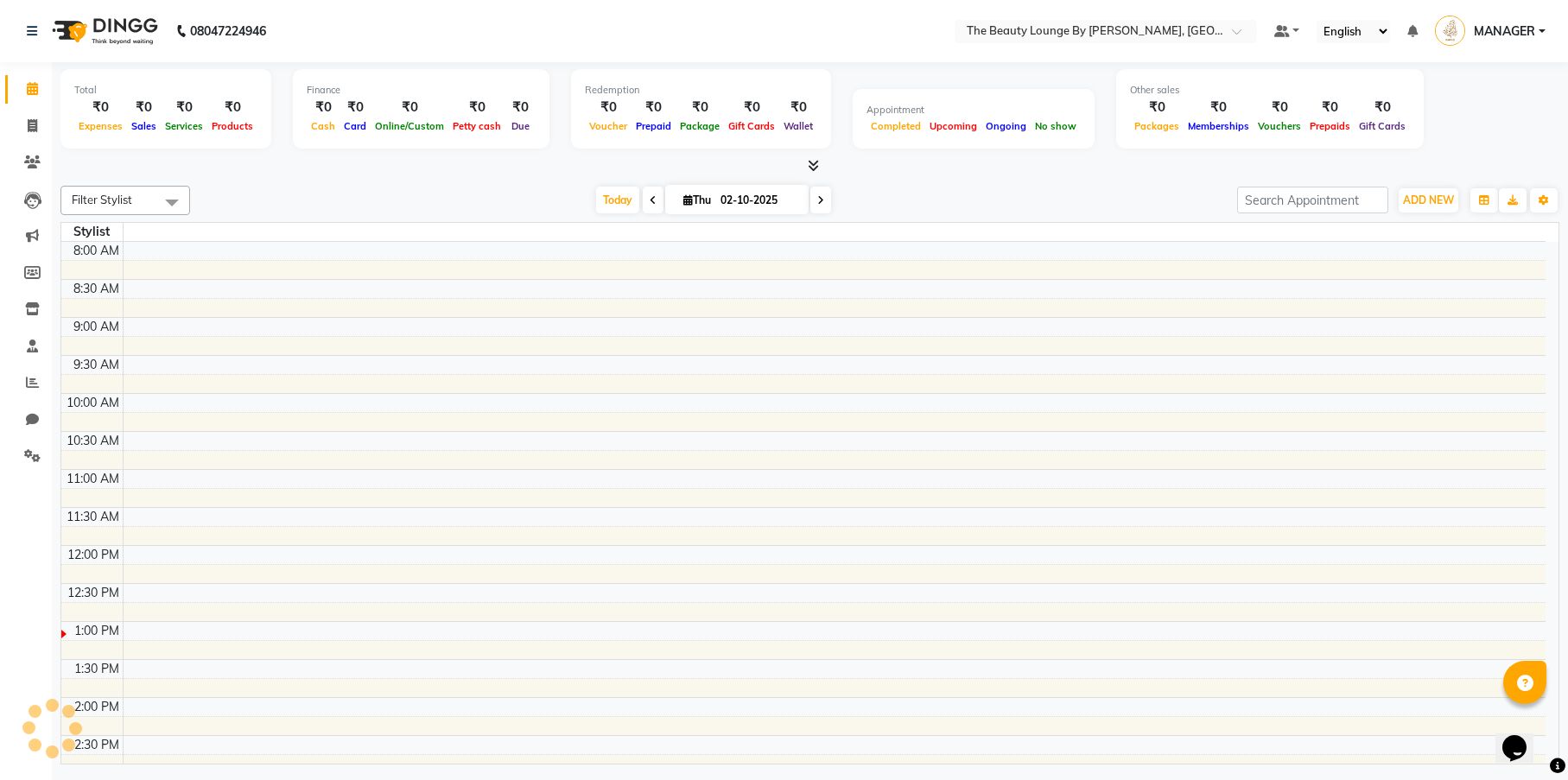
select select "service"
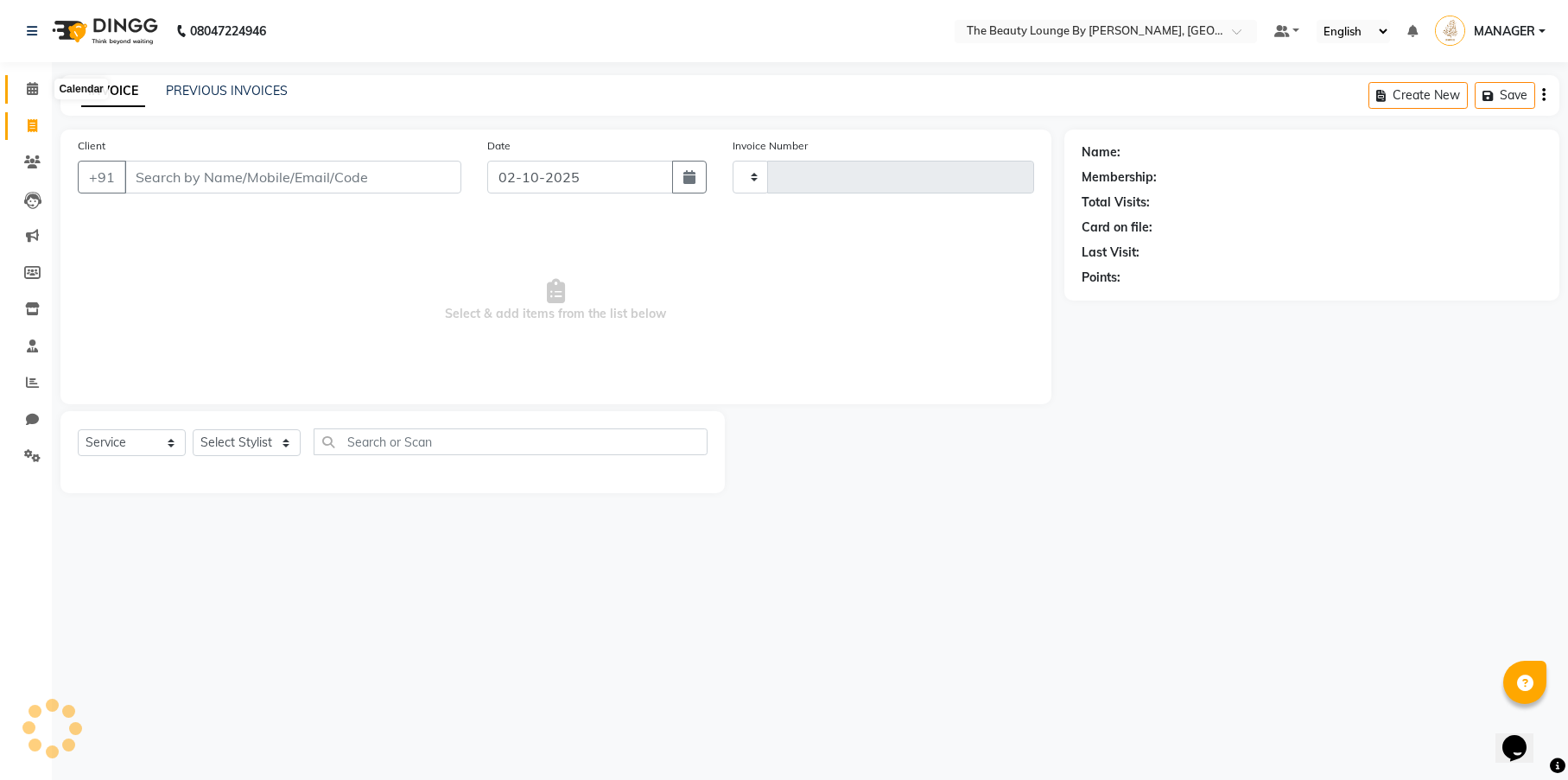
click at [37, 92] on icon at bounding box center [32, 89] width 11 height 13
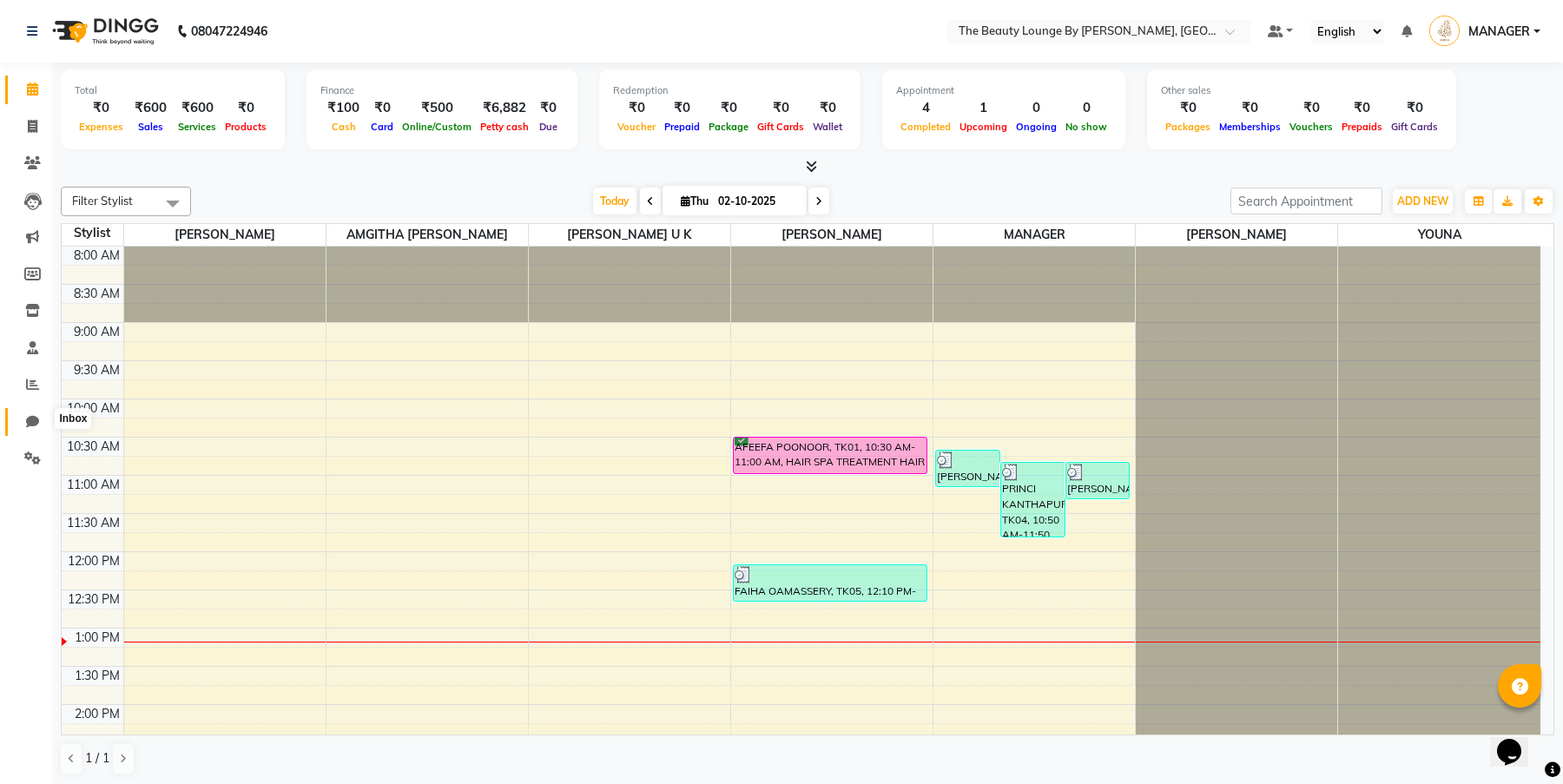
click at [39, 416] on span at bounding box center [33, 422] width 31 height 20
select select "100"
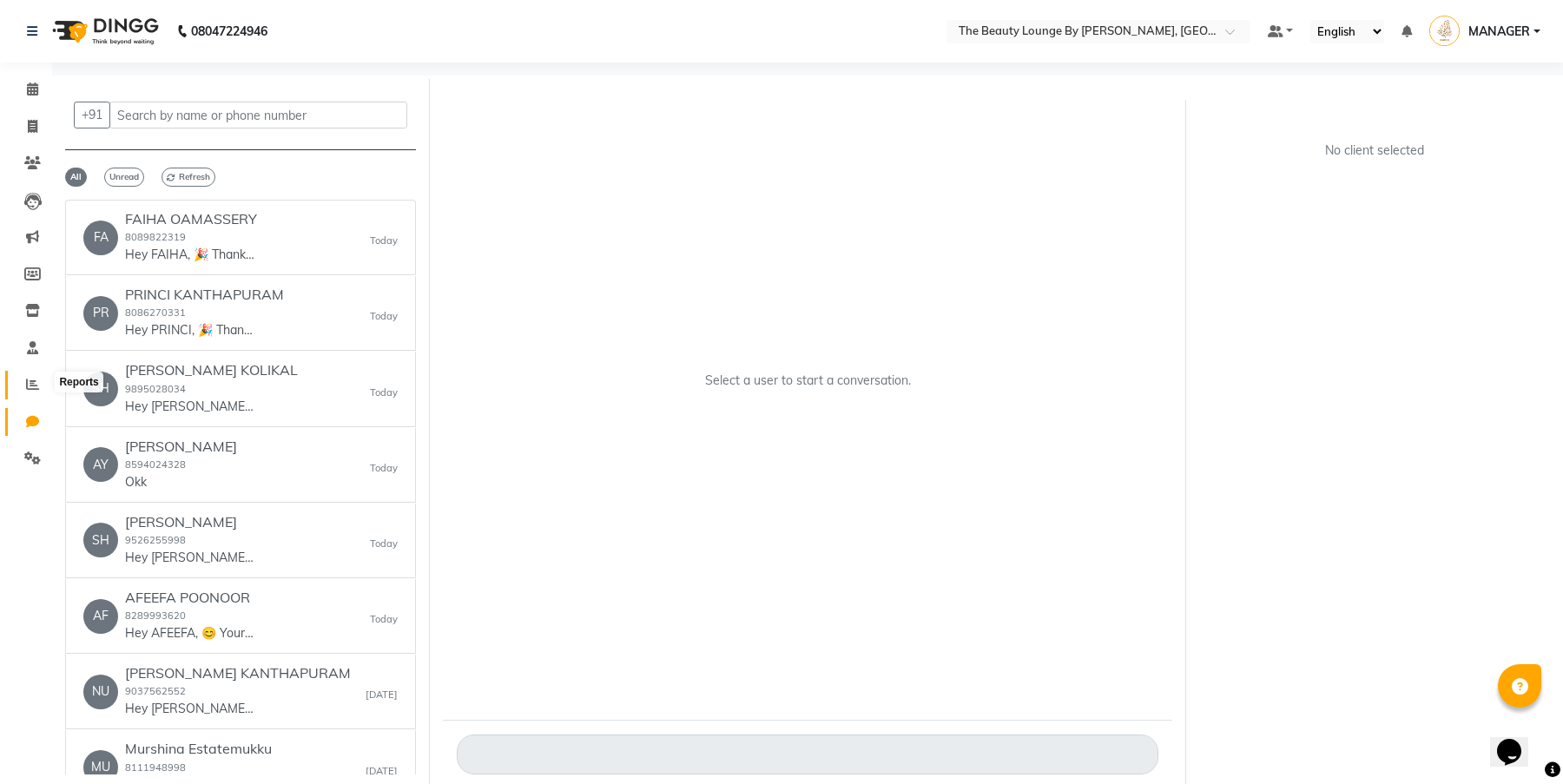
click at [24, 379] on span at bounding box center [33, 384] width 31 height 20
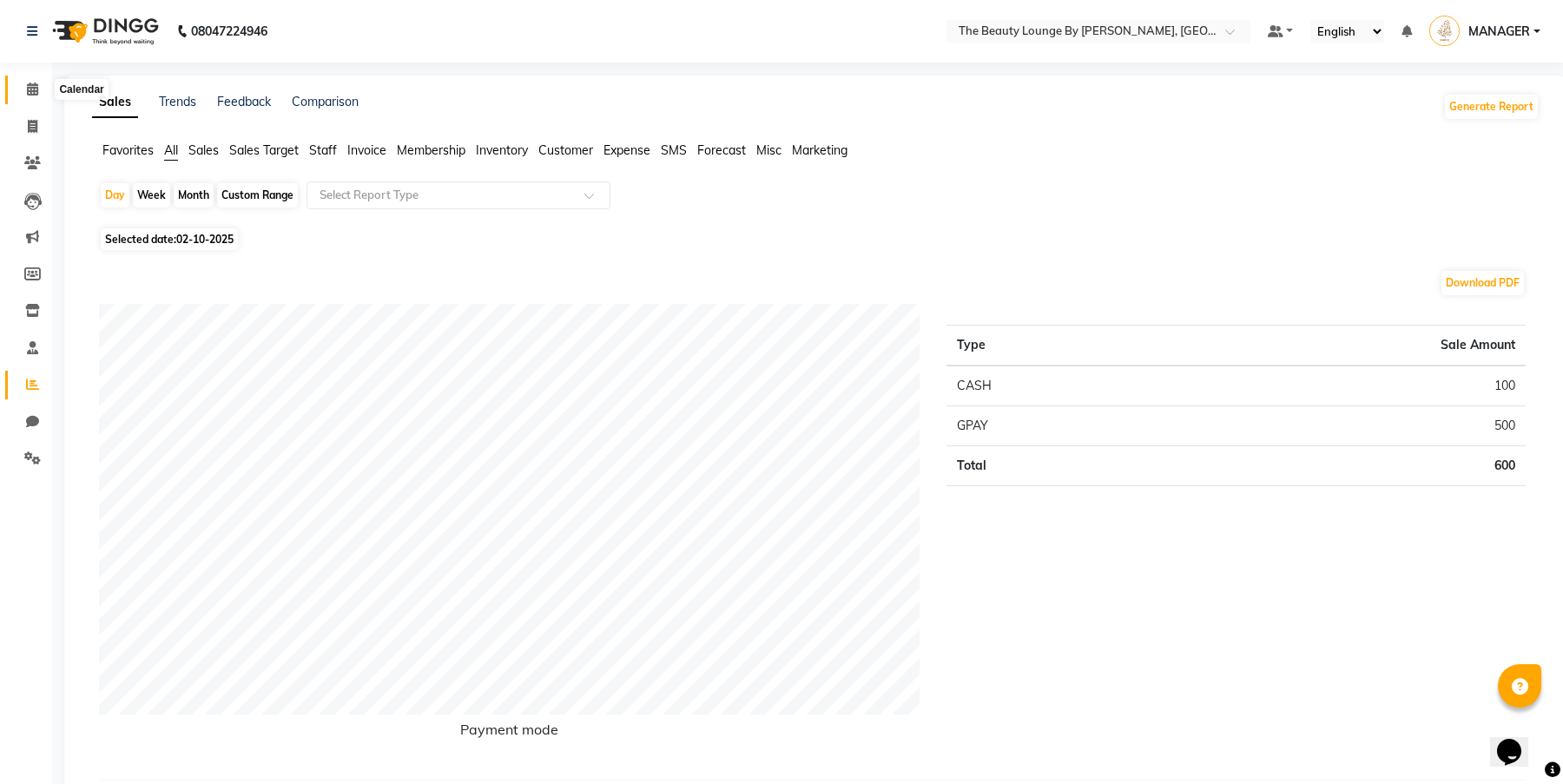
click at [36, 81] on span at bounding box center [33, 89] width 31 height 20
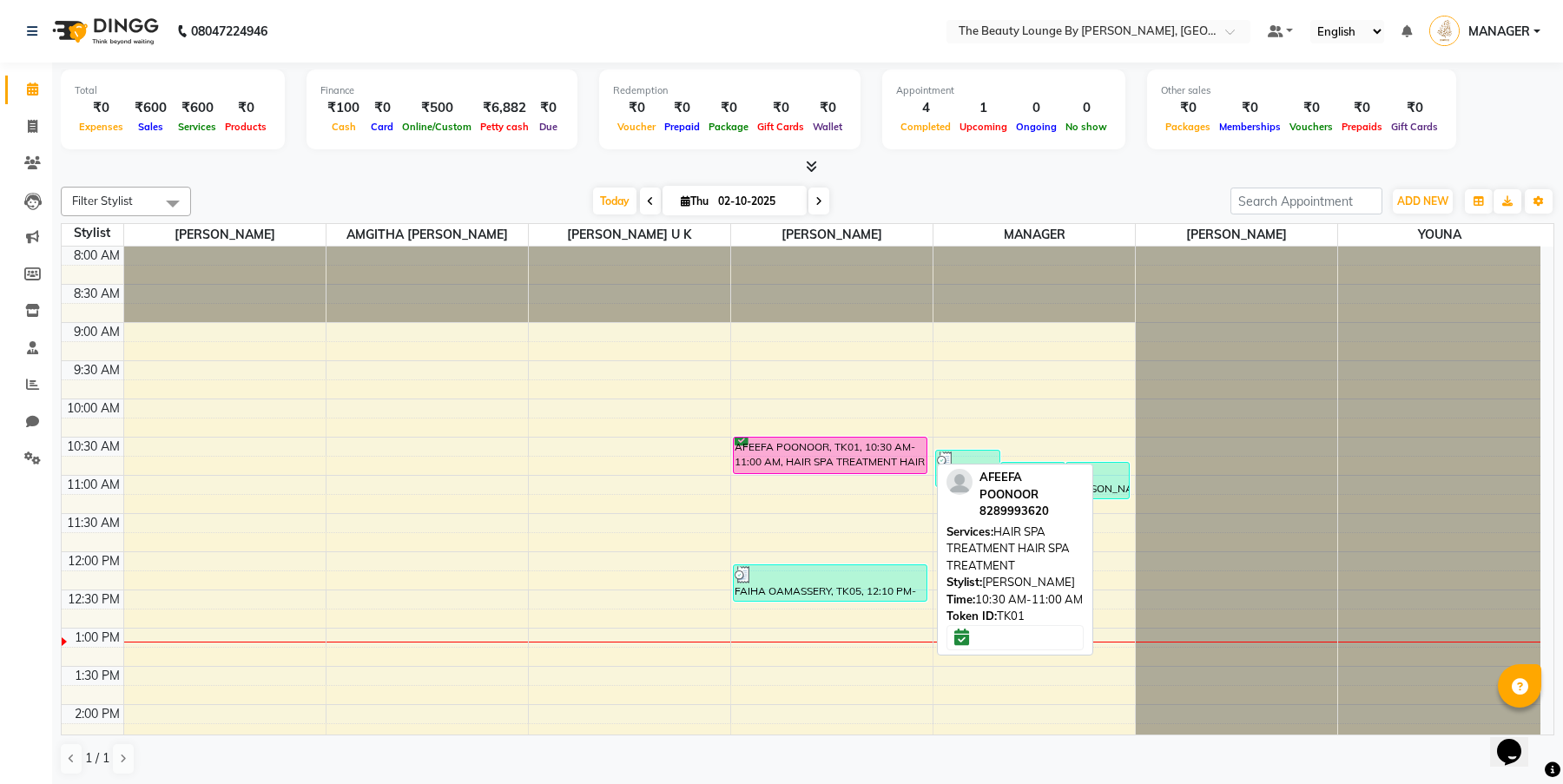
click at [888, 461] on div "AFEEFA POONOOR, TK01, 10:30 AM-11:00 AM, HAIR SPA TREATMENT HAIR SPA TREATMENT" at bounding box center [829, 454] width 193 height 35
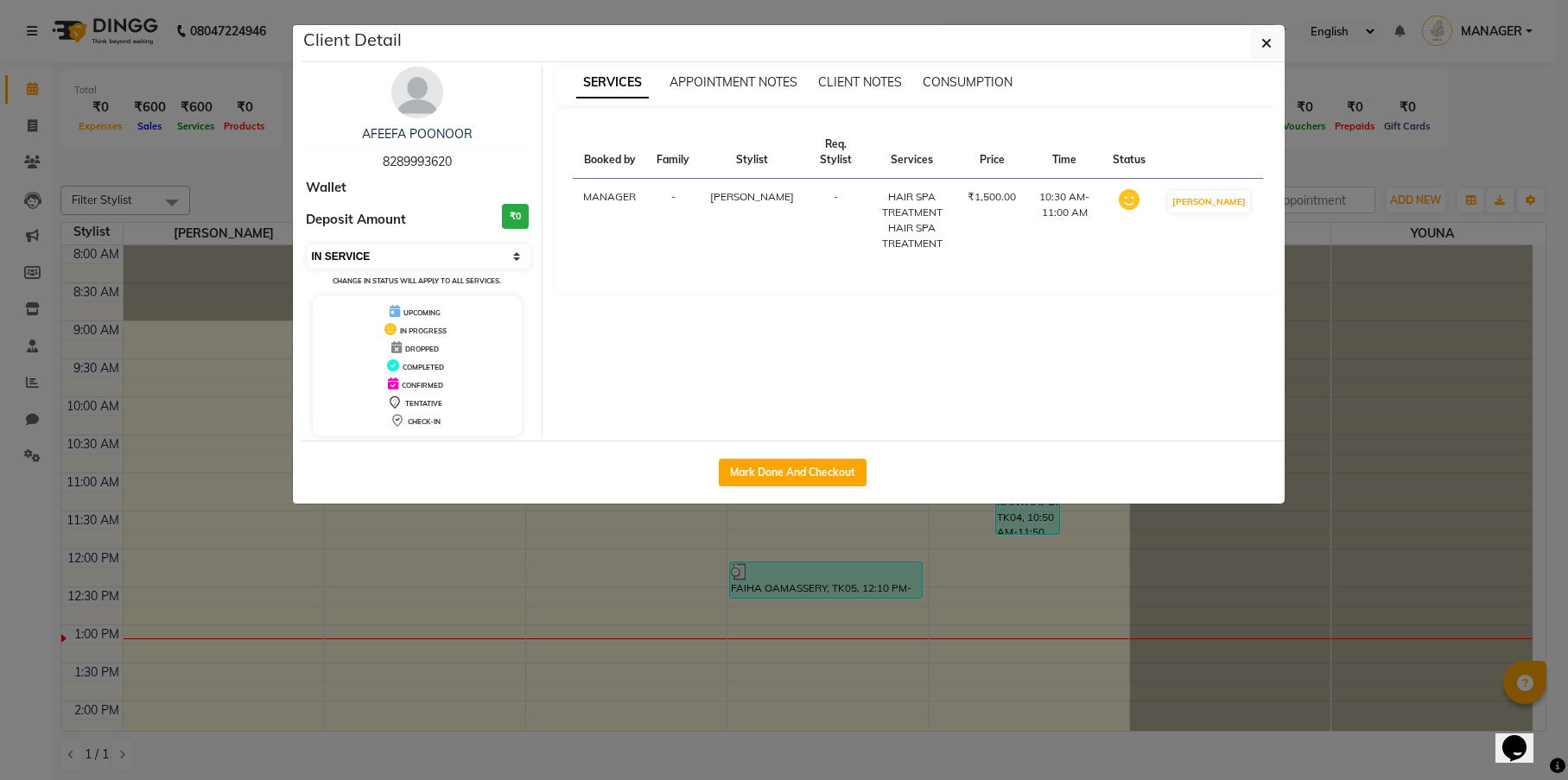
select select "8"
click at [1261, 46] on icon "button" at bounding box center [1266, 43] width 10 height 13
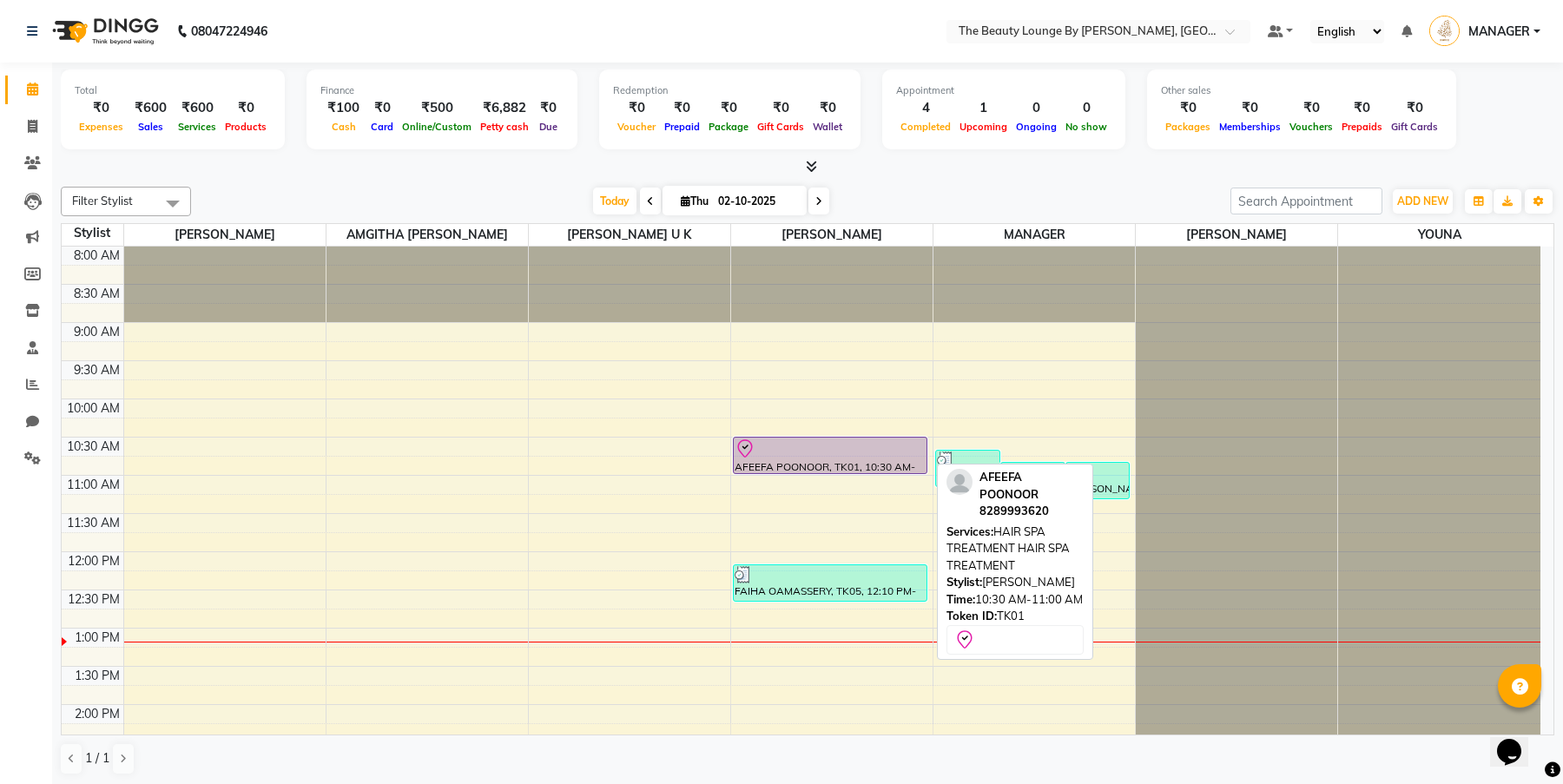
click at [855, 470] on div at bounding box center [829, 473] width 193 height 7
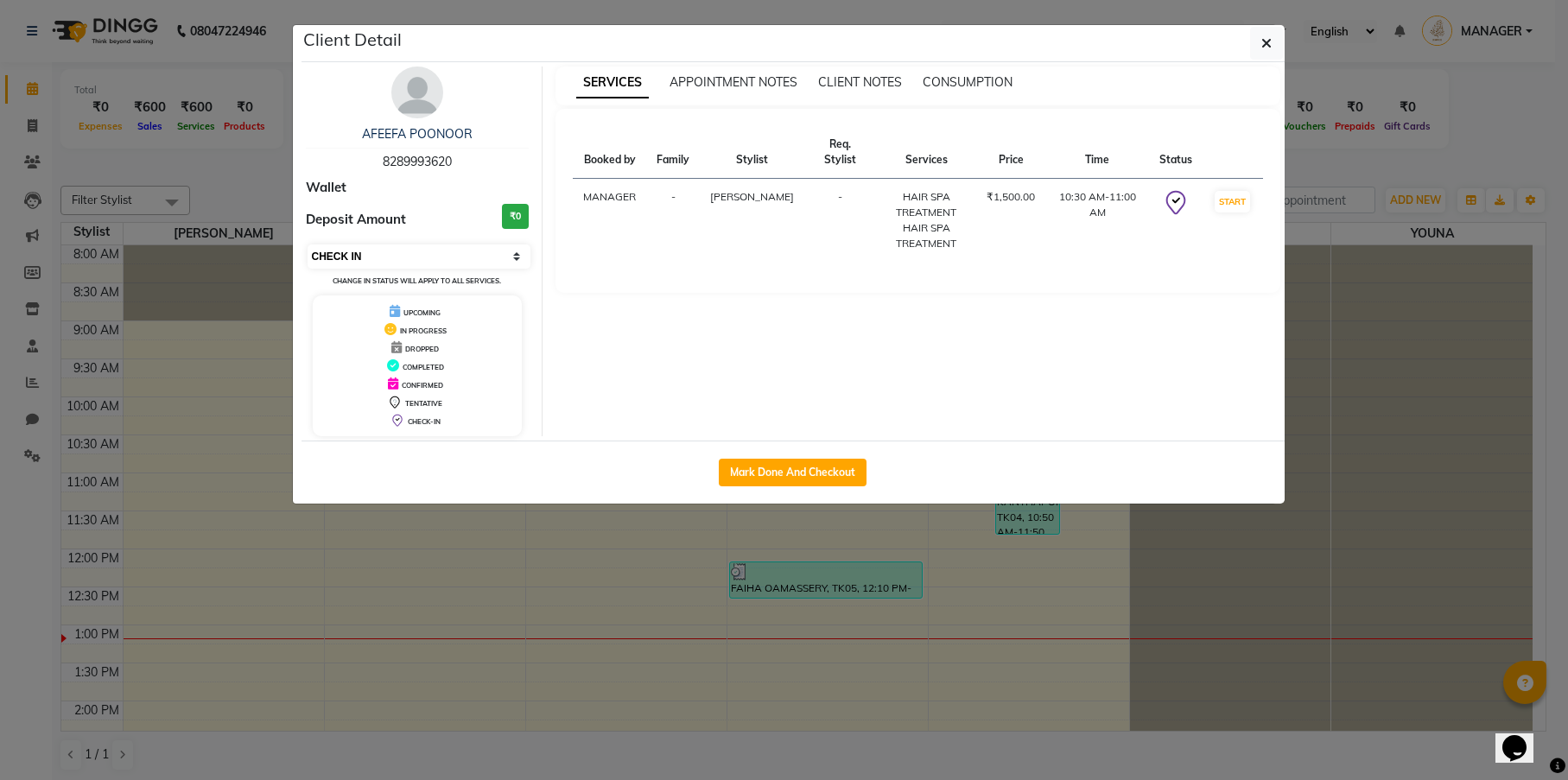
select select "1"
click at [1270, 44] on icon "button" at bounding box center [1266, 43] width 10 height 13
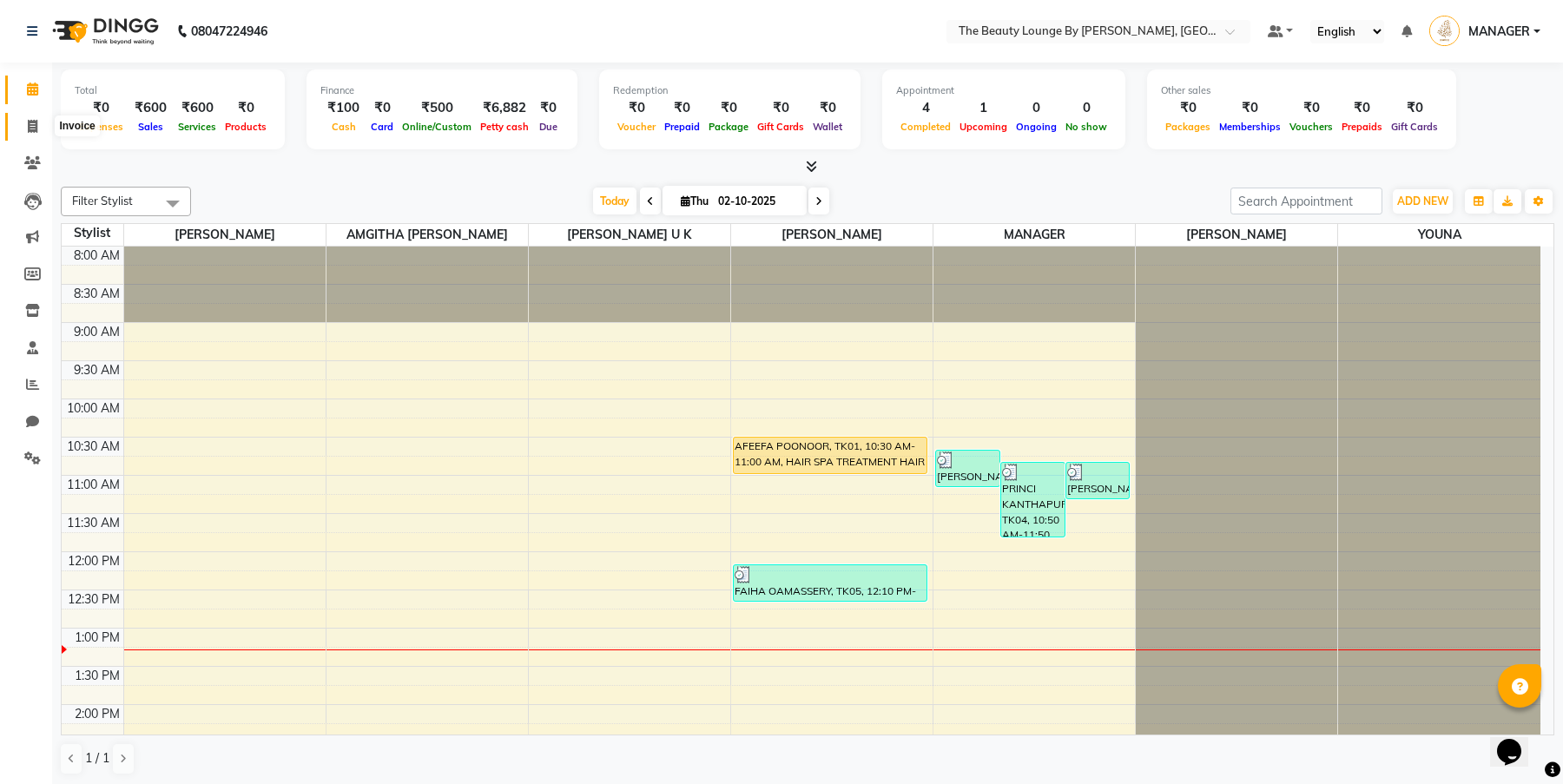
click at [33, 127] on icon at bounding box center [33, 127] width 10 height 13
select select "service"
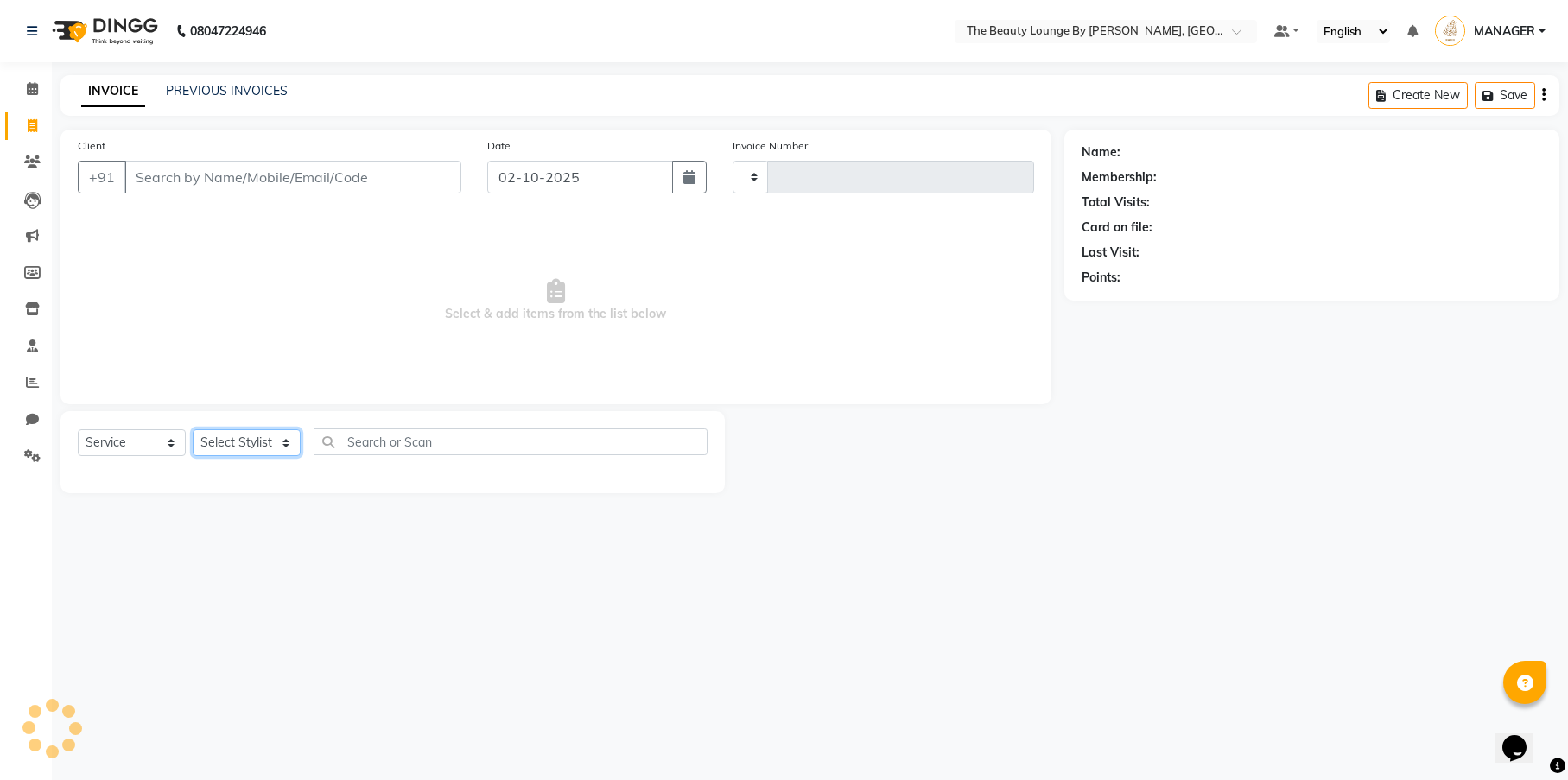
type input "0900"
select select "8577"
click at [325, 178] on input "Client" at bounding box center [292, 176] width 337 height 32
select select "85829"
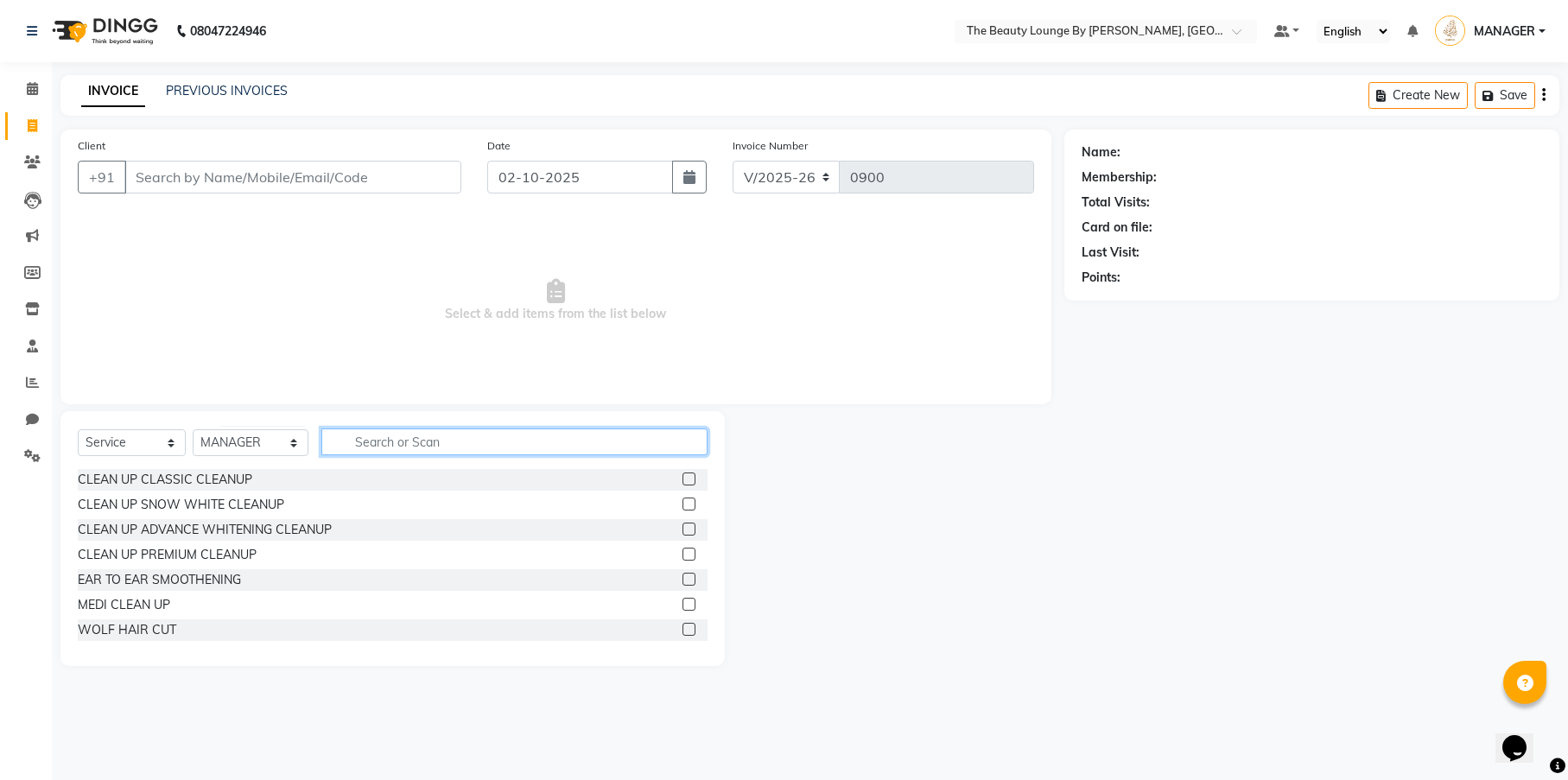
click at [389, 451] on input "text" at bounding box center [514, 441] width 386 height 27
type input "BABY"
click at [689, 501] on label at bounding box center [689, 504] width 13 height 13
click at [689, 501] on input "checkbox" at bounding box center [688, 504] width 11 height 11
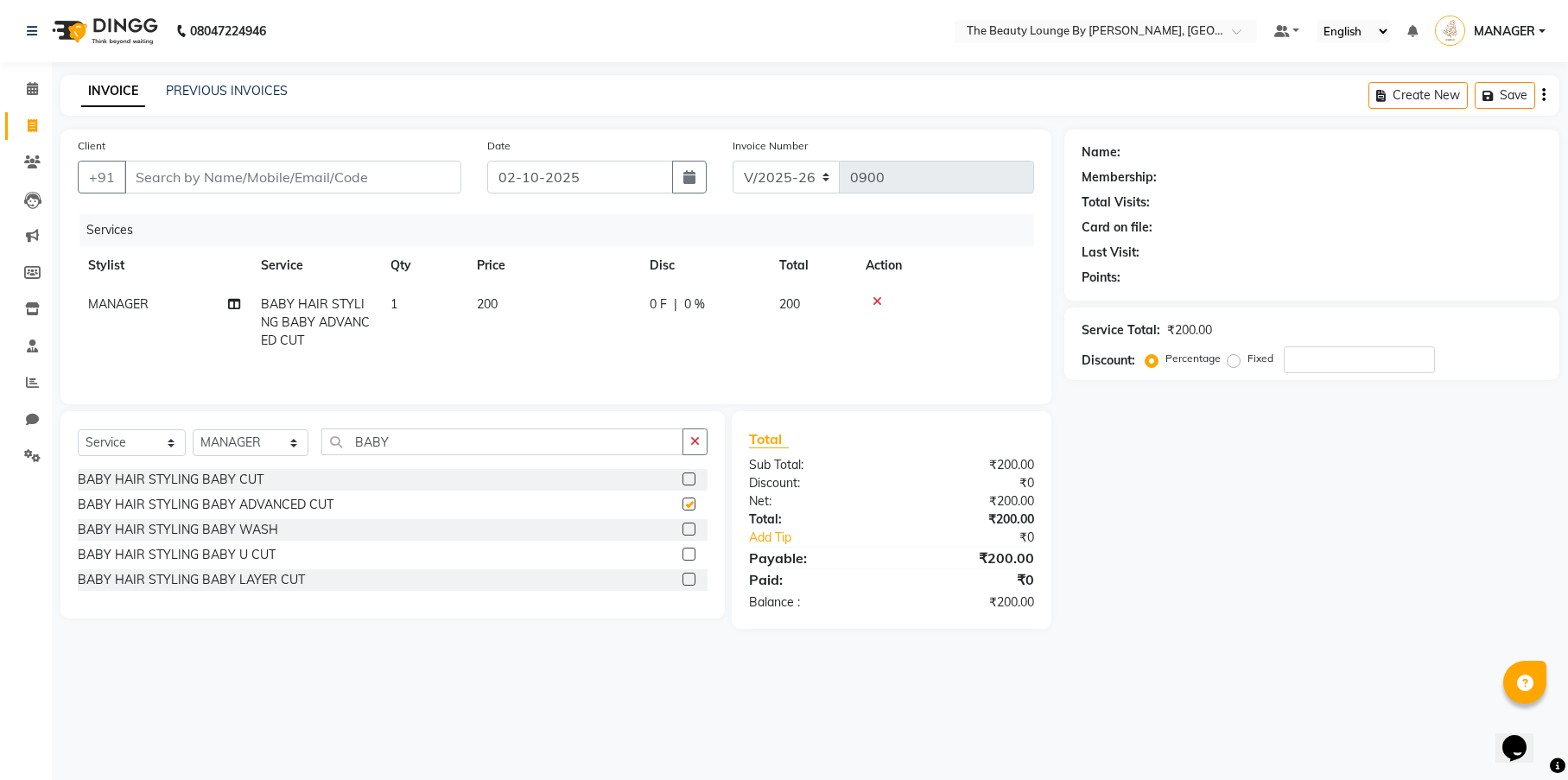
checkbox input "false"
click at [320, 186] on input "Client" at bounding box center [292, 176] width 337 height 32
click at [397, 186] on input "Client" at bounding box center [292, 176] width 337 height 32
click at [523, 447] on input "BABY" at bounding box center [502, 441] width 361 height 27
type input "B"
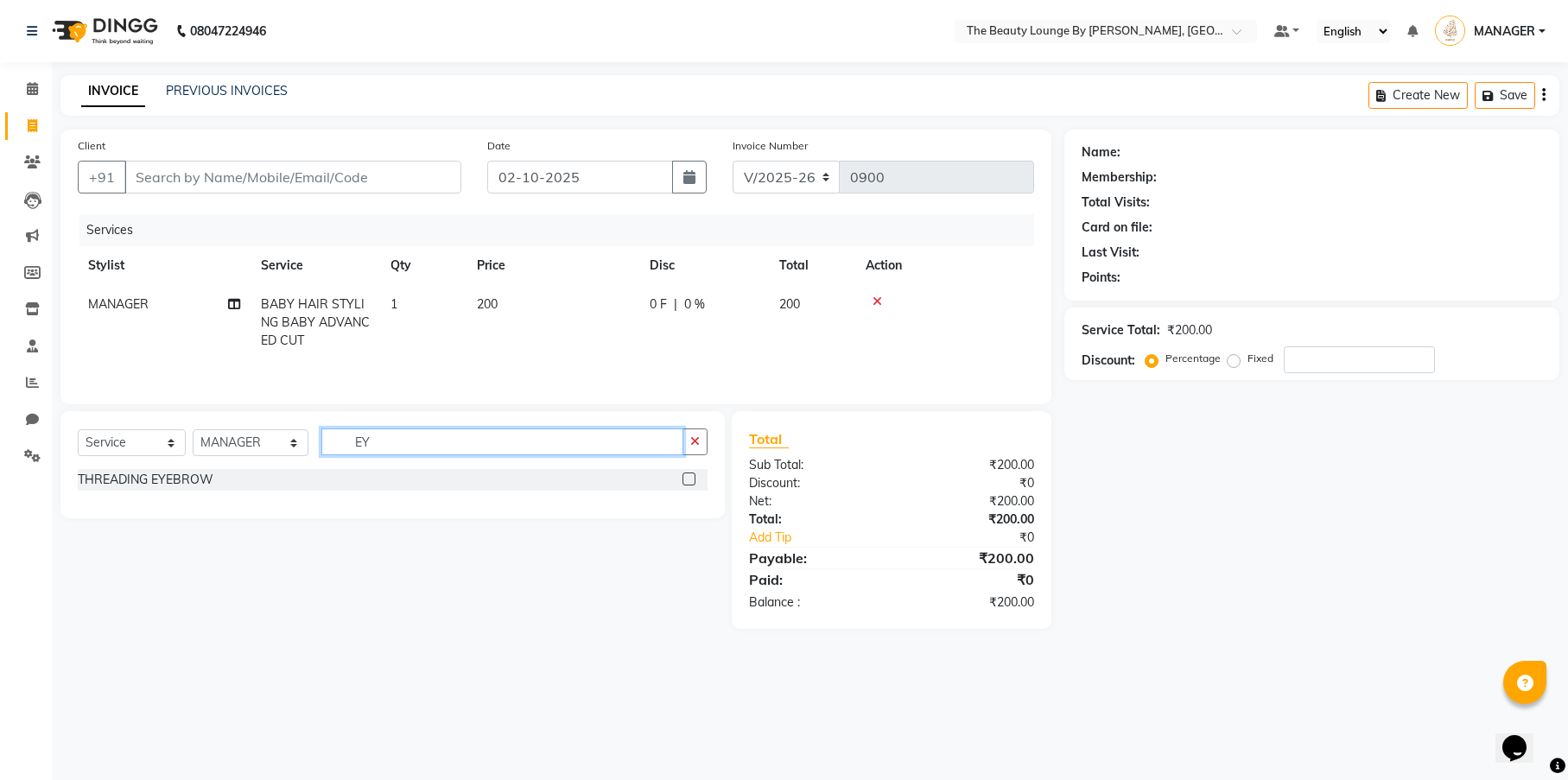
type input "EY"
click at [692, 482] on label at bounding box center [689, 479] width 13 height 13
click at [692, 482] on input "checkbox" at bounding box center [688, 480] width 11 height 11
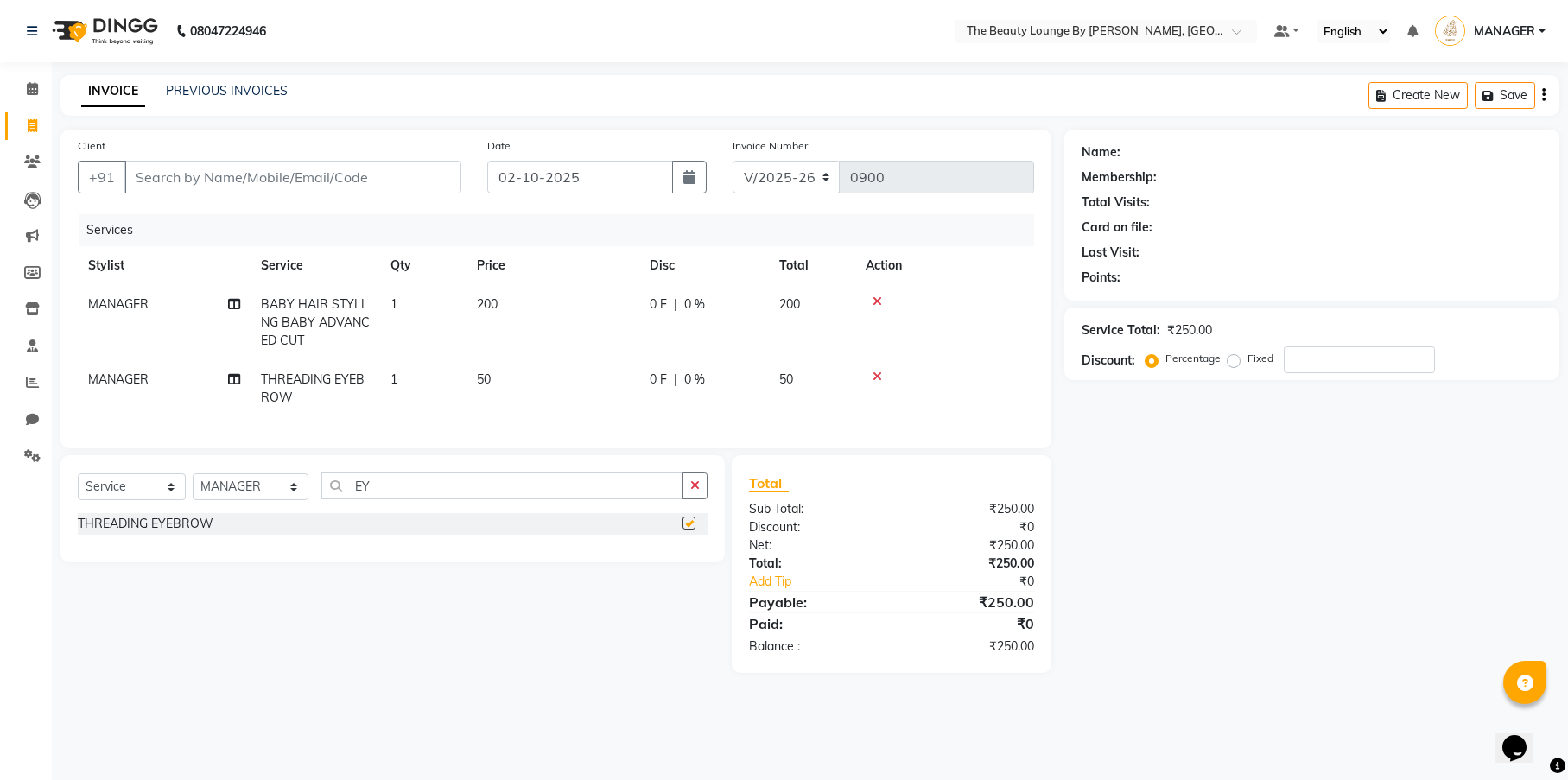
checkbox input "false"
click at [413, 183] on input "Client" at bounding box center [292, 176] width 337 height 32
click at [333, 187] on input "Client" at bounding box center [292, 176] width 337 height 32
click at [334, 179] on input "Client" at bounding box center [292, 176] width 337 height 32
type input "8"
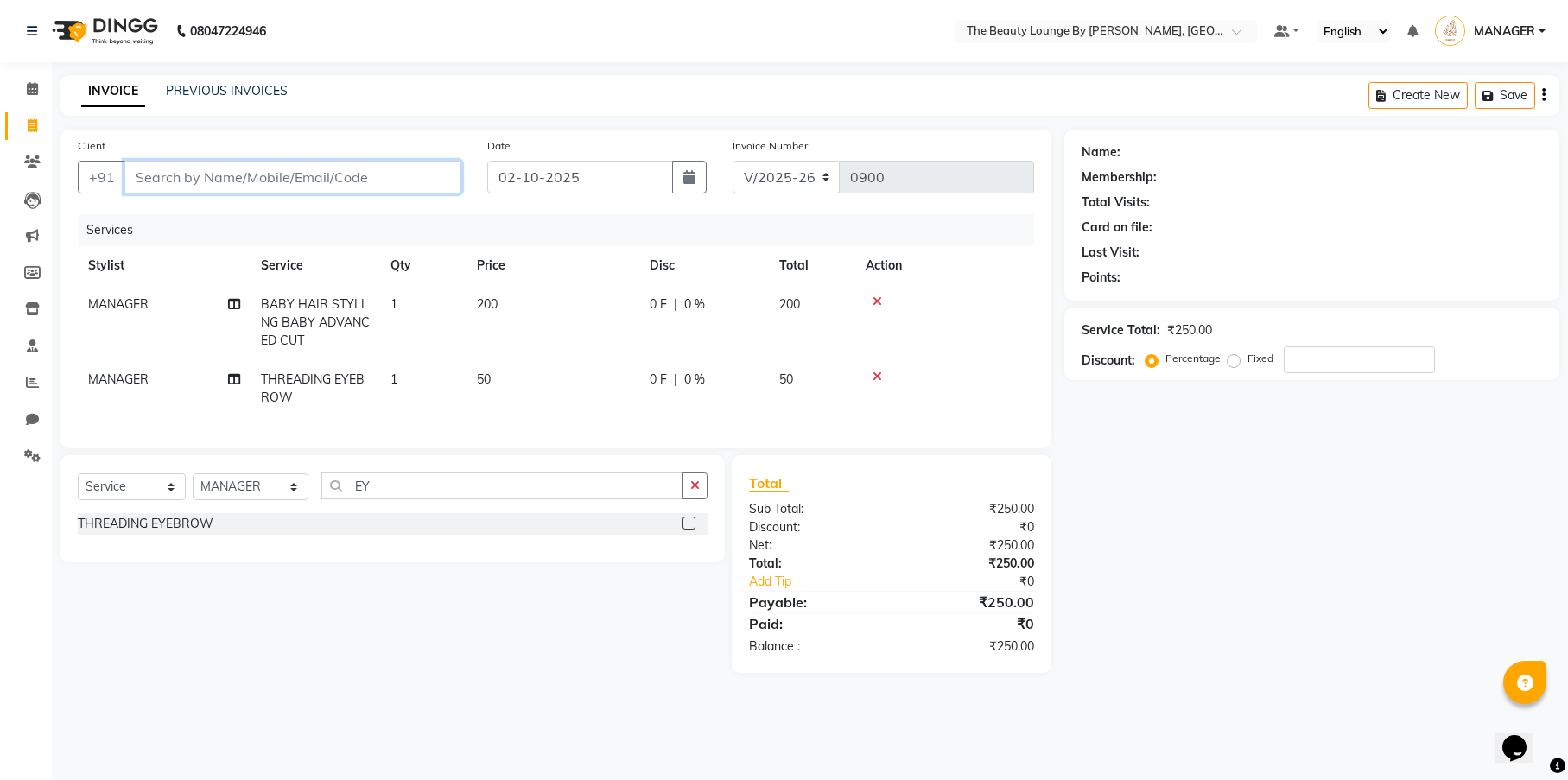
type input "0"
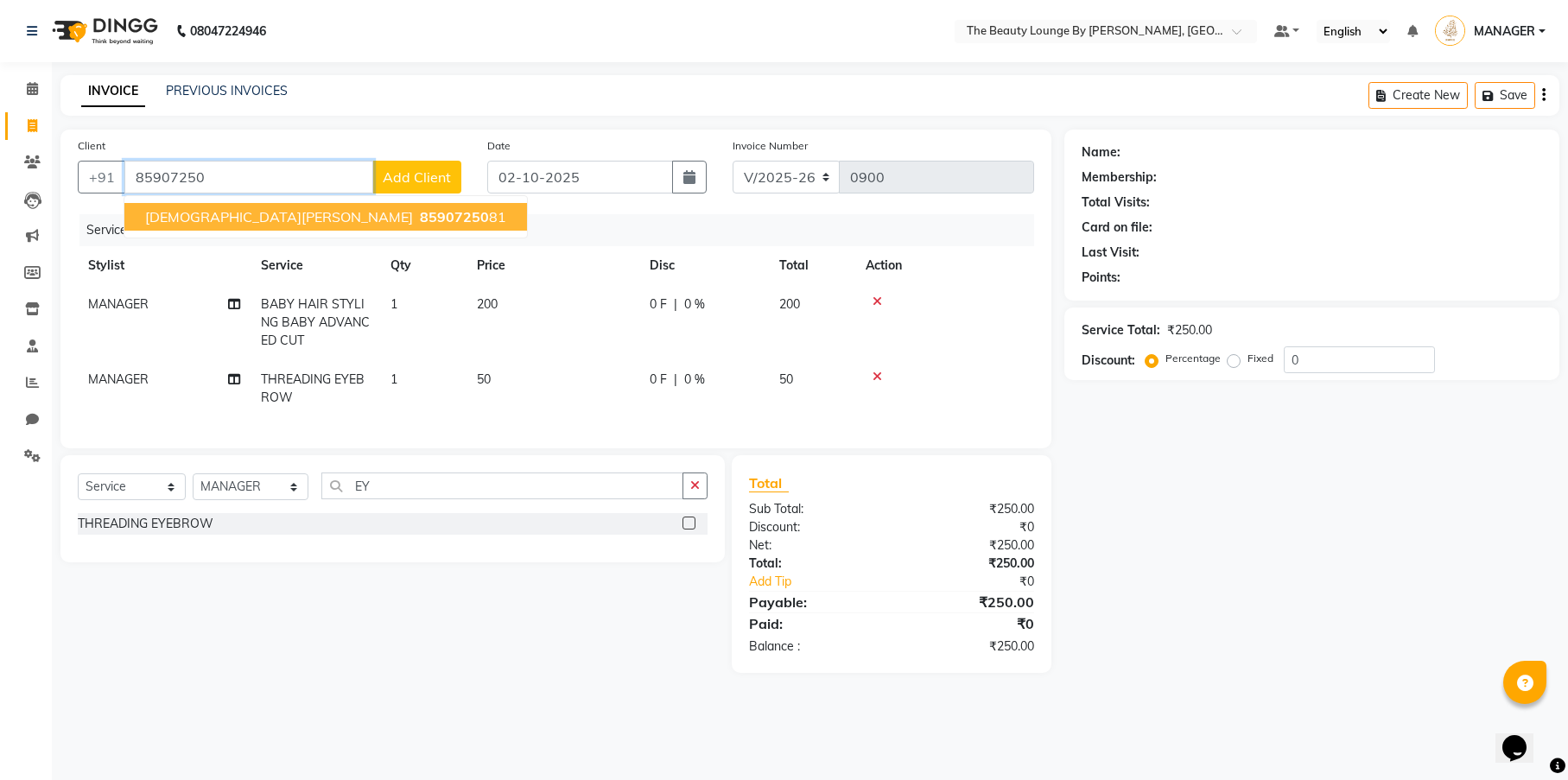
click at [420, 215] on span "85907250" at bounding box center [454, 216] width 69 height 17
type input "8590725081"
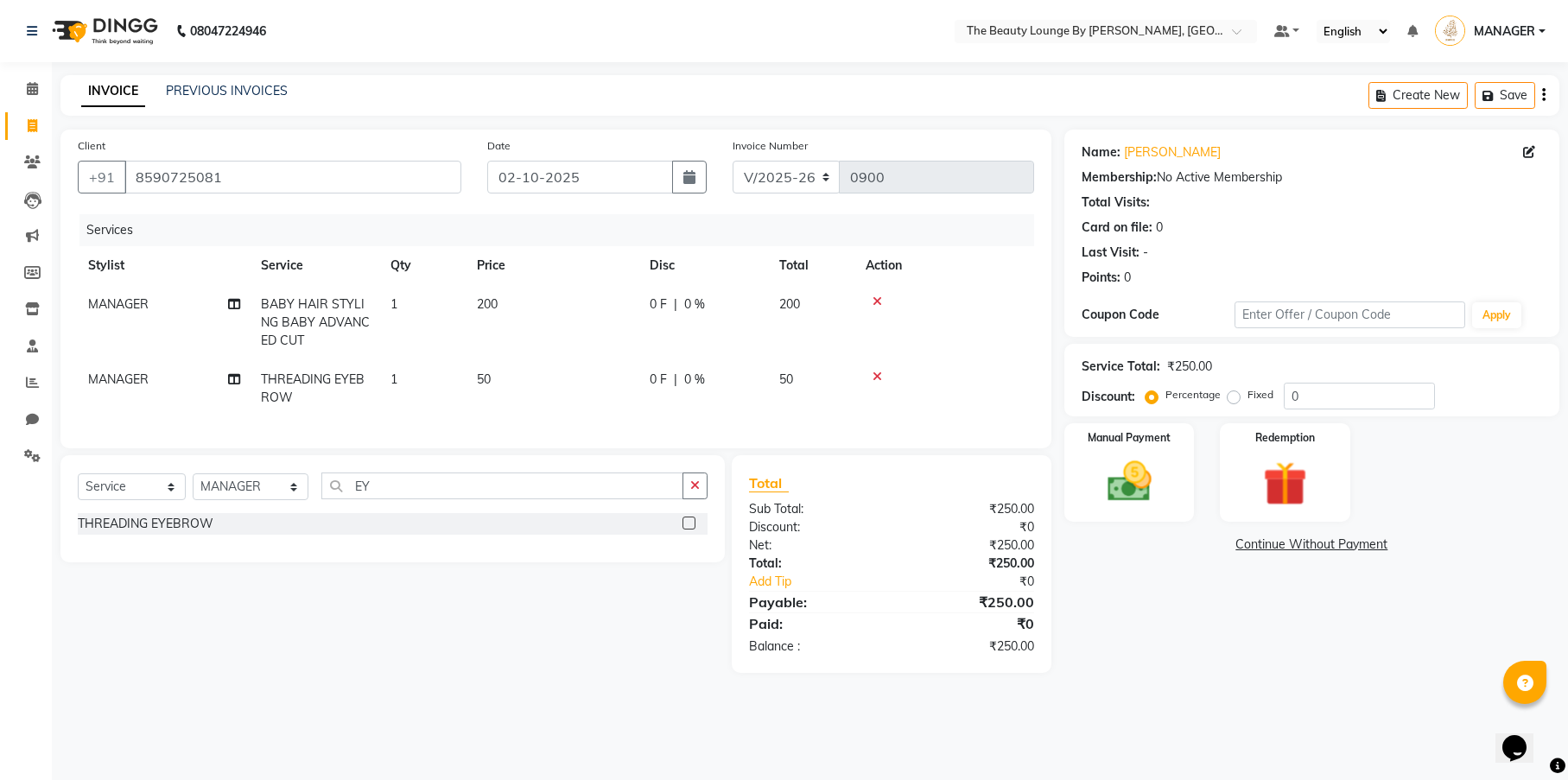
click at [1248, 402] on label "Fixed" at bounding box center [1260, 395] width 26 height 15
click at [1233, 400] on input "Fixed" at bounding box center [1236, 395] width 12 height 12
radio input "true"
click at [1157, 464] on img at bounding box center [1129, 481] width 74 height 52
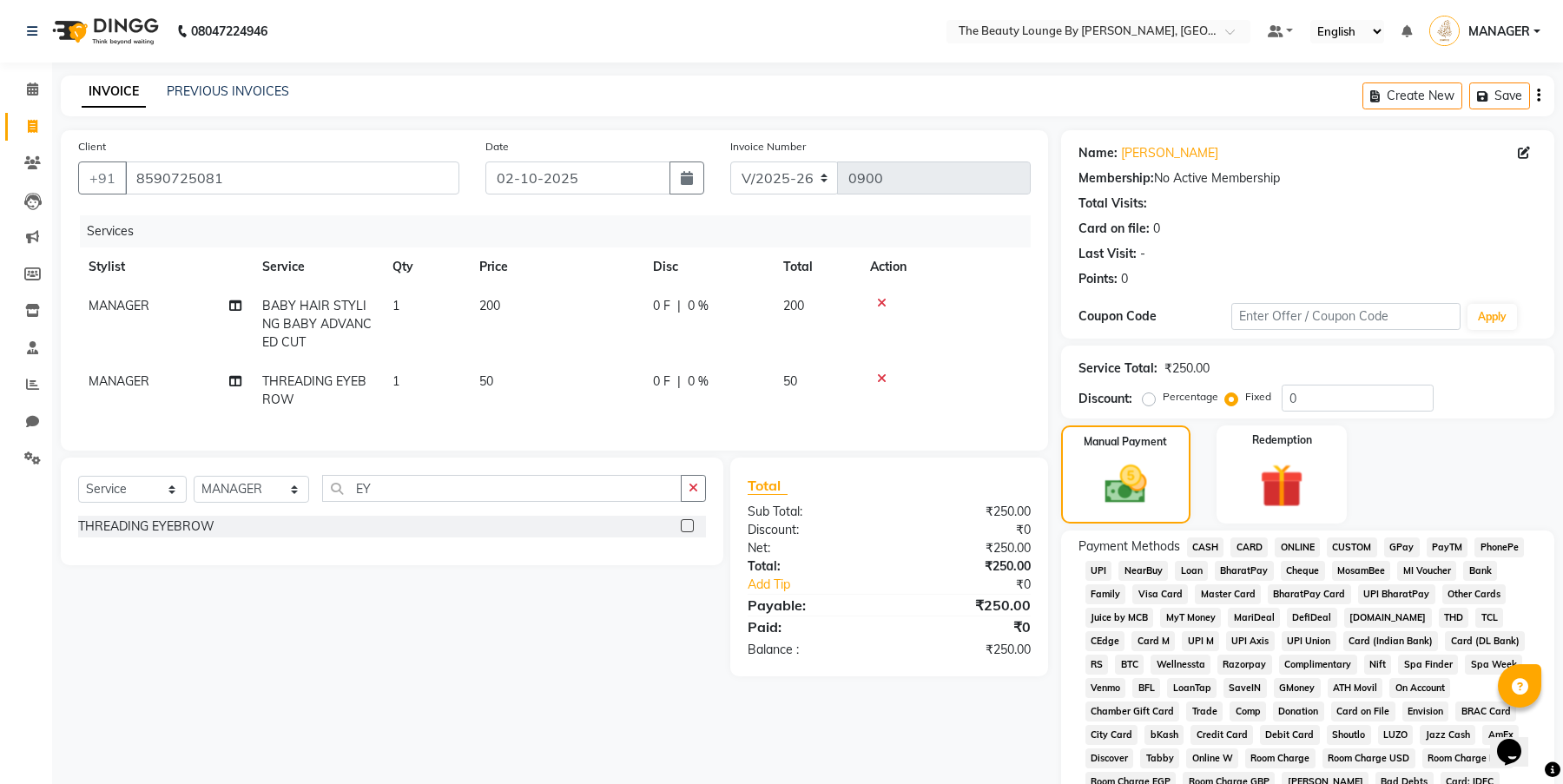
click at [1211, 545] on span "CASH" at bounding box center [1205, 547] width 37 height 20
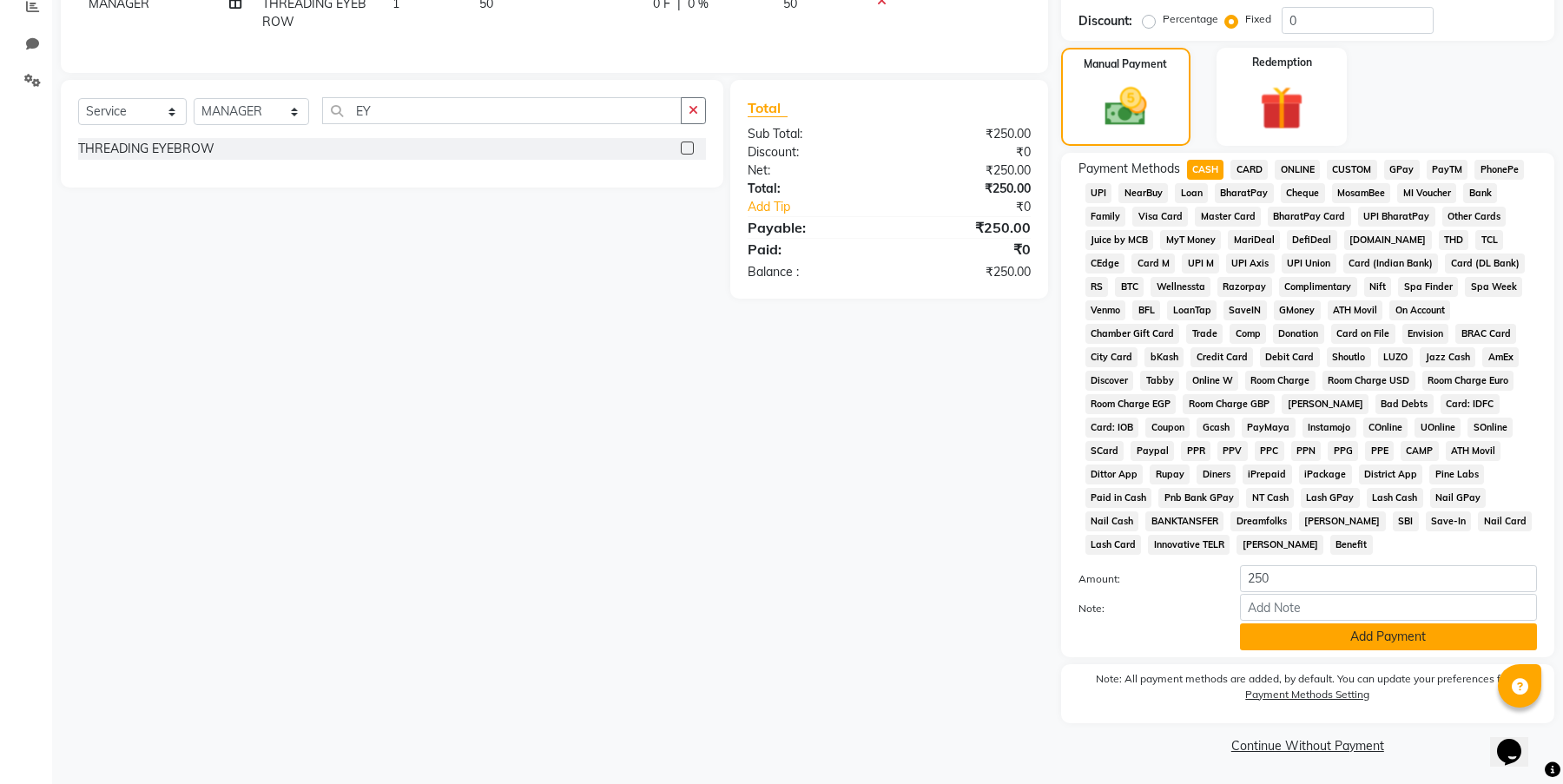
click at [1386, 638] on button "Add Payment" at bounding box center [1388, 636] width 297 height 27
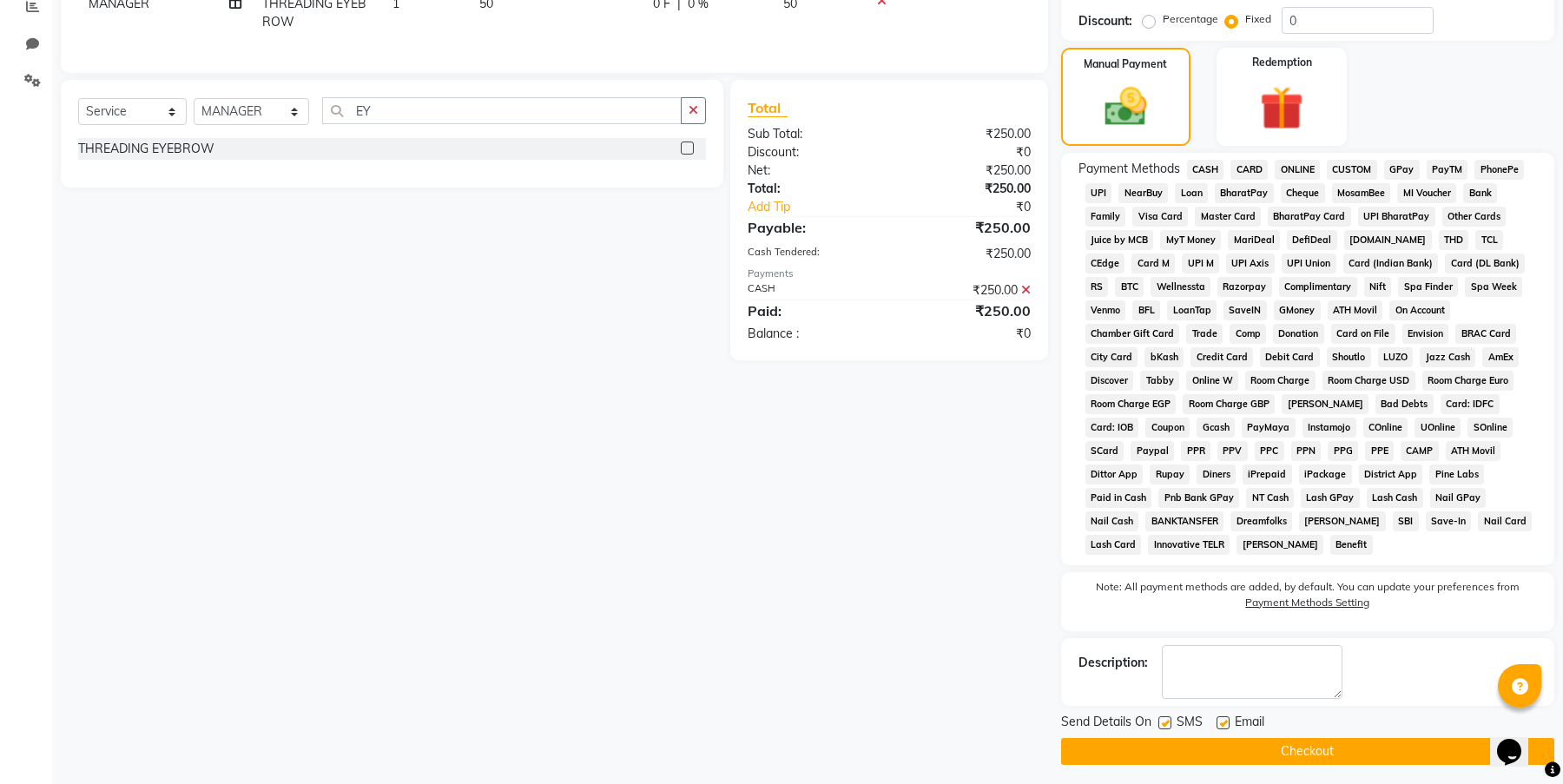
click at [1341, 741] on button "Checkout" at bounding box center [1308, 751] width 493 height 27
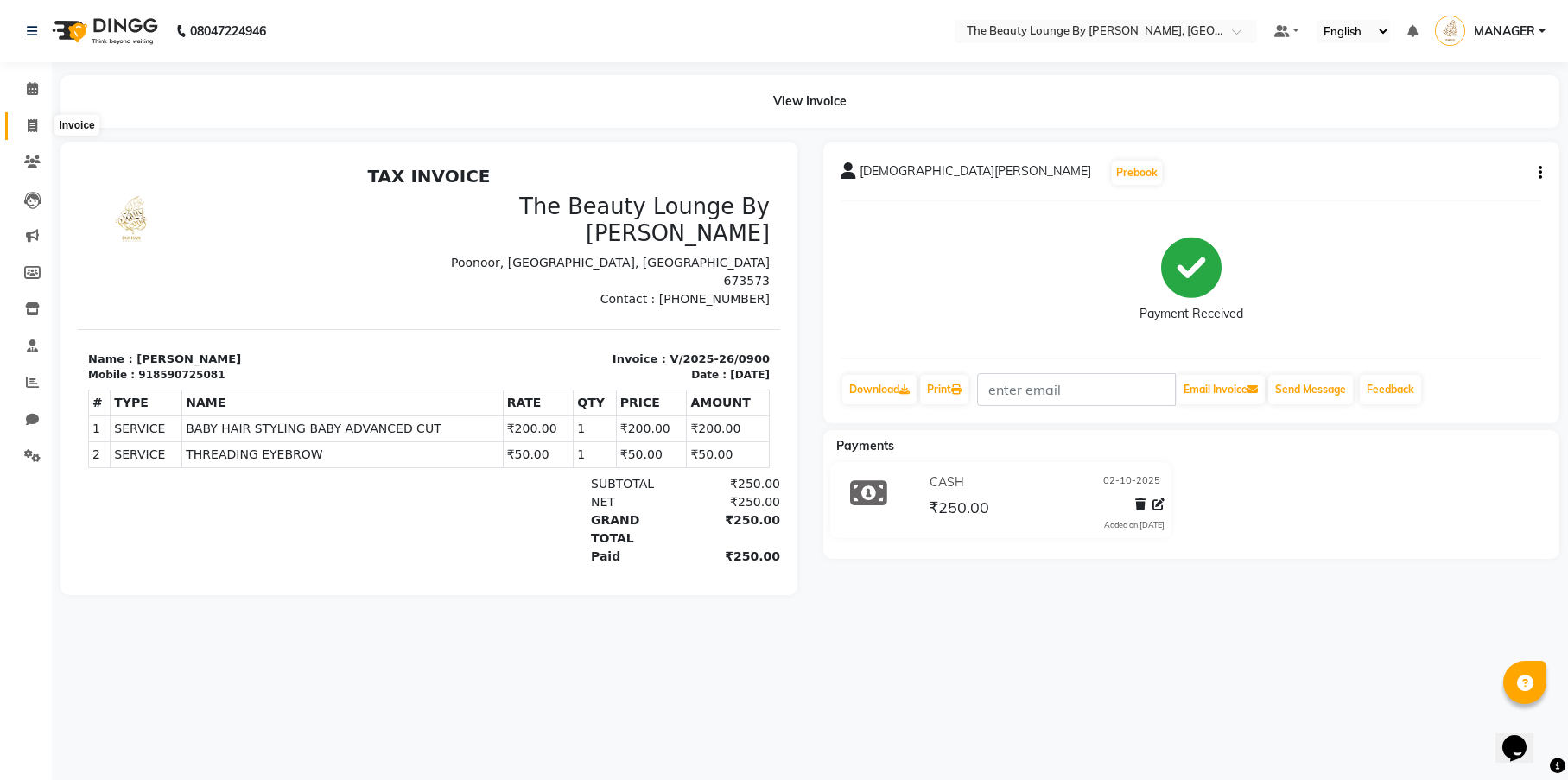
click at [35, 121] on icon at bounding box center [32, 126] width 10 height 13
select select "service"
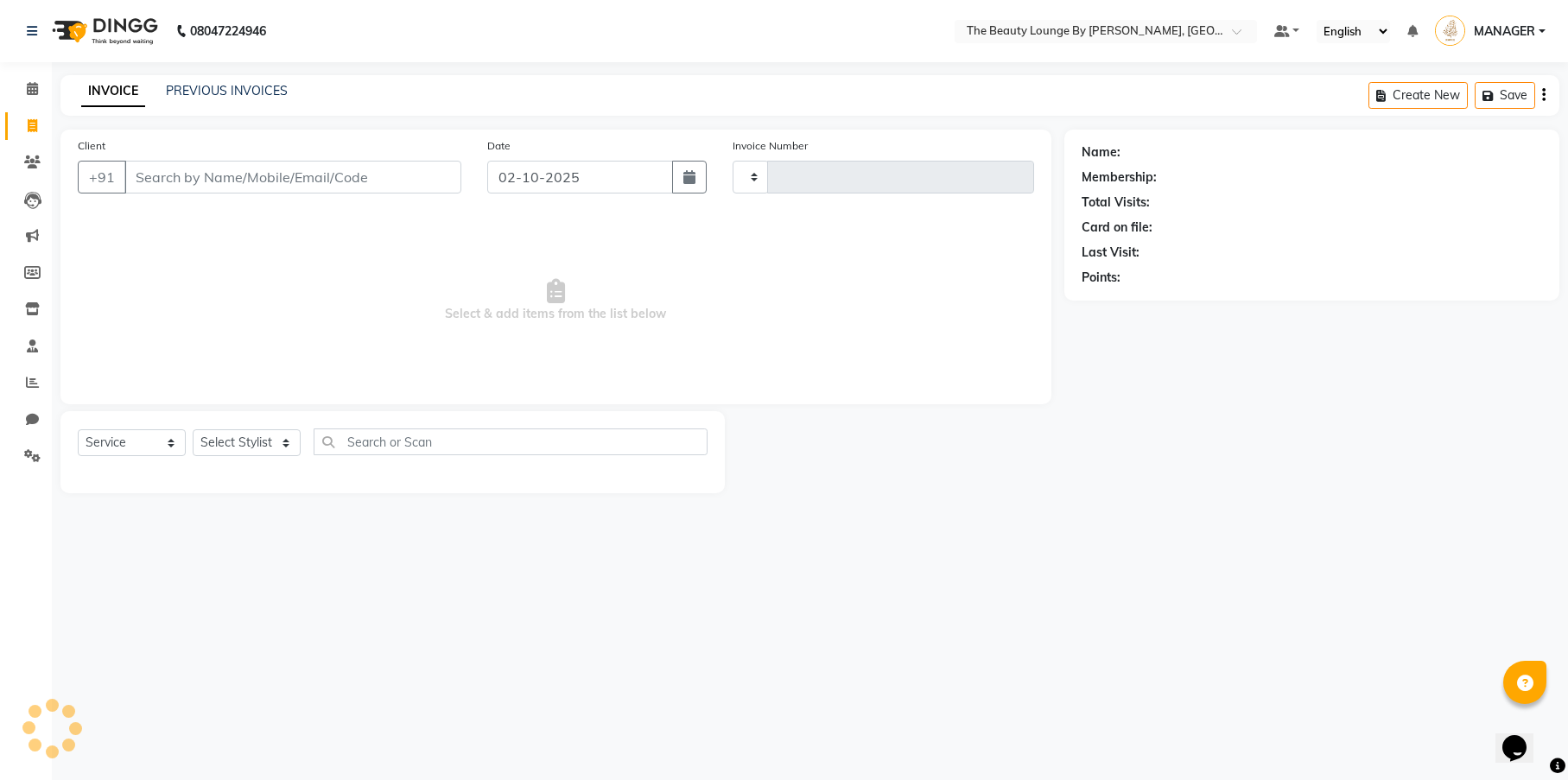
type input "0901"
select select "8577"
click at [36, 85] on icon at bounding box center [32, 89] width 11 height 13
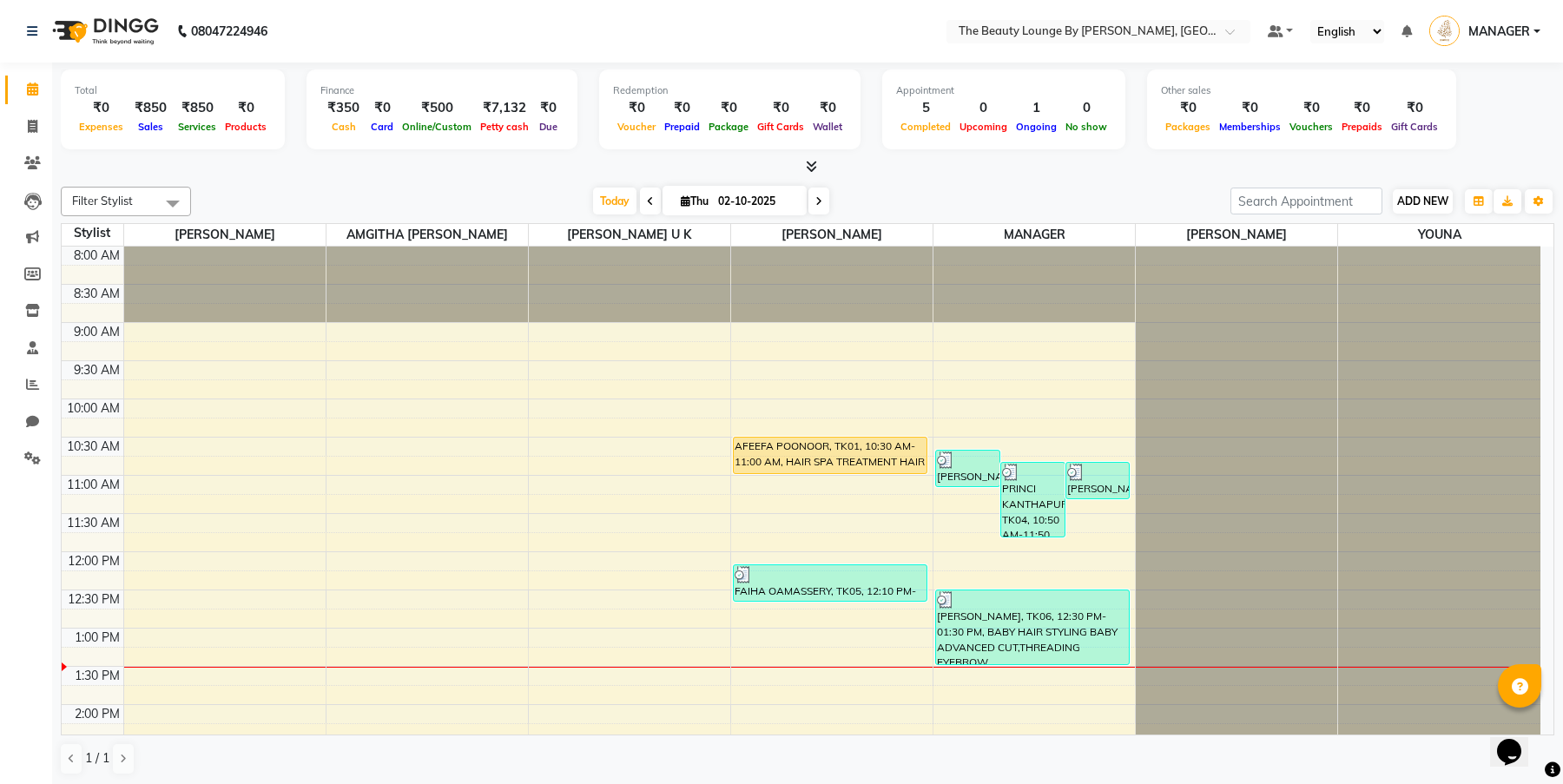
click at [1436, 204] on span "ADD NEW" at bounding box center [1422, 201] width 51 height 13
click at [1509, 276] on link "Add Expense" at bounding box center [1522, 279] width 137 height 23
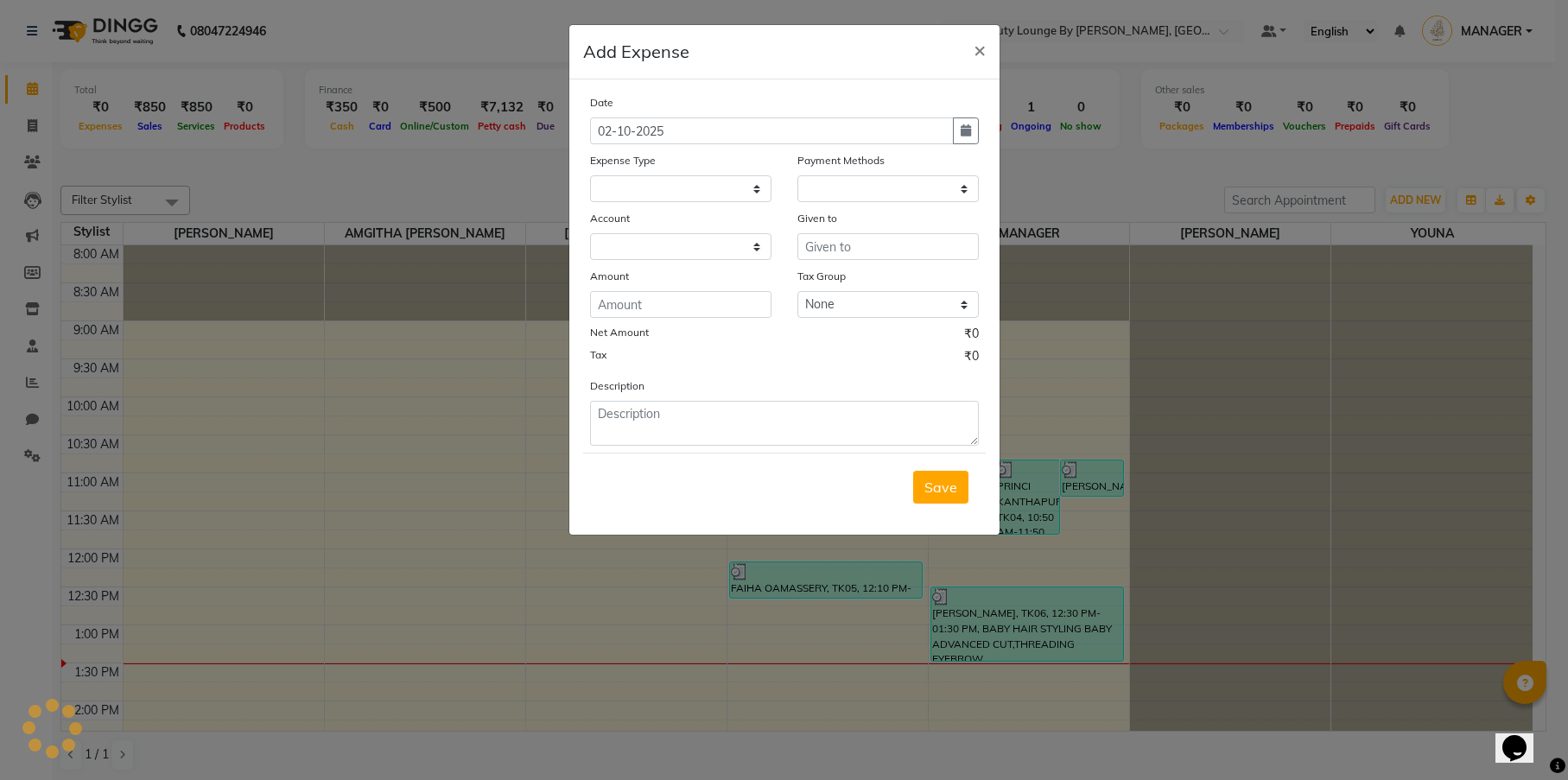
select select "1"
select select "7788"
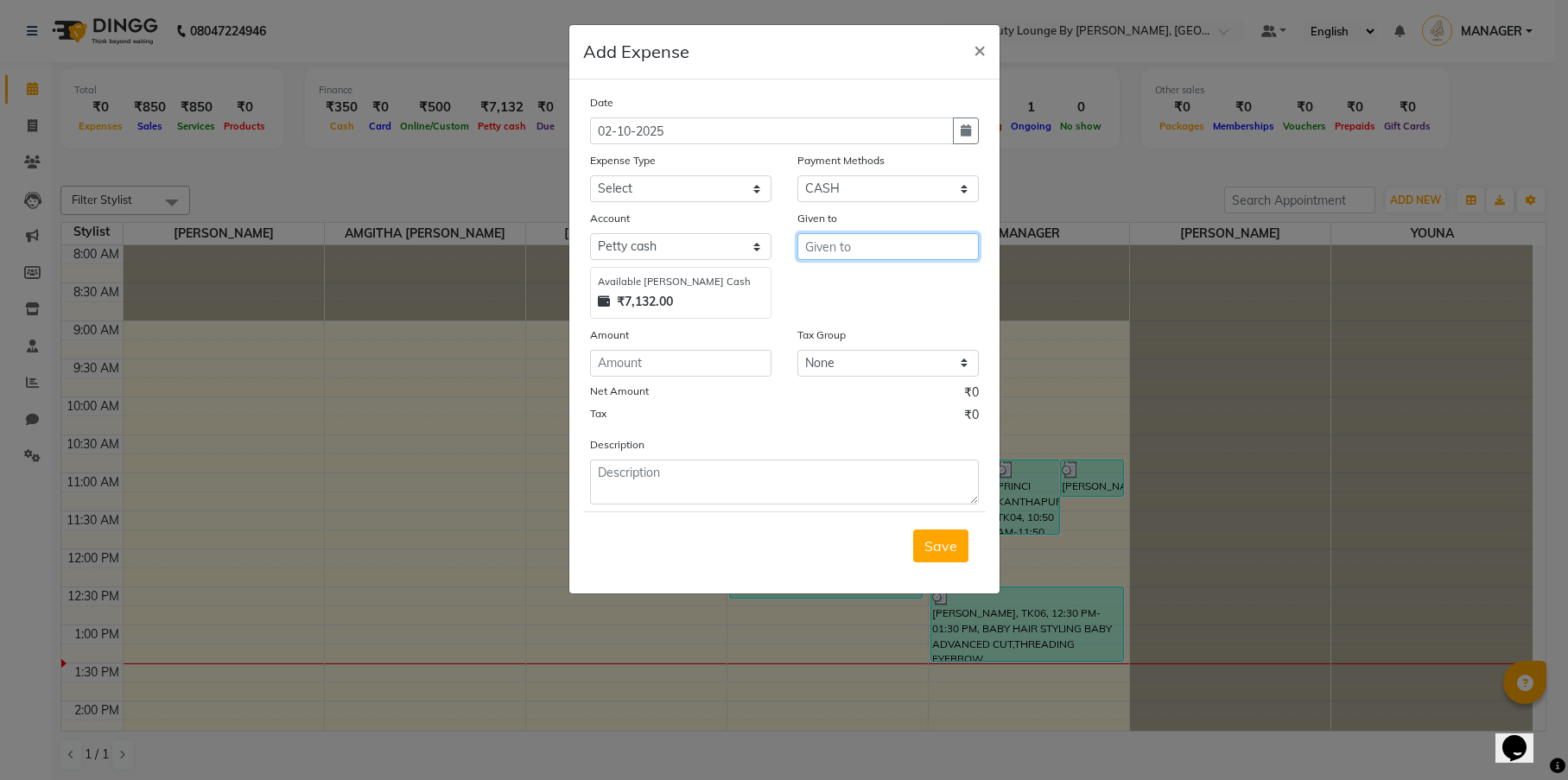
click at [875, 242] on input "text" at bounding box center [888, 247] width 181 height 27
type input "ALEESHA"
select select "23686"
click at [665, 370] on input "number" at bounding box center [681, 363] width 181 height 27
type input "50"
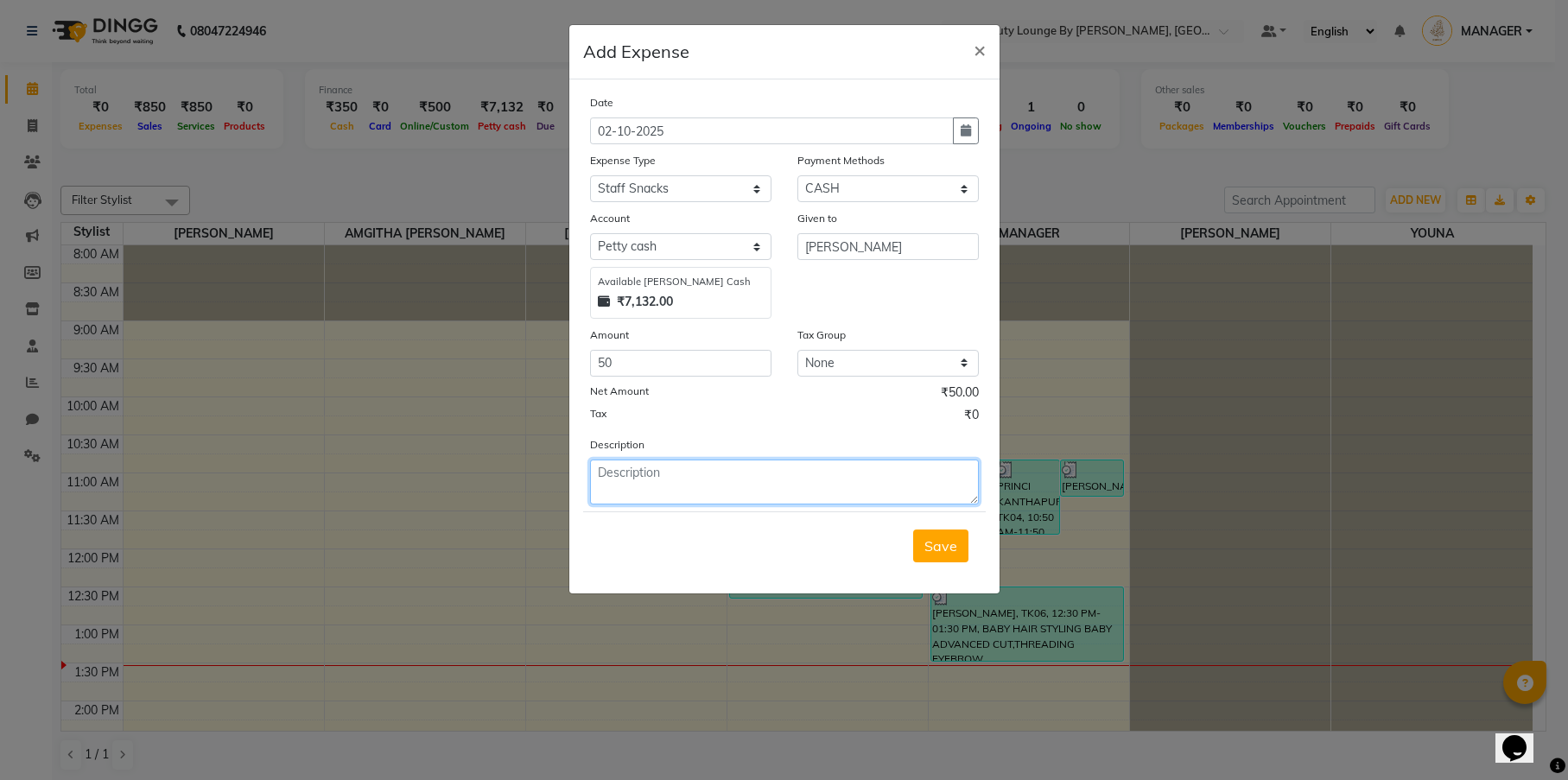
click at [664, 486] on textarea at bounding box center [785, 482] width 389 height 45
click at [634, 472] on textarea "STAFF FOOD" at bounding box center [785, 482] width 389 height 45
click at [752, 474] on textarea "STAFF ALEESHA FOOD" at bounding box center [785, 482] width 389 height 45
type textarea "S"
type textarea "GAVE CASH TO BUY LUNCH FOR ALEESHA"
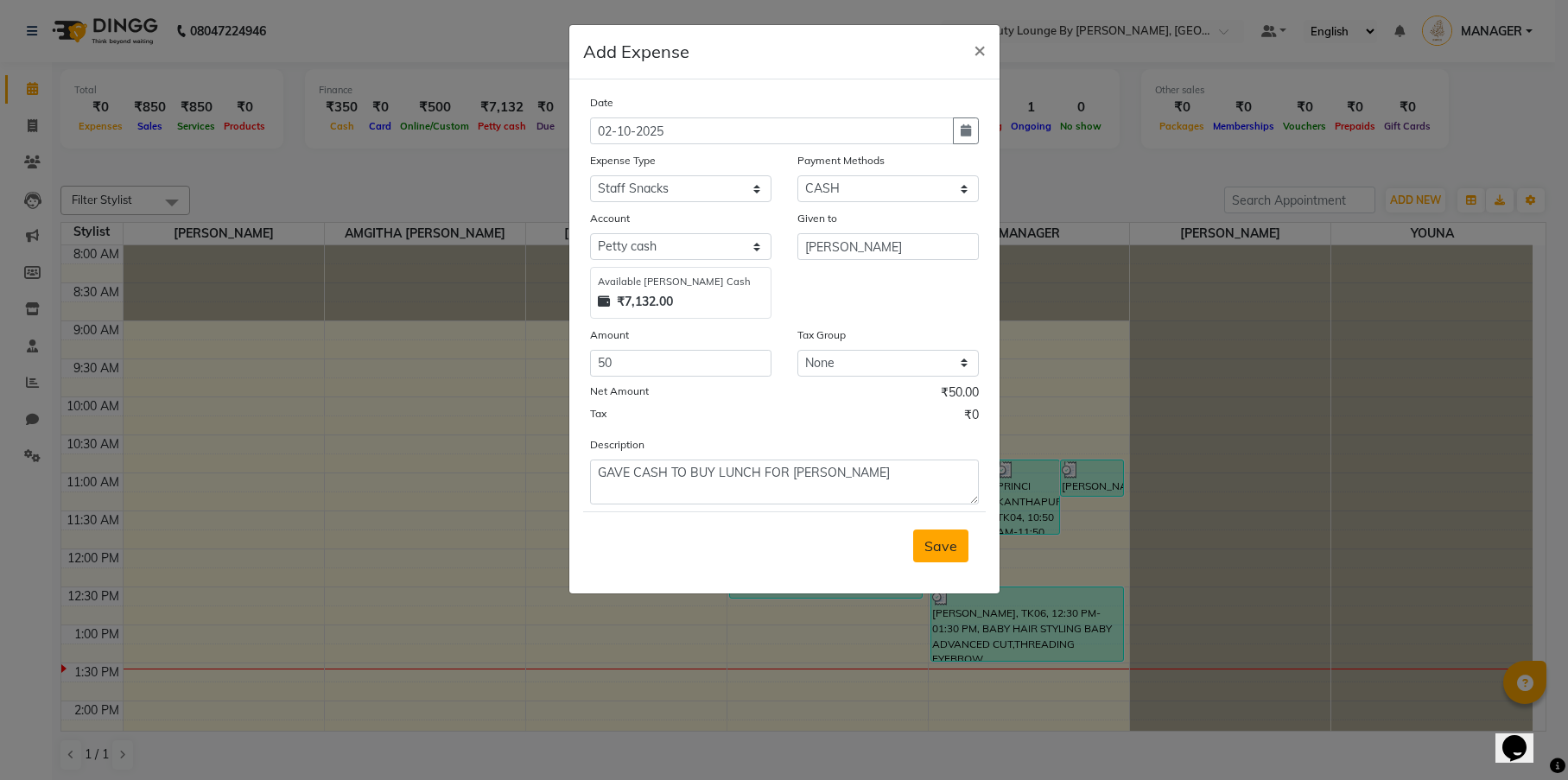
click at [954, 552] on span "Save" at bounding box center [940, 545] width 32 height 17
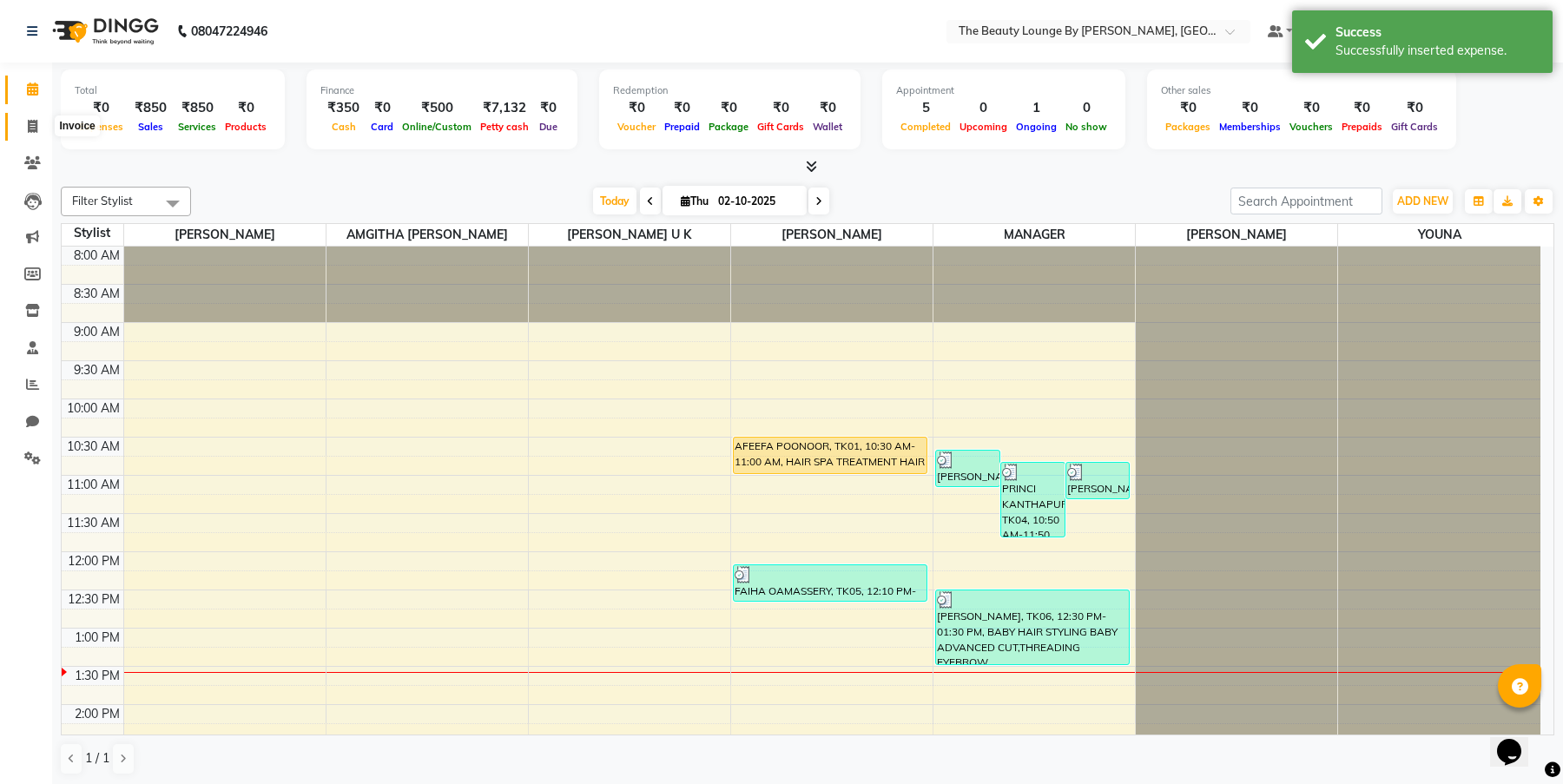
click at [39, 127] on span at bounding box center [33, 127] width 31 height 20
select select "service"
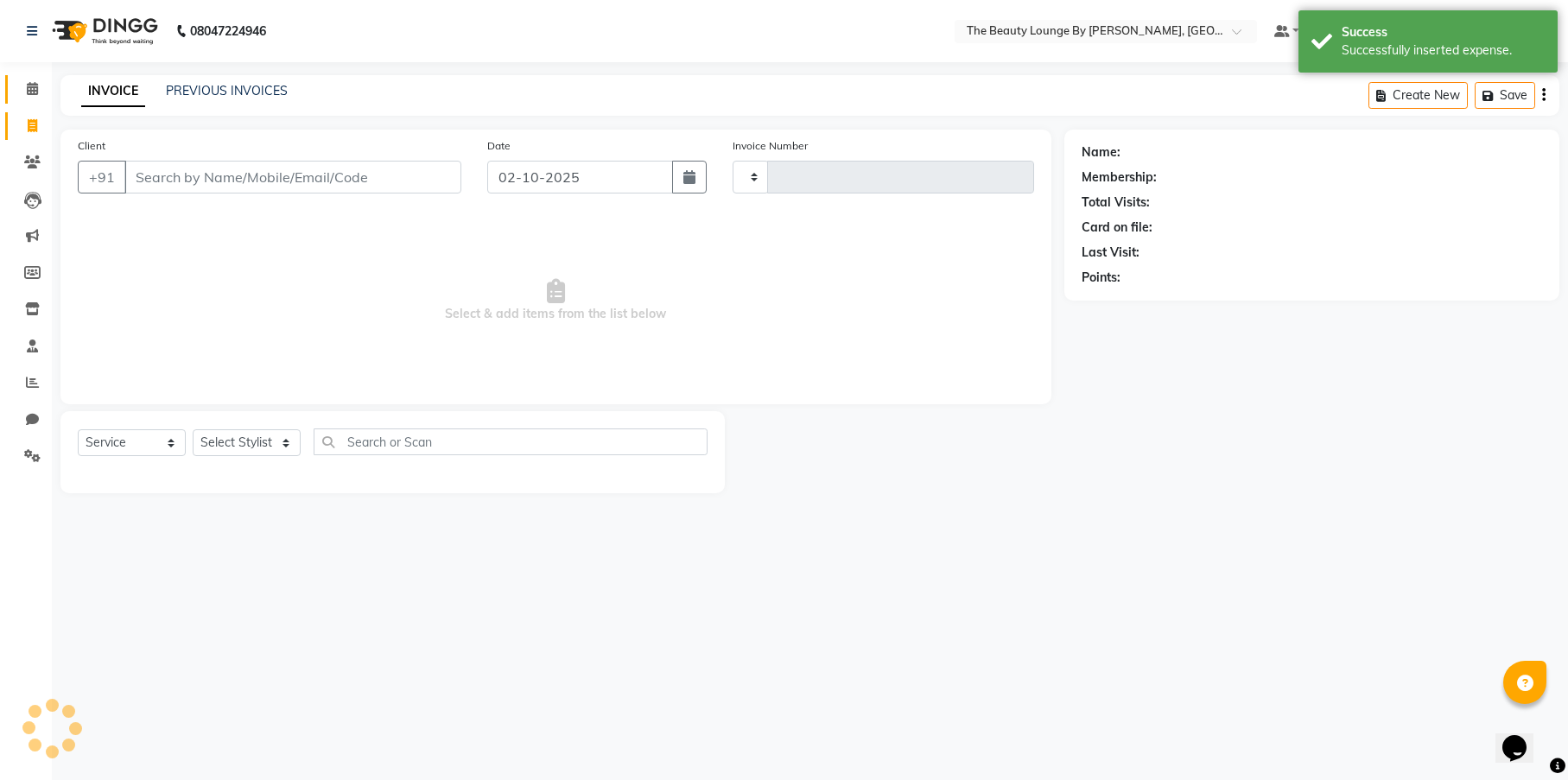
type input "0901"
select select "8577"
click at [32, 97] on span at bounding box center [32, 89] width 31 height 20
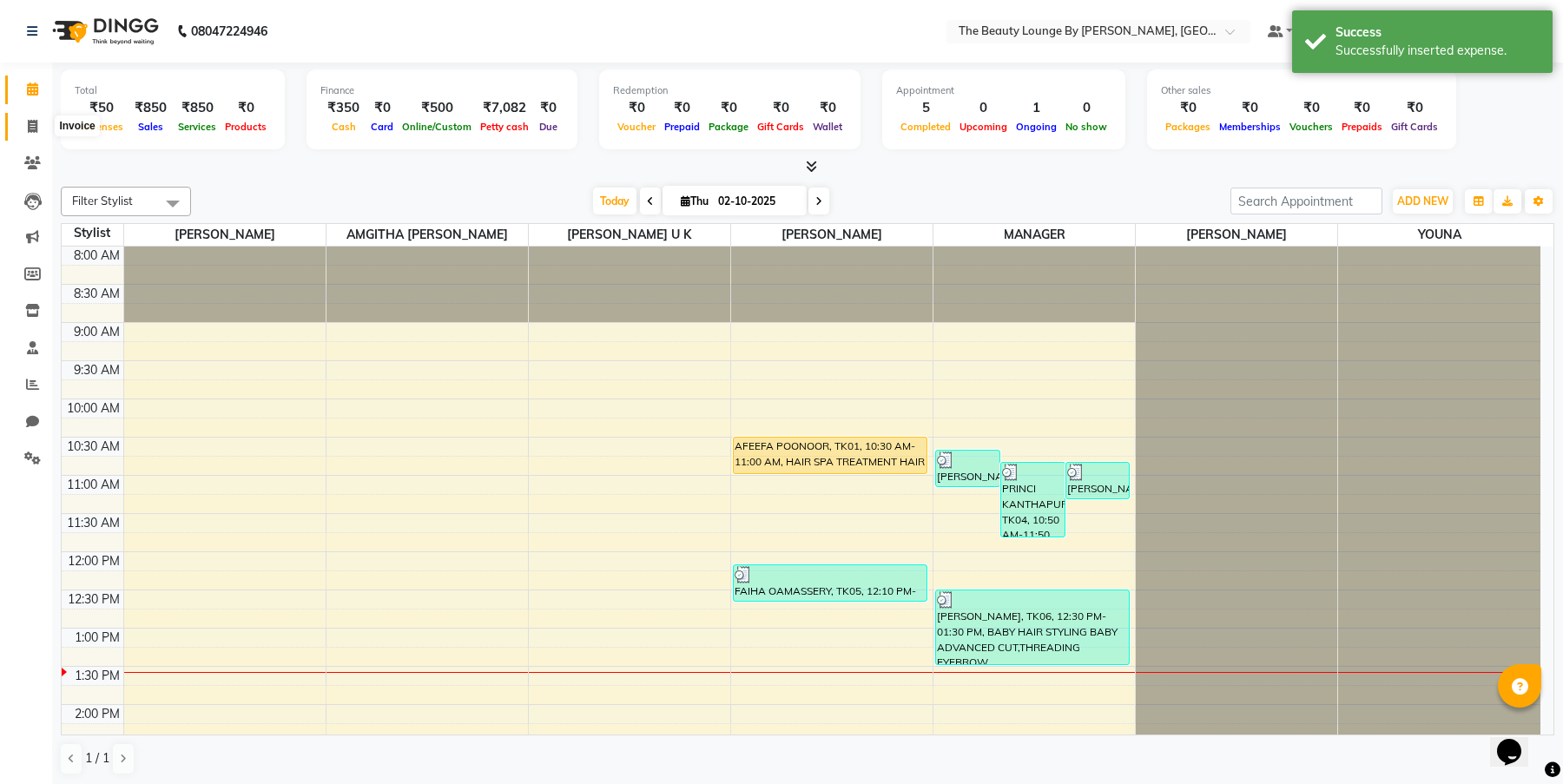
click at [42, 122] on span at bounding box center [33, 127] width 31 height 20
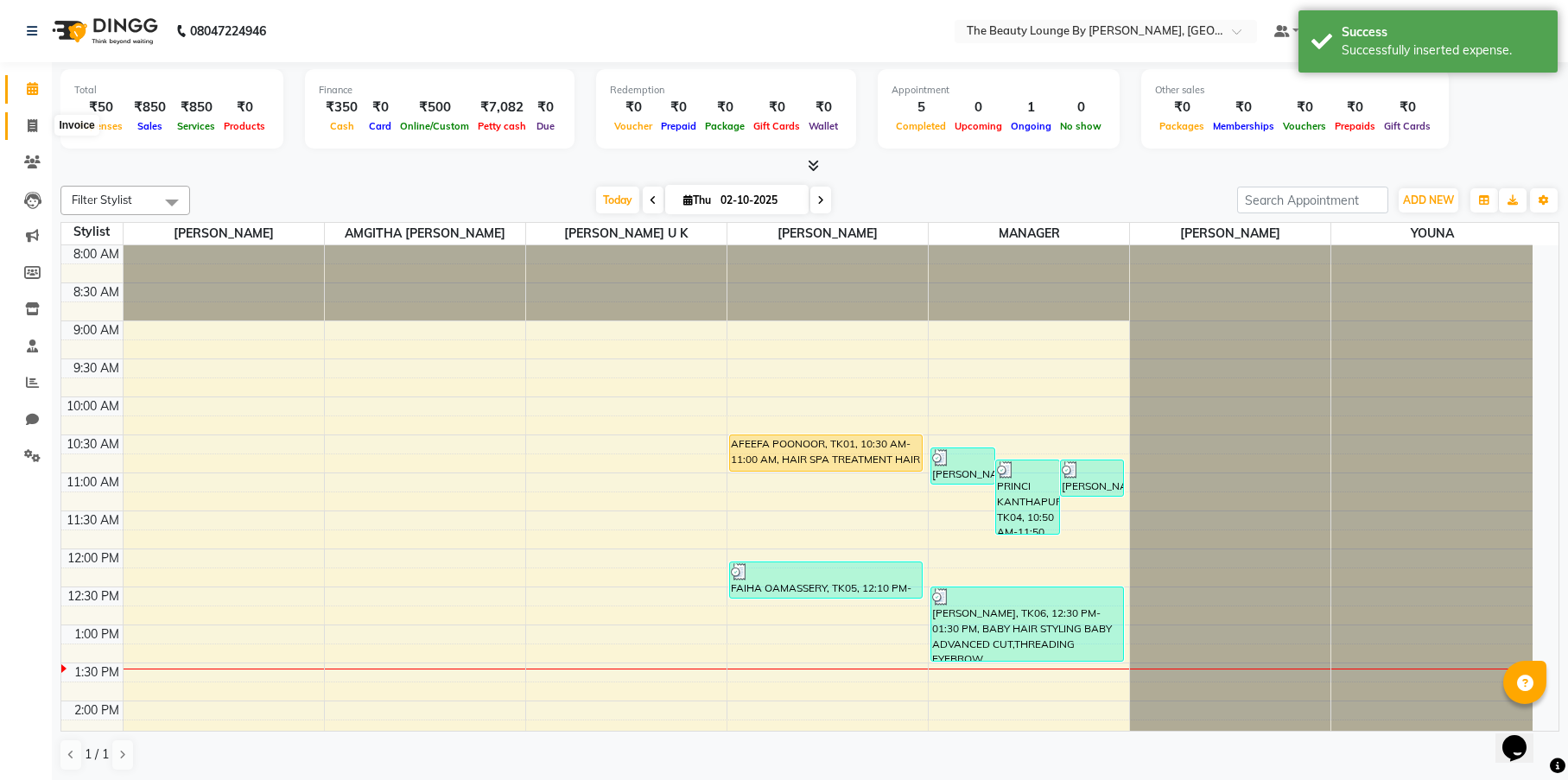
select select "service"
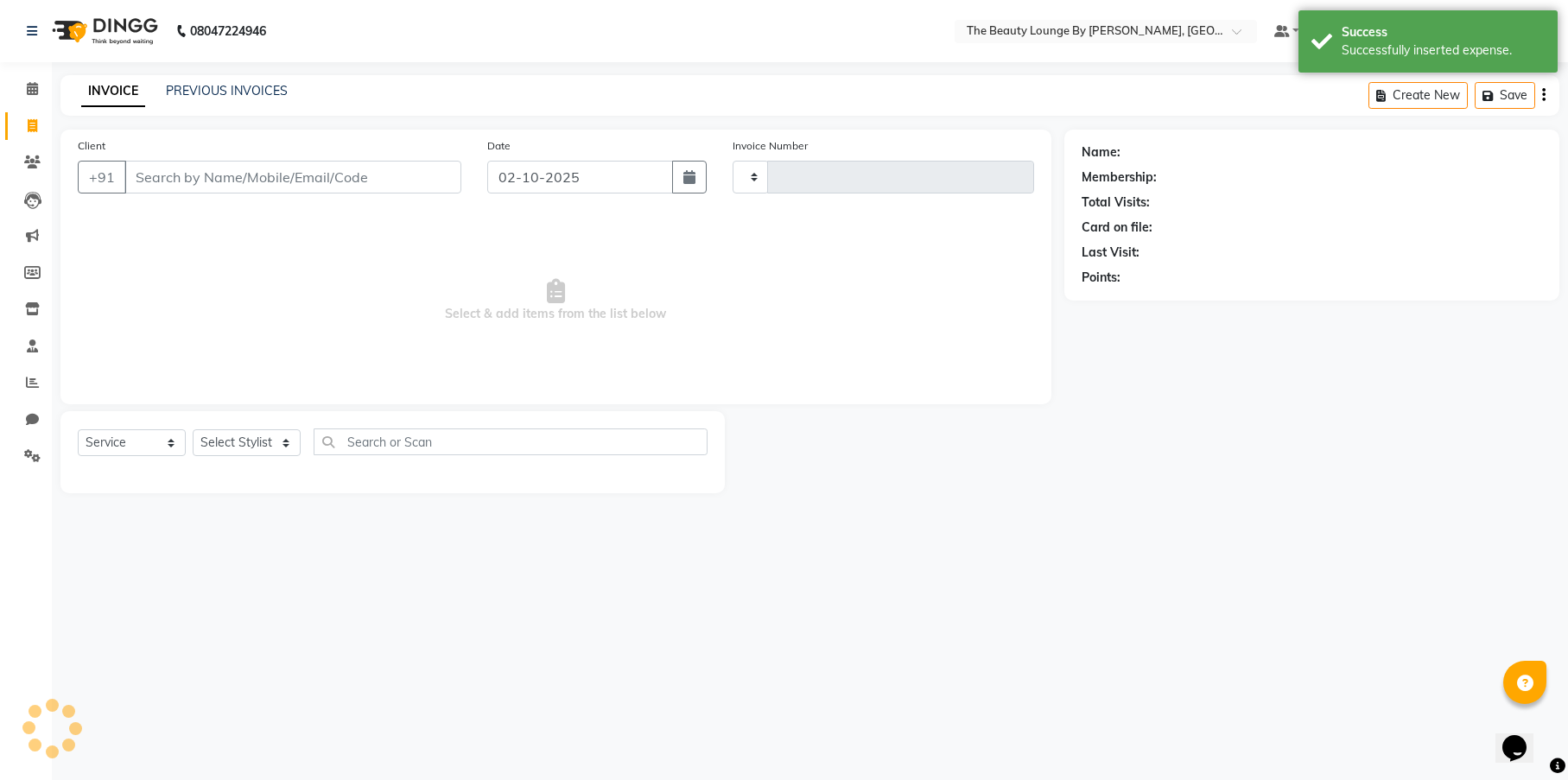
type input "0901"
select select "8577"
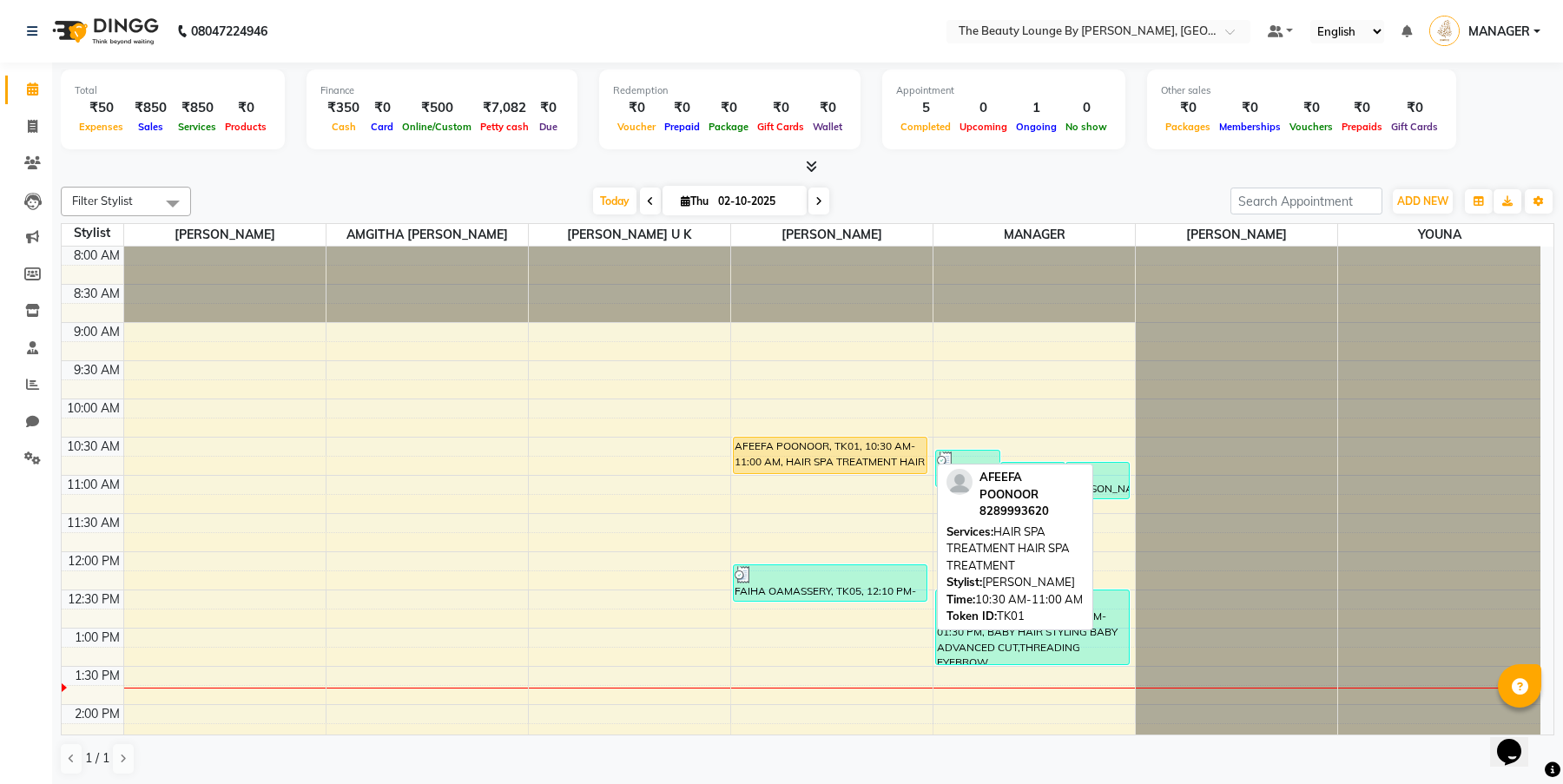
click at [837, 451] on div "AFEEFA POONOOR, TK01, 10:30 AM-11:00 AM, HAIR SPA TREATMENT HAIR SPA TREATMENT" at bounding box center [829, 454] width 193 height 35
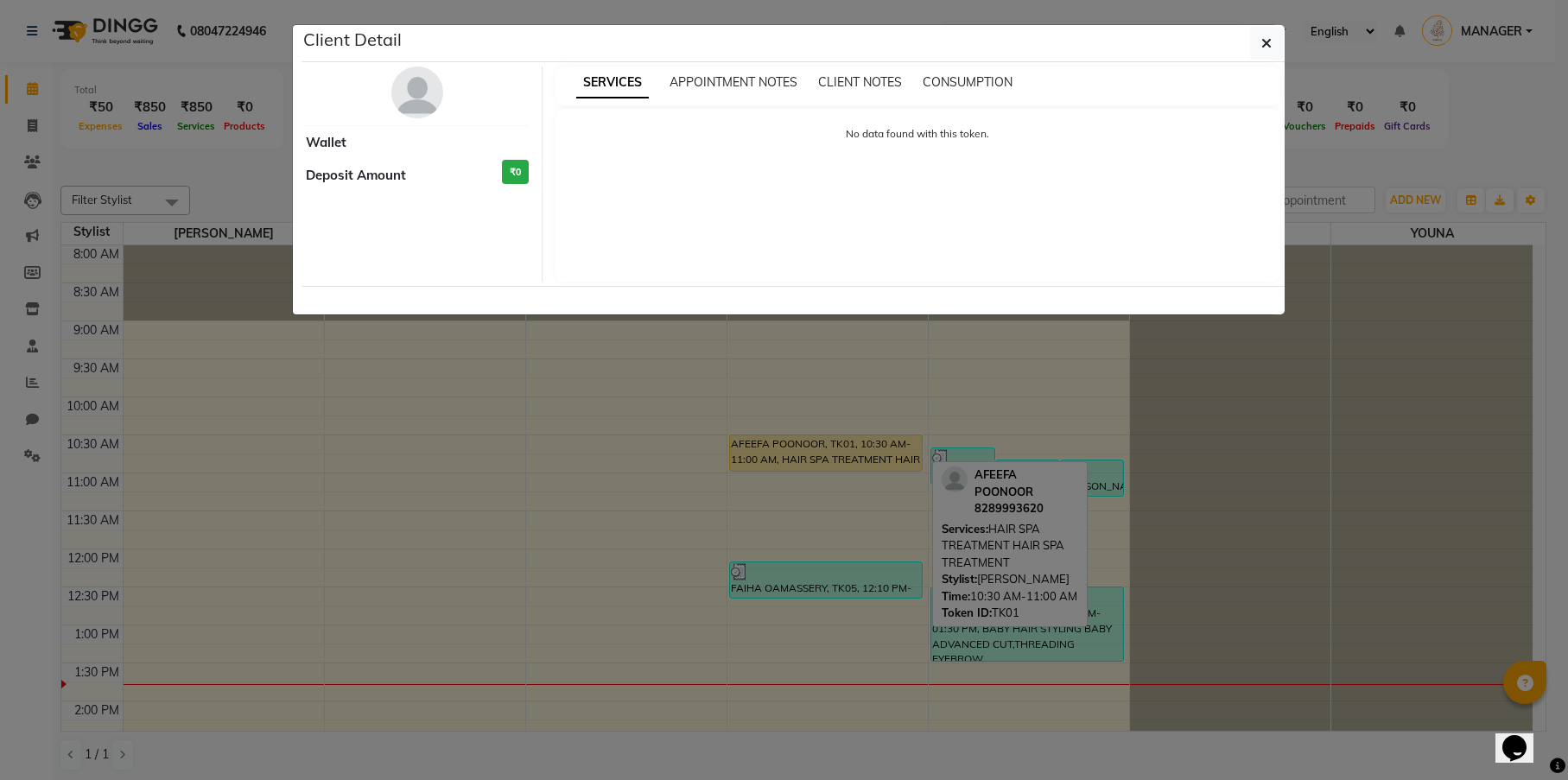
select select "1"
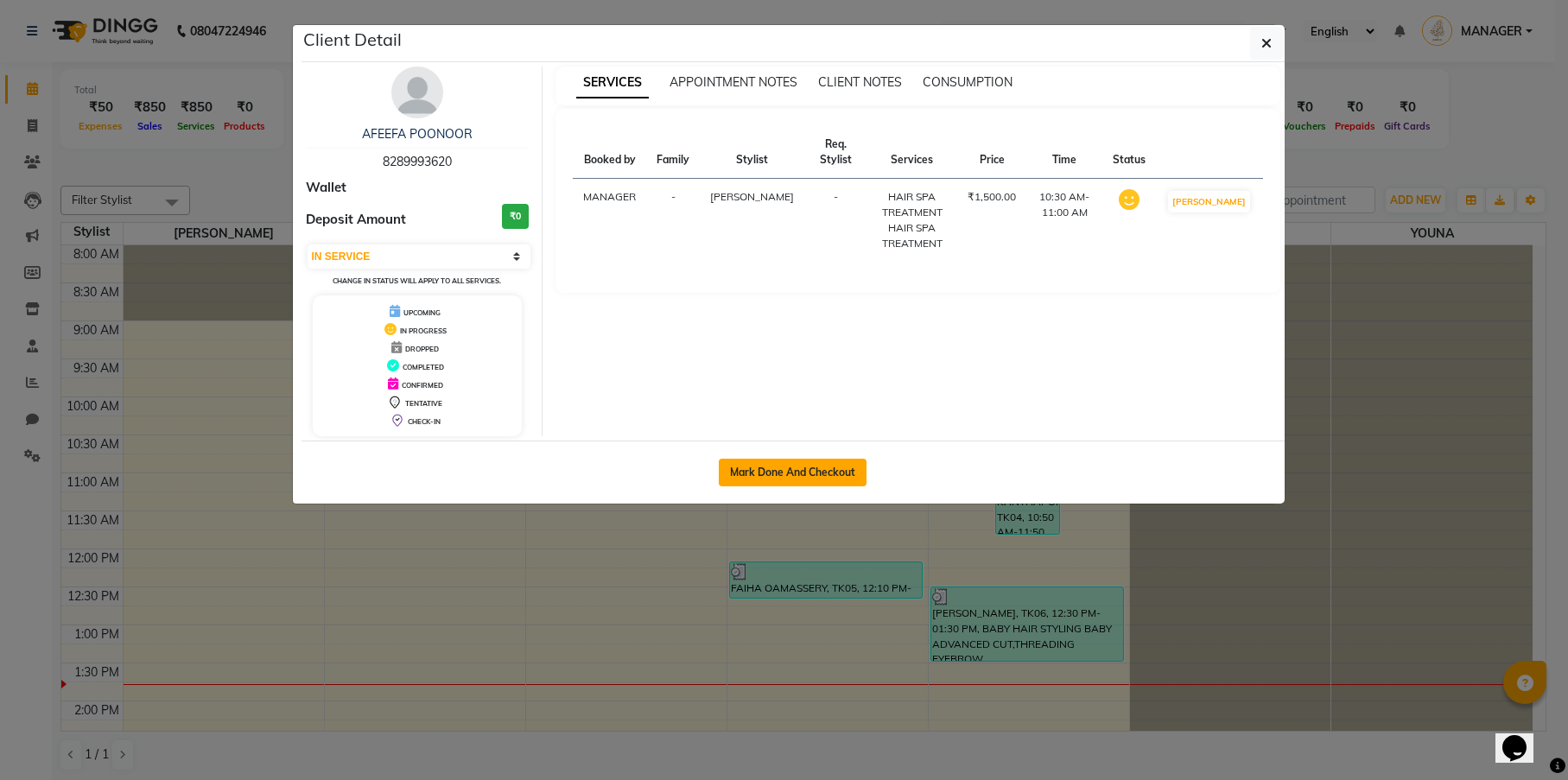
click at [823, 473] on button "Mark Done And Checkout" at bounding box center [792, 472] width 148 height 28
select select "service"
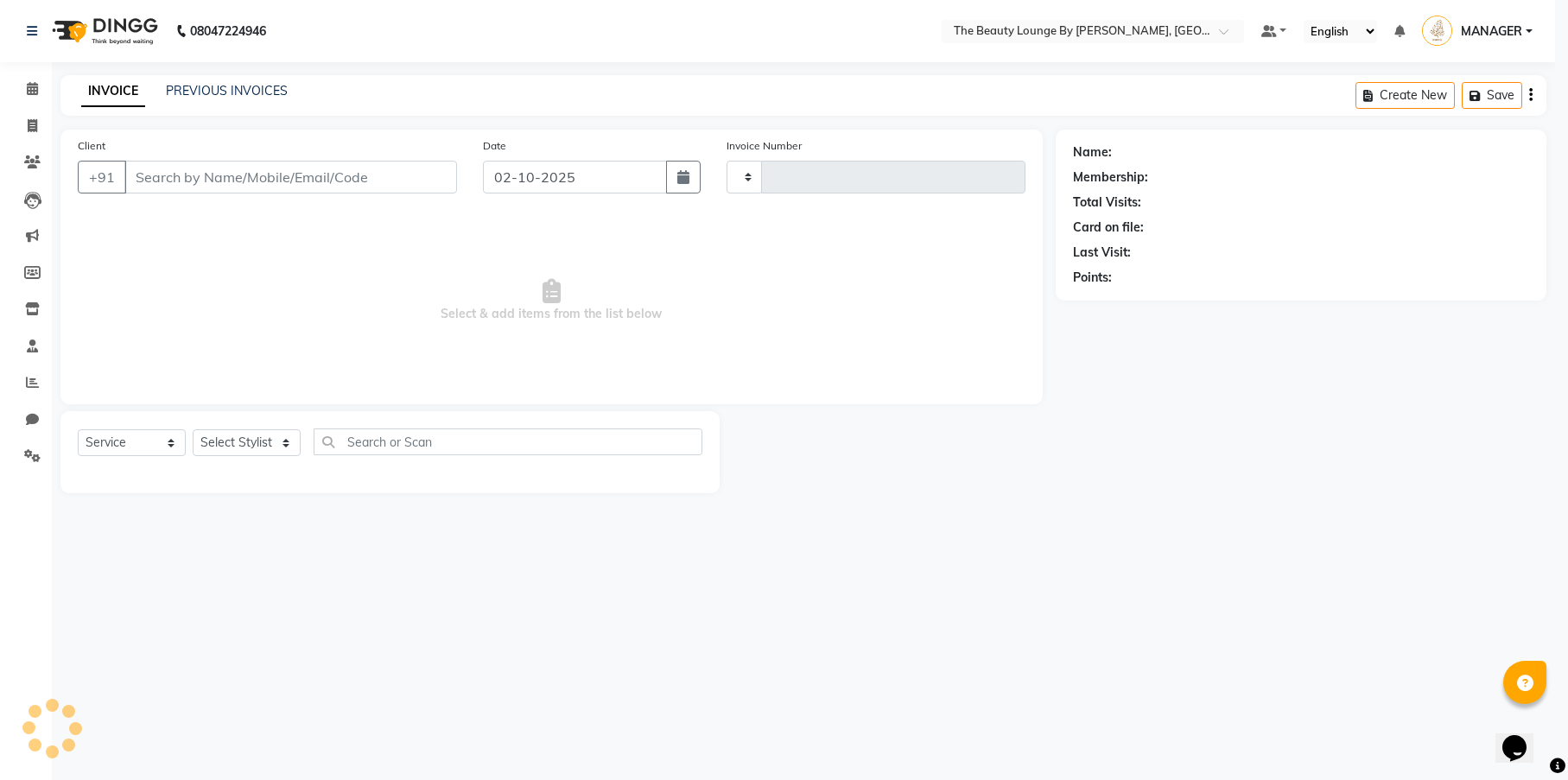
type input "0901"
select select "8577"
type input "8289993620"
select select "85823"
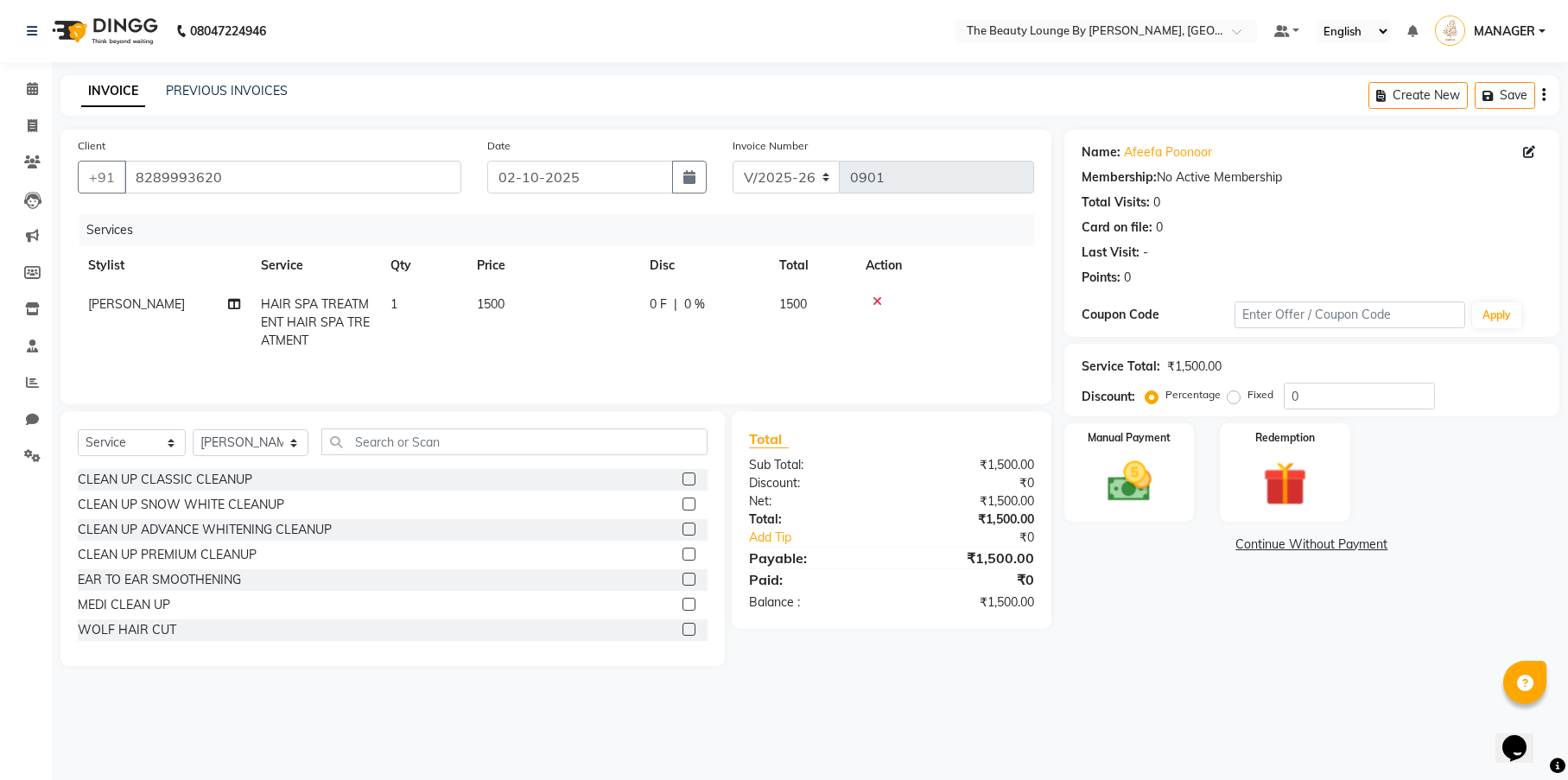
click at [476, 325] on td "1500" at bounding box center [552, 322] width 173 height 75
select select "85823"
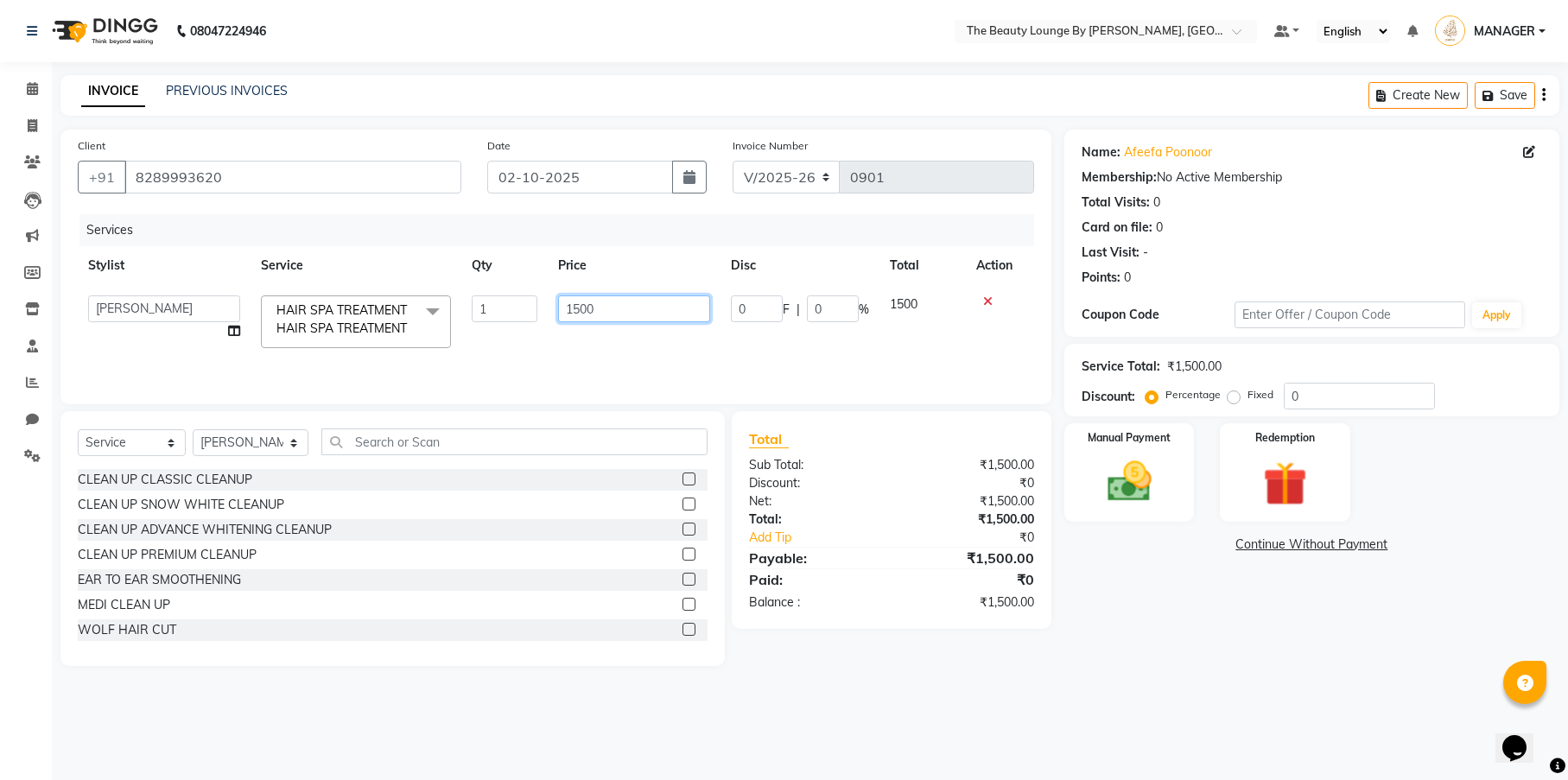
click at [578, 302] on input "1500" at bounding box center [633, 309] width 152 height 27
type input "2000"
click at [642, 336] on td "2000" at bounding box center [633, 321] width 173 height 73
click at [658, 341] on td "2000" at bounding box center [633, 321] width 173 height 73
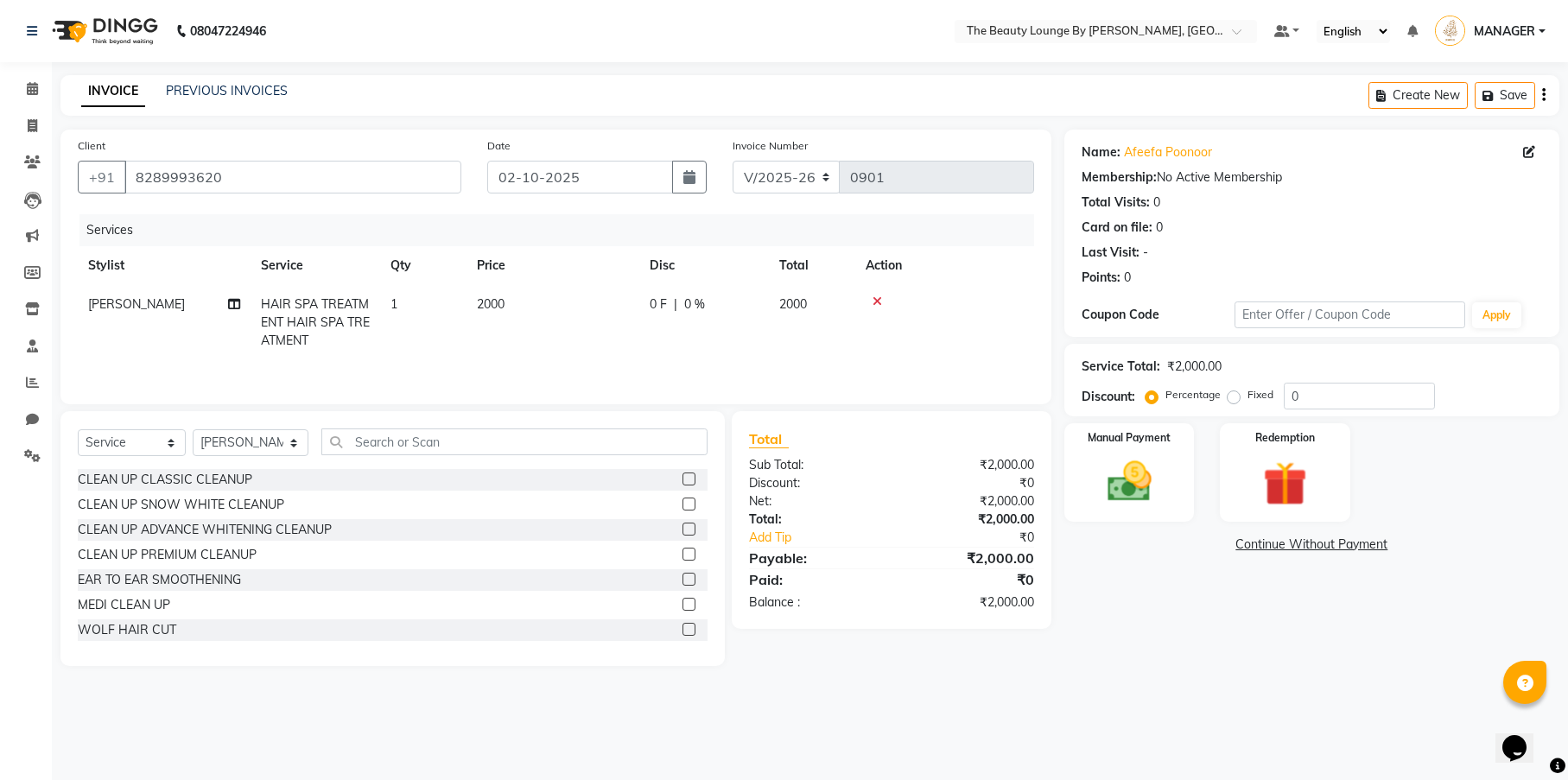
click at [861, 357] on tr "JILNA HAIR SPA TREATMENT HAIR SPA TREATMENT 1 2000 0 F | 0 % 2000" at bounding box center [556, 322] width 956 height 75
click at [1248, 394] on label "Fixed" at bounding box center [1260, 395] width 26 height 15
click at [1235, 394] on input "Fixed" at bounding box center [1236, 395] width 12 height 12
radio input "true"
click at [1172, 445] on div "Manual Payment" at bounding box center [1129, 472] width 135 height 102
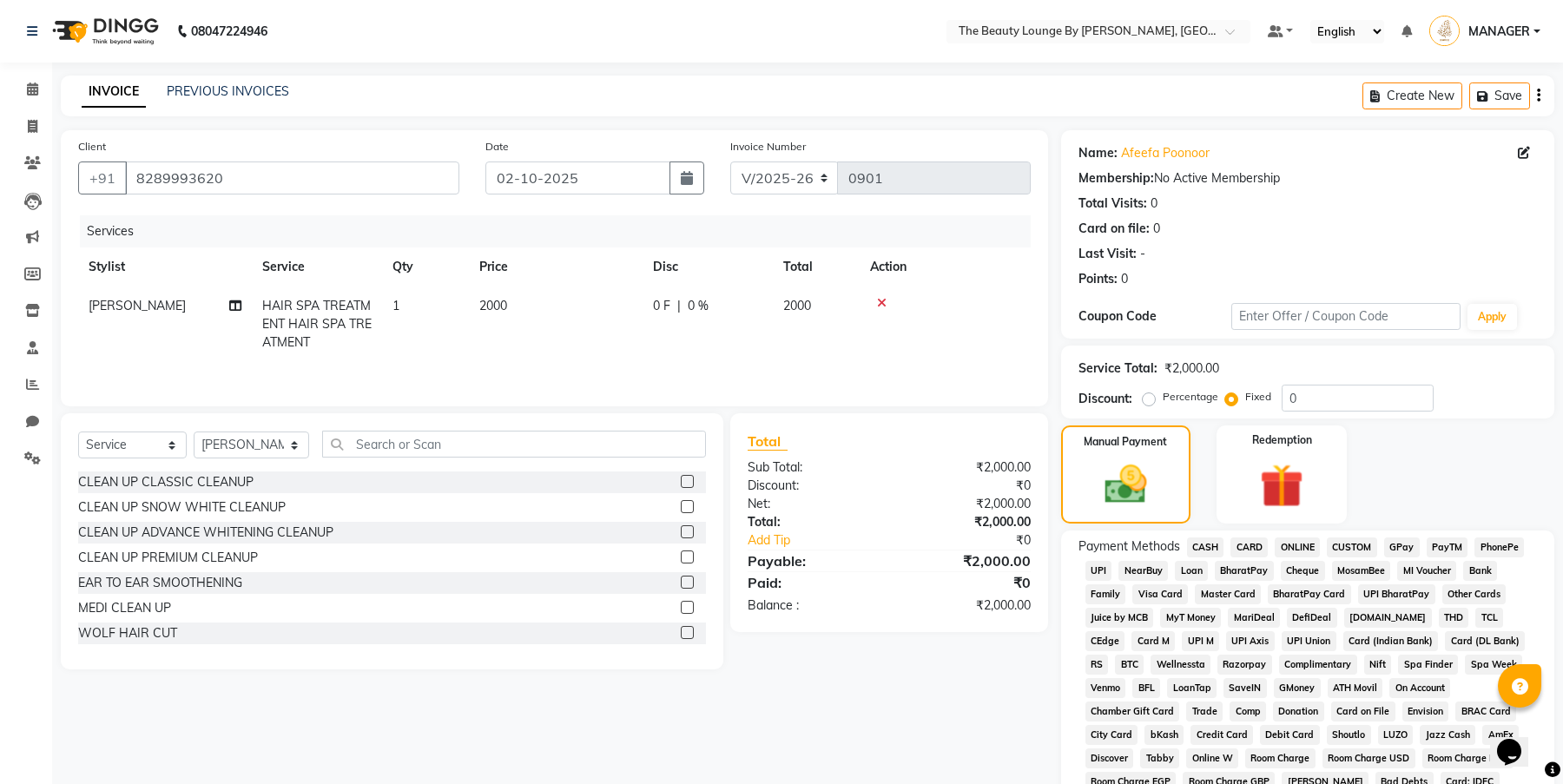
scroll to position [287, 0]
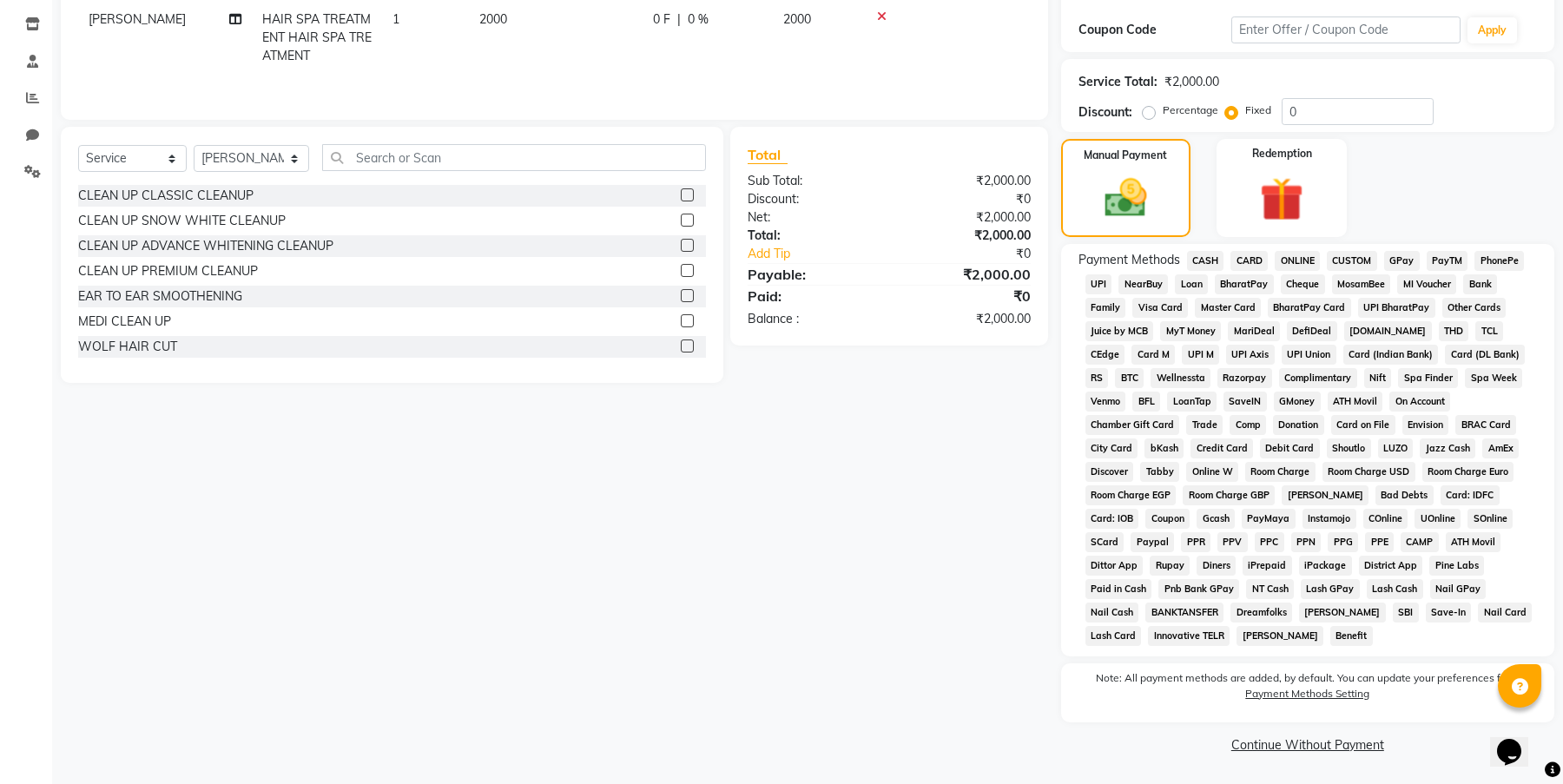
click at [1410, 258] on span "GPay" at bounding box center [1401, 261] width 35 height 20
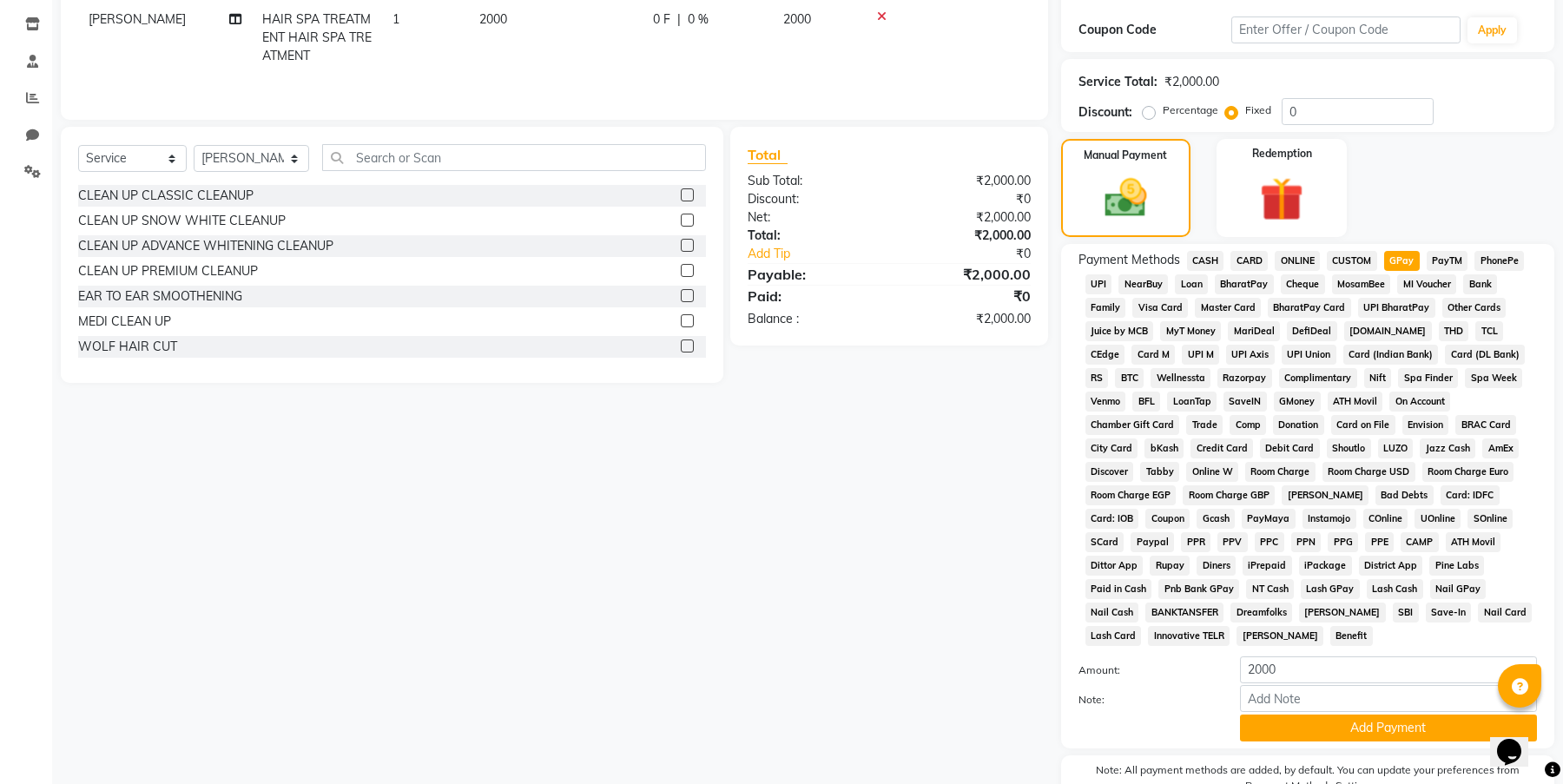
scroll to position [378, 0]
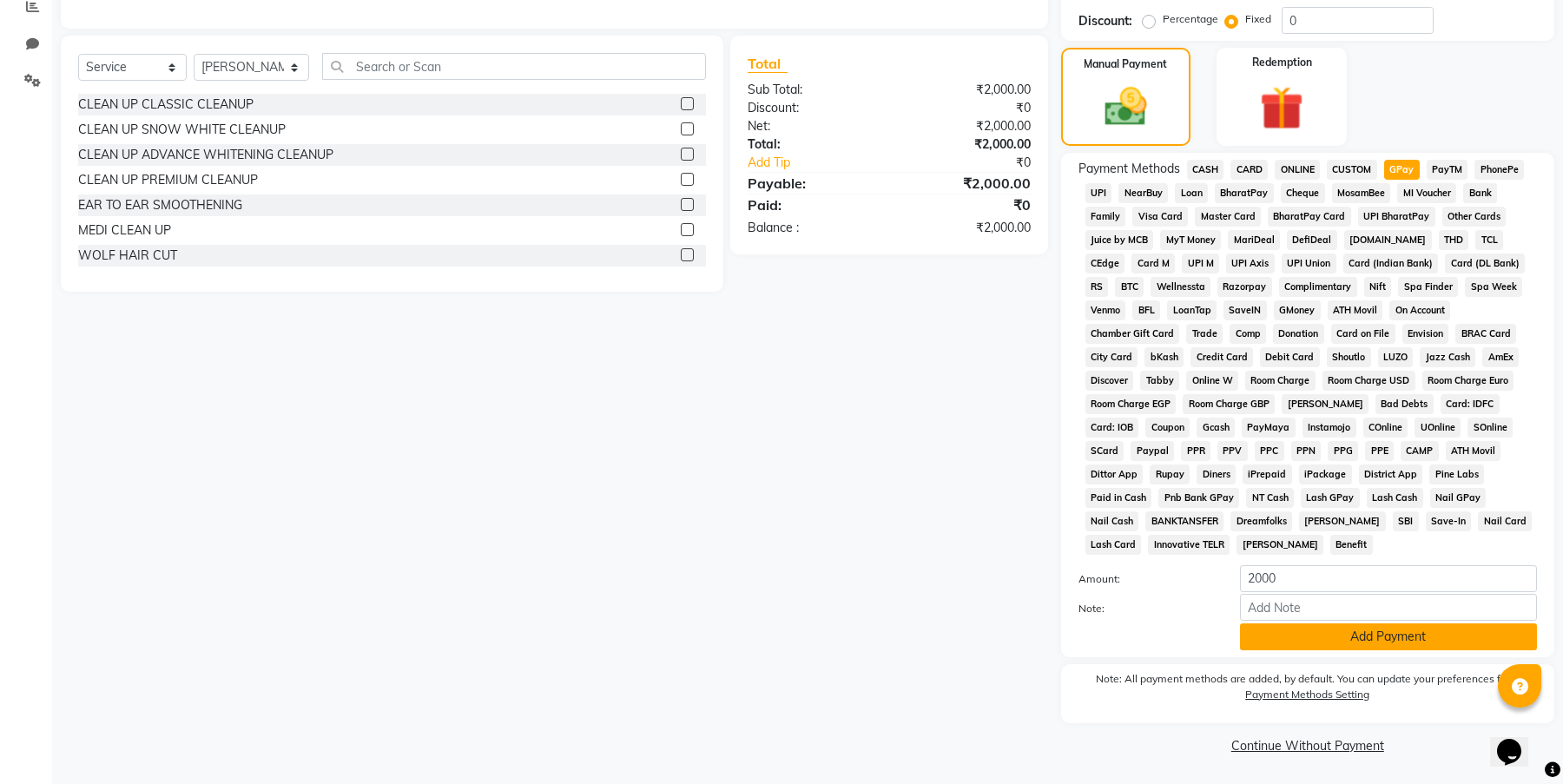
click at [1410, 628] on button "Add Payment" at bounding box center [1388, 636] width 297 height 27
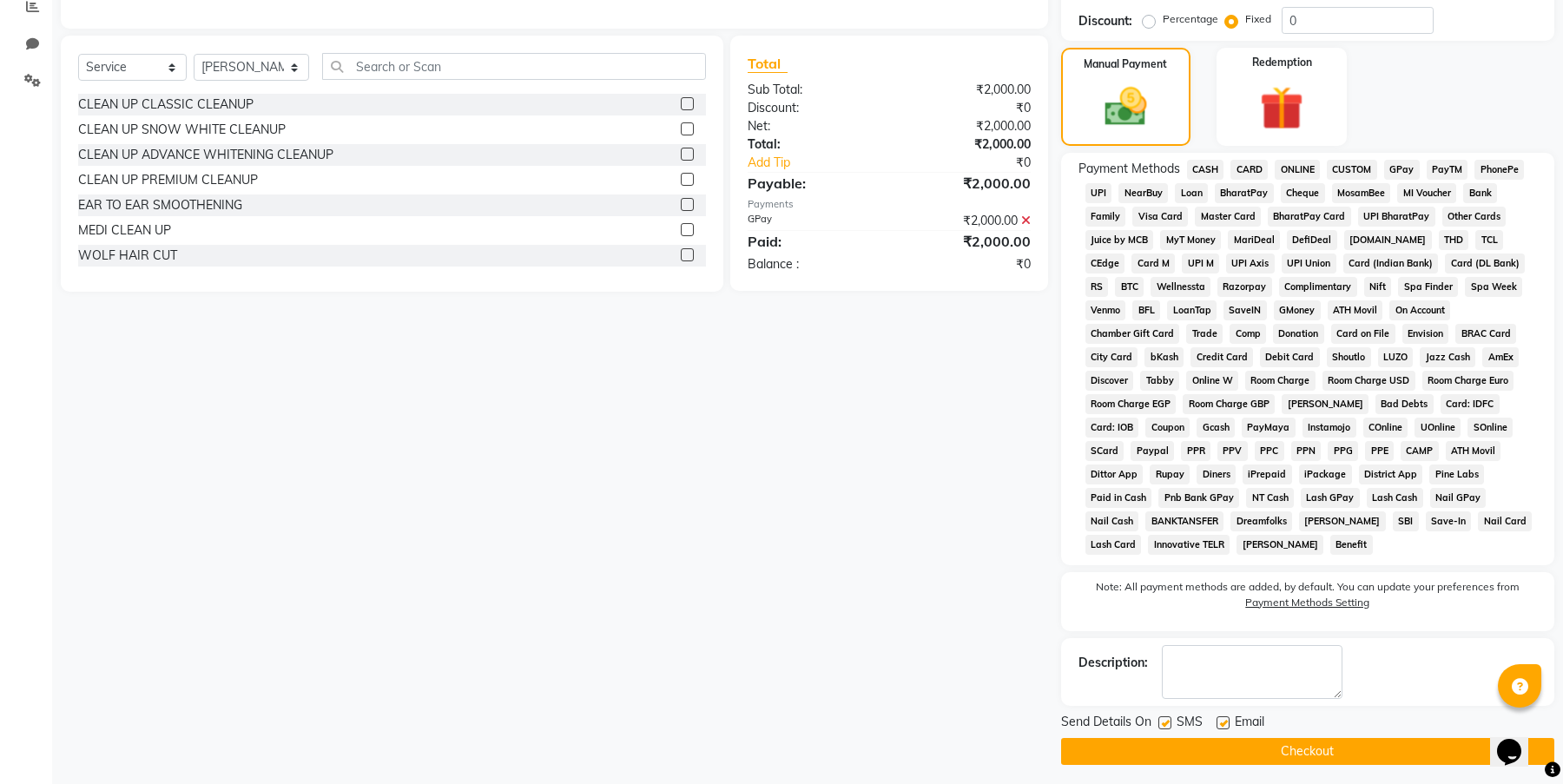
click at [1347, 744] on button "Checkout" at bounding box center [1308, 751] width 493 height 27
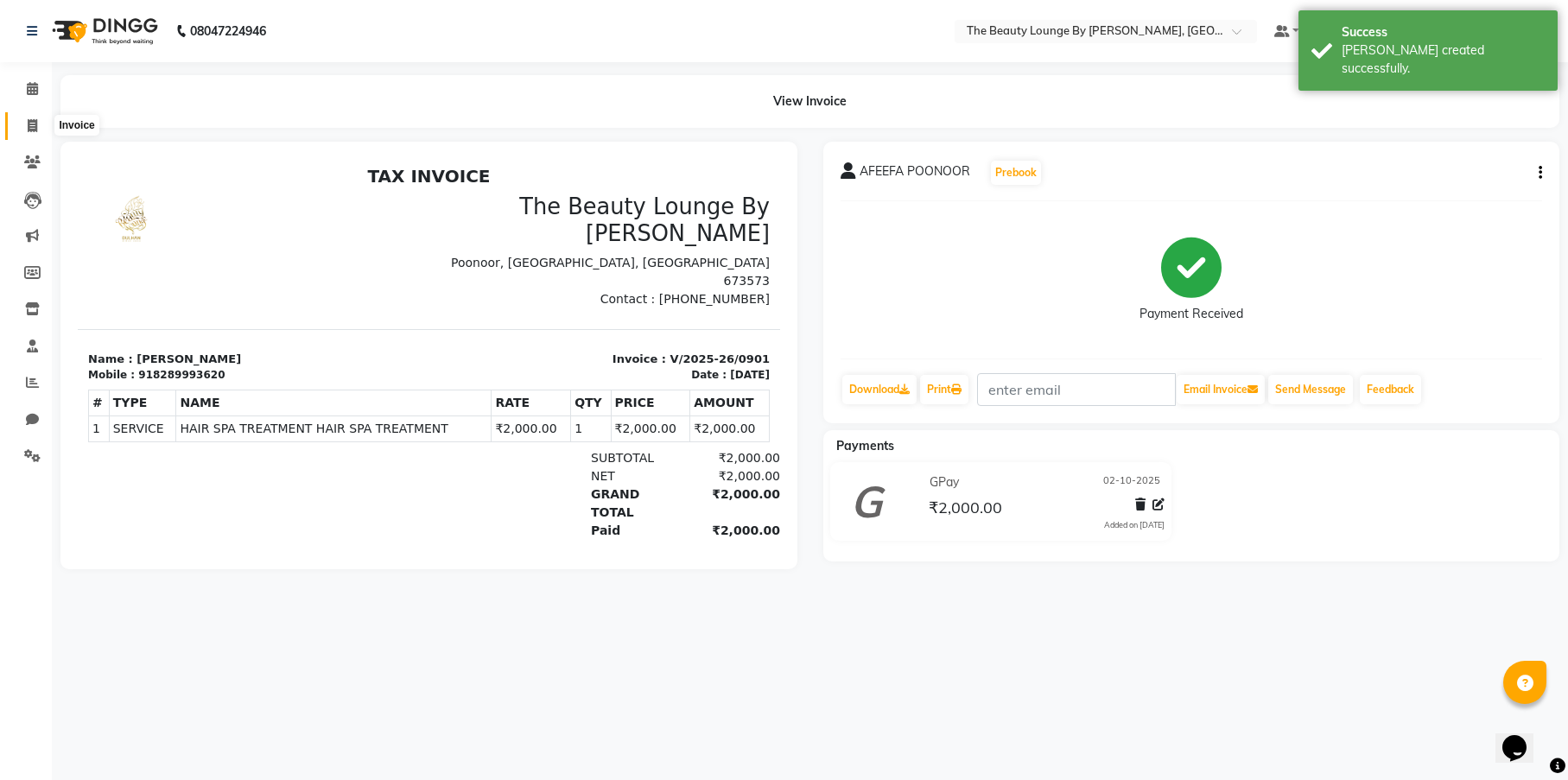
click at [32, 122] on icon at bounding box center [32, 126] width 10 height 13
select select "8577"
select select "service"
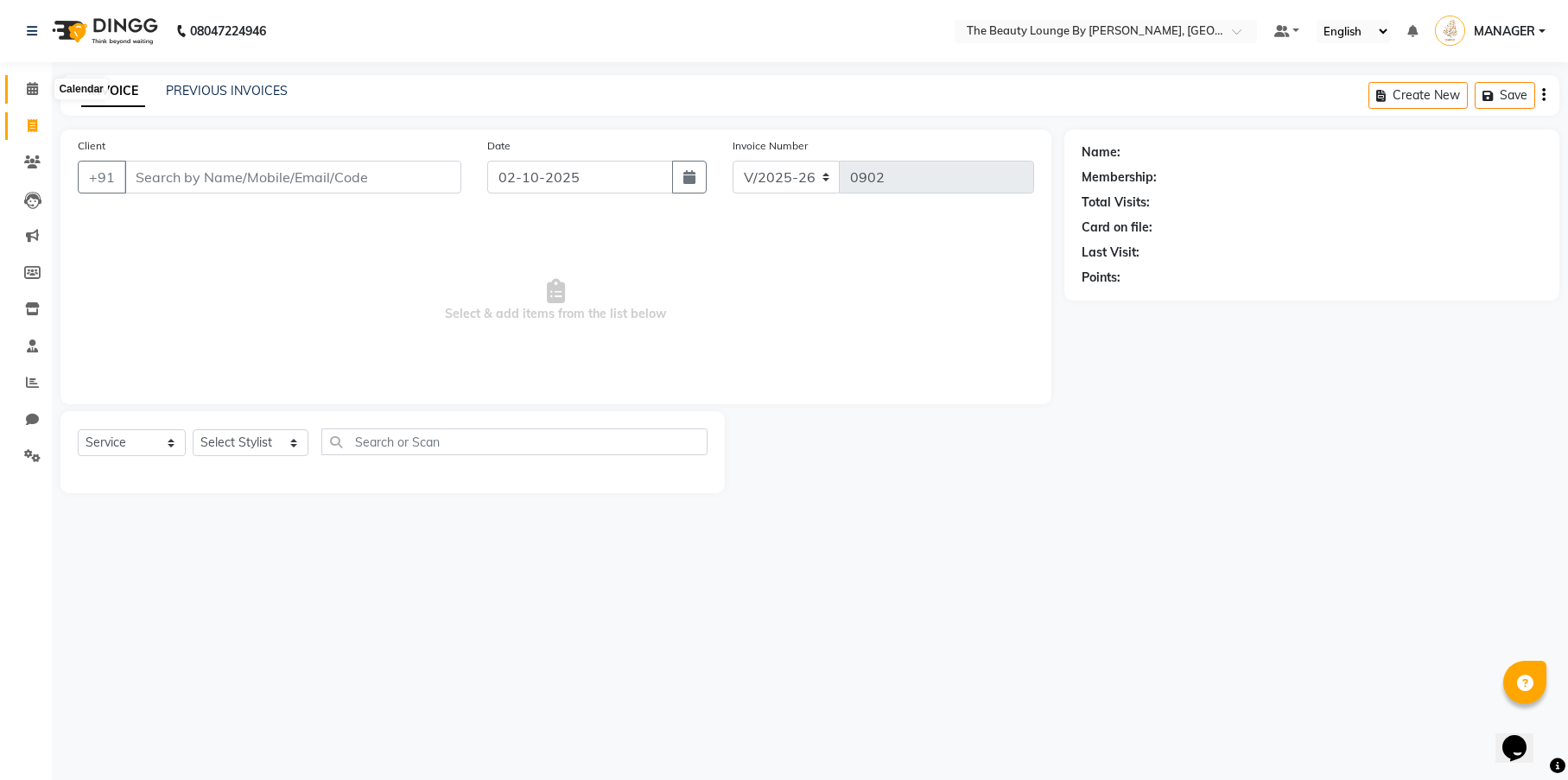
click at [34, 84] on icon at bounding box center [32, 89] width 11 height 13
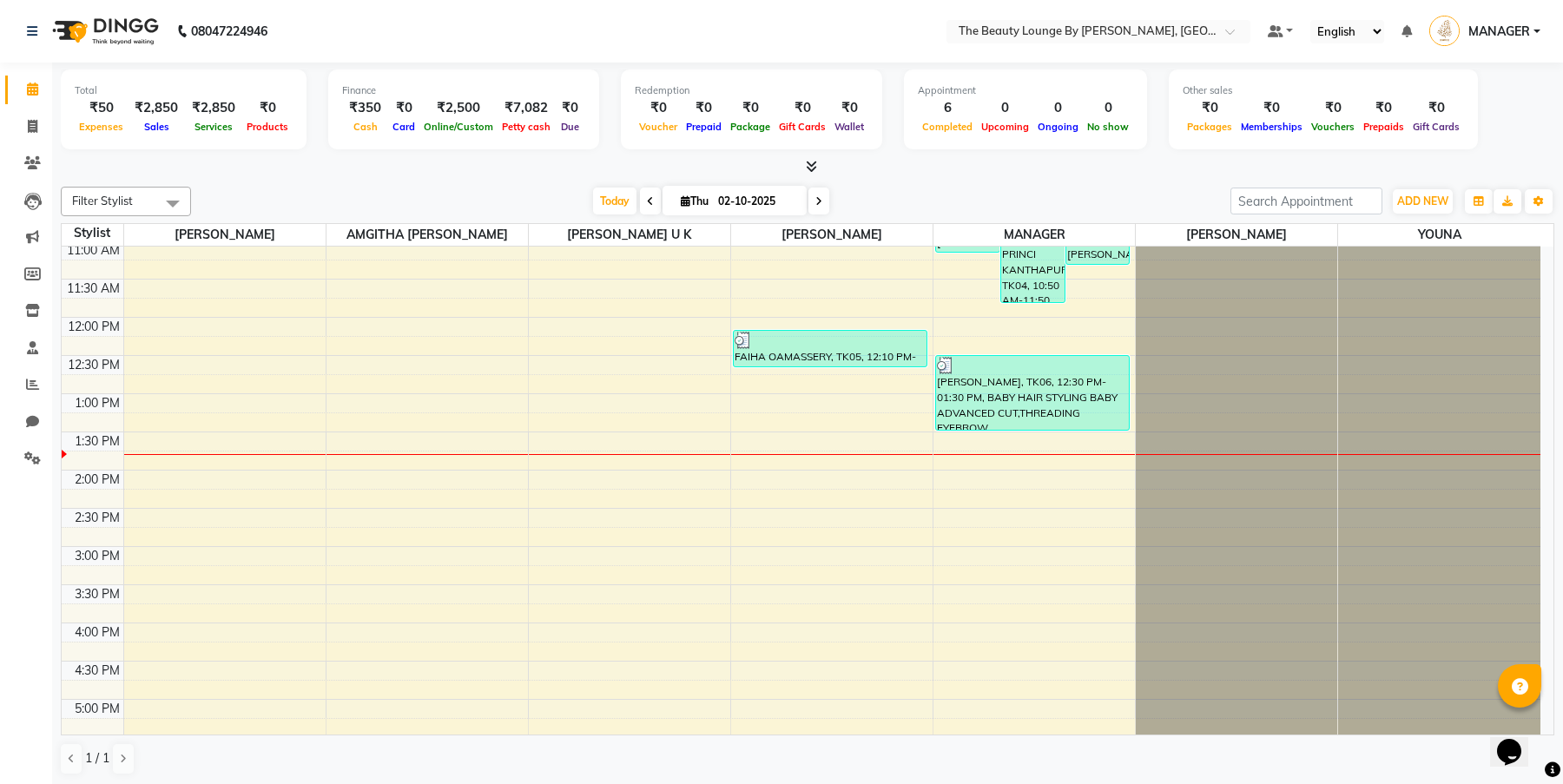
scroll to position [243, 0]
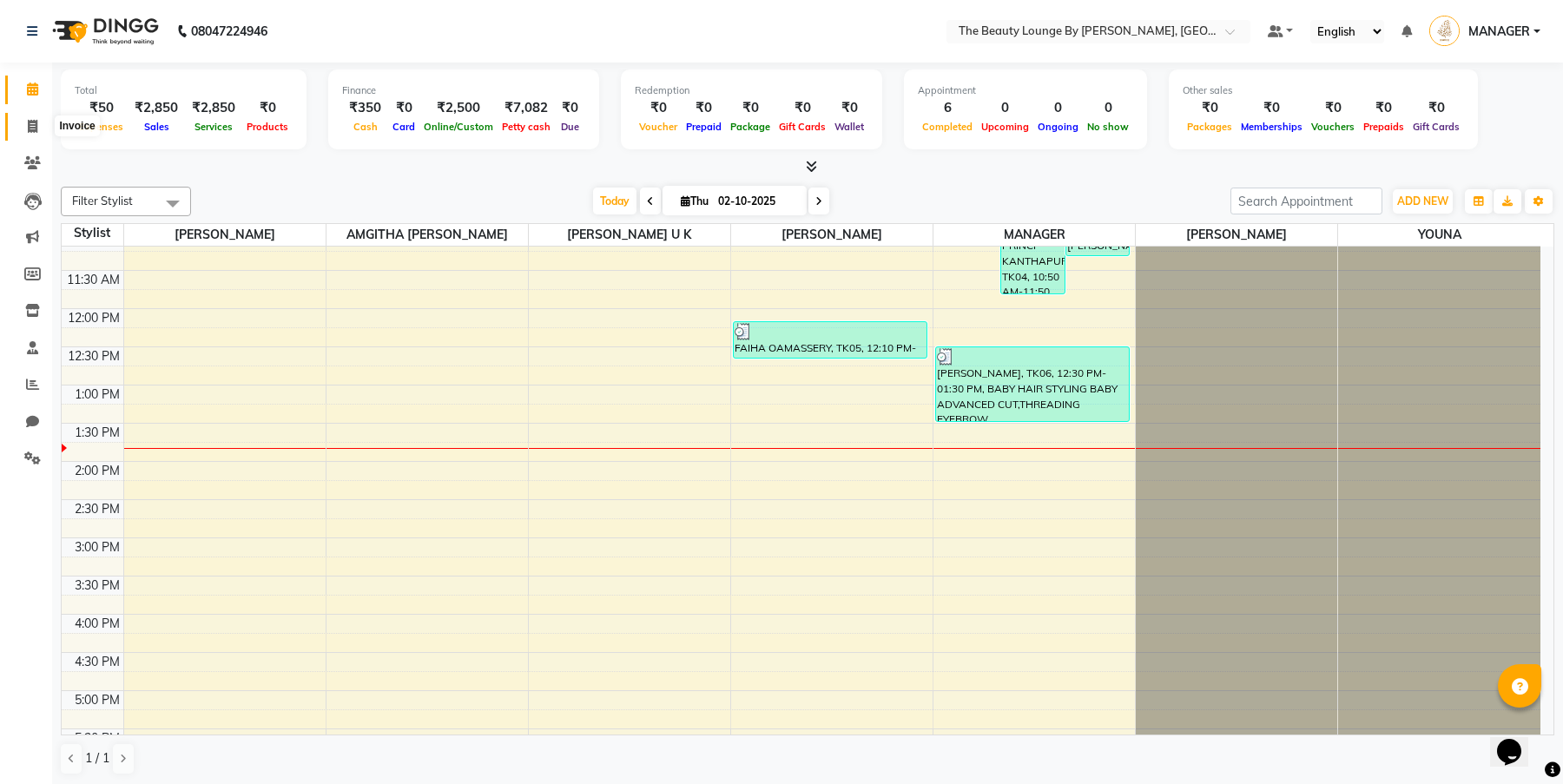
click at [35, 129] on icon at bounding box center [33, 127] width 10 height 13
select select "service"
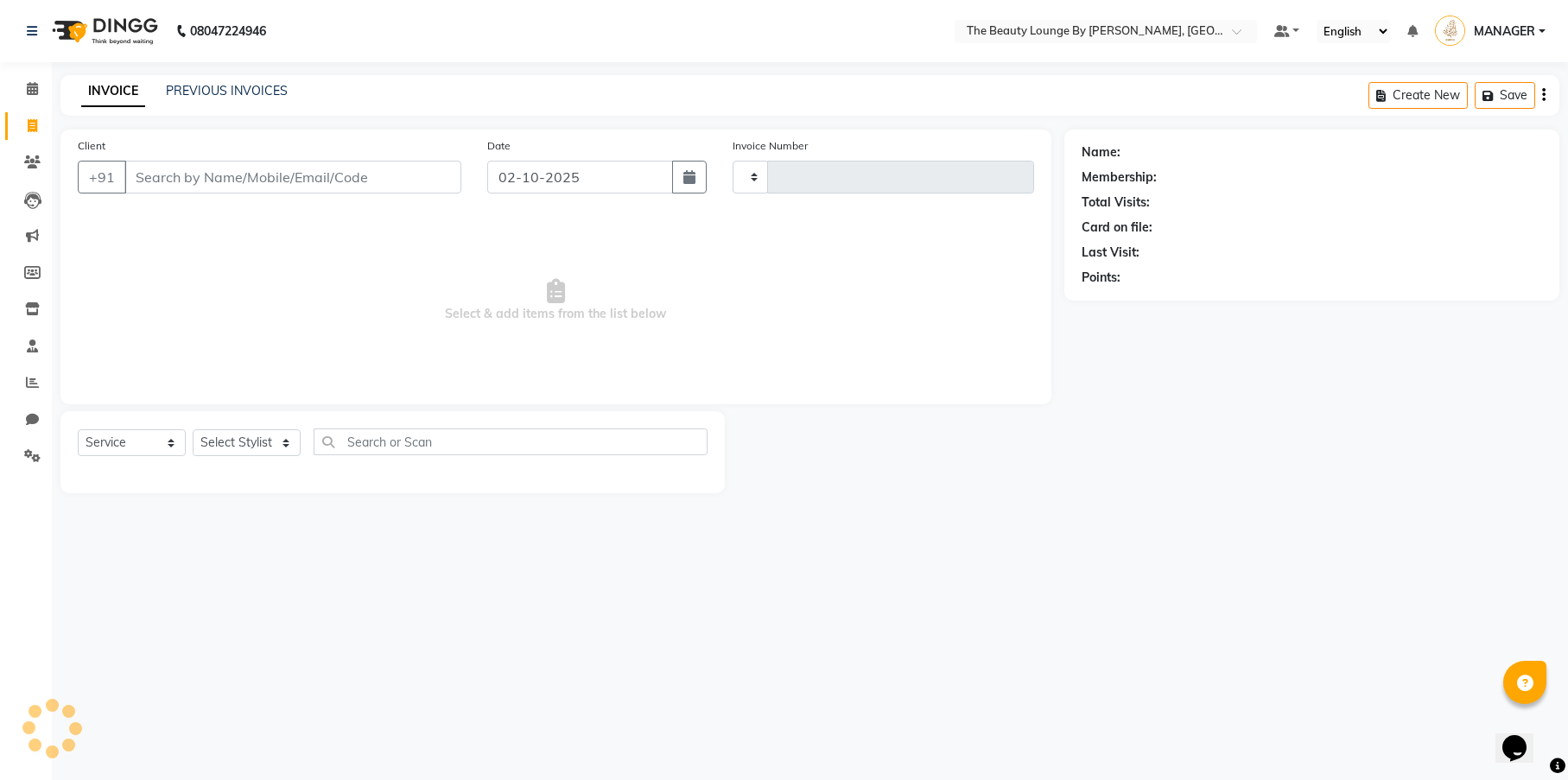
type input "0902"
select select "8577"
select select "85823"
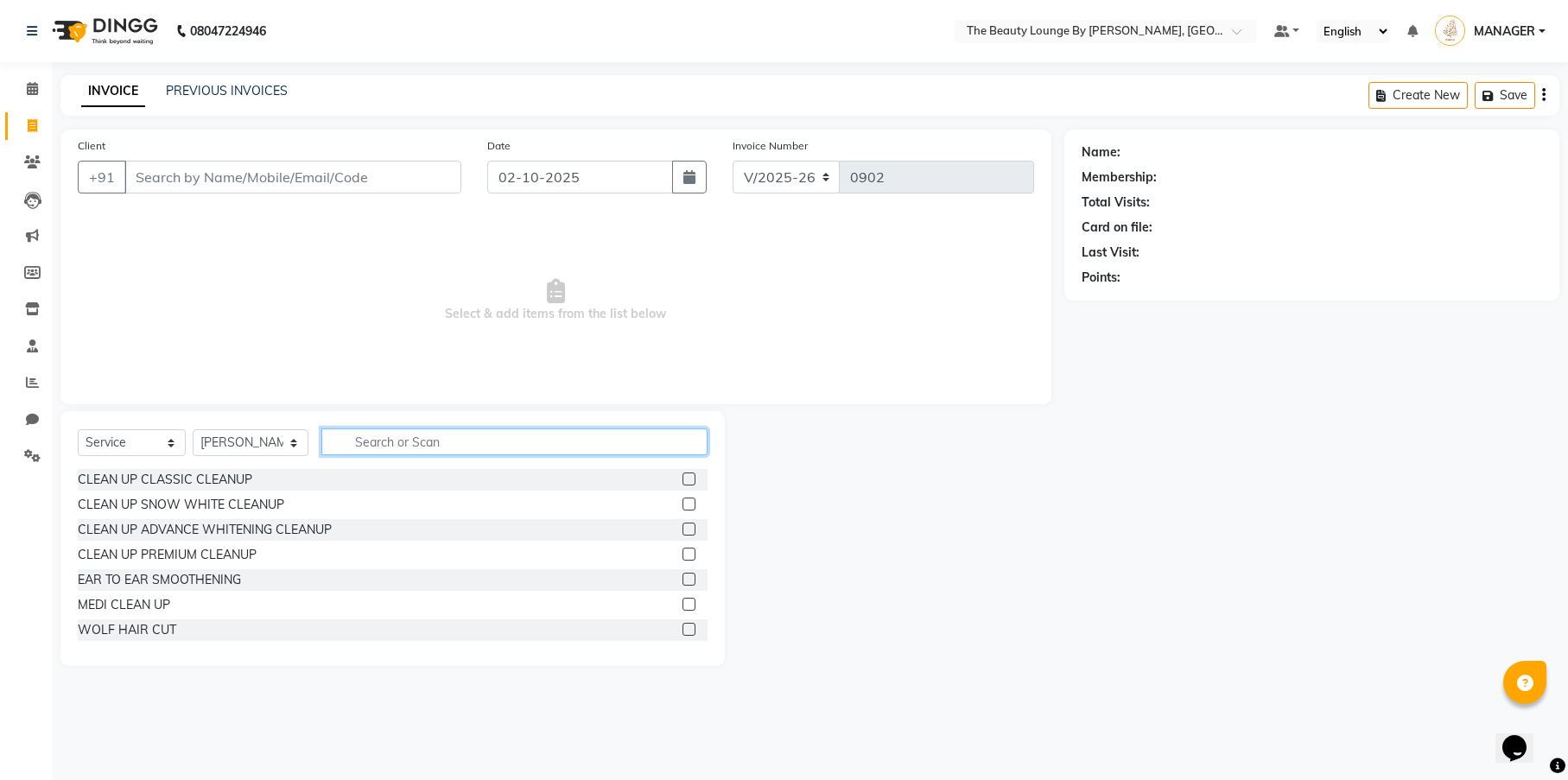
click at [365, 435] on input "text" at bounding box center [514, 441] width 386 height 27
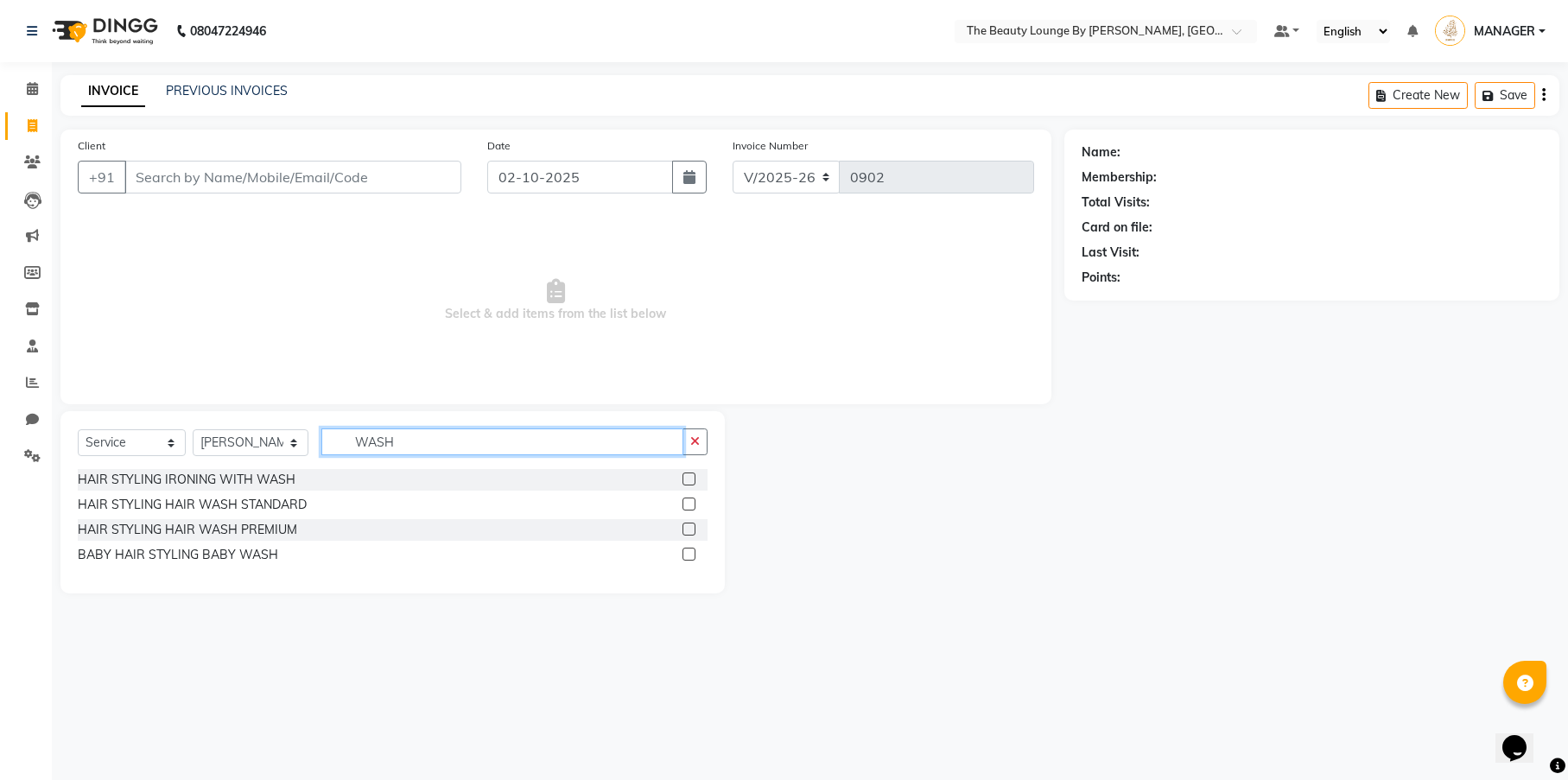
type input "WASH"
click at [691, 554] on label at bounding box center [689, 554] width 13 height 13
click at [691, 554] on input "checkbox" at bounding box center [688, 555] width 11 height 11
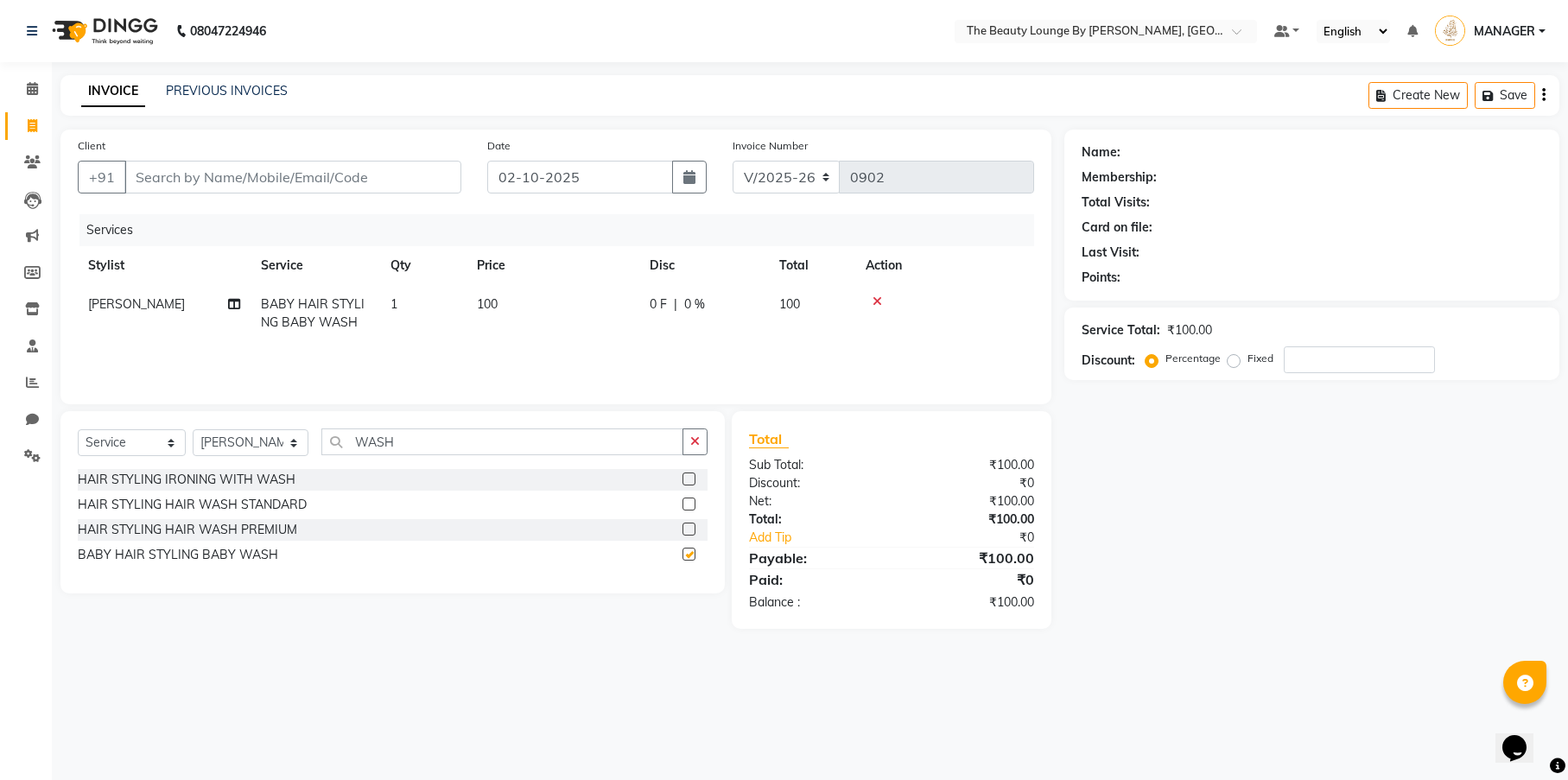
checkbox input "false"
select select "85829"
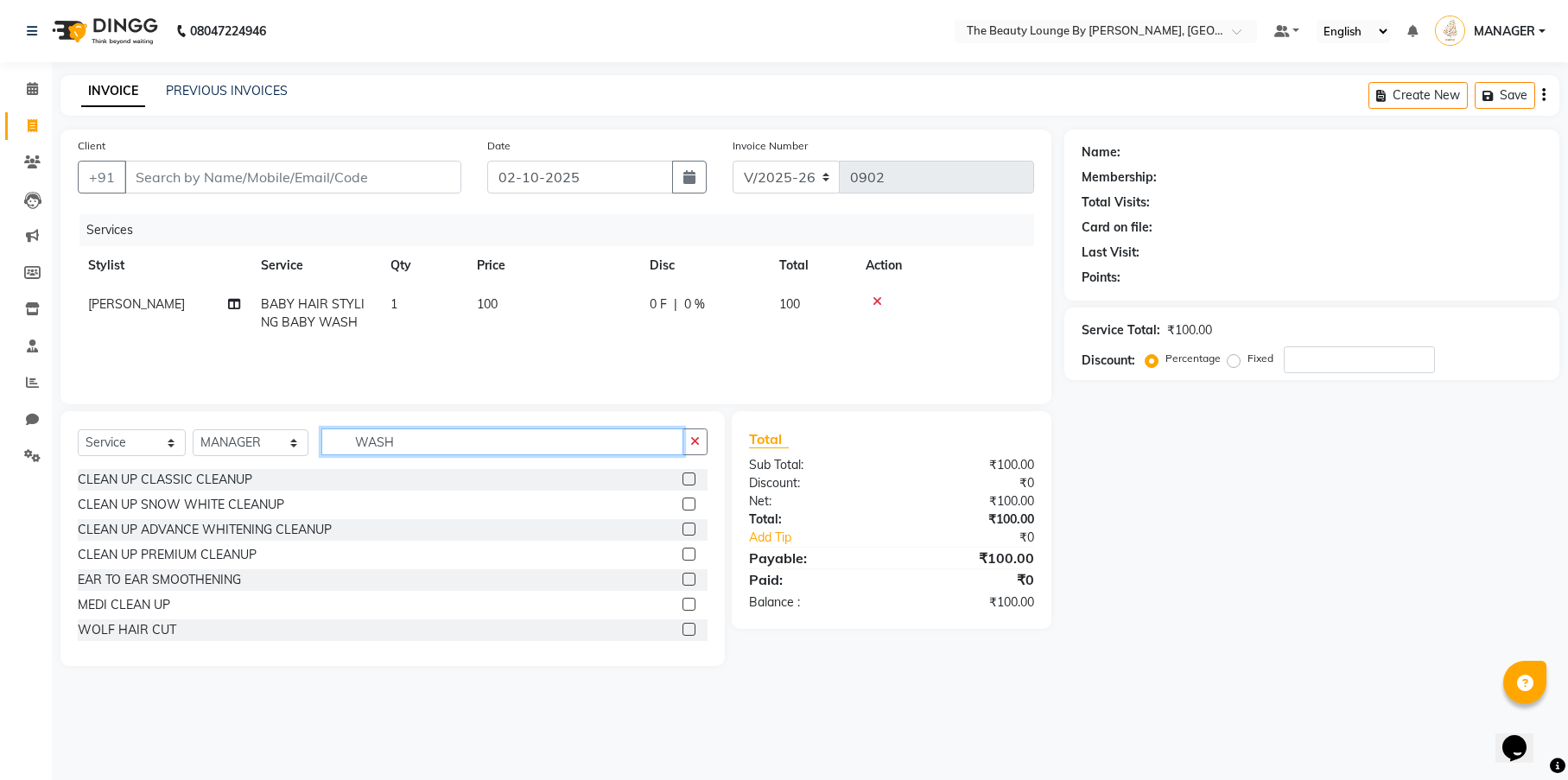
click at [447, 441] on input "WASH" at bounding box center [502, 441] width 361 height 27
type input "W"
type input "HAIR BAB"
click at [689, 504] on label at bounding box center [689, 504] width 13 height 13
click at [689, 504] on input "checkbox" at bounding box center [688, 504] width 11 height 11
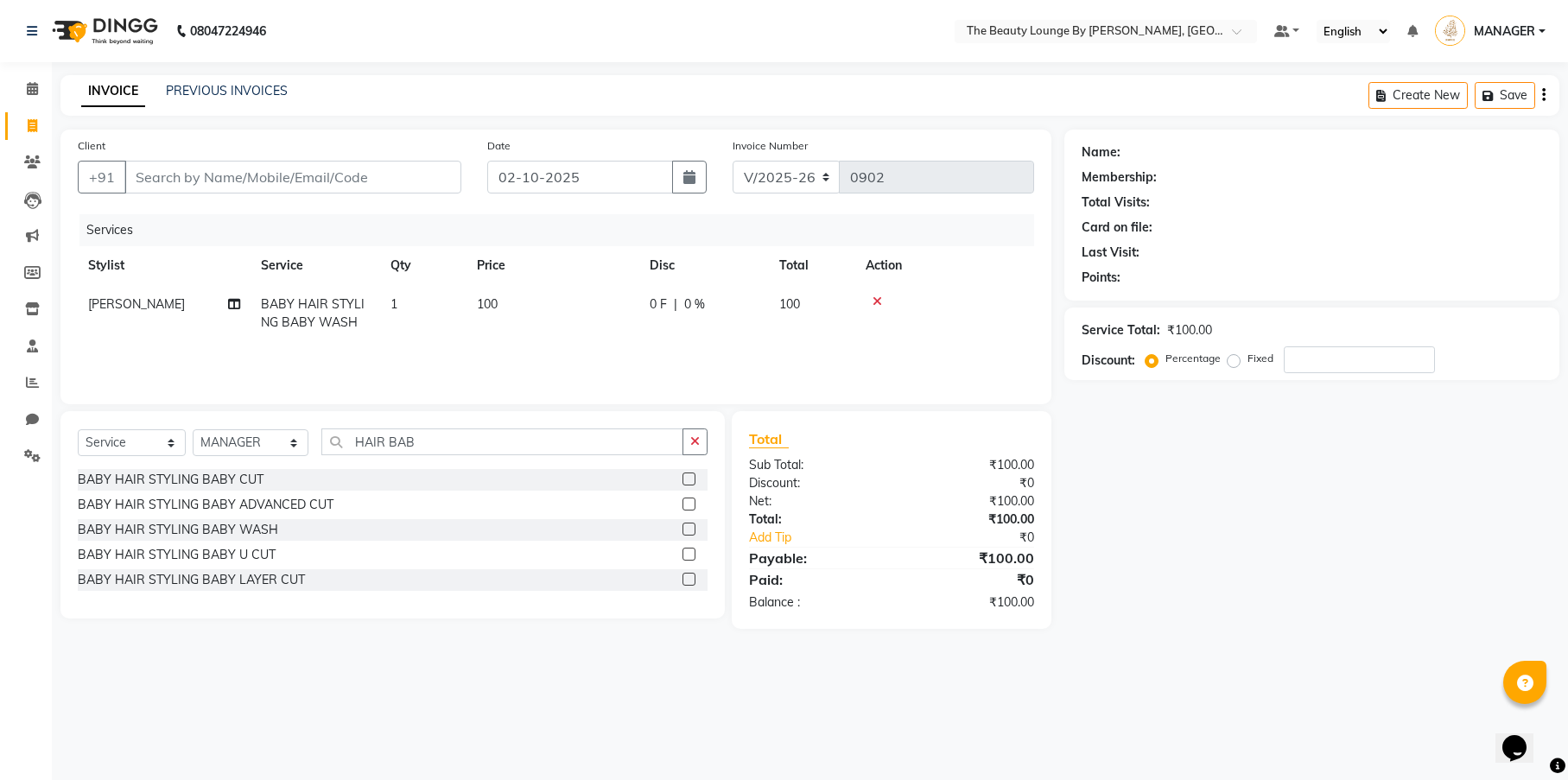
checkbox input "true"
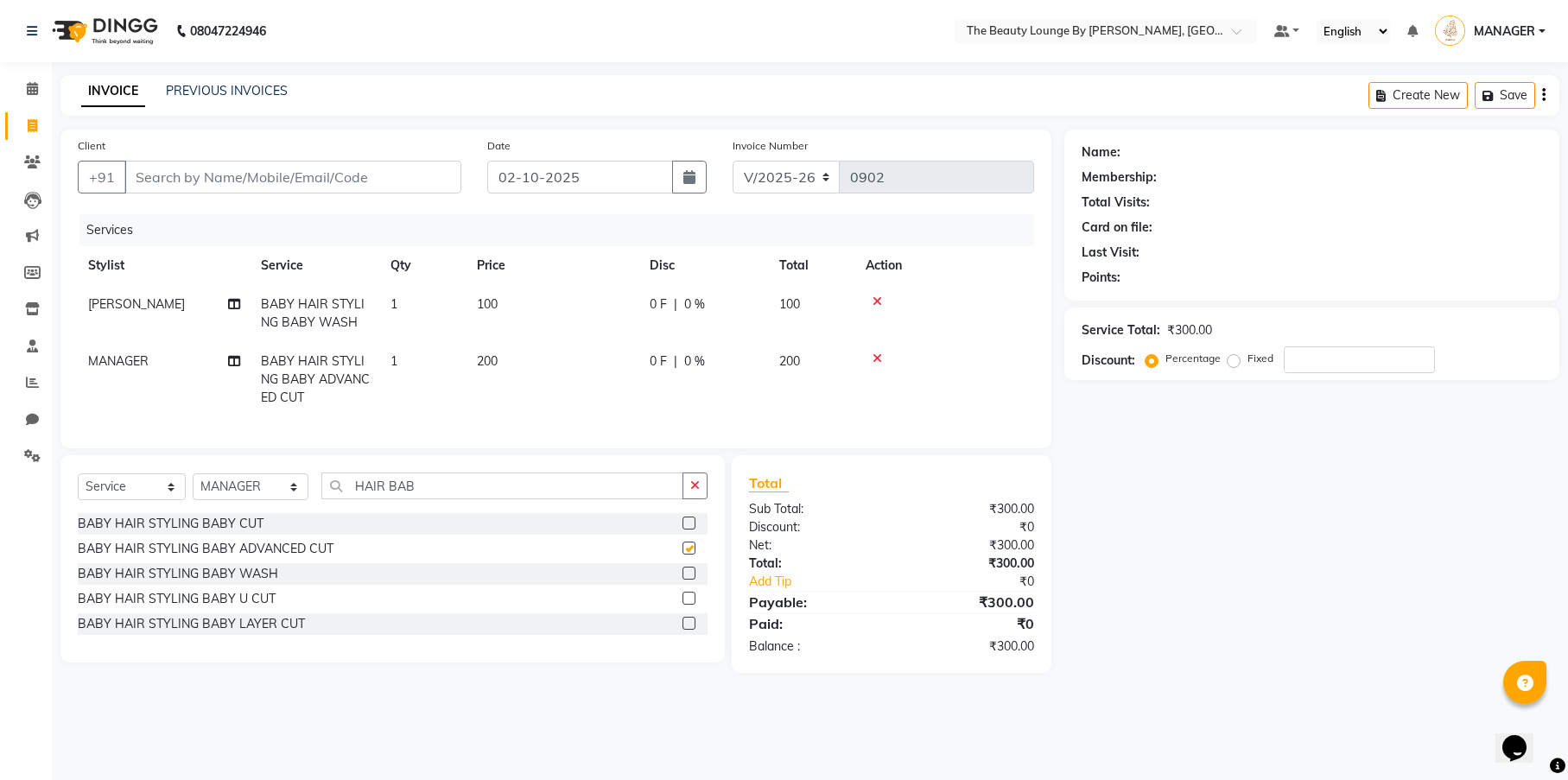
click at [646, 346] on td "0 F | 0 %" at bounding box center [704, 380] width 130 height 75
select select "85829"
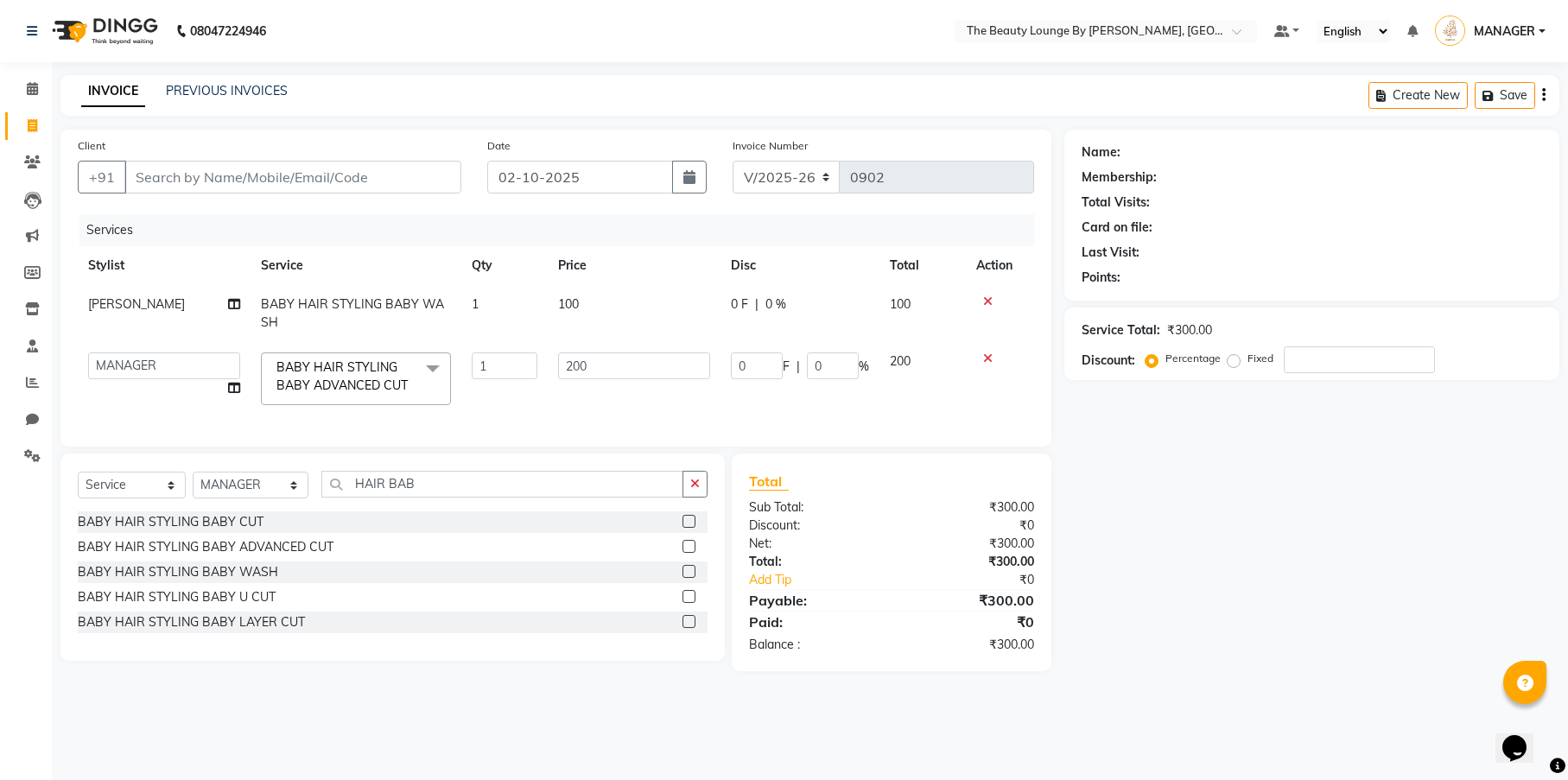
checkbox input "false"
click at [586, 361] on input "200" at bounding box center [633, 365] width 152 height 27
click at [581, 361] on input "200" at bounding box center [633, 365] width 152 height 27
type input "250"
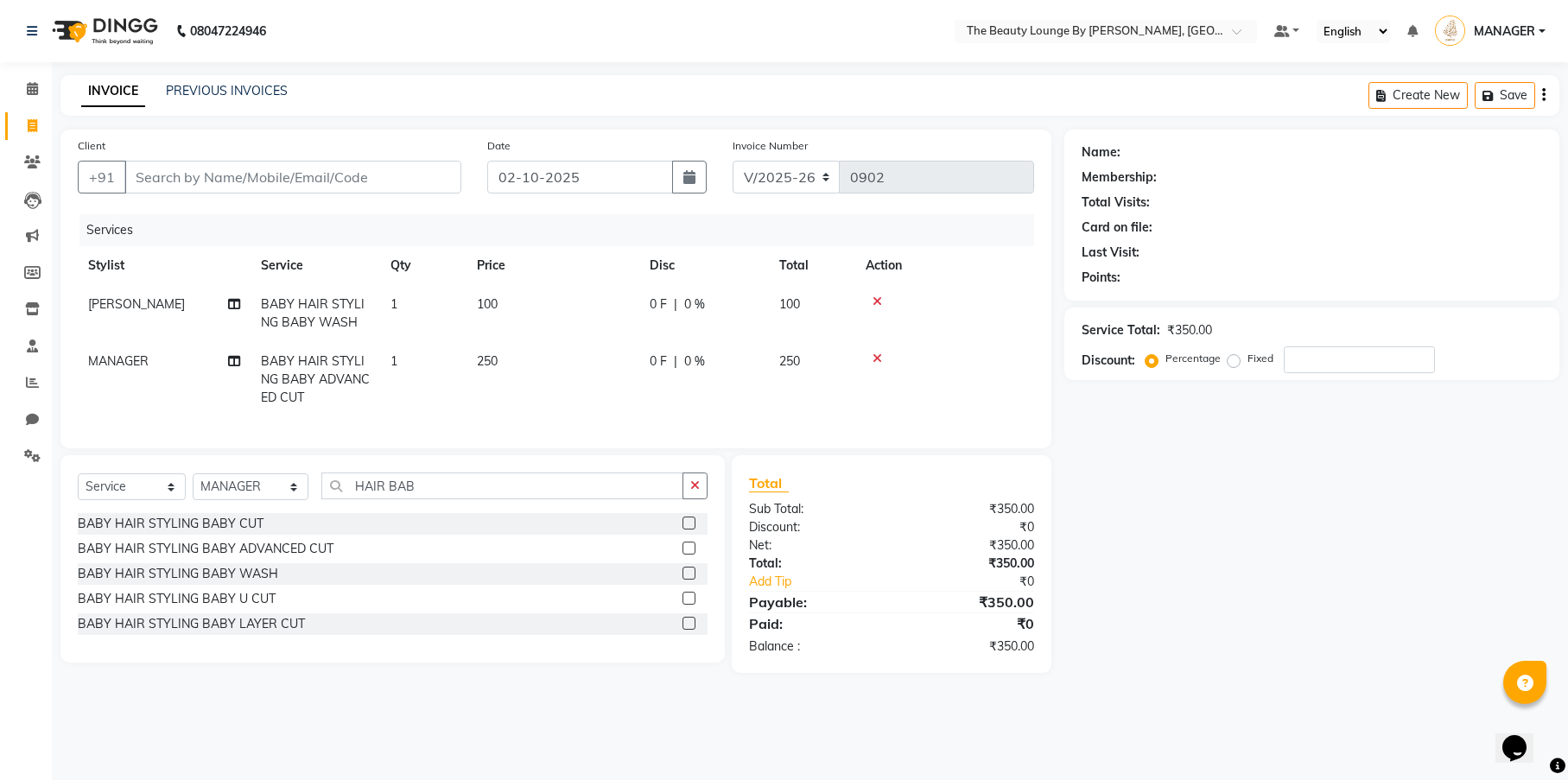
click at [691, 400] on tr "MANAGER BABY HAIR STYLING BABY ADVANCED CUT 1 250 0 F | 0 % 250" at bounding box center [556, 380] width 956 height 75
click at [358, 187] on input "Client" at bounding box center [292, 176] width 337 height 32
click at [513, 364] on td "250" at bounding box center [552, 380] width 173 height 75
select select "85829"
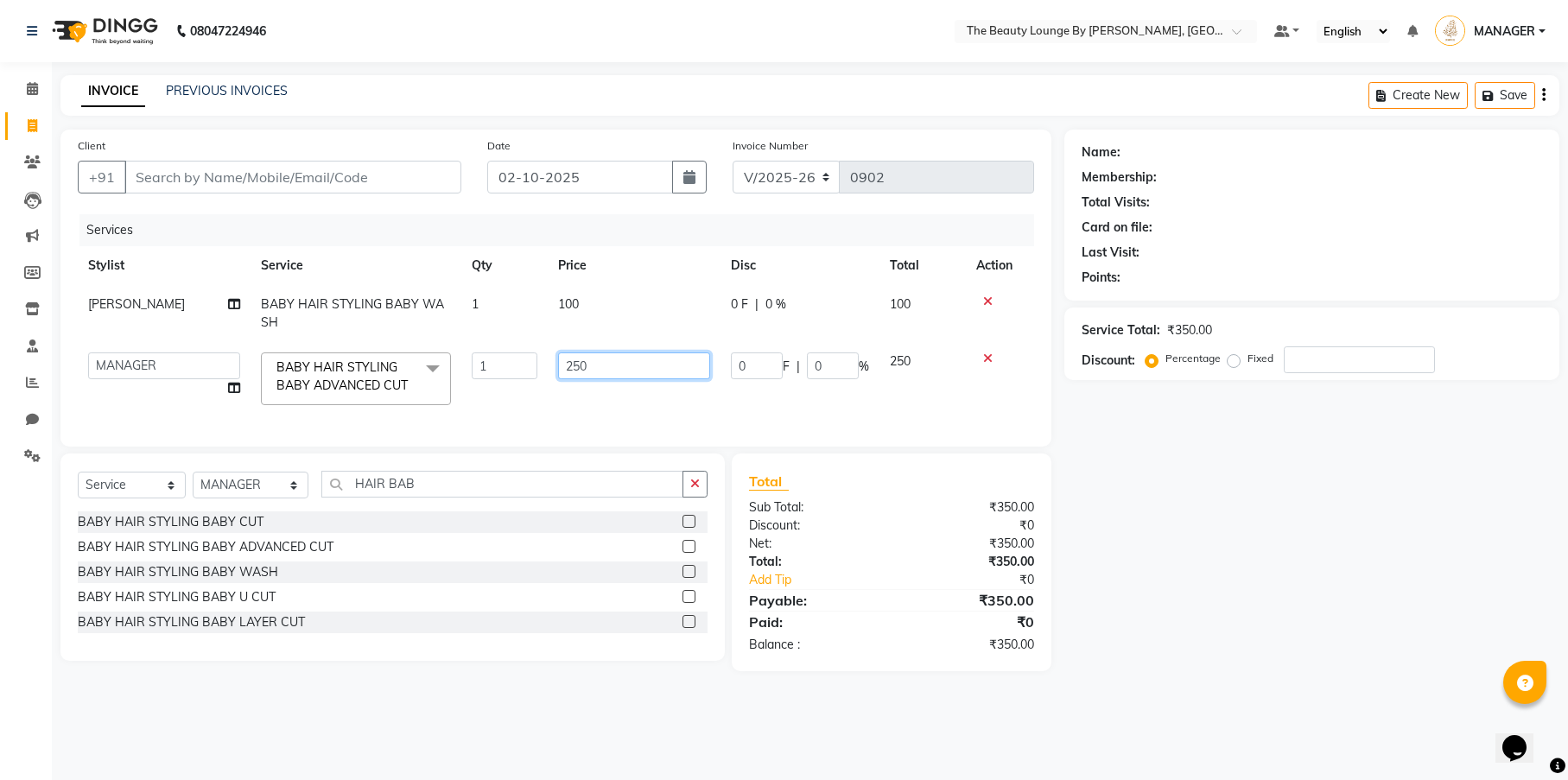
click at [599, 362] on input "250" at bounding box center [633, 365] width 152 height 27
type input "2"
type input "300"
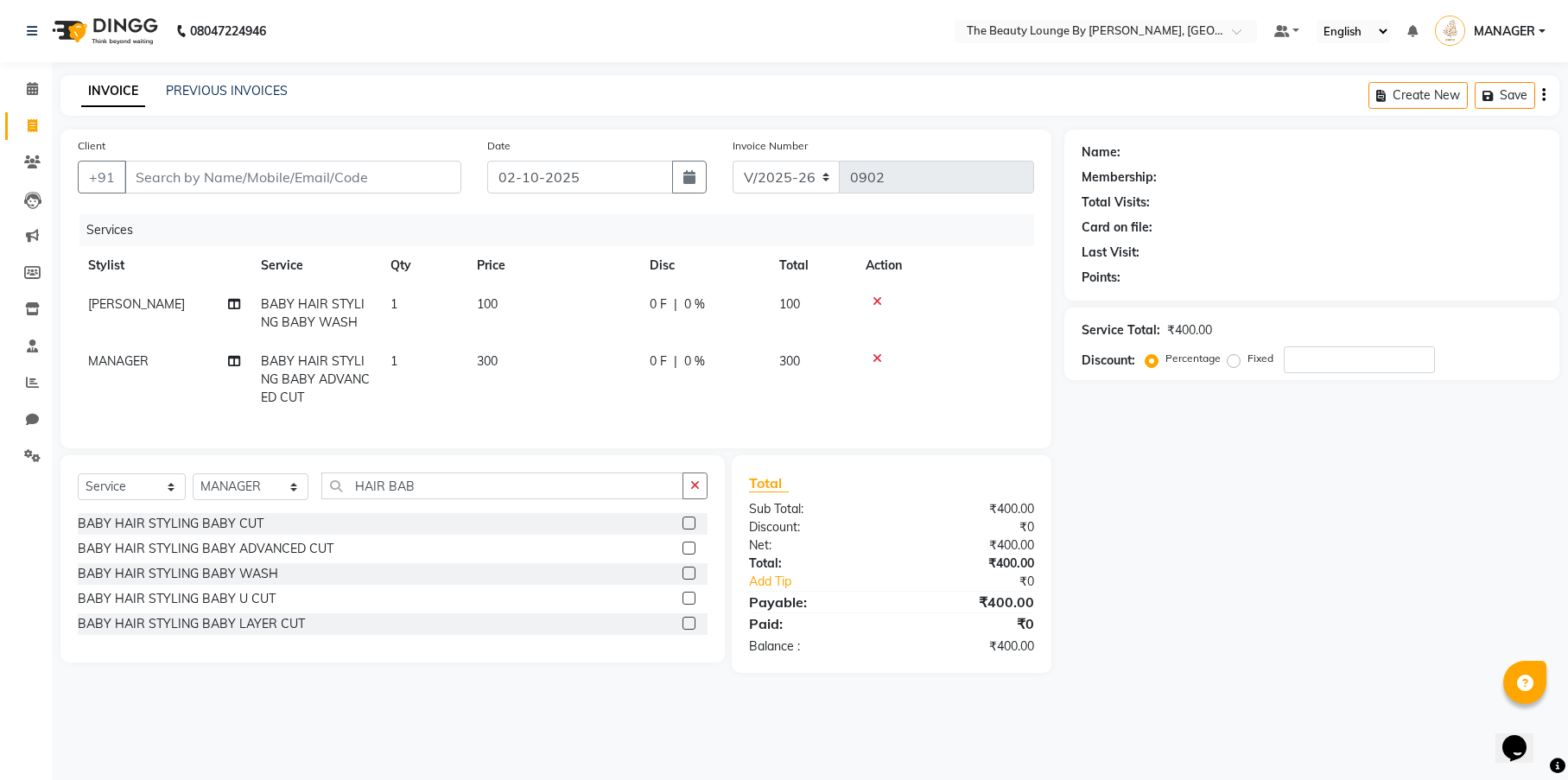
click at [683, 407] on tr "MANAGER BABY HAIR STYLING BABY ADVANCED CUT 1 300 0 F | 0 % 300" at bounding box center [556, 380] width 956 height 75
click at [380, 175] on input "Client" at bounding box center [292, 176] width 337 height 32
click at [436, 179] on input "Client" at bounding box center [292, 176] width 337 height 32
type input "9"
type input "0"
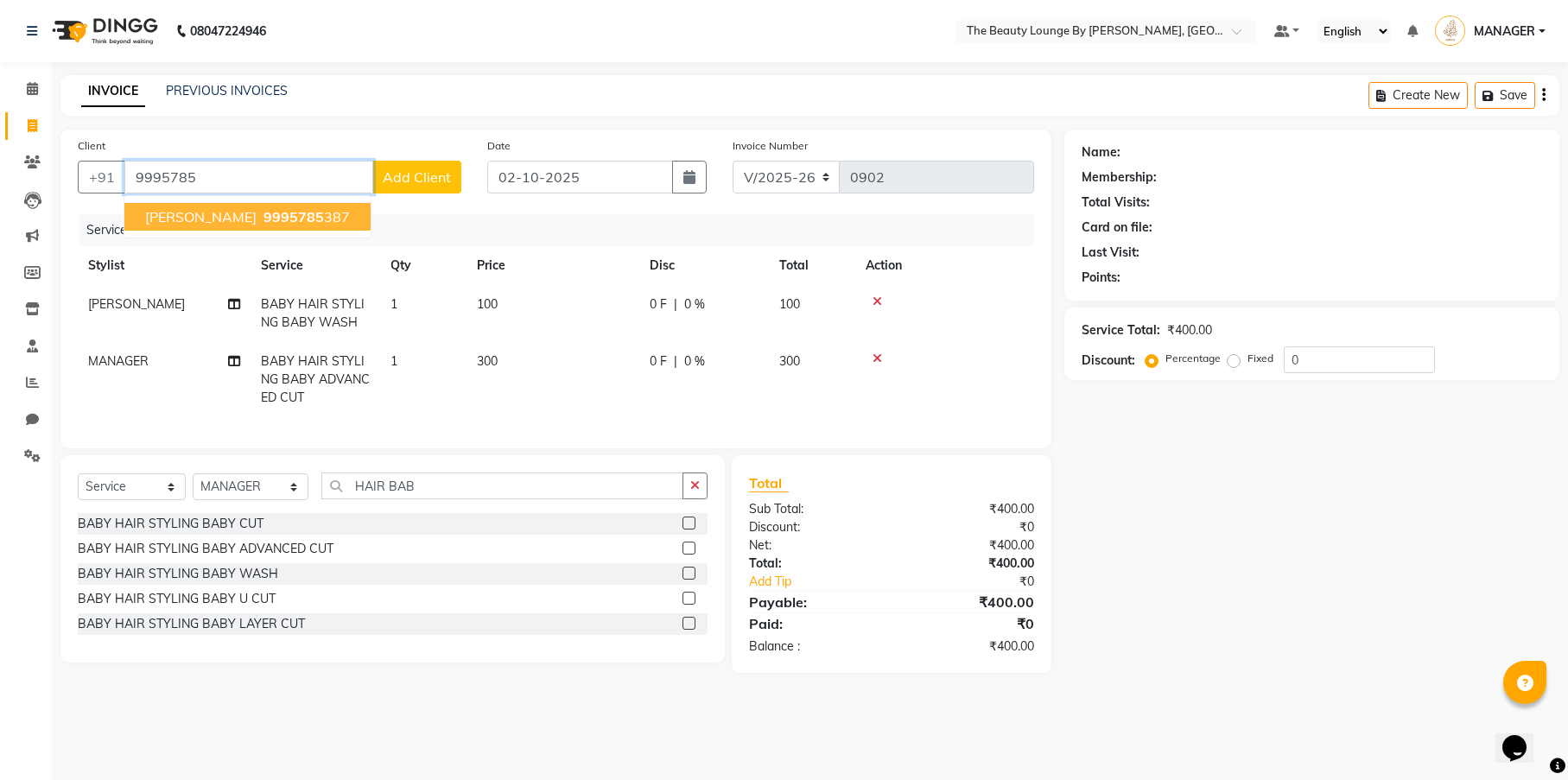
click at [217, 213] on span "MARIYAM AVELAM" at bounding box center [200, 216] width 112 height 17
type input "9995785387"
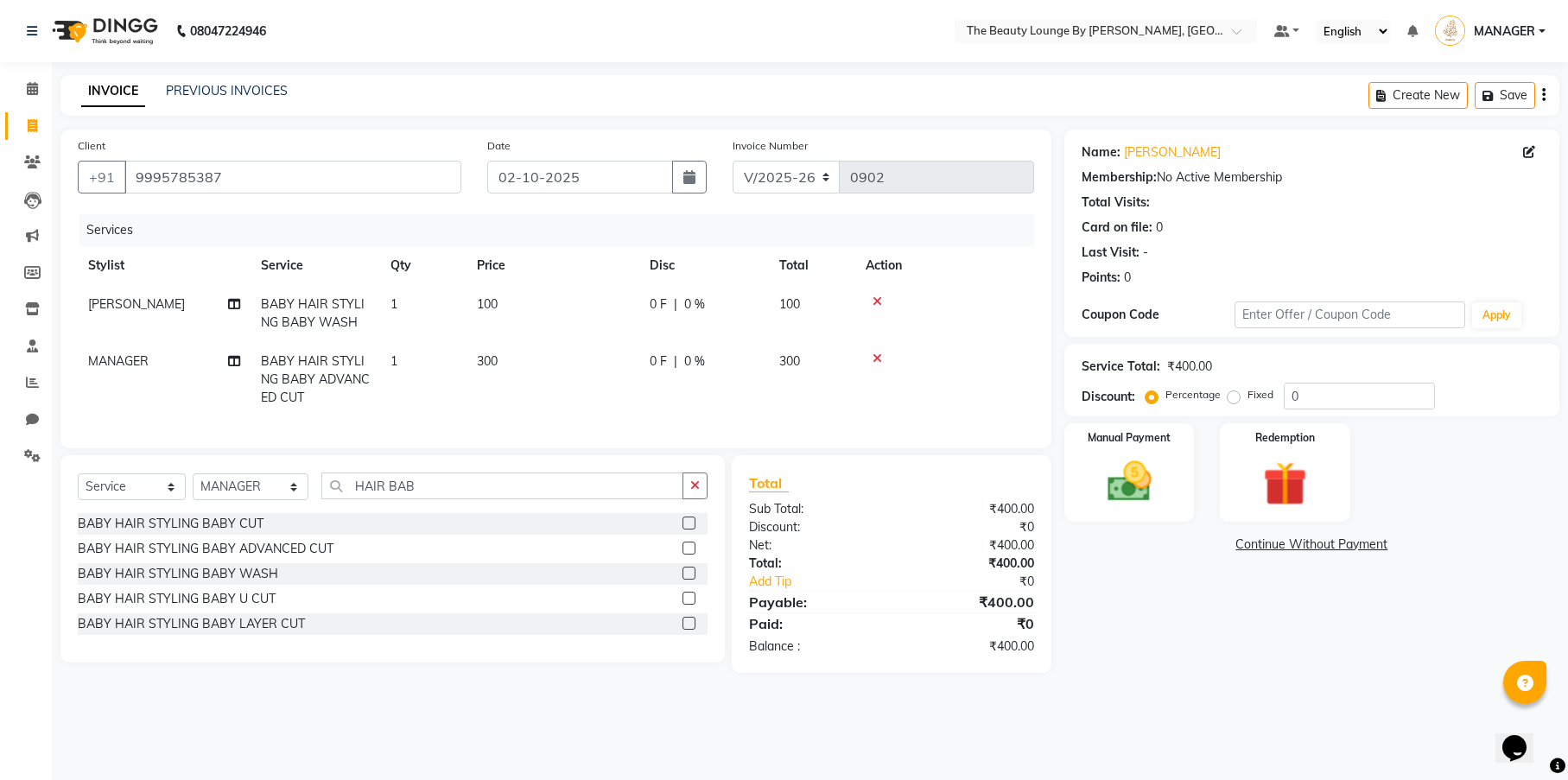
click at [1232, 409] on div "Service Total: ₹400.00 Discount: Percentage Fixed 0" at bounding box center [1311, 380] width 495 height 72
click at [1248, 398] on label "Fixed" at bounding box center [1260, 395] width 26 height 15
click at [1236, 398] on input "Fixed" at bounding box center [1236, 395] width 12 height 12
radio input "true"
click at [1176, 444] on div "Manual Payment" at bounding box center [1129, 472] width 135 height 102
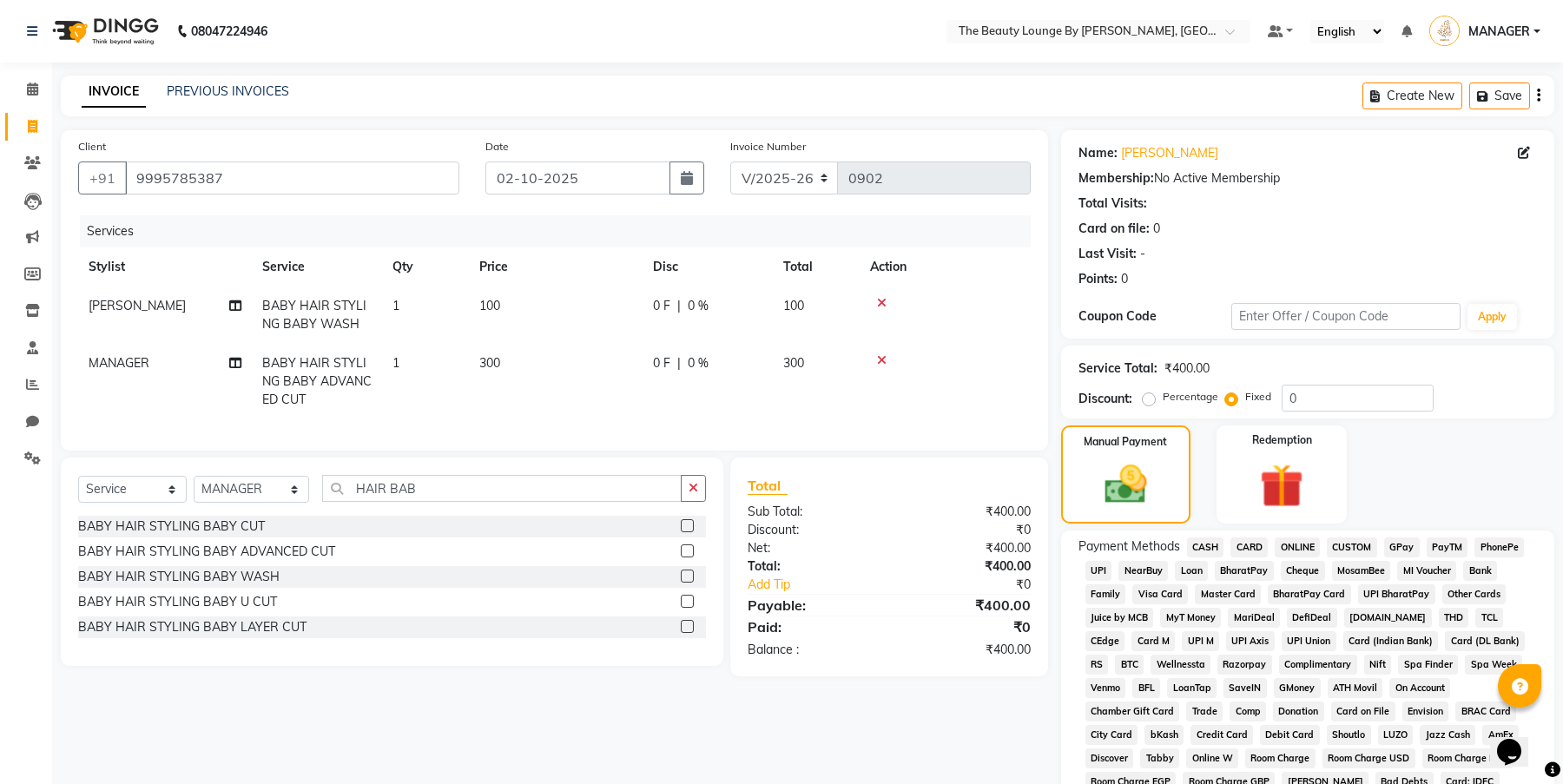
click at [878, 363] on icon at bounding box center [882, 359] width 10 height 12
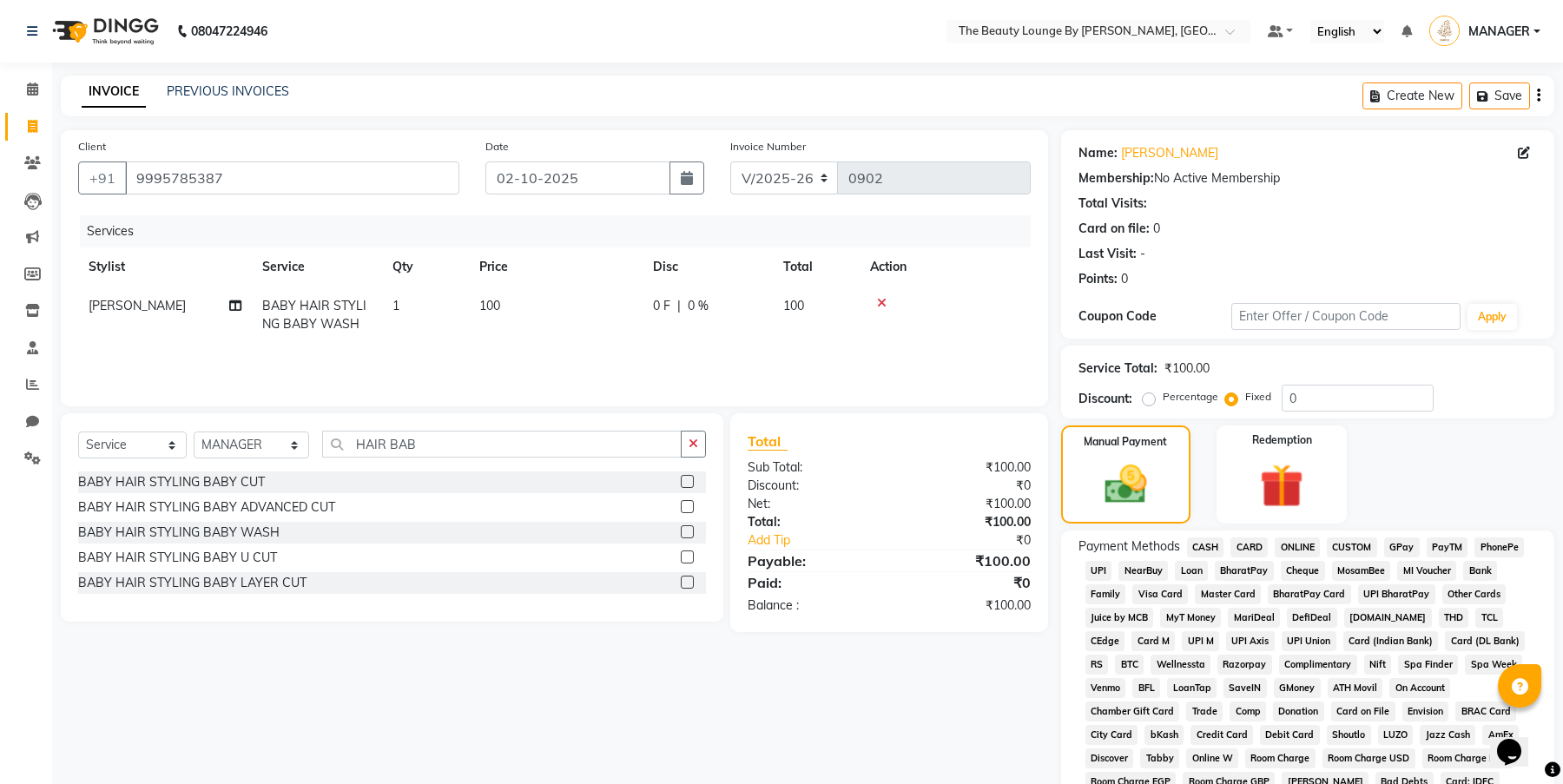
click at [690, 507] on label at bounding box center [688, 507] width 13 height 13
click at [690, 507] on input "checkbox" at bounding box center [687, 507] width 12 height 12
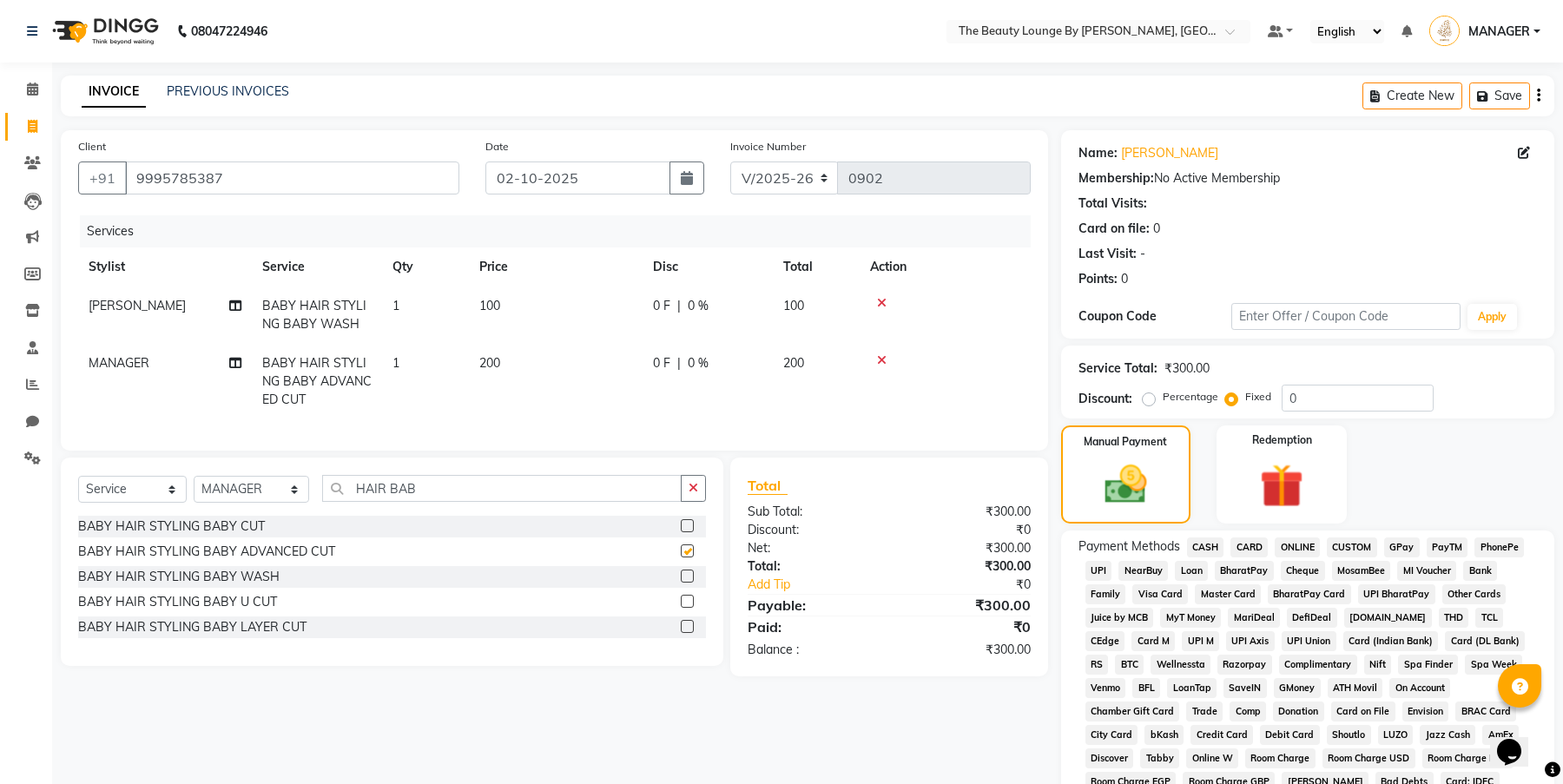
checkbox input "false"
click at [568, 392] on td "200" at bounding box center [555, 381] width 174 height 76
select select "85829"
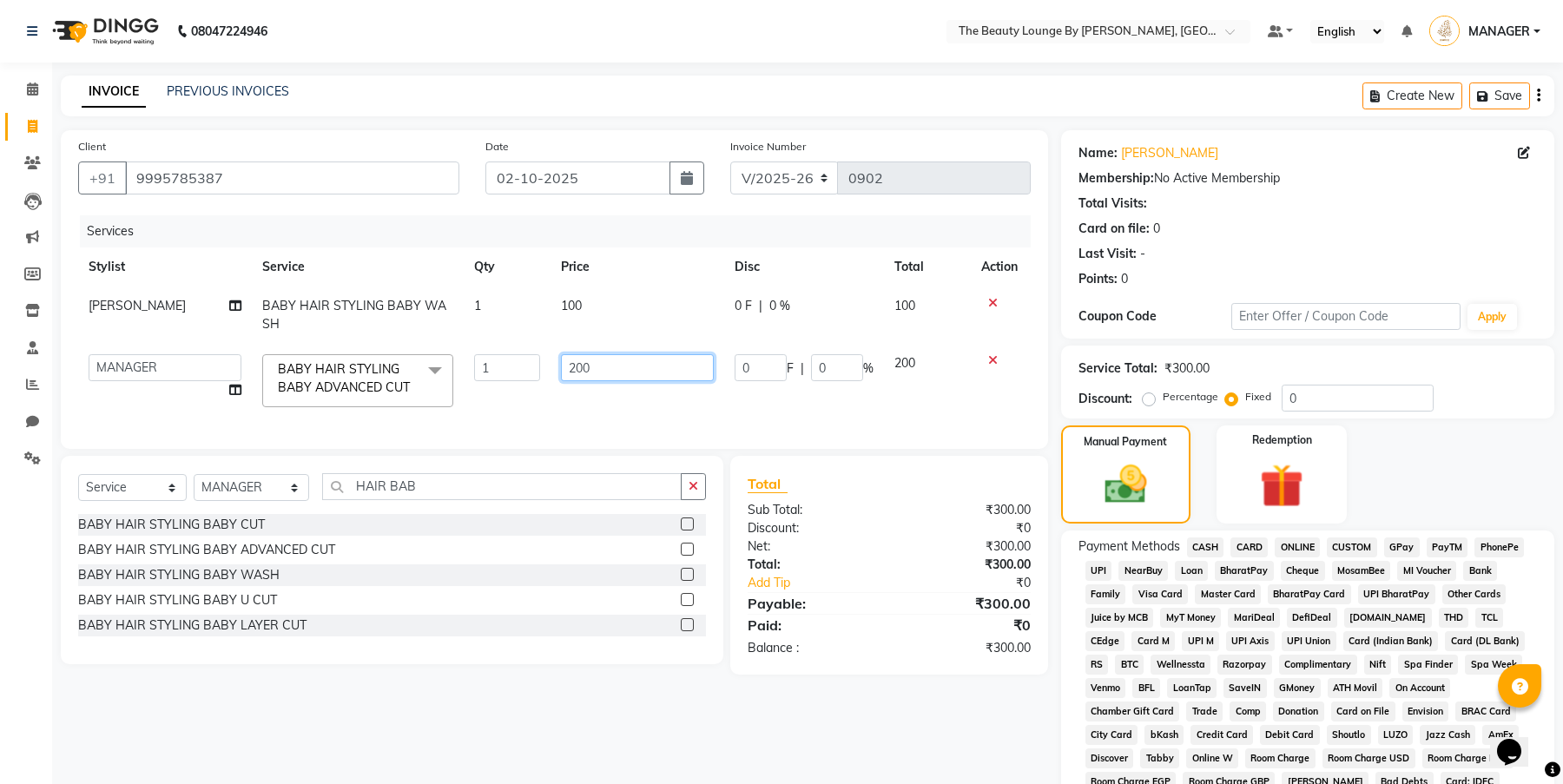
click at [582, 367] on input "200" at bounding box center [637, 367] width 152 height 27
type input "250"
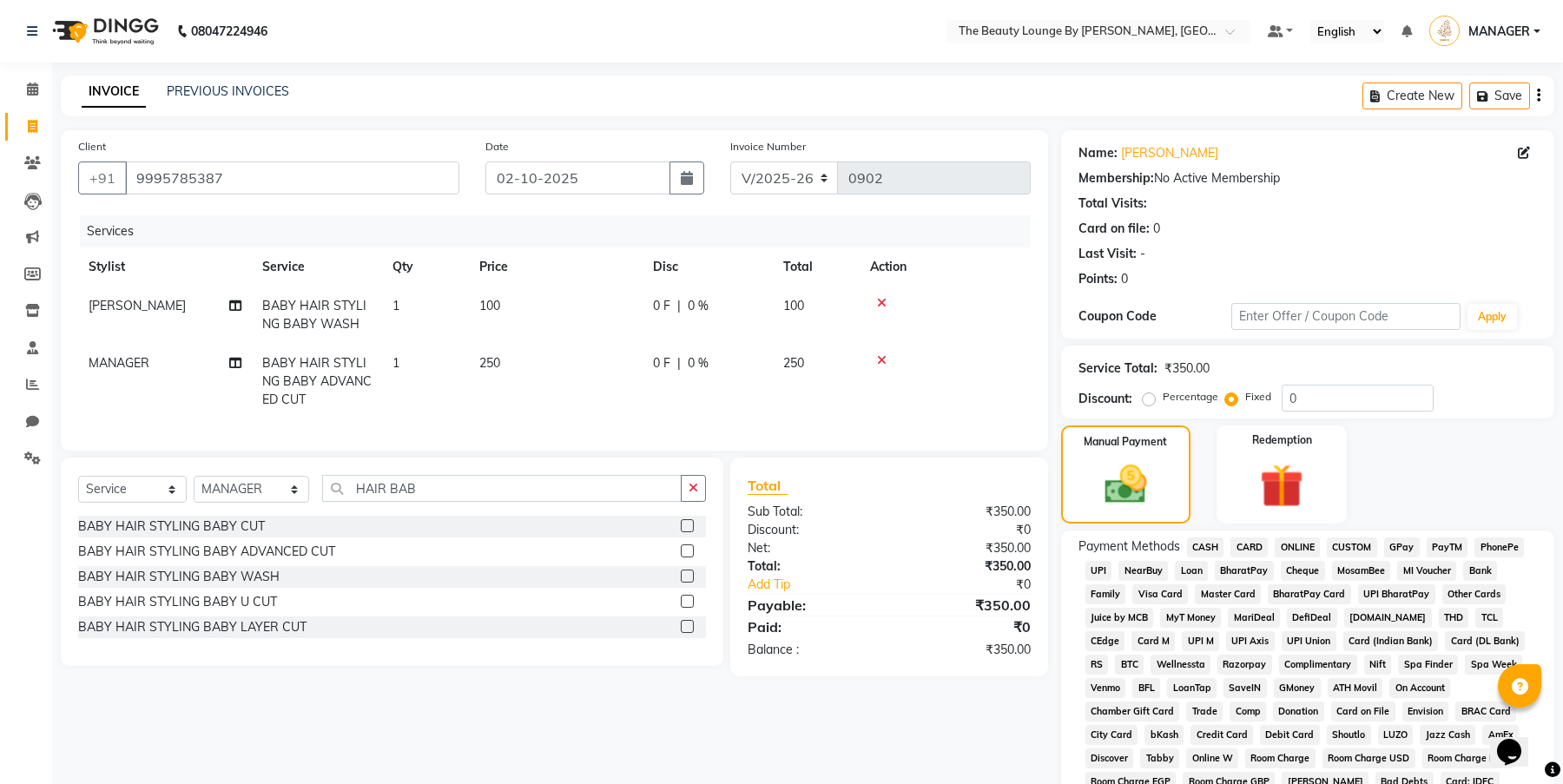
click at [651, 409] on tr "MANAGER BABY HAIR STYLING BABY ADVANCED CUT 1 250 0 F | 0 % 250" at bounding box center [554, 381] width 952 height 76
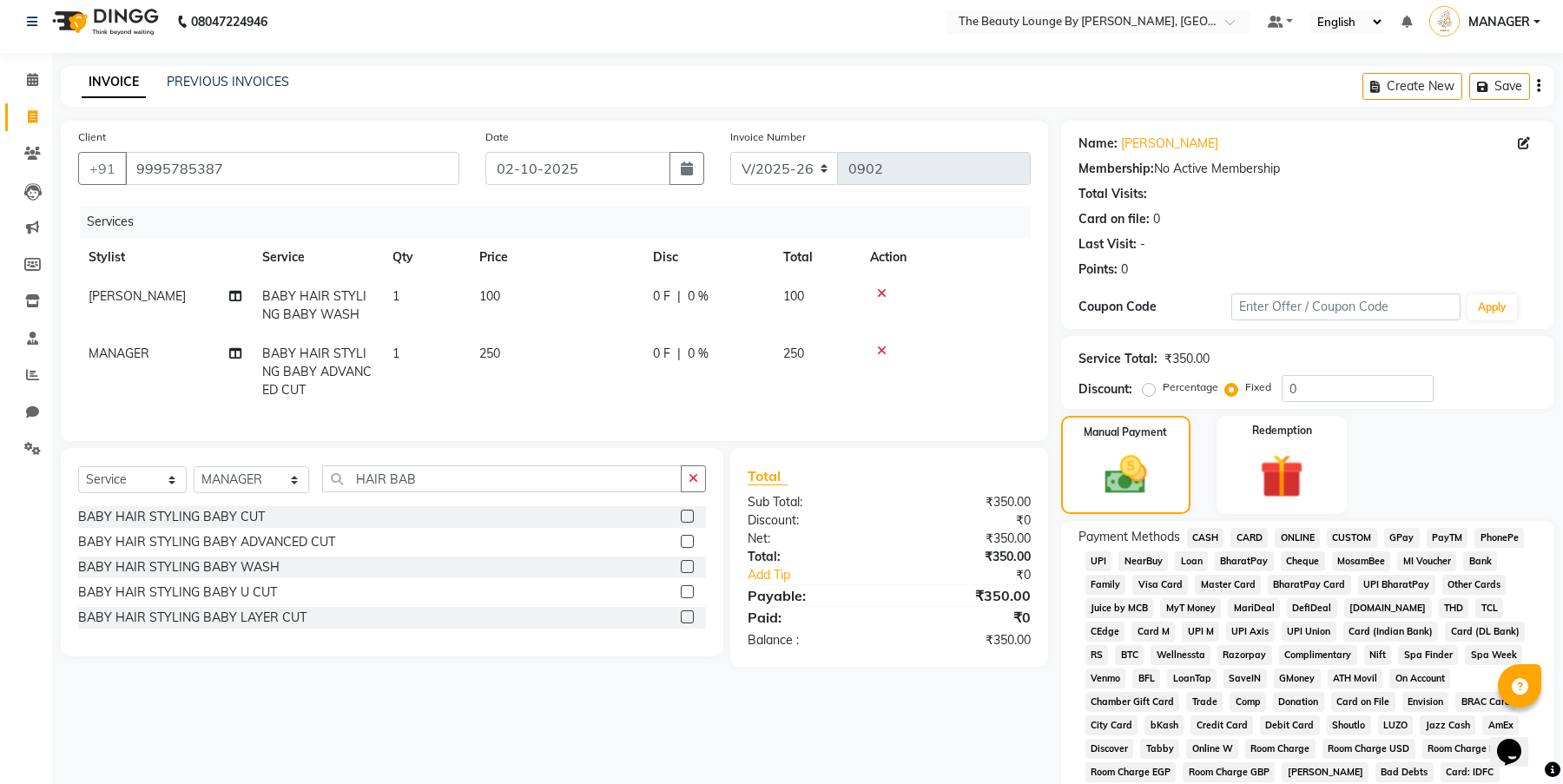
scroll to position [287, 0]
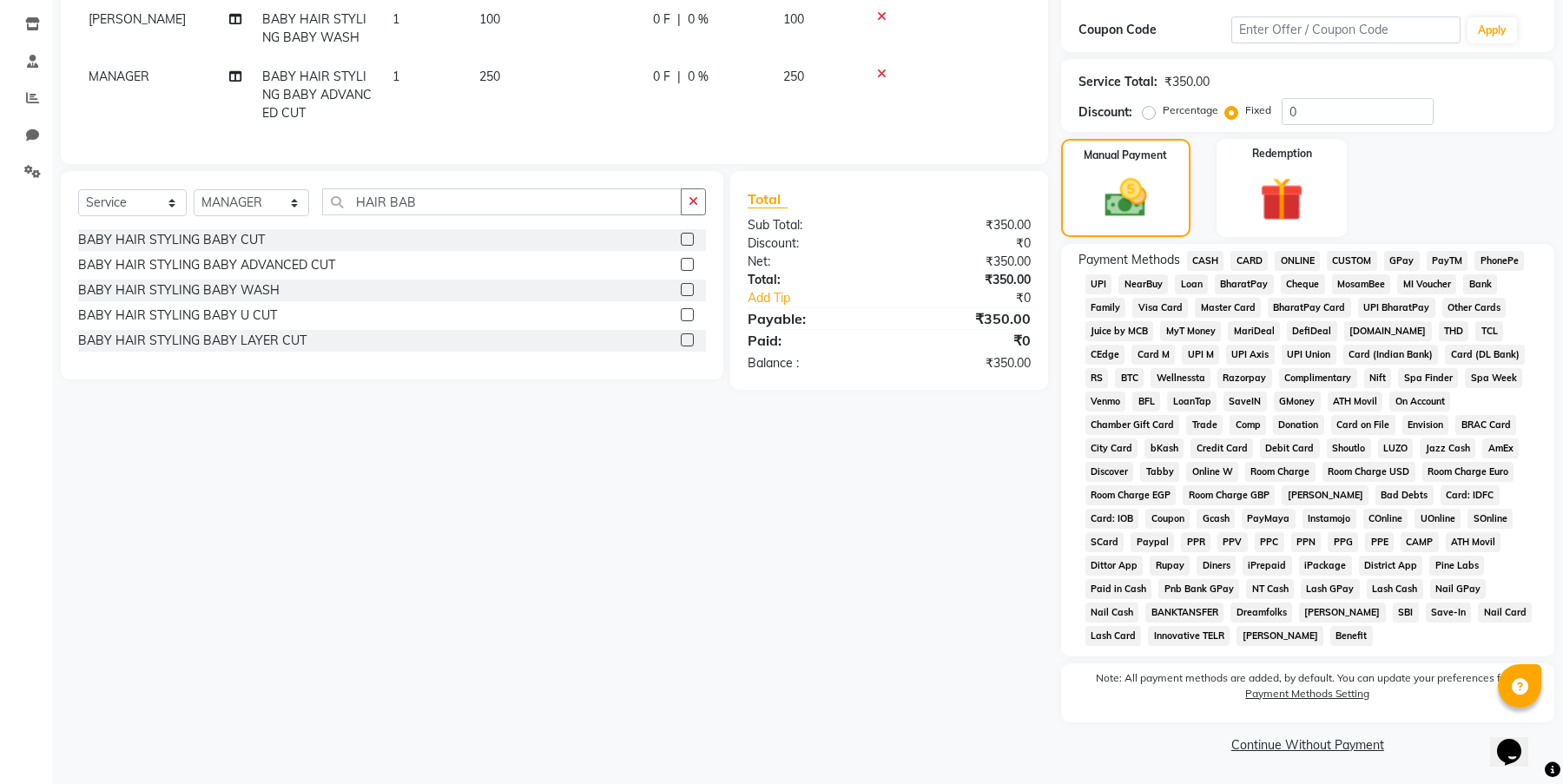
click at [1404, 257] on span "GPay" at bounding box center [1401, 261] width 35 height 20
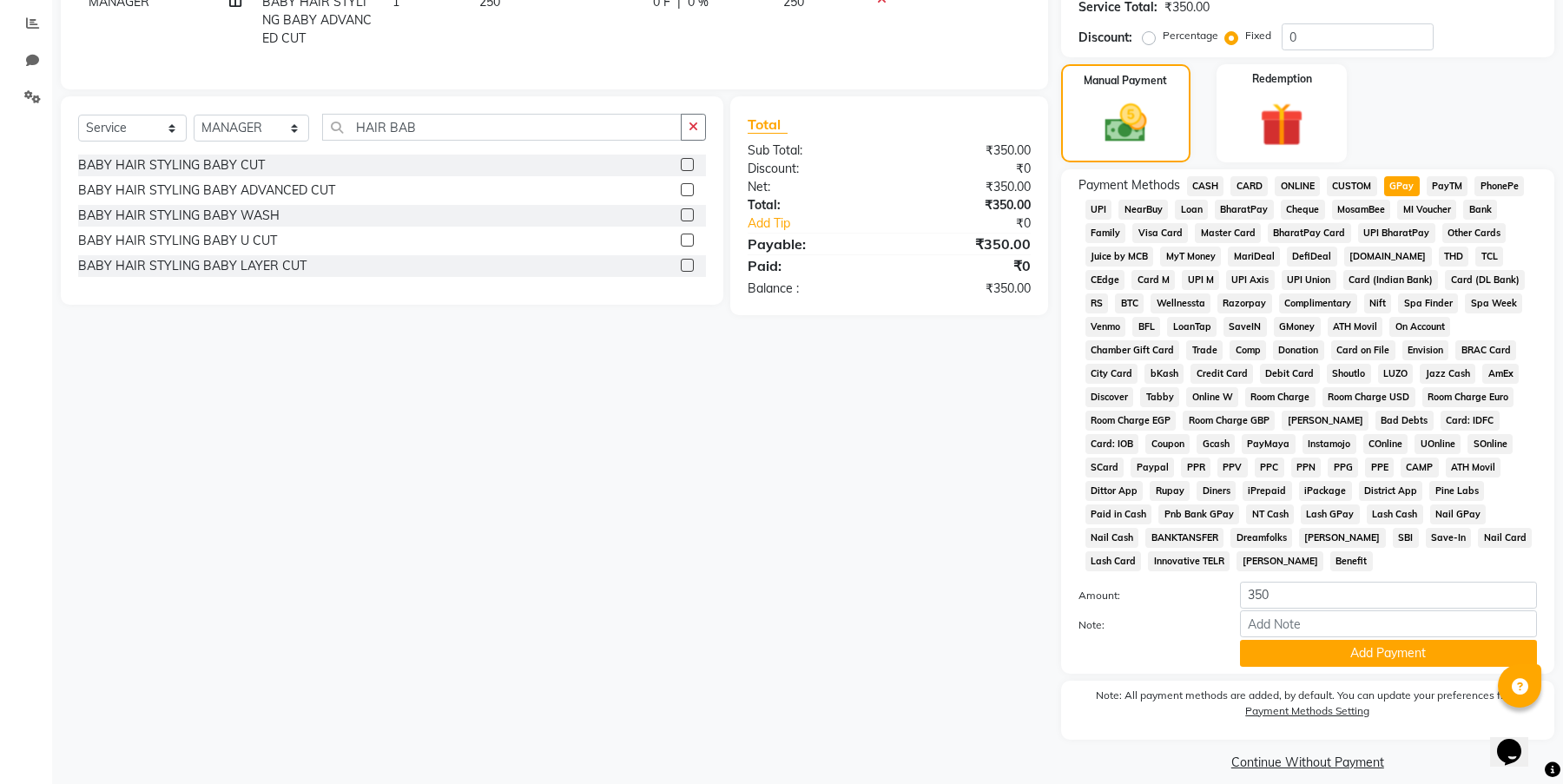
scroll to position [378, 0]
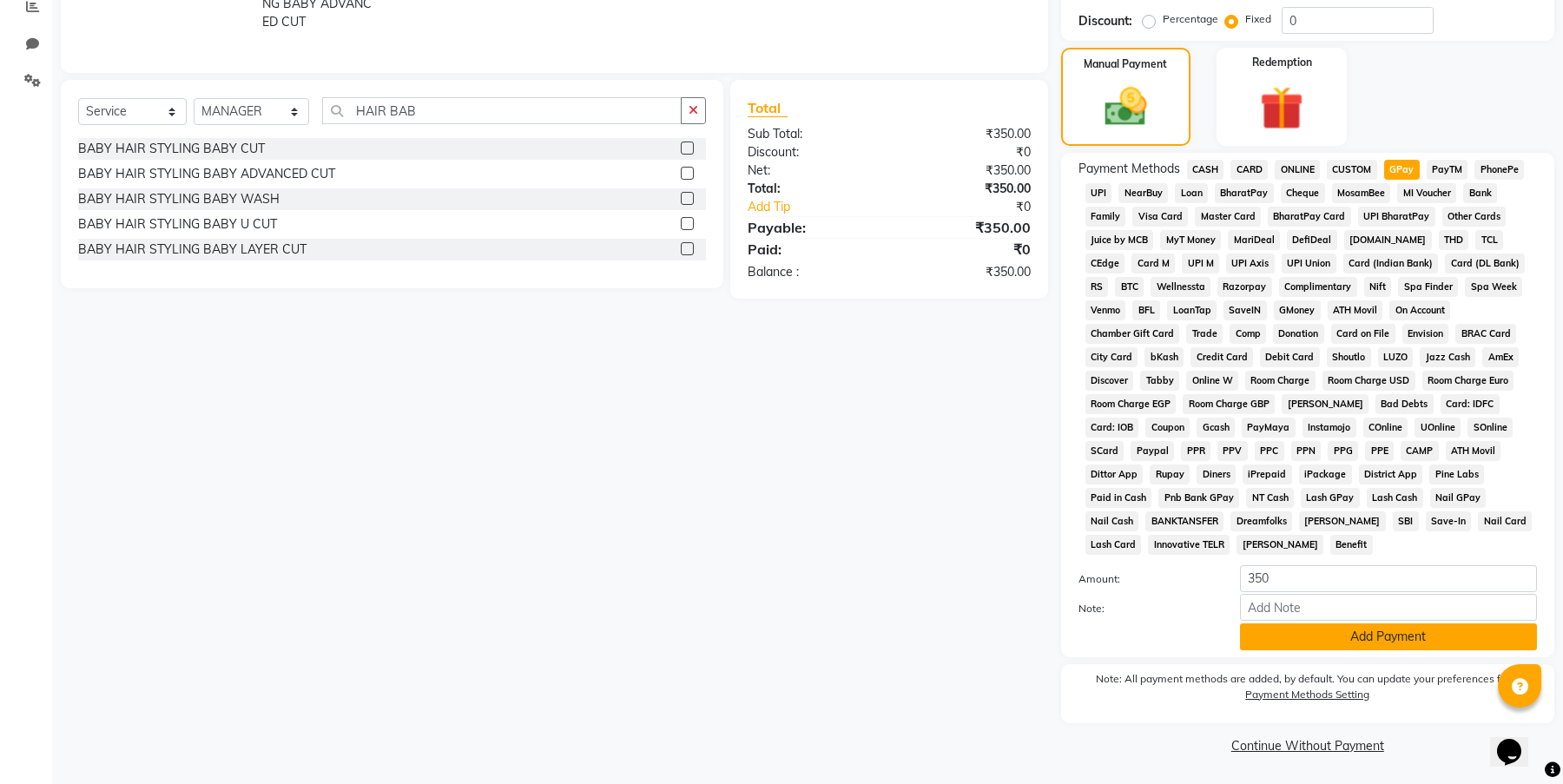
click at [1405, 635] on button "Add Payment" at bounding box center [1388, 636] width 297 height 27
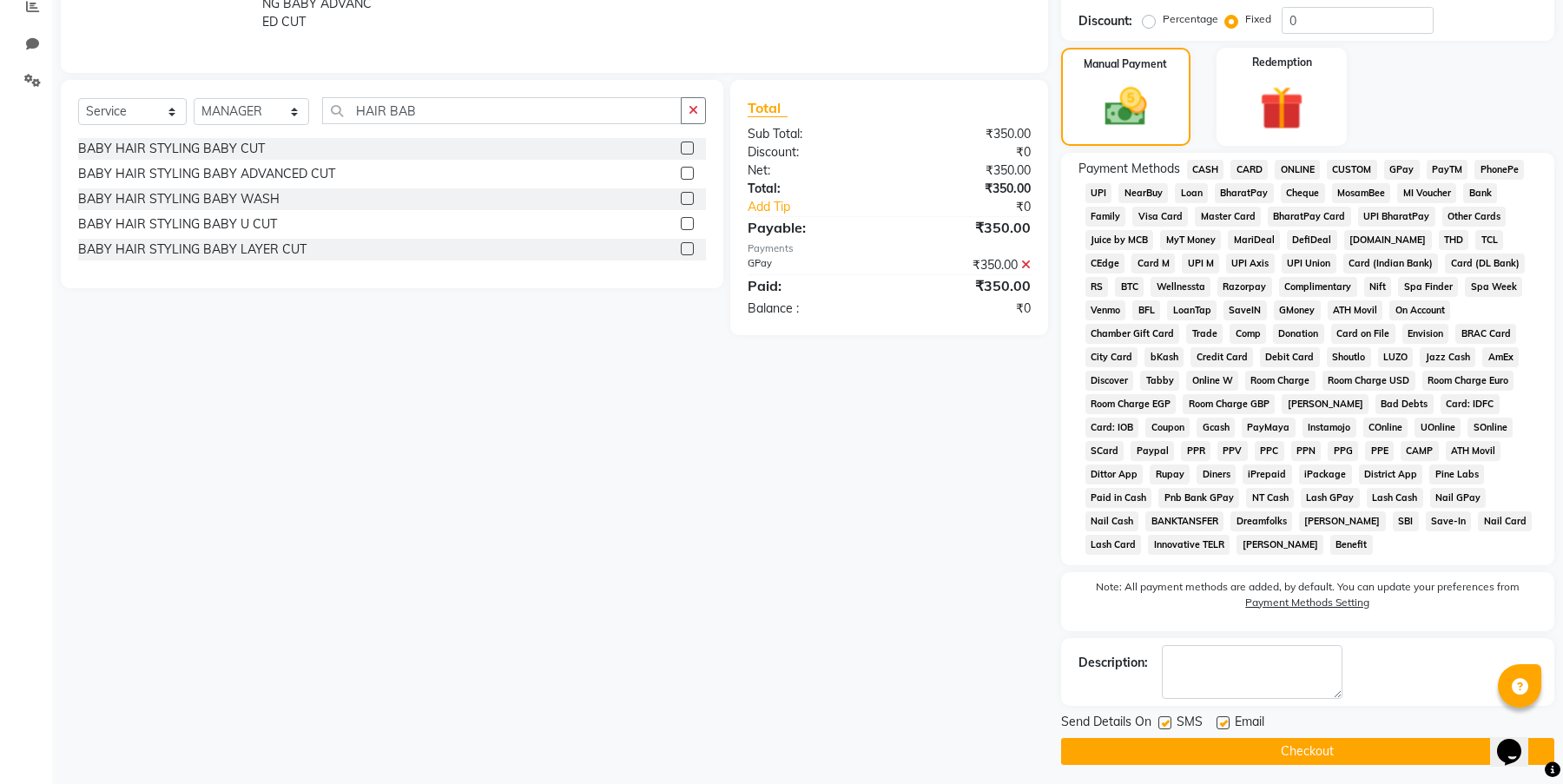
click at [1378, 749] on button "Checkout" at bounding box center [1308, 751] width 493 height 27
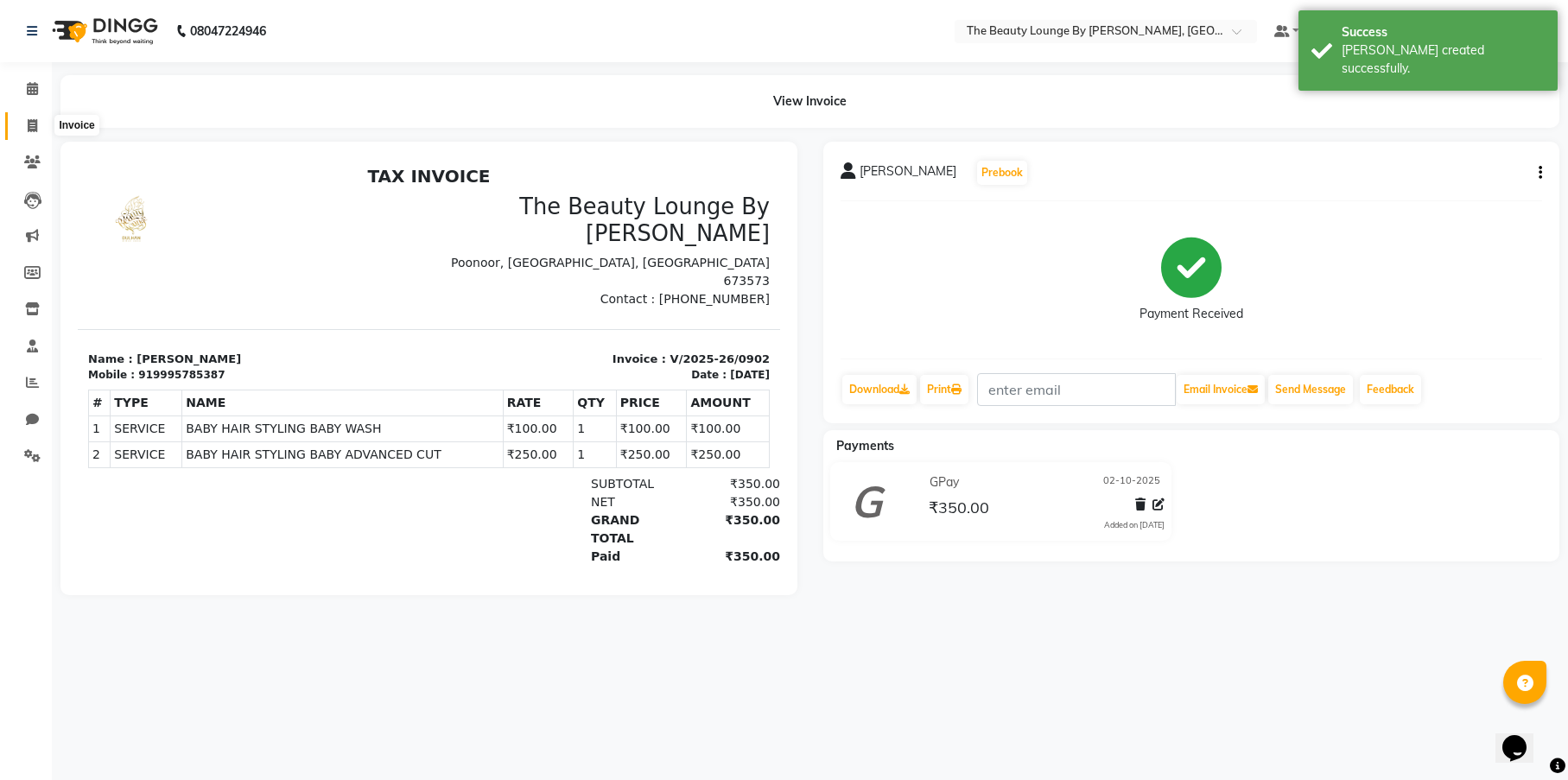
click at [37, 128] on icon at bounding box center [32, 126] width 10 height 13
select select "service"
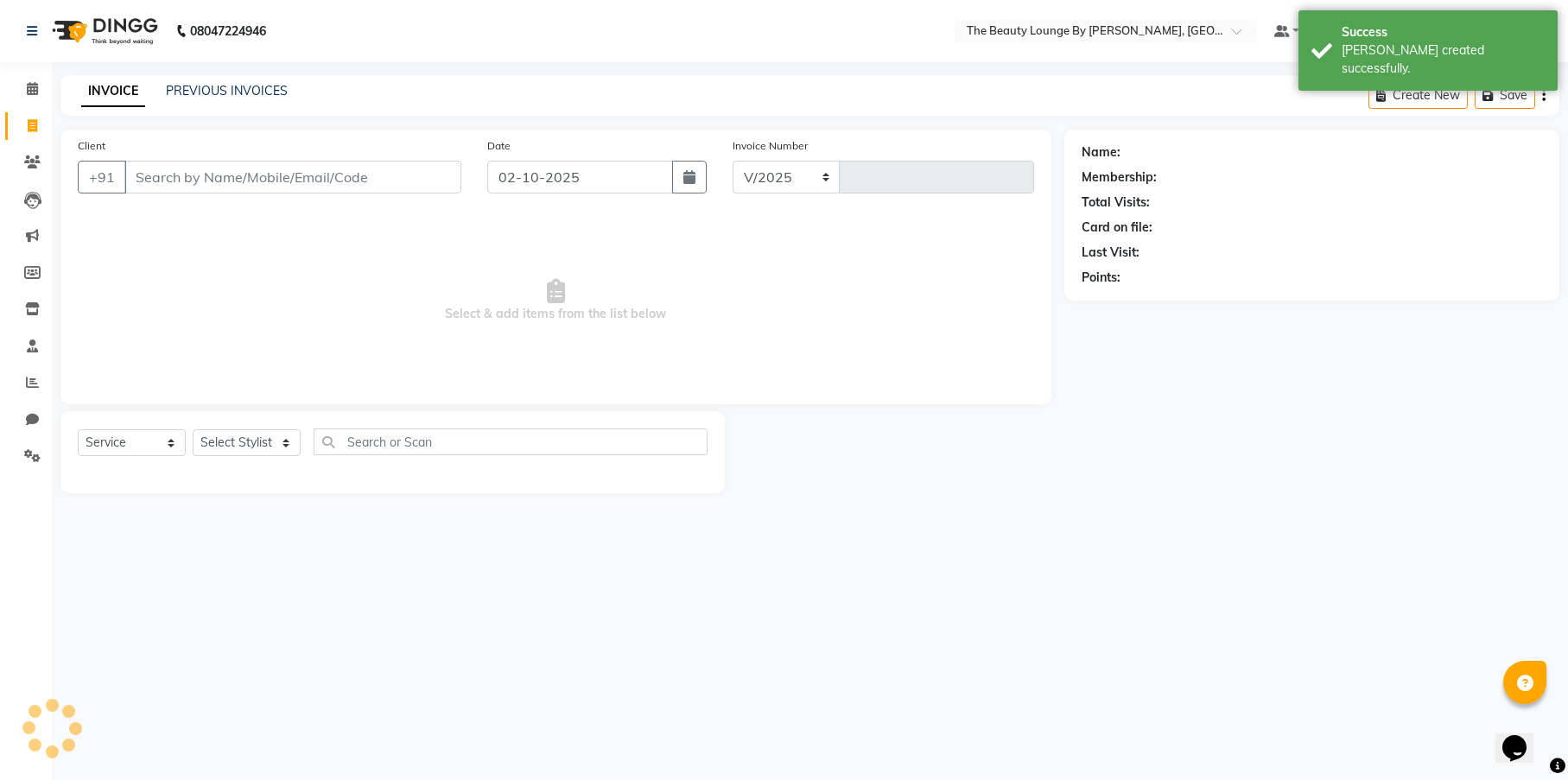
select select "8577"
type input "0903"
click at [34, 95] on span at bounding box center [32, 89] width 31 height 20
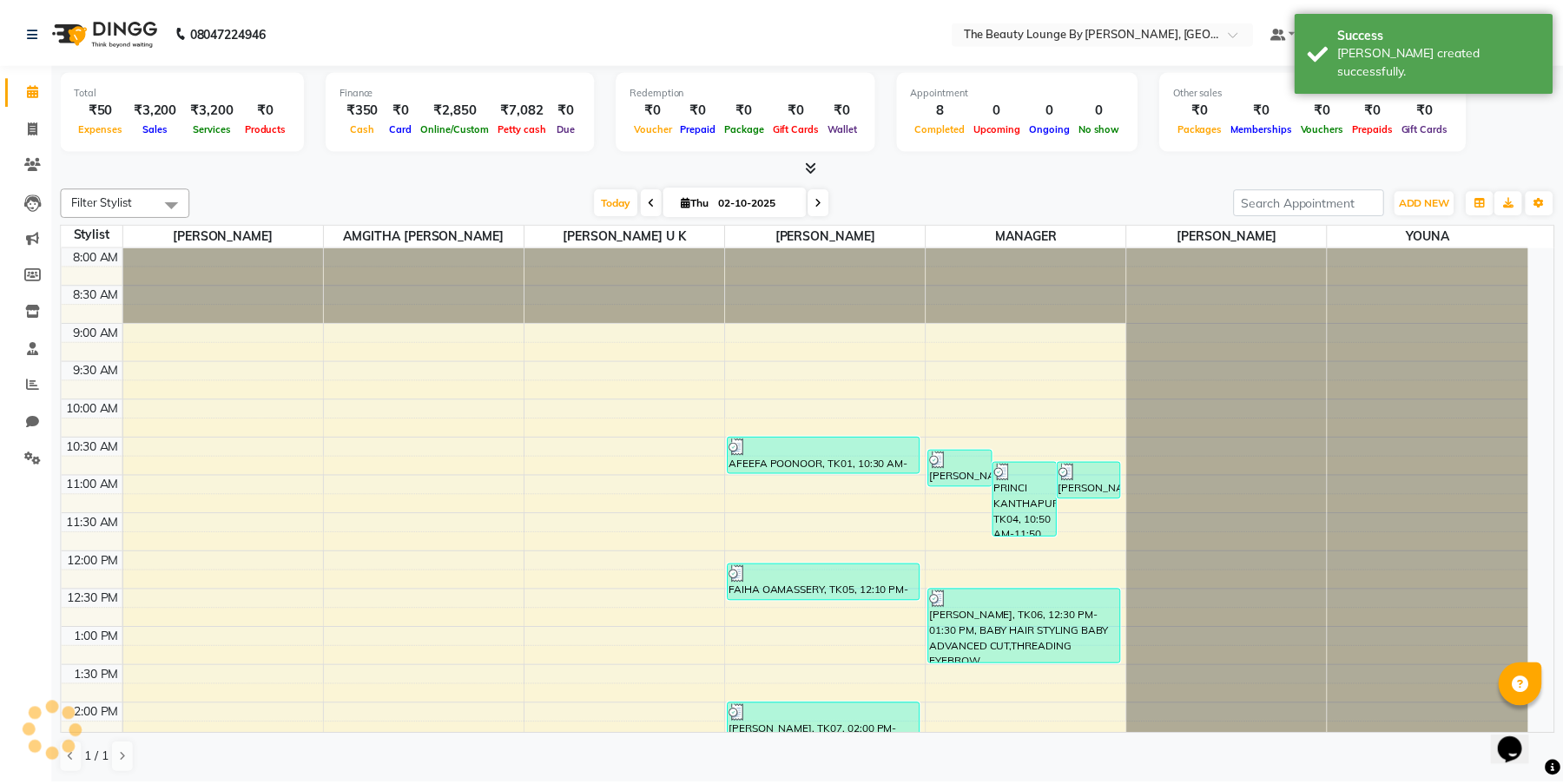
scroll to position [458, 0]
